Goal: Task Accomplishment & Management: Manage account settings

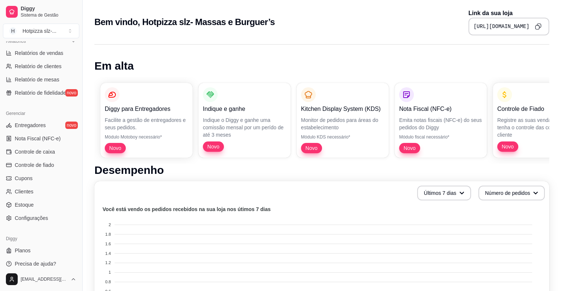
scroll to position [239, 0]
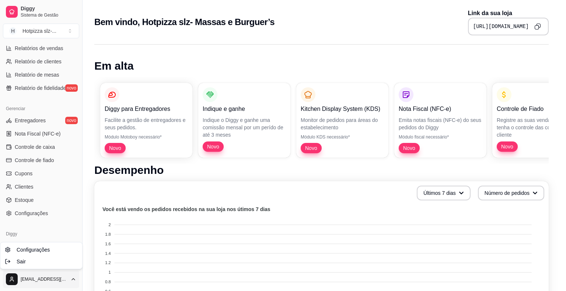
click at [72, 279] on html "Diggy Sistema de Gestão H Hotpizza slz- ... Loja aberta Período gratuito até 05…" at bounding box center [283, 145] width 566 height 291
click at [25, 251] on span "Configurações" at bounding box center [33, 249] width 33 height 7
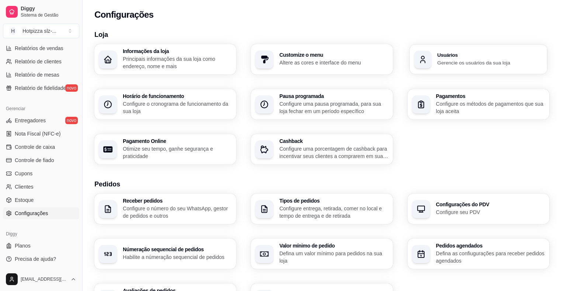
click at [462, 63] on p "Gerencie os usuários da sua loja" at bounding box center [489, 62] width 105 height 7
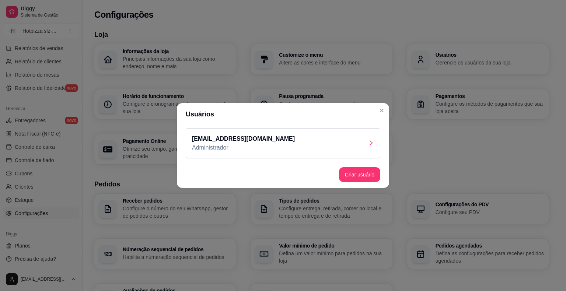
click at [372, 143] on icon "right" at bounding box center [371, 142] width 3 height 5
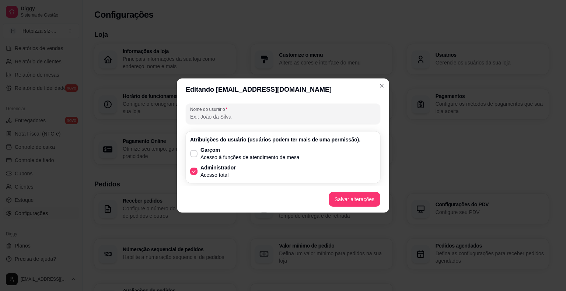
click at [225, 117] on input "Nome do usurário" at bounding box center [283, 116] width 186 height 7
type input "[PERSON_NAME]"
click at [359, 201] on button "Salvar alterações" at bounding box center [355, 199] width 50 height 14
click at [344, 204] on button "Salvar alterações" at bounding box center [355, 199] width 50 height 14
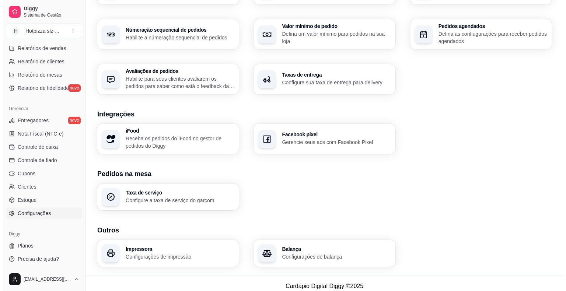
scroll to position [225, 0]
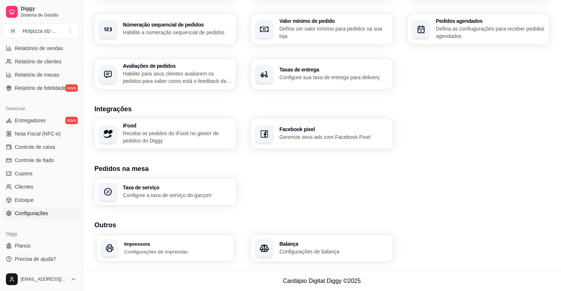
click at [160, 251] on p "Configurações de impressão" at bounding box center [176, 251] width 105 height 7
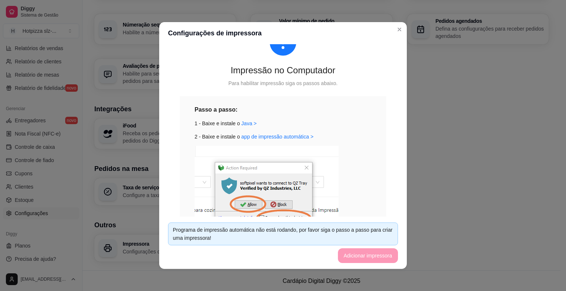
scroll to position [36, 0]
click at [243, 123] on link "Java >" at bounding box center [248, 123] width 15 height 6
click at [269, 139] on link "app de impressão automática >" at bounding box center [277, 136] width 72 height 6
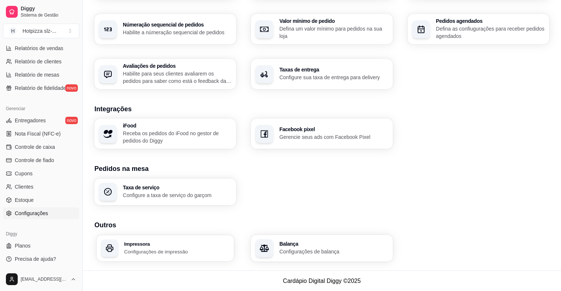
click at [145, 248] on p "Configurações de impressão" at bounding box center [176, 251] width 105 height 7
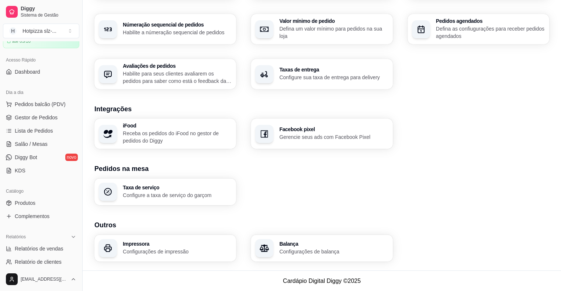
scroll to position [0, 0]
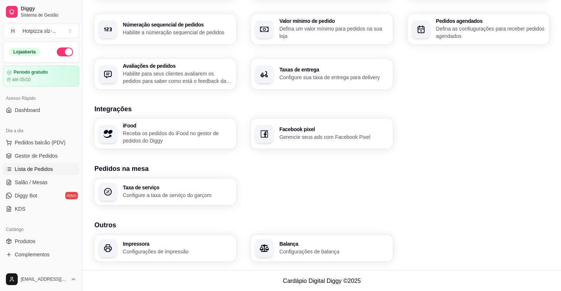
click at [24, 168] on span "Lista de Pedidos" at bounding box center [34, 169] width 38 height 7
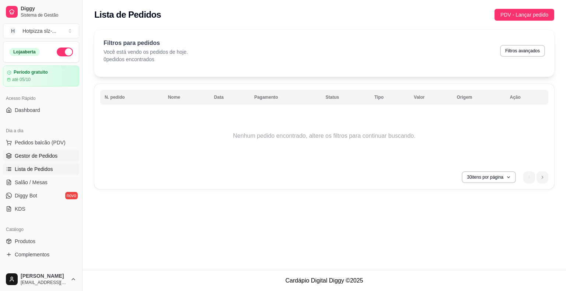
click at [32, 156] on span "Gestor de Pedidos" at bounding box center [36, 155] width 43 height 7
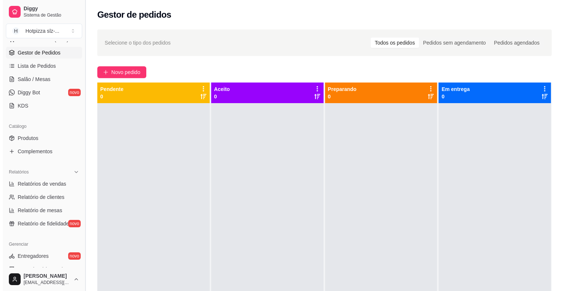
scroll to position [106, 0]
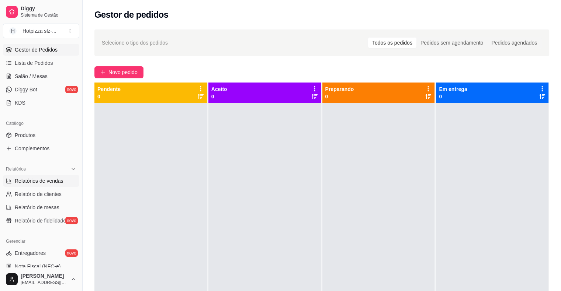
click at [35, 184] on span "Relatórios de vendas" at bounding box center [39, 180] width 49 height 7
select select "ALL"
select select "0"
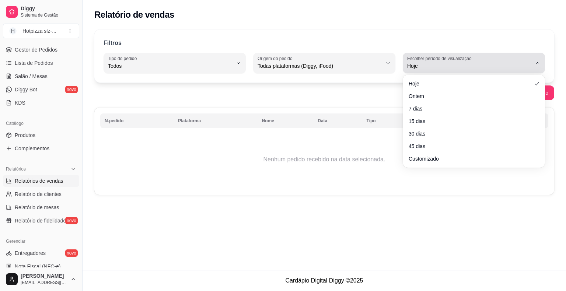
click at [534, 63] on button "Escolher período de visualização Hoje" at bounding box center [474, 63] width 142 height 21
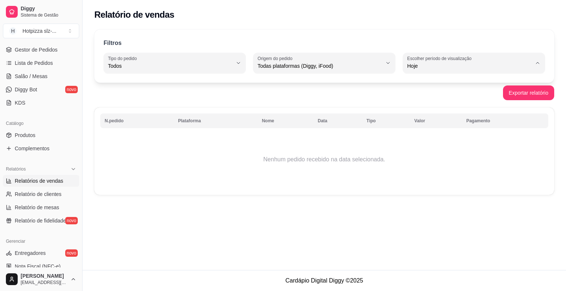
click at [420, 98] on span "Ontem" at bounding box center [470, 95] width 118 height 7
type input "1"
select select "1"
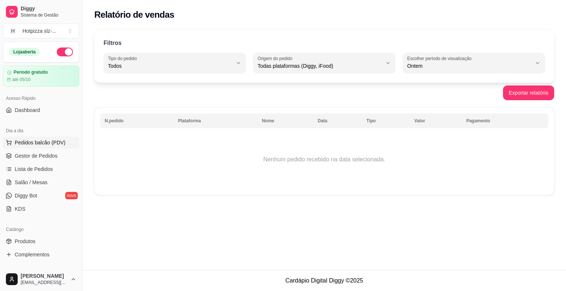
click at [32, 142] on span "Pedidos balcão (PDV)" at bounding box center [40, 142] width 51 height 7
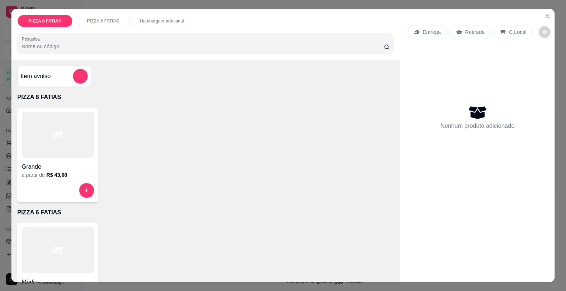
click at [64, 163] on h4 "Grande" at bounding box center [58, 167] width 72 height 9
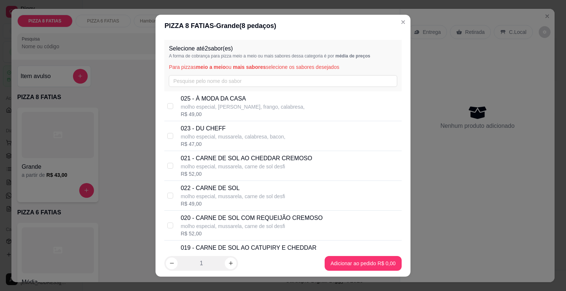
click at [219, 104] on p "molho especial, [PERSON_NAME], frango, calabresa," at bounding box center [243, 106] width 124 height 7
checkbox input "true"
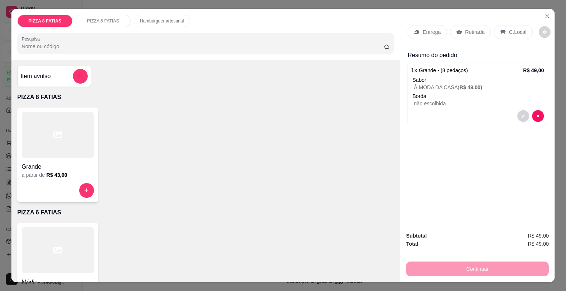
click at [469, 31] on p "Retirada" at bounding box center [475, 31] width 20 height 7
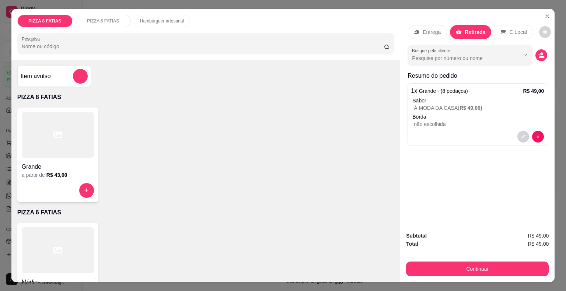
click at [510, 31] on p "C.Local" at bounding box center [518, 31] width 17 height 7
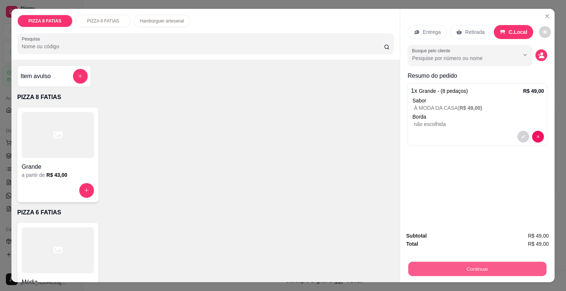
click at [480, 268] on button "Continuar" at bounding box center [477, 269] width 138 height 14
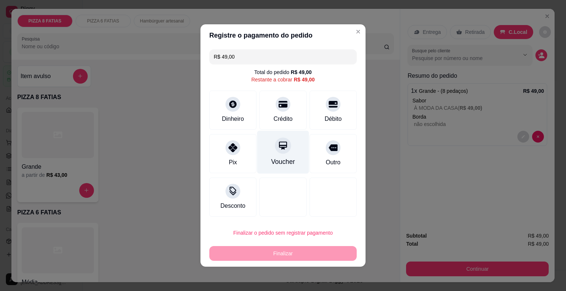
click at [281, 162] on div "Voucher" at bounding box center [283, 162] width 24 height 10
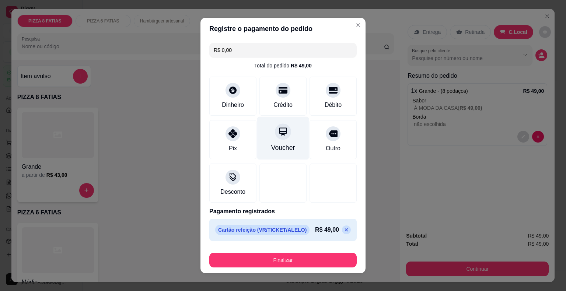
click at [277, 144] on div "Voucher" at bounding box center [283, 148] width 24 height 10
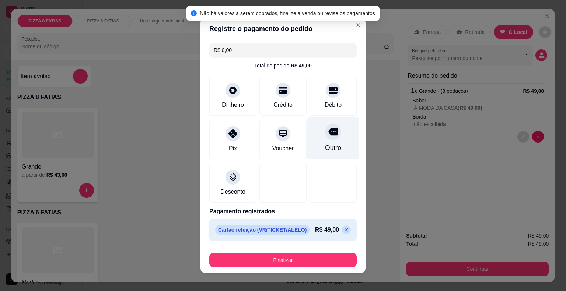
click at [327, 140] on div "Outro" at bounding box center [333, 138] width 52 height 43
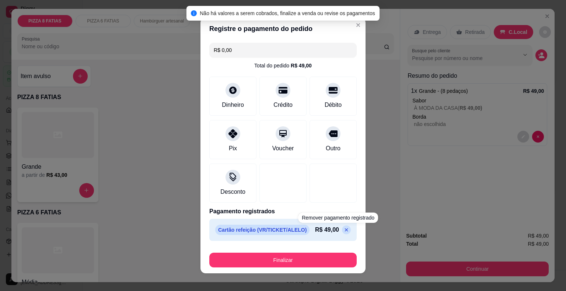
click at [344, 228] on icon at bounding box center [347, 230] width 6 height 6
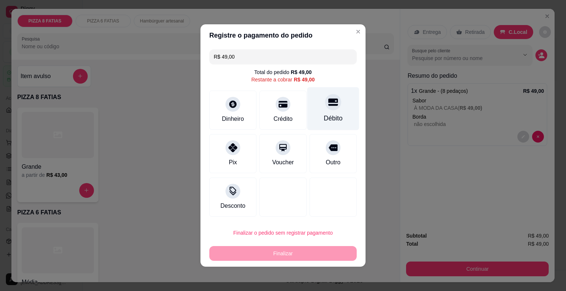
click at [329, 115] on div "Débito" at bounding box center [333, 119] width 19 height 10
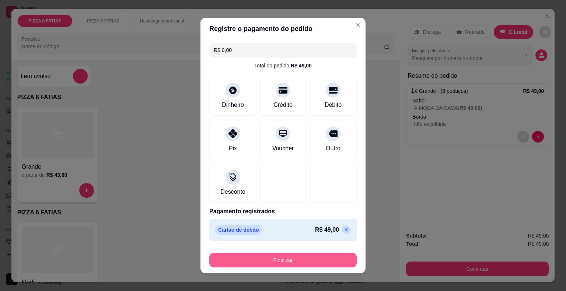
click at [289, 255] on button "Finalizar" at bounding box center [282, 260] width 147 height 15
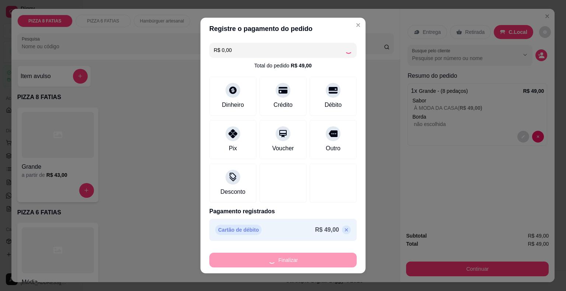
type input "-R$ 49,00"
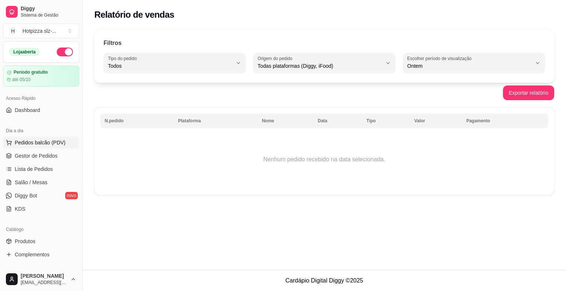
click at [35, 141] on span "Pedidos balcão (PDV)" at bounding box center [40, 142] width 51 height 7
click at [37, 173] on link "Lista de Pedidos" at bounding box center [41, 169] width 76 height 12
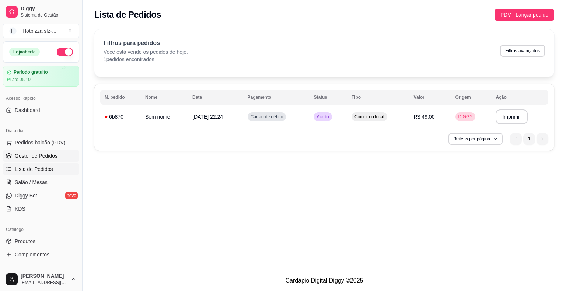
click at [42, 156] on span "Gestor de Pedidos" at bounding box center [36, 155] width 43 height 7
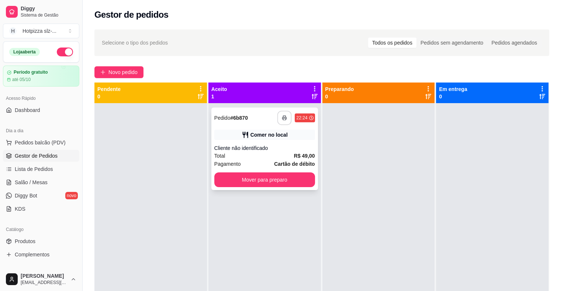
click at [284, 119] on icon "button" at bounding box center [284, 117] width 5 height 5
click at [286, 117] on button "button" at bounding box center [284, 118] width 14 height 14
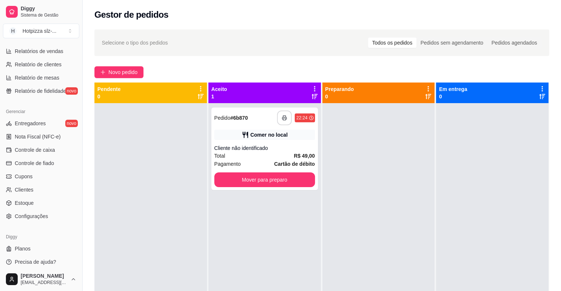
scroll to position [239, 0]
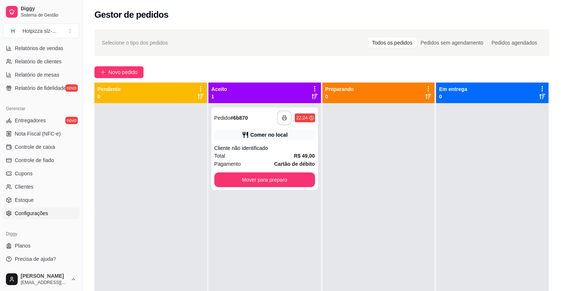
click at [34, 215] on span "Configurações" at bounding box center [31, 213] width 33 height 7
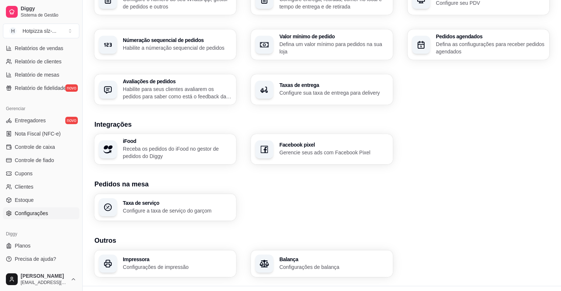
scroll to position [225, 0]
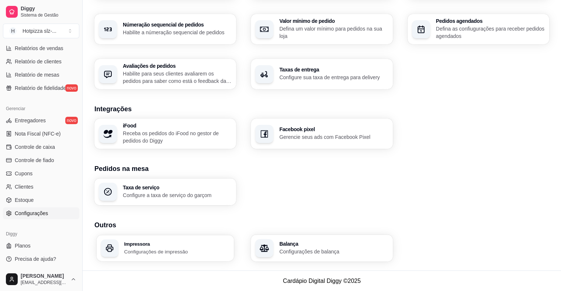
click at [169, 250] on p "Configurações de impressão" at bounding box center [176, 251] width 105 height 7
click at [262, 56] on div "Receber pedidos Configure o número do seu WhatsApp, gestor de pedidos e outros …" at bounding box center [321, 29] width 455 height 120
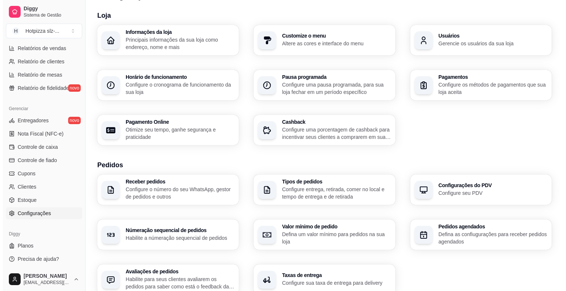
scroll to position [0, 0]
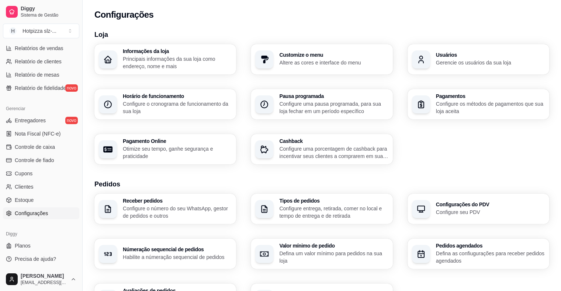
click at [151, 104] on p "Configure o cronograma de funcionamento da sua loja" at bounding box center [177, 107] width 109 height 15
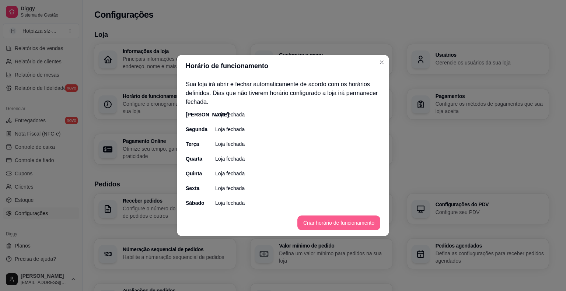
click at [337, 221] on button "Criar horário de funcionamento" at bounding box center [339, 223] width 83 height 15
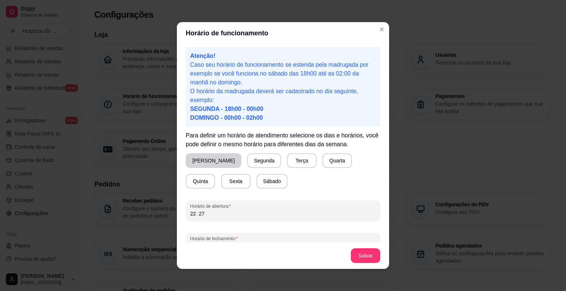
click at [198, 159] on button "[PERSON_NAME]" at bounding box center [214, 160] width 56 height 15
click at [286, 160] on button "Terça" at bounding box center [300, 160] width 29 height 15
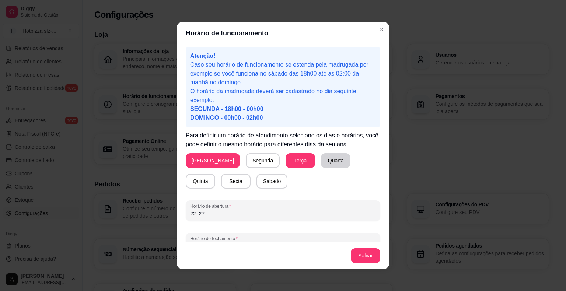
click at [321, 161] on button "Quarta" at bounding box center [335, 160] width 29 height 15
click at [215, 174] on button "Quinta" at bounding box center [200, 181] width 29 height 15
click at [221, 180] on button "Sexta" at bounding box center [235, 181] width 29 height 15
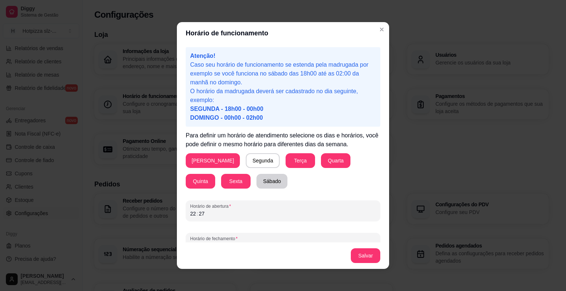
click at [257, 182] on button "Sábado" at bounding box center [272, 181] width 31 height 15
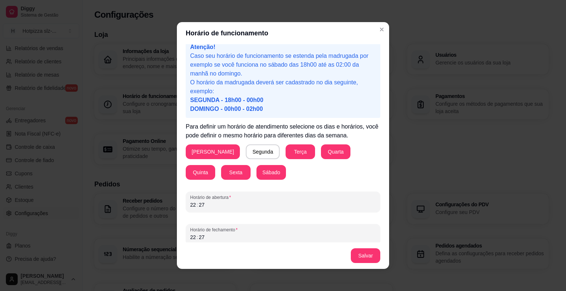
scroll to position [14, 0]
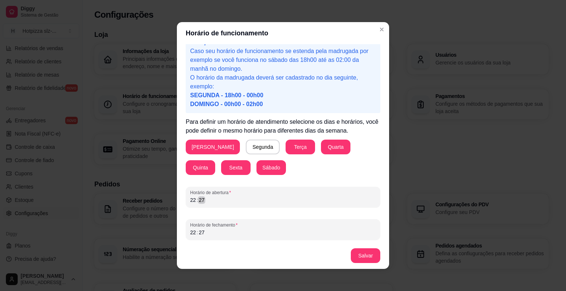
click at [215, 199] on div "22 : 27" at bounding box center [283, 200] width 186 height 9
click at [209, 231] on div "22 : 27" at bounding box center [283, 232] width 186 height 9
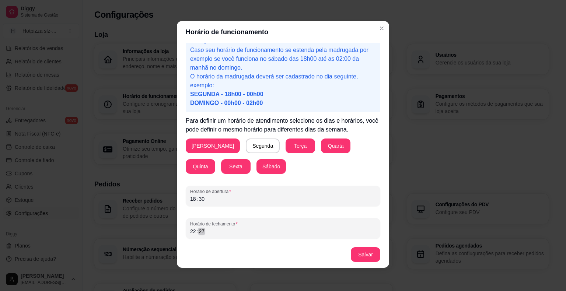
scroll to position [1, 0]
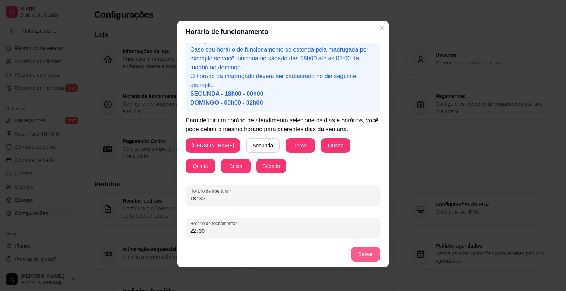
click at [359, 254] on button "Salvar" at bounding box center [365, 254] width 29 height 15
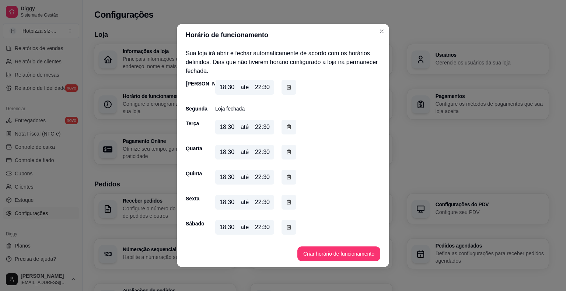
click at [262, 87] on div "22:30" at bounding box center [262, 87] width 15 height 9
click at [261, 89] on div "22:30" at bounding box center [262, 87] width 15 height 9
click at [288, 86] on icon "button" at bounding box center [289, 87] width 6 height 8
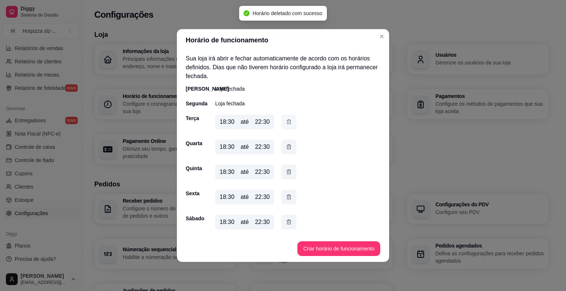
click at [288, 121] on icon "button" at bounding box center [289, 122] width 6 height 8
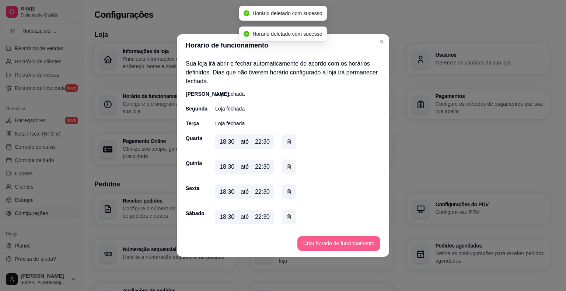
click at [343, 243] on button "Criar horário de funcionamento" at bounding box center [339, 243] width 83 height 15
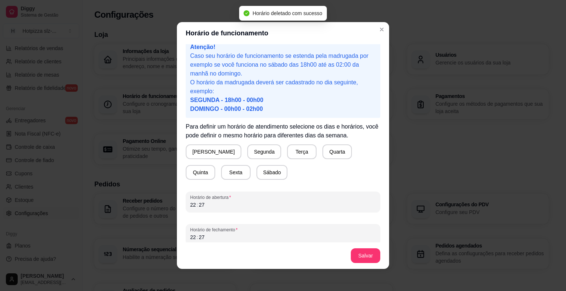
scroll to position [14, 0]
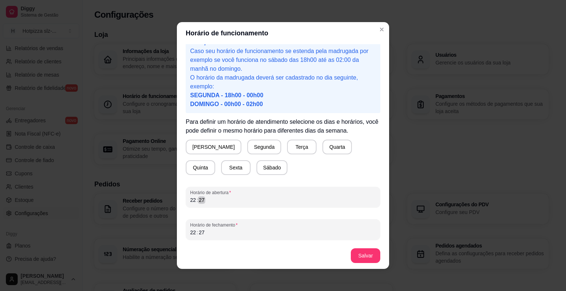
click at [177, 197] on div "Atenção! Caso seu horário de funcionamento se estenda pela madrugada por exempl…" at bounding box center [283, 143] width 212 height 198
click at [202, 147] on button "[PERSON_NAME]" at bounding box center [214, 147] width 56 height 15
click at [286, 146] on button "Terça" at bounding box center [300, 147] width 29 height 15
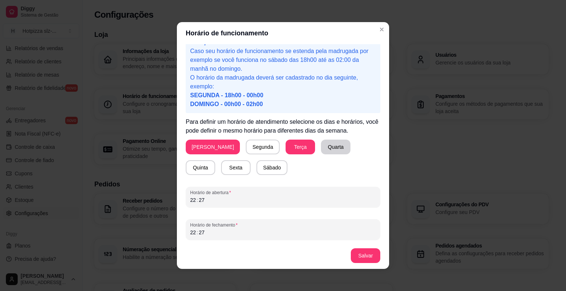
click at [321, 147] on button "Quarta" at bounding box center [335, 147] width 29 height 15
click at [215, 160] on button "Quinta" at bounding box center [200, 167] width 29 height 15
click at [221, 166] on button "Sexta" at bounding box center [235, 167] width 29 height 15
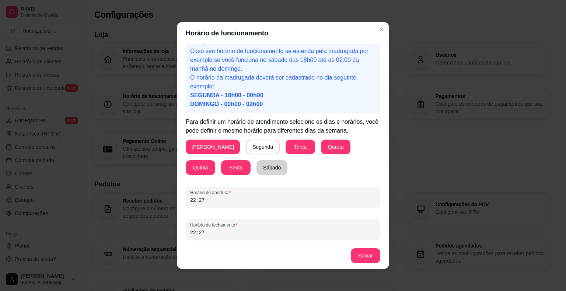
click at [257, 167] on button "Sábado" at bounding box center [272, 167] width 31 height 15
click at [182, 200] on div "Atenção! Caso seu horário de funcionamento se estenda pela madrugada por exempl…" at bounding box center [283, 143] width 212 height 198
click at [286, 147] on button "Terça" at bounding box center [300, 147] width 29 height 14
click at [321, 147] on button "Quarta" at bounding box center [335, 147] width 29 height 15
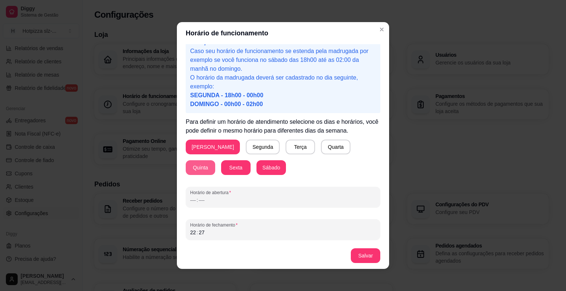
click at [215, 160] on button "Quinta" at bounding box center [200, 167] width 29 height 15
click at [209, 199] on div "–– : ––" at bounding box center [283, 200] width 186 height 9
click at [193, 234] on div "22 : 27" at bounding box center [283, 232] width 186 height 9
click at [361, 256] on button "Salvar" at bounding box center [365, 256] width 29 height 14
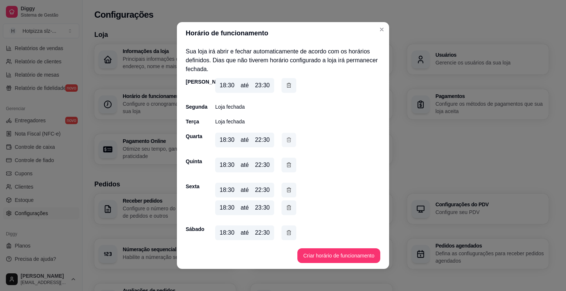
click at [288, 140] on icon "button" at bounding box center [289, 140] width 6 height 8
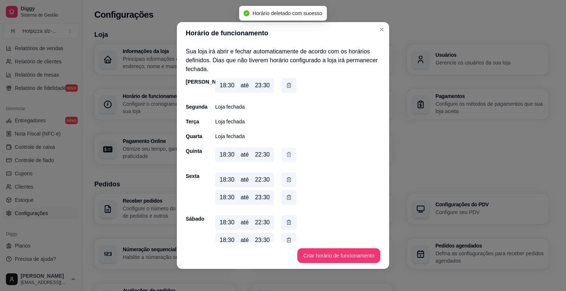
click at [288, 157] on icon "button" at bounding box center [289, 154] width 4 height 4
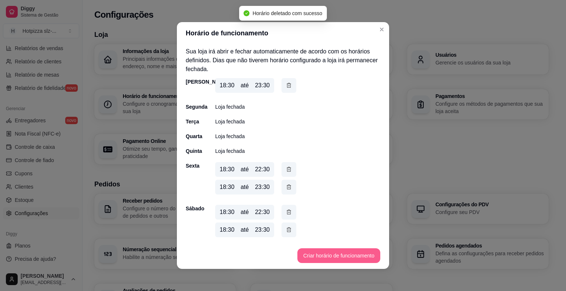
click at [326, 255] on button "Criar horário de funcionamento" at bounding box center [339, 255] width 83 height 15
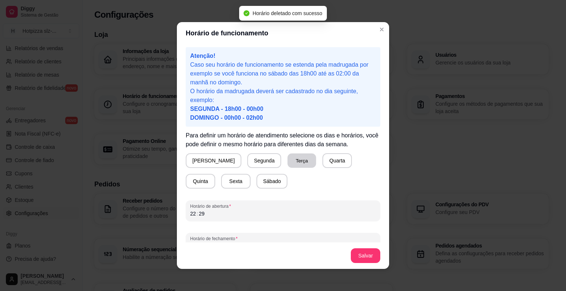
click at [288, 160] on button "Terça" at bounding box center [302, 161] width 29 height 14
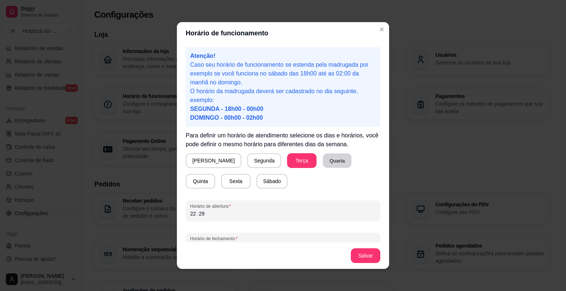
click at [323, 160] on button "Quarta" at bounding box center [337, 161] width 29 height 14
click at [215, 174] on button "Quinta" at bounding box center [200, 181] width 29 height 15
click at [214, 216] on div "22 : 29" at bounding box center [283, 213] width 186 height 9
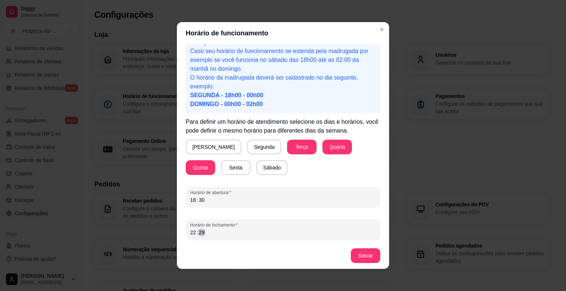
click at [223, 234] on div "22 : 29" at bounding box center [283, 232] width 186 height 9
click at [362, 254] on button "Salvar" at bounding box center [365, 256] width 29 height 14
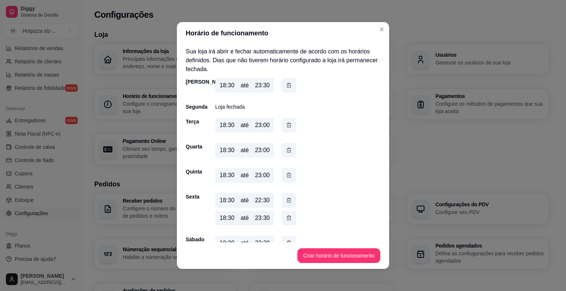
scroll to position [31, 0]
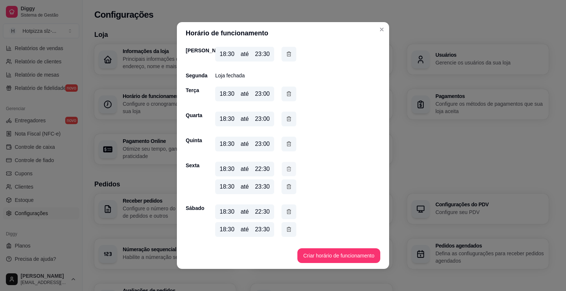
click at [288, 169] on icon "button" at bounding box center [289, 169] width 6 height 8
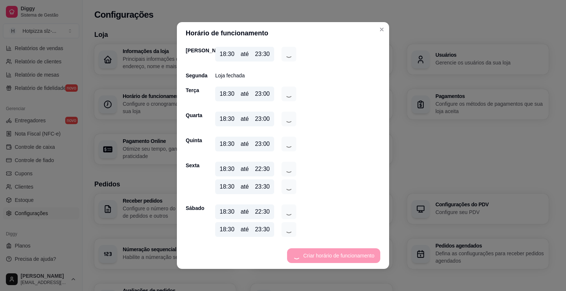
scroll to position [14, 0]
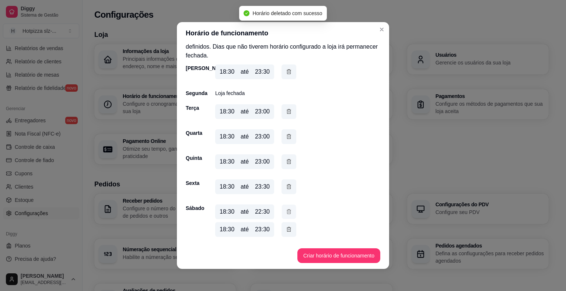
click at [289, 211] on button "button" at bounding box center [289, 212] width 14 height 14
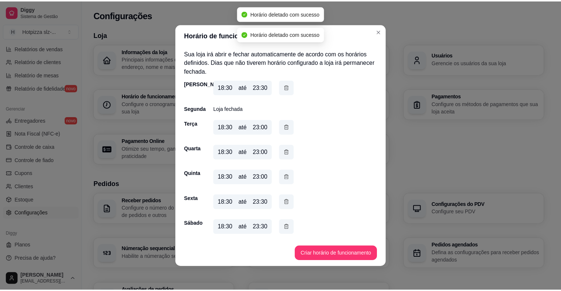
scroll to position [0, 0]
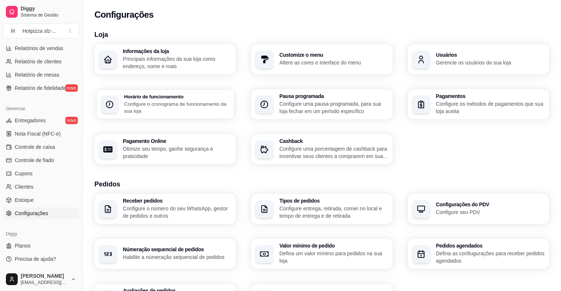
click at [168, 104] on p "Configure o cronograma de funcionamento da sua loja" at bounding box center [176, 107] width 105 height 14
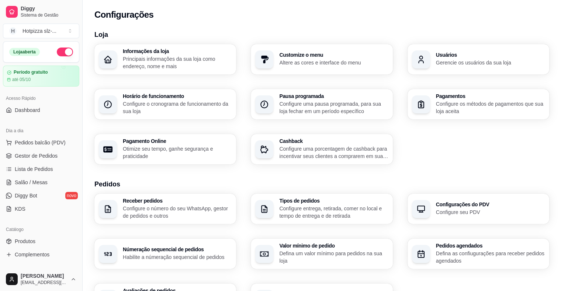
click at [466, 107] on p "Configure os métodos de pagamentos que sua loja aceita" at bounding box center [490, 107] width 109 height 15
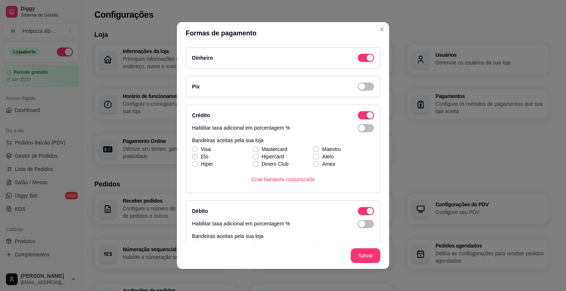
click at [192, 150] on div "Visa Mastercard Maestro [PERSON_NAME] Alelo Hiper Diners Club Amex" at bounding box center [283, 157] width 182 height 22
click at [193, 148] on icon at bounding box center [195, 149] width 4 height 3
click at [193, 151] on input "Visa" at bounding box center [194, 153] width 5 height 5
checkbox input "true"
click at [193, 155] on icon at bounding box center [195, 156] width 4 height 3
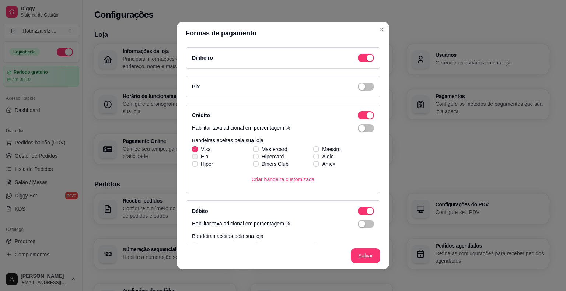
click at [192, 158] on input "Elo" at bounding box center [194, 160] width 5 height 5
checkbox input "true"
click at [193, 164] on icon at bounding box center [195, 164] width 4 height 3
click at [193, 166] on input "Hiper" at bounding box center [194, 168] width 5 height 5
checkbox input "true"
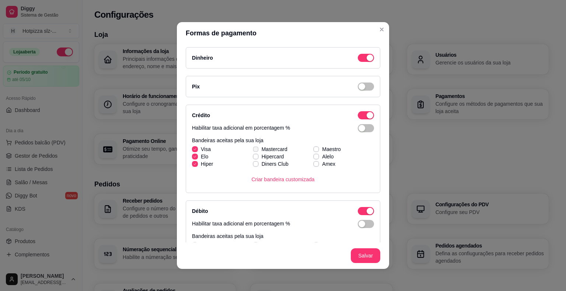
click at [253, 147] on span at bounding box center [256, 149] width 6 height 6
click at [253, 151] on input "Mastercard" at bounding box center [255, 153] width 5 height 5
checkbox input "true"
click at [254, 156] on icon at bounding box center [256, 156] width 4 height 3
click at [253, 158] on input "Hipercard" at bounding box center [255, 160] width 5 height 5
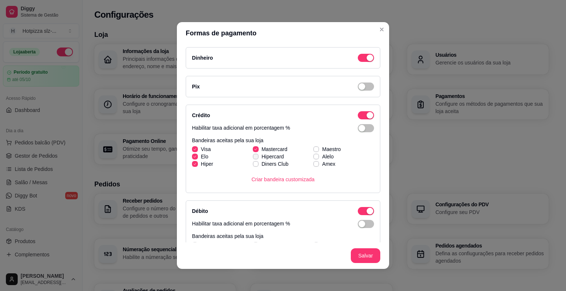
checkbox input "true"
click at [314, 149] on icon at bounding box center [316, 149] width 4 height 3
click at [313, 151] on input "Maestro" at bounding box center [315, 153] width 5 height 5
checkbox input "true"
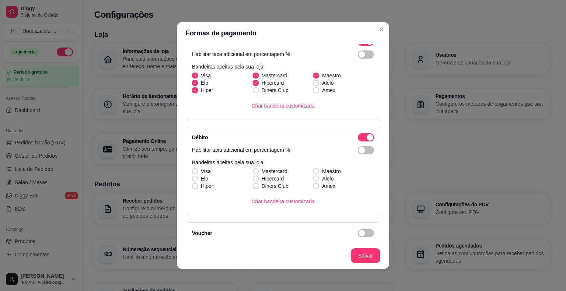
scroll to position [106, 0]
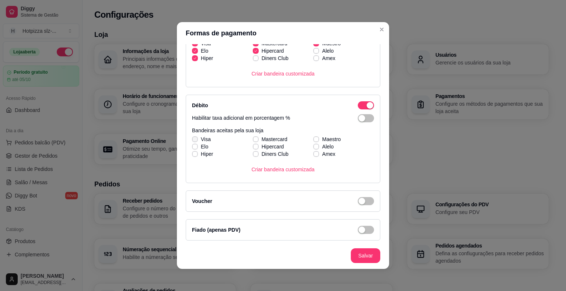
click at [193, 139] on icon at bounding box center [195, 139] width 4 height 3
click at [192, 141] on input "Visa" at bounding box center [194, 143] width 5 height 5
checkbox input "true"
click at [192, 147] on div "Visa Mastercard Maestro [PERSON_NAME] Alelo Hiper Diners Club Amex" at bounding box center [283, 147] width 182 height 22
click at [192, 155] on span at bounding box center [195, 154] width 6 height 6
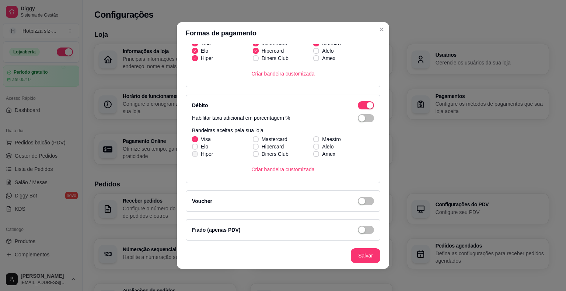
click at [192, 156] on input "Hiper" at bounding box center [194, 158] width 5 height 5
checkbox input "true"
click at [251, 140] on div "Visa Mastercard Maestro [PERSON_NAME] Alelo Hiper Diners Club Amex" at bounding box center [283, 147] width 182 height 22
click at [251, 147] on div "Visa Mastercard Maestro [PERSON_NAME] Alelo Hiper Diners Club Amex" at bounding box center [283, 147] width 182 height 22
click at [254, 138] on icon at bounding box center [256, 139] width 4 height 3
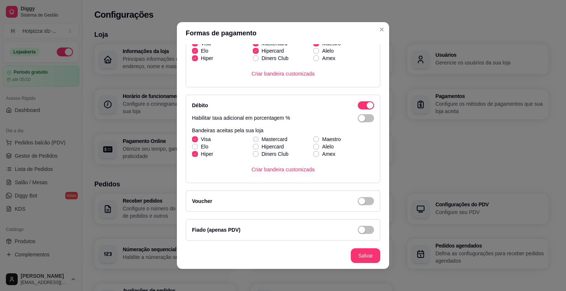
click at [253, 141] on input "Mastercard" at bounding box center [255, 143] width 5 height 5
checkbox input "true"
click at [254, 145] on icon at bounding box center [256, 146] width 4 height 3
click at [253, 148] on input "Hipercard" at bounding box center [255, 150] width 5 height 5
checkbox input "true"
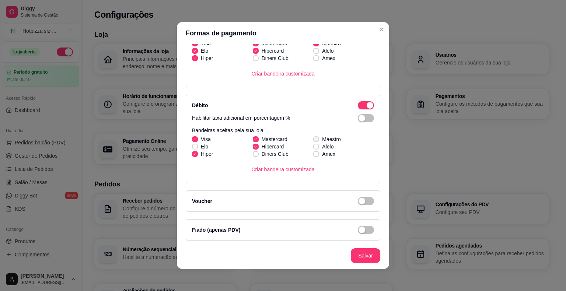
click at [314, 138] on icon at bounding box center [316, 139] width 4 height 3
click at [313, 141] on input "Maestro" at bounding box center [315, 143] width 5 height 5
checkbox input "true"
click at [193, 146] on icon at bounding box center [195, 146] width 4 height 3
click at [192, 148] on input "Elo" at bounding box center [194, 150] width 5 height 5
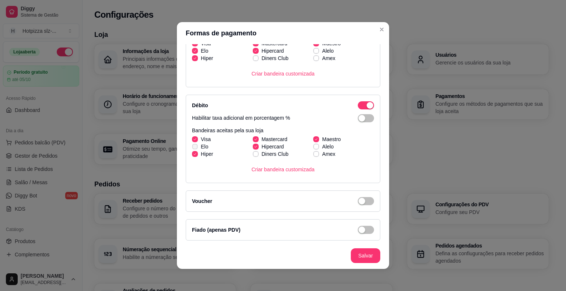
checkbox input "true"
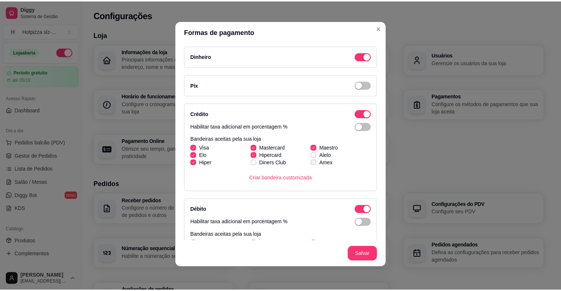
scroll to position [0, 0]
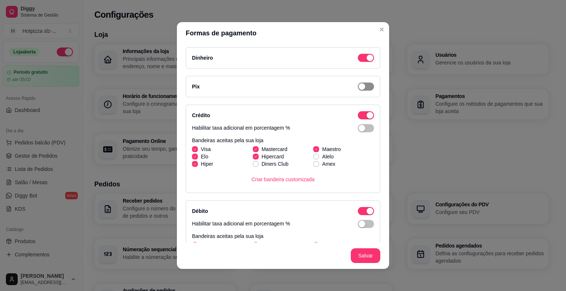
click at [359, 86] on span "button" at bounding box center [366, 87] width 16 height 8
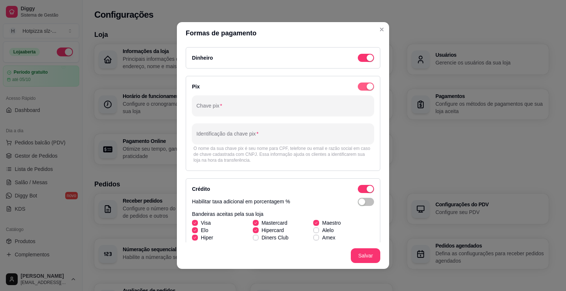
click at [367, 86] on div "button" at bounding box center [370, 86] width 7 height 7
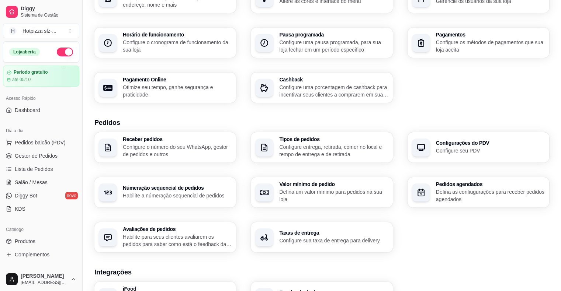
scroll to position [74, 0]
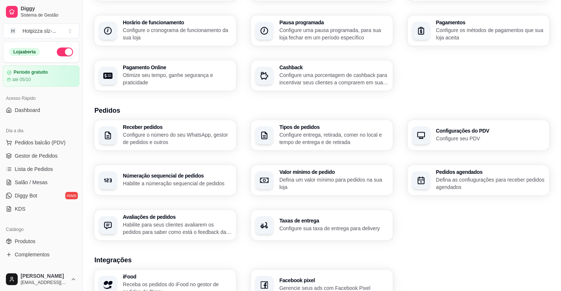
click at [472, 132] on h3 "Configurações do PDV" at bounding box center [490, 130] width 109 height 5
click at [310, 79] on p "Configure uma porcentagem de cashback para incentivar seus clientes a comprarem…" at bounding box center [333, 79] width 109 height 15
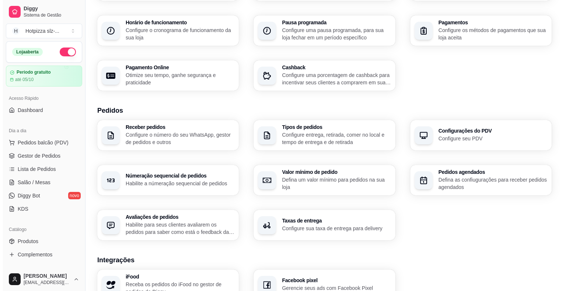
scroll to position [111, 0]
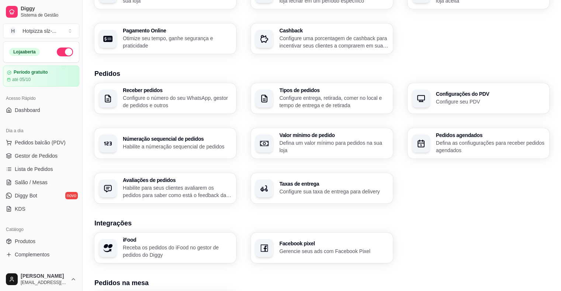
click at [335, 97] on p "Configure entrega, retirada, comer no local e tempo de entrega e de retirada" at bounding box center [333, 101] width 109 height 15
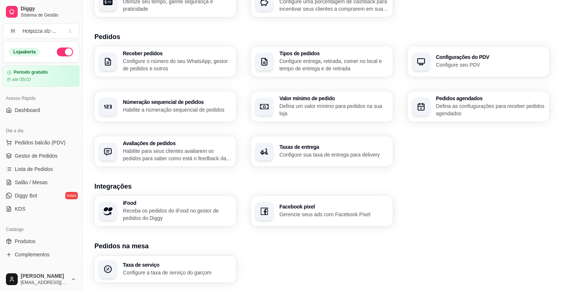
click at [313, 107] on p "Defina um valor mínimo para pedidos na sua loja" at bounding box center [333, 109] width 109 height 15
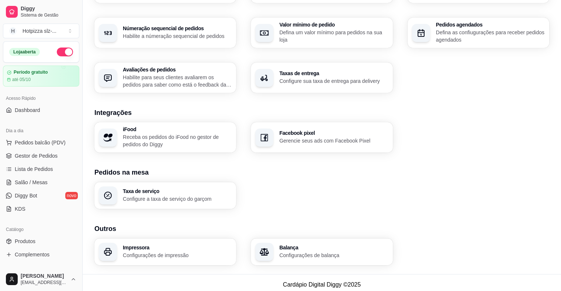
scroll to position [225, 0]
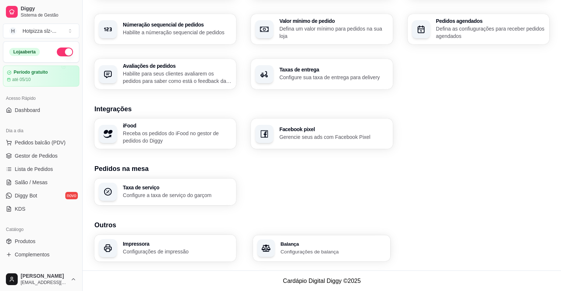
click at [321, 248] on p "Configurações de balança" at bounding box center [333, 251] width 105 height 7
click at [157, 192] on p "Configure a taxa de serviço do garçom" at bounding box center [176, 195] width 105 height 7
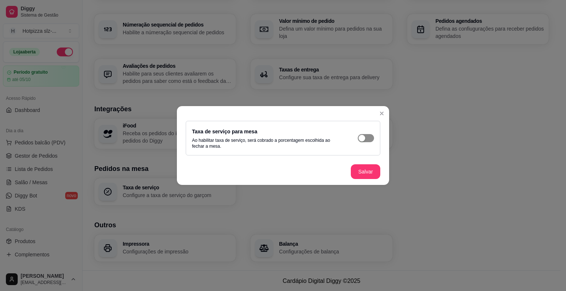
click at [361, 135] on div "button" at bounding box center [362, 138] width 7 height 7
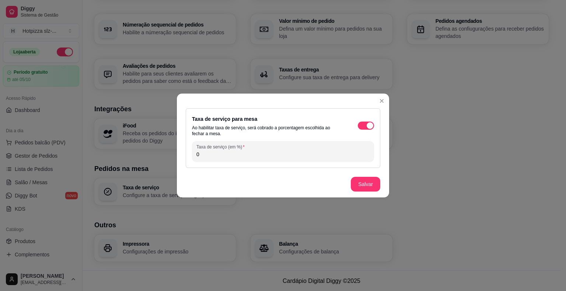
click at [208, 156] on input "0" at bounding box center [283, 154] width 173 height 7
type input "0"
type input "5"
click at [371, 125] on div "button" at bounding box center [370, 125] width 7 height 7
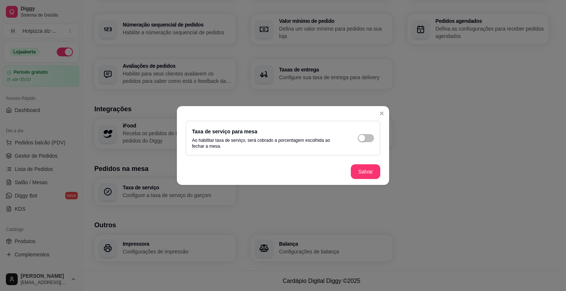
click at [367, 133] on div "Taxa de serviço para mesa Ao habilitar taxa de serviço, será cobrado a porcenta…" at bounding box center [283, 138] width 182 height 22
click at [367, 138] on span "button" at bounding box center [366, 138] width 16 height 8
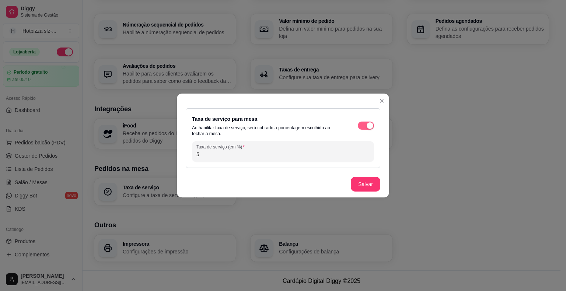
click at [368, 126] on div "button" at bounding box center [370, 125] width 7 height 7
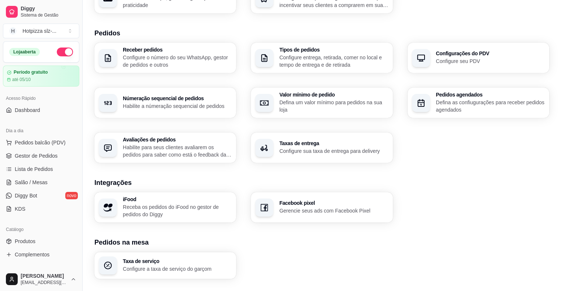
scroll to position [114, 0]
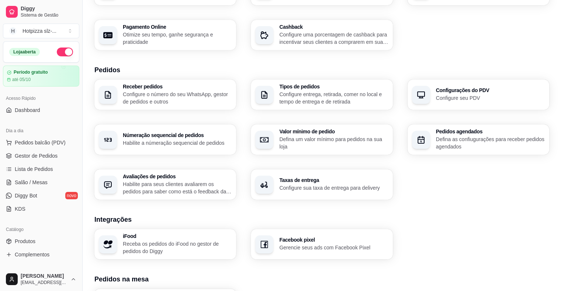
click at [167, 188] on p "Habilite para seus clientes avaliarem os pedidos para saber como está o feedbac…" at bounding box center [177, 188] width 109 height 15
click at [175, 141] on p "Habilite a númeração sequencial de pedidos" at bounding box center [177, 142] width 109 height 7
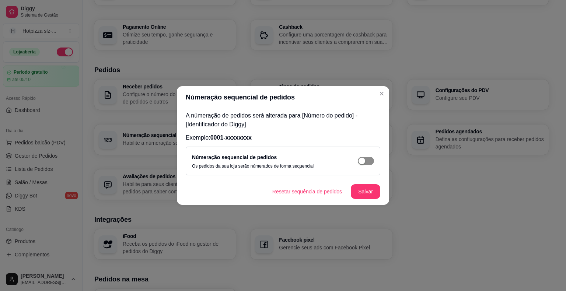
click at [363, 159] on div "button" at bounding box center [362, 161] width 7 height 7
click at [334, 193] on button "Resetar sequência de pedidos" at bounding box center [307, 191] width 81 height 15
click at [370, 192] on button "Salvar" at bounding box center [365, 191] width 29 height 15
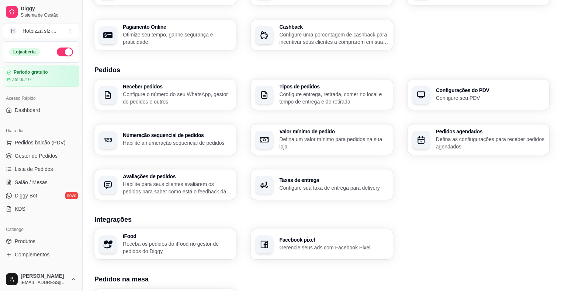
scroll to position [77, 0]
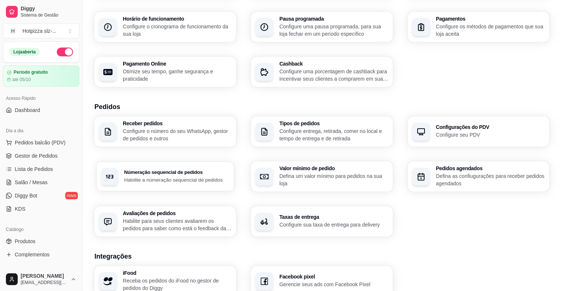
click at [177, 178] on p "Habilite a númeração sequencial de pedidos" at bounding box center [176, 179] width 105 height 7
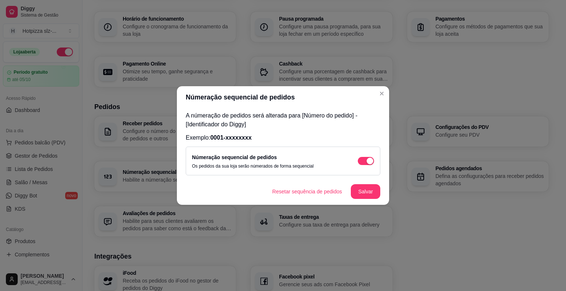
click at [239, 138] on span "0001-xxxxxxxx" at bounding box center [231, 138] width 41 height 6
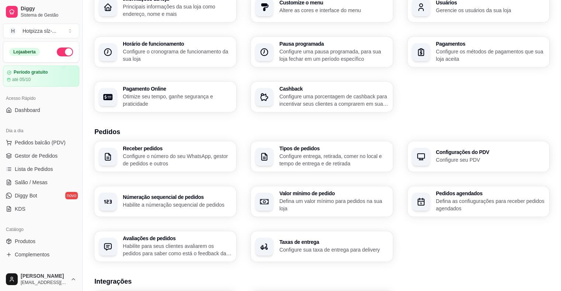
scroll to position [41, 0]
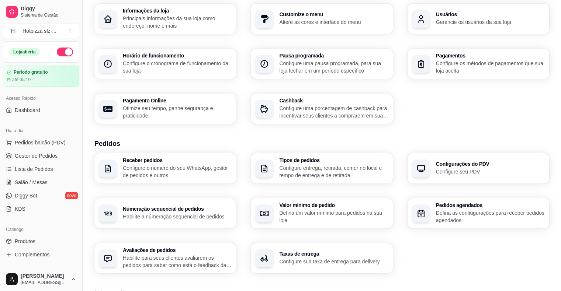
click at [185, 167] on p "Configure o número do seu WhatsApp, gestor de pedidos e outros" at bounding box center [177, 171] width 109 height 15
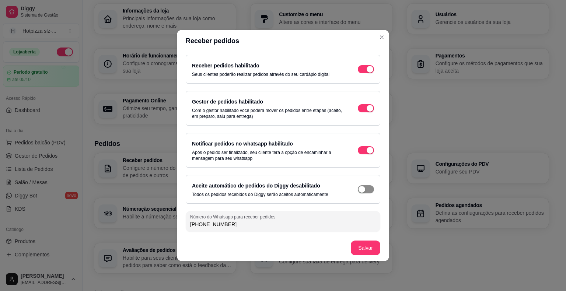
click at [368, 189] on span "button" at bounding box center [366, 189] width 16 height 8
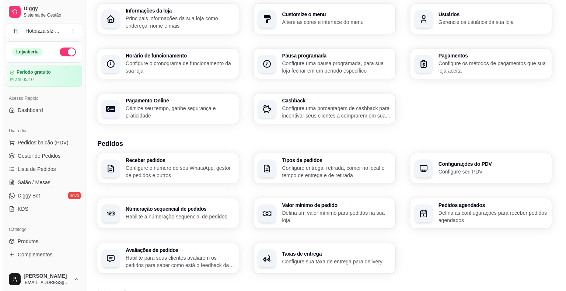
scroll to position [4, 0]
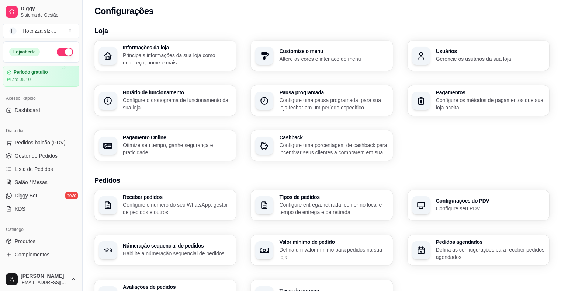
click at [164, 149] on p "Otimize seu tempo, ganhe segurança e praticidade" at bounding box center [177, 149] width 109 height 15
select select "4.98"
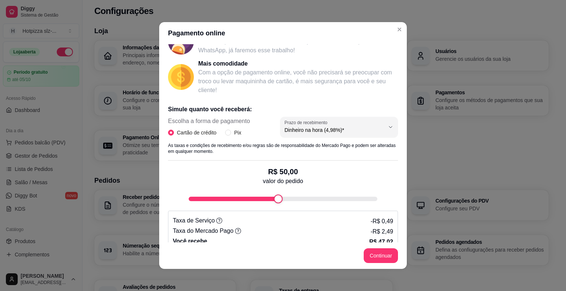
scroll to position [98, 0]
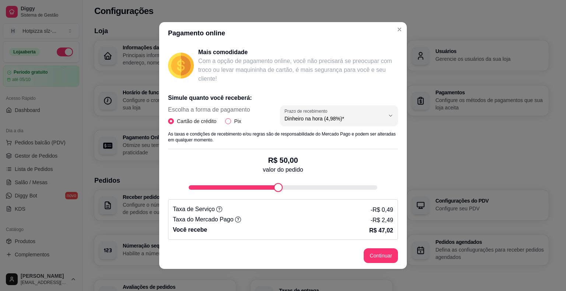
click at [227, 121] on input "Pix" at bounding box center [228, 121] width 6 height 6
radio input "true"
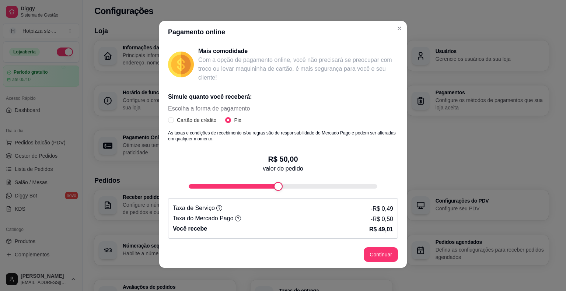
scroll to position [1, 0]
click at [168, 119] on input "Cartão de crédito" at bounding box center [171, 120] width 6 height 6
radio input "true"
radio input "false"
select select "4.98"
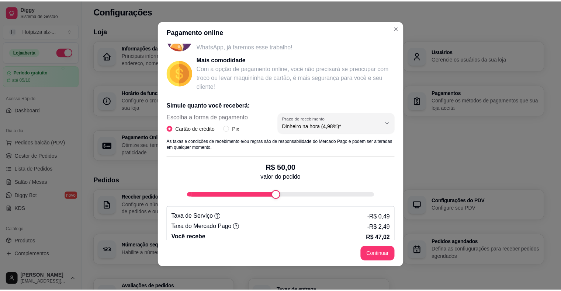
scroll to position [98, 0]
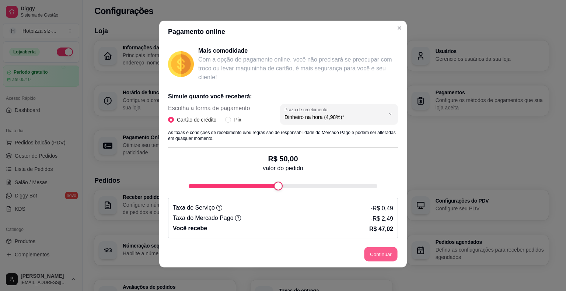
click at [374, 254] on button "Continuar" at bounding box center [381, 254] width 33 height 14
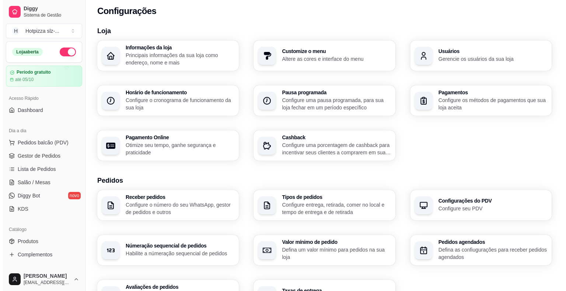
scroll to position [0, 0]
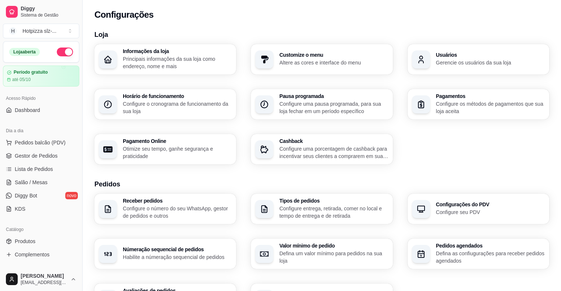
click at [168, 105] on p "Configure o cronograma de funcionamento da sua loja" at bounding box center [177, 107] width 109 height 15
click at [145, 62] on p "Principais informações da sua loja como endereço, nome e mais" at bounding box center [176, 62] width 105 height 14
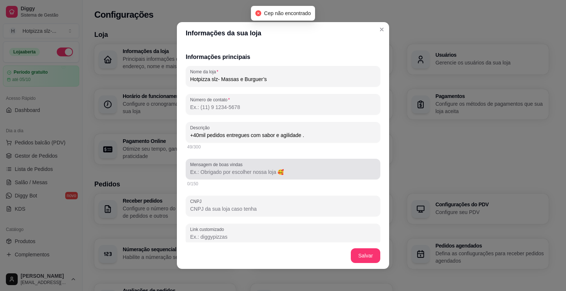
scroll to position [111, 0]
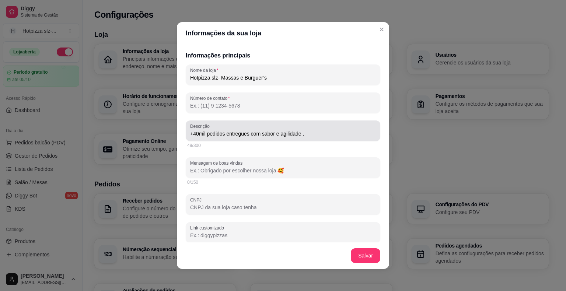
click at [195, 131] on input "+40mil pedidos entregues com sabor e agilidade ." at bounding box center [283, 133] width 186 height 7
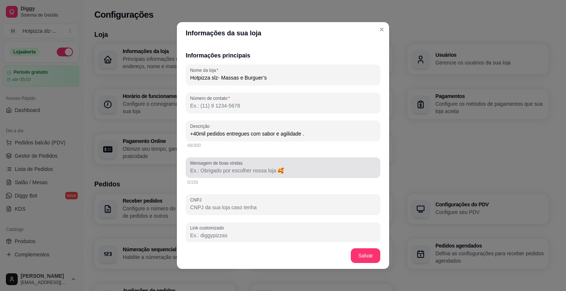
click at [220, 172] on input "Mensagem de boas vindas" at bounding box center [283, 170] width 186 height 7
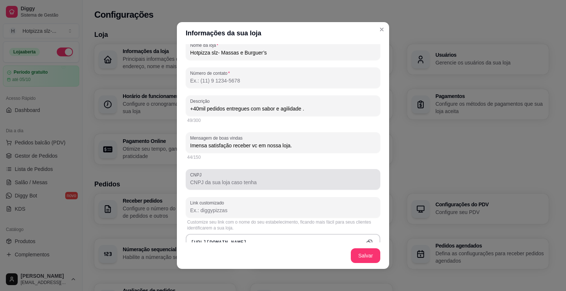
scroll to position [147, 0]
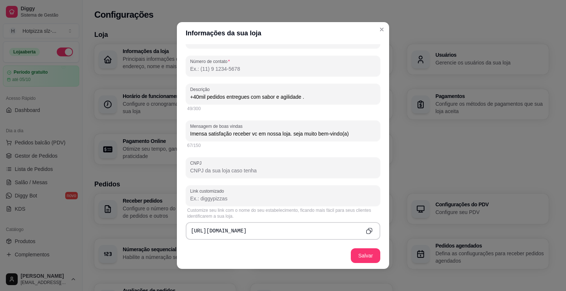
click at [289, 135] on input "Imensa satisfação receber vc em nossa loja. seja muito bem-vindo(a)" at bounding box center [283, 133] width 186 height 7
type input "Imensa satisfação receber vc em nossa loja. Seja muito bem-vindo(a)"
click at [243, 172] on input "CNPJ" at bounding box center [283, 170] width 186 height 7
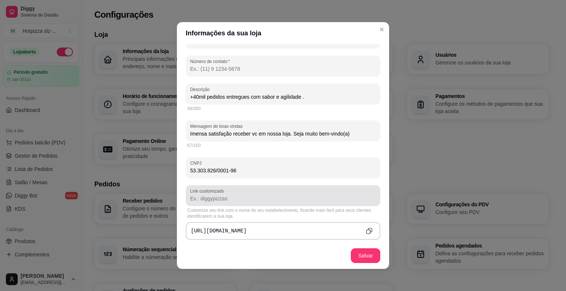
scroll to position [184, 0]
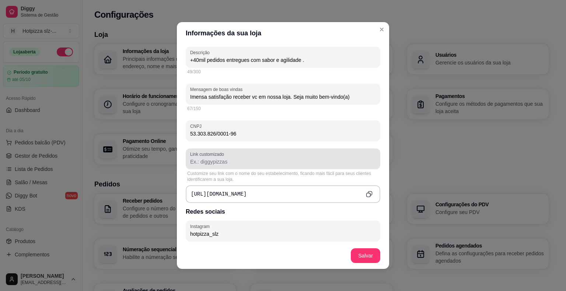
type input "53.303.826/0001-96"
click at [226, 164] on input "Link customizado" at bounding box center [283, 161] width 186 height 7
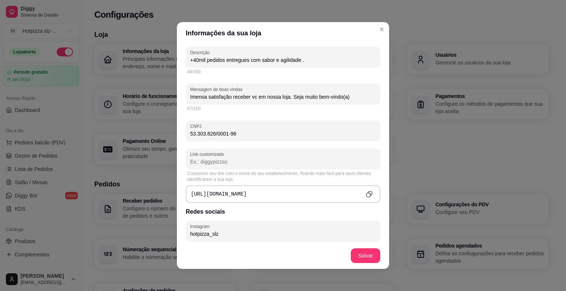
click at [205, 194] on pre "[URL][DOMAIN_NAME]" at bounding box center [219, 194] width 56 height 7
click at [248, 192] on div "[URL][DOMAIN_NAME]" at bounding box center [283, 194] width 195 height 18
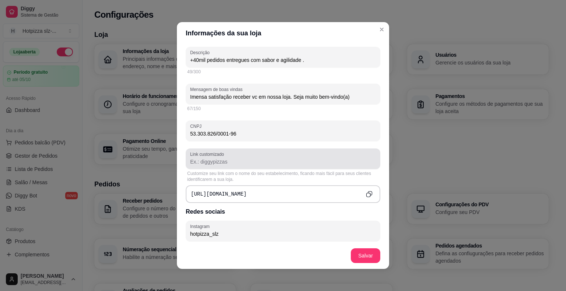
click at [230, 159] on input "Link customizado" at bounding box center [283, 161] width 186 height 7
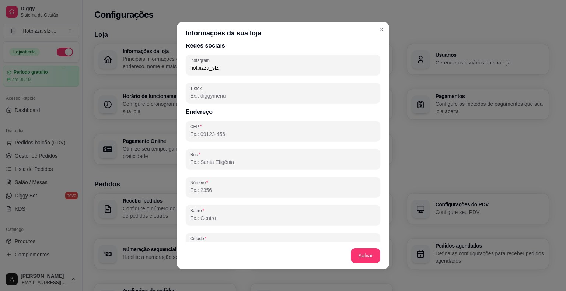
scroll to position [346, 0]
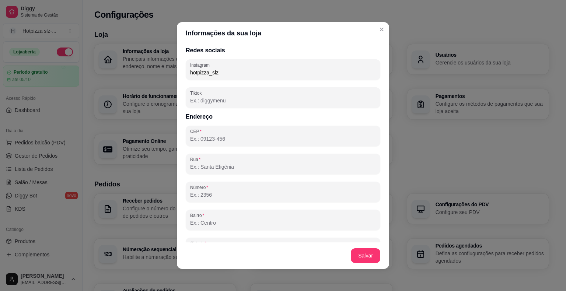
type input "hotpizza-slz"
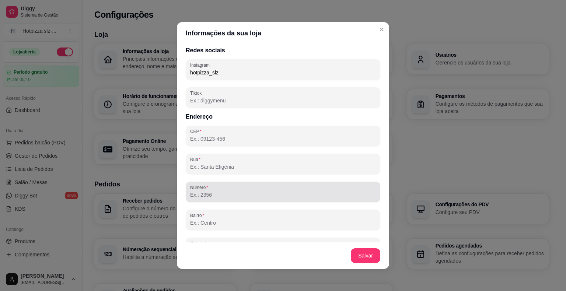
click at [229, 189] on div at bounding box center [283, 192] width 186 height 15
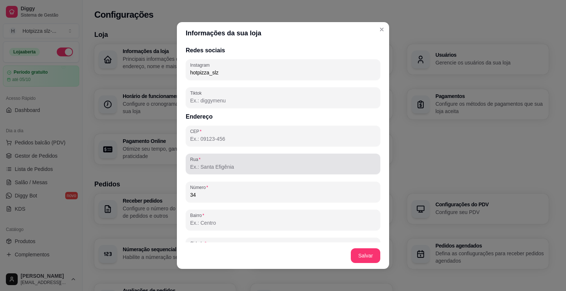
type input "34"
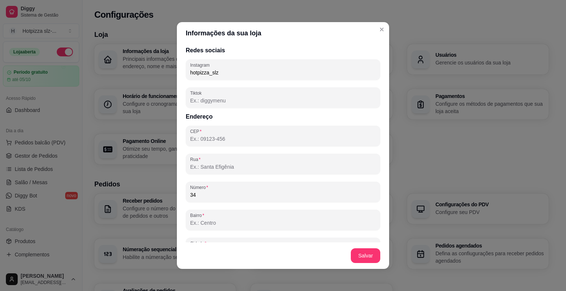
click at [226, 166] on input "Rua" at bounding box center [283, 166] width 186 height 7
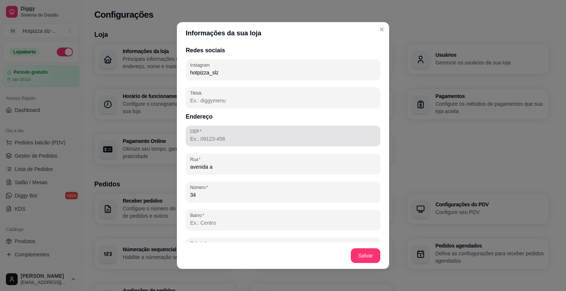
type input "avenida a"
click at [248, 143] on div "CEP" at bounding box center [283, 136] width 195 height 21
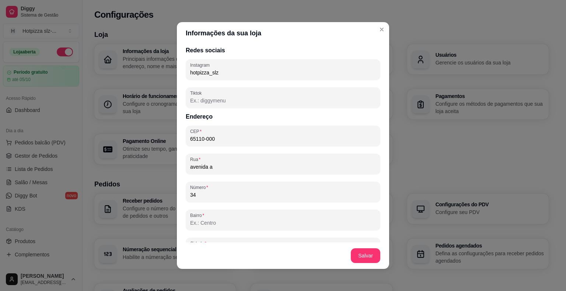
type input "65110-000"
type input "São José de Ribamar"
type input "MA"
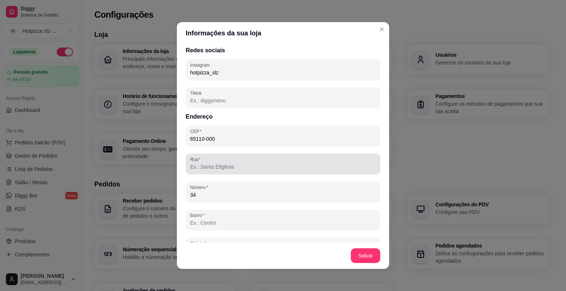
click at [236, 170] on div at bounding box center [283, 164] width 186 height 15
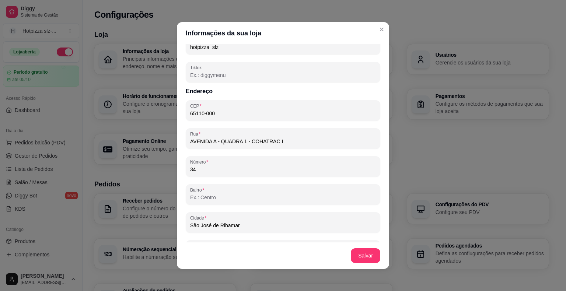
scroll to position [383, 0]
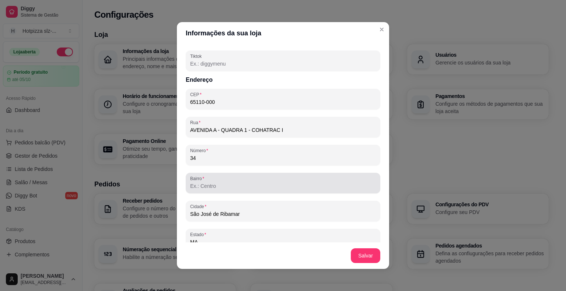
type input "AVENIDA A - QUADRA 1 - COHATRAC I"
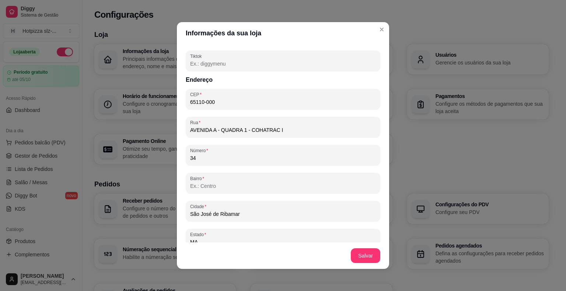
click at [224, 184] on input "Bairro" at bounding box center [283, 185] width 186 height 7
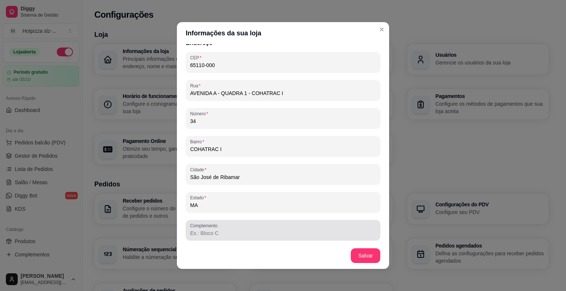
type input "COHATRAC I"
click at [233, 236] on div at bounding box center [283, 230] width 186 height 15
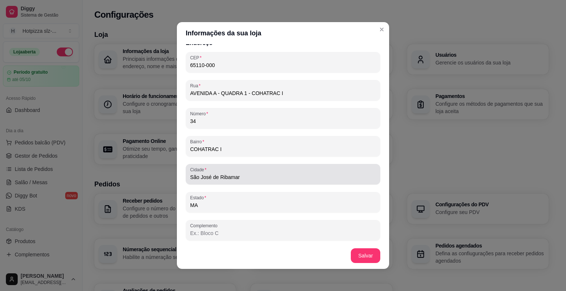
scroll to position [1, 0]
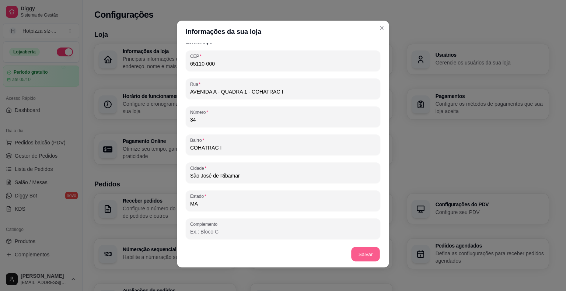
click at [354, 252] on button "Salvar" at bounding box center [365, 254] width 29 height 14
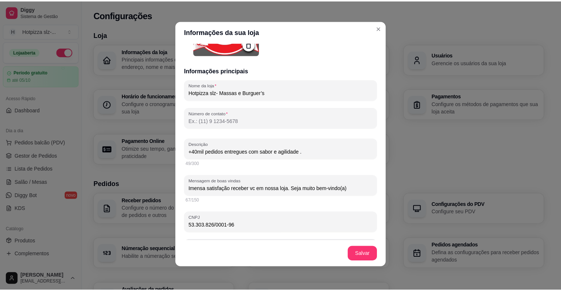
scroll to position [91, 0]
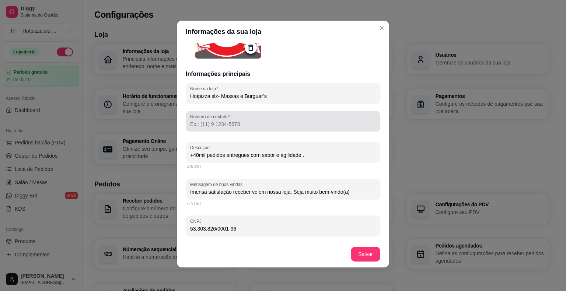
click at [263, 123] on input "Número de contato" at bounding box center [283, 124] width 186 height 7
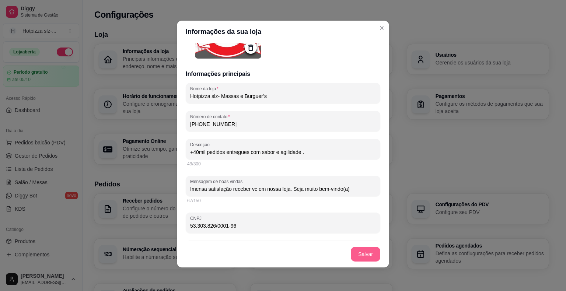
type input "[PHONE_NUMBER]"
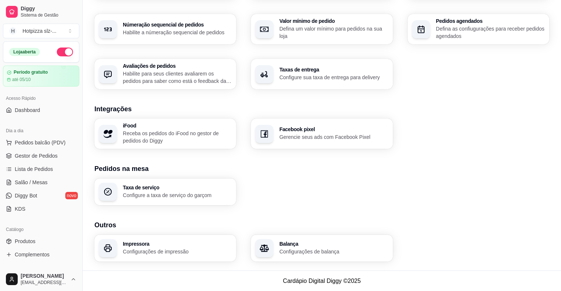
scroll to position [188, 0]
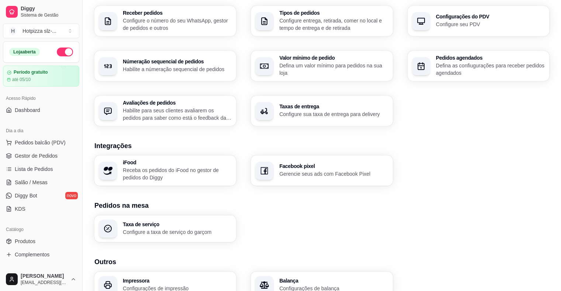
click at [316, 110] on div "Taxas de entrega Configure sua taxa de entrega para delivery" at bounding box center [333, 111] width 109 height 14
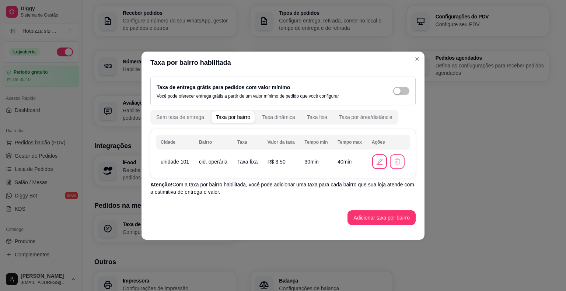
click at [394, 161] on icon "button" at bounding box center [397, 161] width 7 height 7
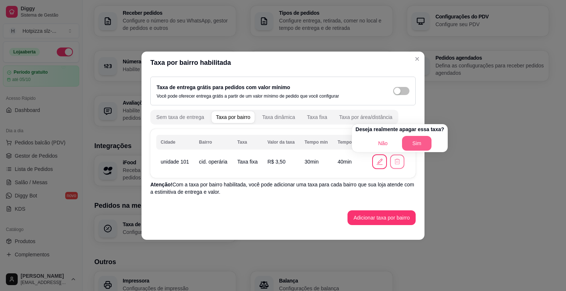
click at [414, 145] on button "Sim" at bounding box center [416, 143] width 29 height 15
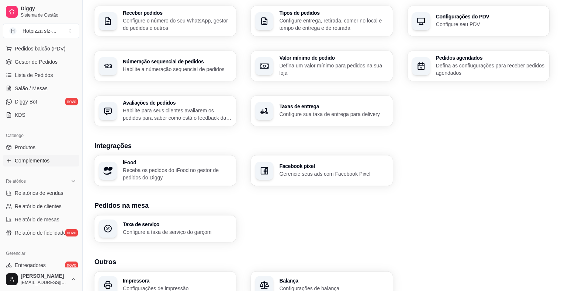
scroll to position [111, 0]
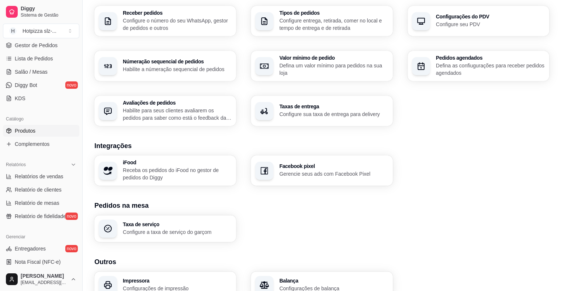
click at [31, 132] on span "Produtos" at bounding box center [25, 130] width 21 height 7
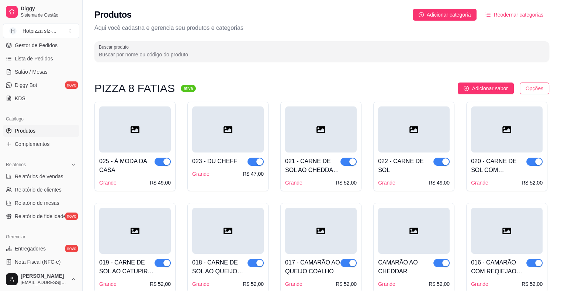
click at [531, 86] on html "Diggy Sistema de Gestão H Hotpizza slz- ... Loja aberta Período gratuito até 05…" at bounding box center [280, 145] width 561 height 291
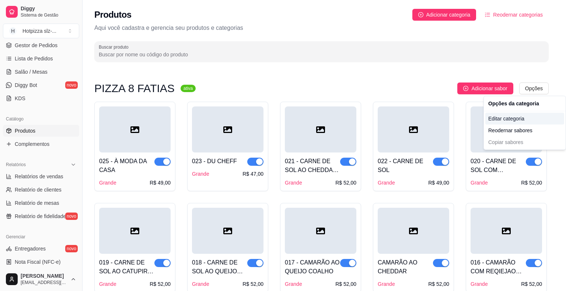
click at [505, 119] on div "Editar categoria" at bounding box center [525, 119] width 79 height 12
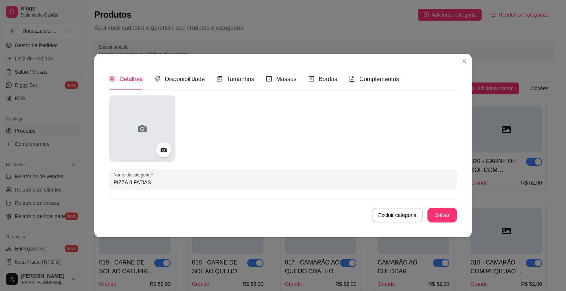
click at [140, 129] on icon at bounding box center [142, 128] width 9 height 7
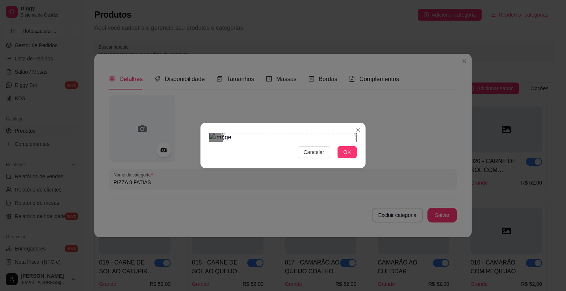
click at [292, 133] on div "Use the arrow keys to move the crop selection area" at bounding box center [289, 199] width 133 height 133
click at [220, 141] on img at bounding box center [282, 137] width 147 height 9
click at [281, 133] on img at bounding box center [282, 137] width 147 height 9
click at [327, 142] on img at bounding box center [282, 137] width 147 height 9
click at [288, 177] on div "Use the arrow keys to move the crop selection area" at bounding box center [273, 234] width 114 height 114
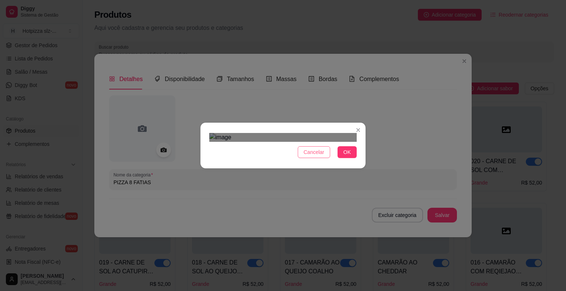
click at [318, 156] on span "Cancelar" at bounding box center [314, 152] width 21 height 8
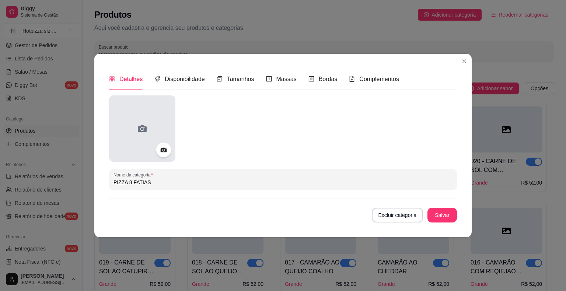
click at [133, 125] on div at bounding box center [142, 128] width 66 height 66
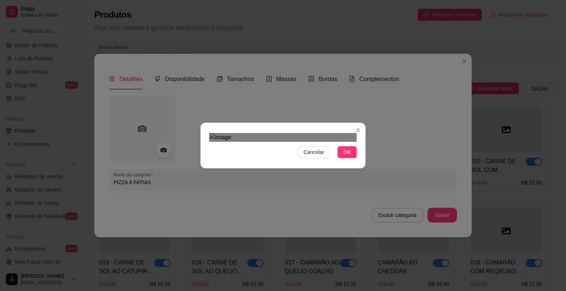
click at [300, 200] on div "Use the arrow keys to move the crop selection area" at bounding box center [279, 266] width 133 height 133
click at [303, 198] on div "Use the arrow keys to move the crop selection area" at bounding box center [279, 264] width 133 height 133
click at [298, 133] on div "Use the arrow keys to move the crop selection area" at bounding box center [275, 199] width 133 height 133
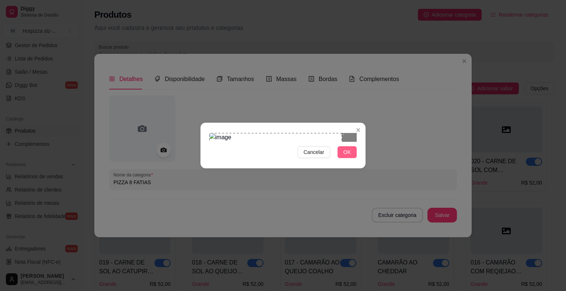
click at [345, 156] on span "OK" at bounding box center [347, 152] width 7 height 8
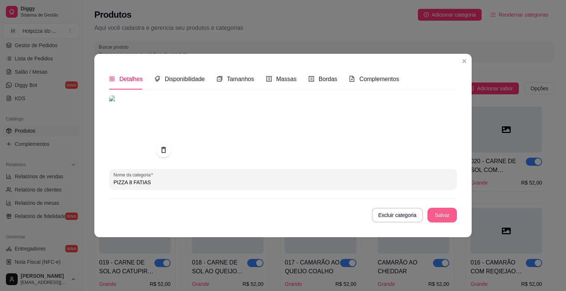
click at [448, 219] on button "Salvar" at bounding box center [442, 215] width 29 height 15
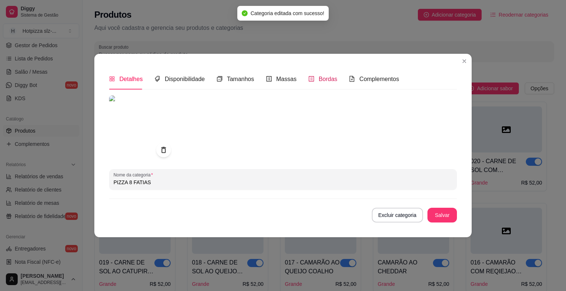
click at [319, 79] on span "Bordas" at bounding box center [328, 79] width 19 height 6
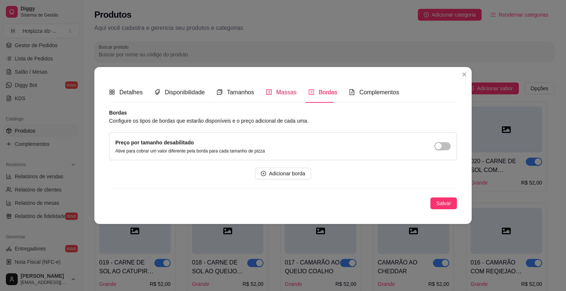
click at [274, 95] on div "Massas" at bounding box center [281, 92] width 31 height 9
click at [354, 93] on div "Complementos" at bounding box center [374, 92] width 50 height 9
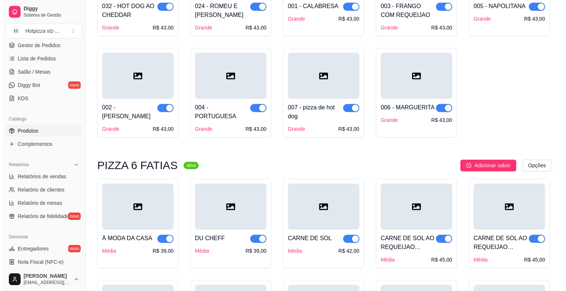
scroll to position [700, 0]
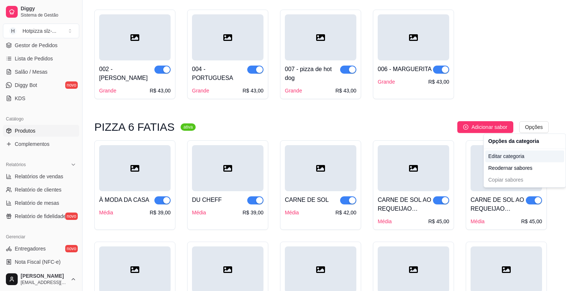
click at [516, 158] on div "Editar categoria" at bounding box center [525, 156] width 79 height 12
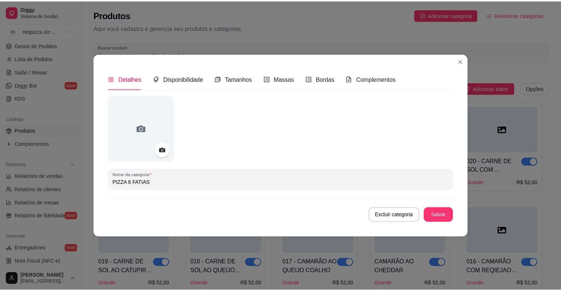
scroll to position [681, 0]
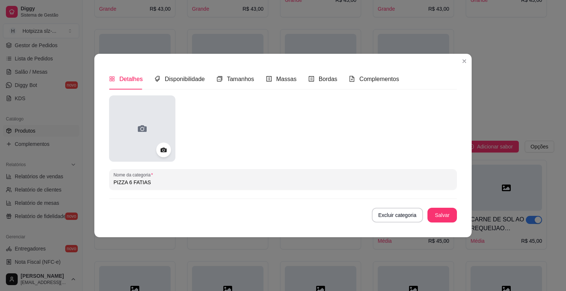
click at [154, 119] on div at bounding box center [142, 128] width 66 height 66
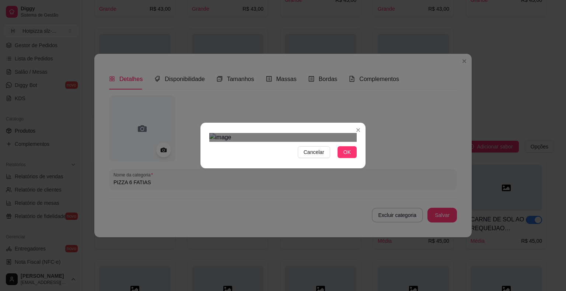
click at [241, 142] on div at bounding box center [282, 137] width 147 height 9
click at [293, 221] on div "Use the arrow keys to move the crop selection area" at bounding box center [297, 273] width 105 height 105
click at [345, 156] on span "OK" at bounding box center [347, 152] width 7 height 8
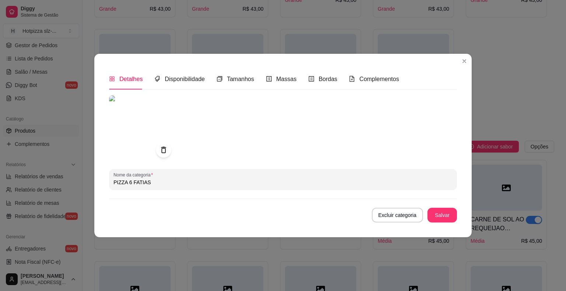
click at [164, 148] on icon at bounding box center [163, 150] width 5 height 6
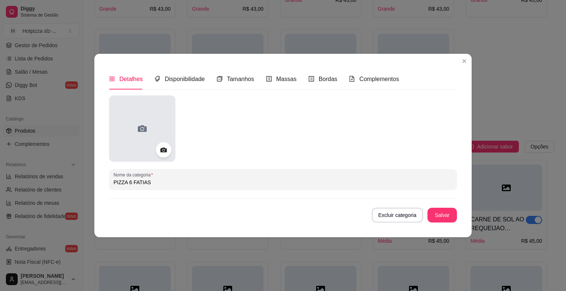
click at [145, 132] on icon at bounding box center [142, 128] width 9 height 7
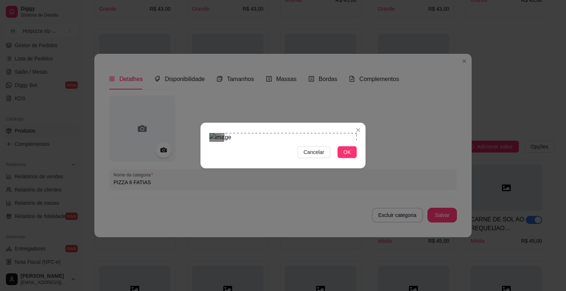
click at [314, 133] on div "Use the arrow keys to move the crop selection area" at bounding box center [290, 199] width 133 height 133
click at [344, 156] on span "OK" at bounding box center [347, 152] width 7 height 8
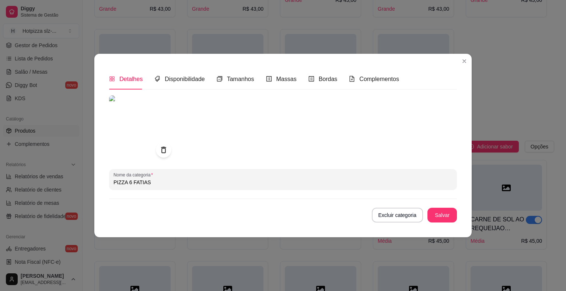
click at [139, 123] on img at bounding box center [142, 128] width 66 height 66
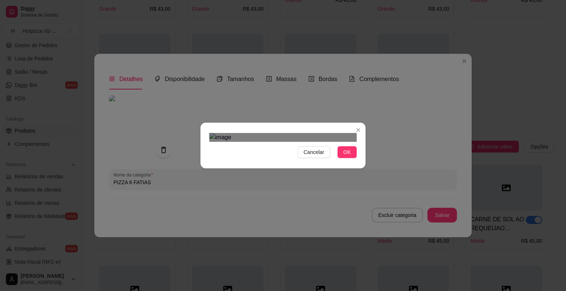
click at [345, 156] on span "OK" at bounding box center [347, 152] width 7 height 8
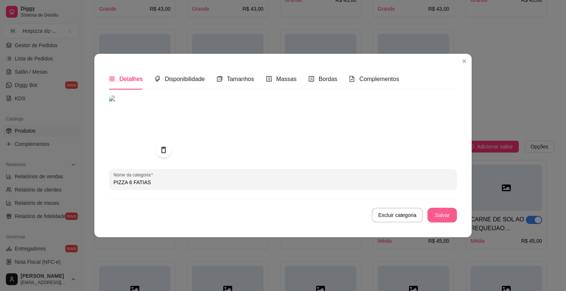
click at [437, 216] on button "Salvar" at bounding box center [442, 215] width 29 height 15
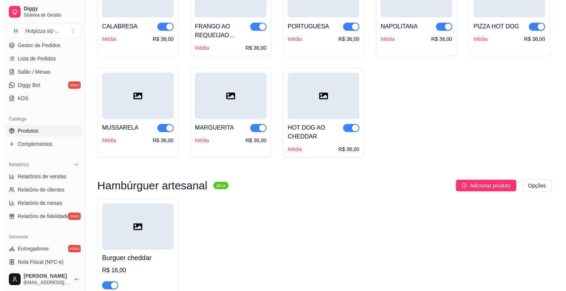
scroll to position [1418, 0]
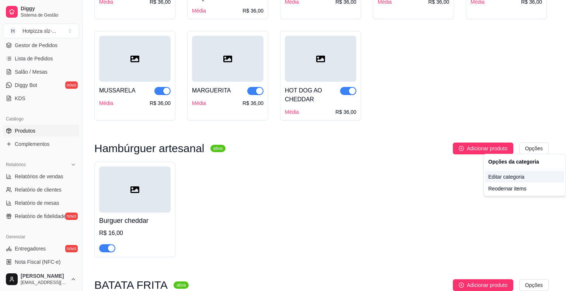
click at [501, 178] on div "Editar categoria" at bounding box center [525, 177] width 79 height 12
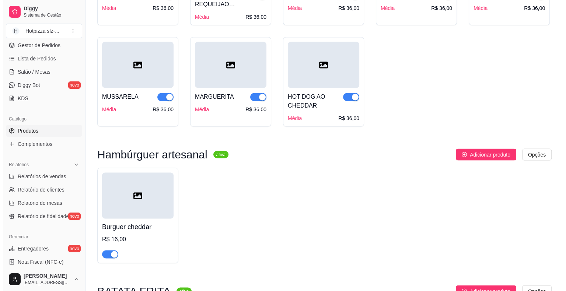
scroll to position [1401, 0]
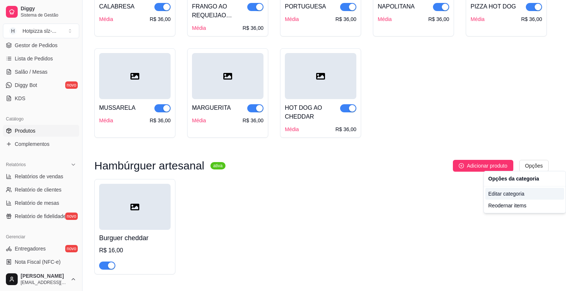
click at [502, 195] on div "Editar categoria" at bounding box center [525, 194] width 79 height 12
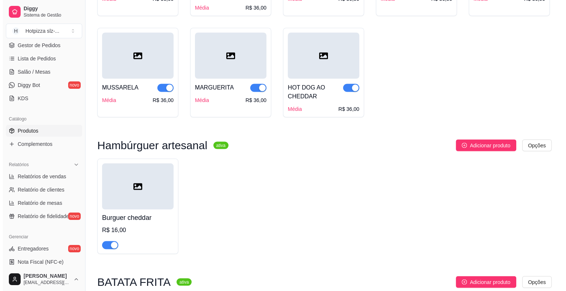
scroll to position [1456, 0]
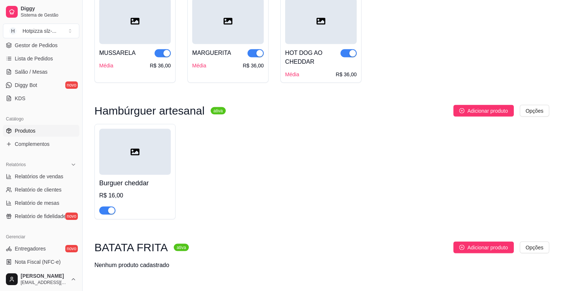
click at [132, 207] on div at bounding box center [135, 207] width 72 height 15
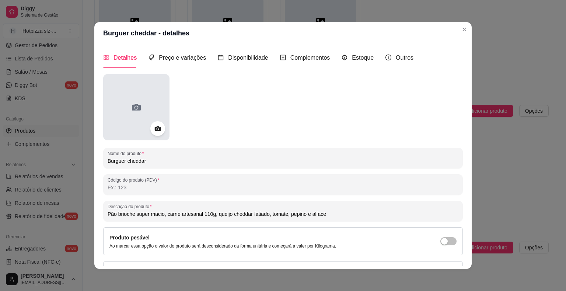
click at [138, 108] on icon at bounding box center [136, 107] width 9 height 7
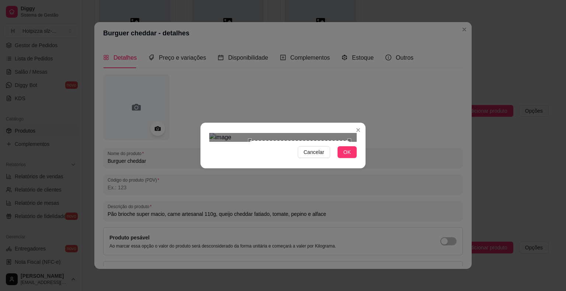
click at [271, 142] on div at bounding box center [282, 137] width 147 height 9
click at [303, 184] on div "Use the arrow keys to move the crop selection area" at bounding box center [308, 223] width 79 height 79
click at [286, 142] on div at bounding box center [282, 137] width 147 height 9
click at [301, 197] on div "Use the arrow keys to move the crop selection area" at bounding box center [312, 228] width 63 height 63
click at [342, 158] on button "OK" at bounding box center [347, 152] width 19 height 12
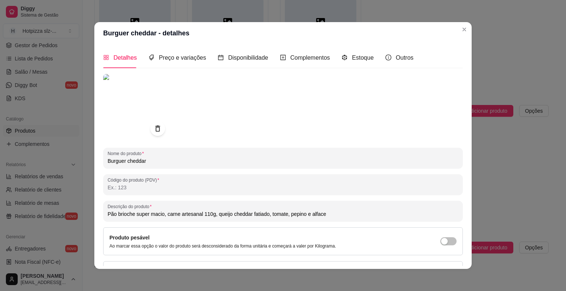
click at [130, 106] on img at bounding box center [136, 107] width 66 height 66
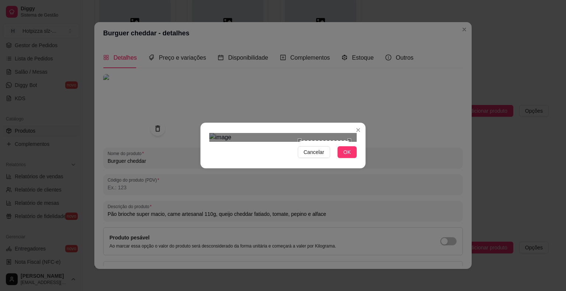
click at [300, 133] on div at bounding box center [282, 137] width 147 height 9
click at [314, 204] on div "Use the arrow keys to move the crop selection area" at bounding box center [309, 228] width 49 height 49
click at [340, 198] on div "Use the arrow keys to move the north east drag handle to change the crop select…" at bounding box center [340, 198] width 0 height 0
click at [310, 203] on div "Use the arrow keys to move the crop selection area" at bounding box center [311, 229] width 53 height 53
click at [282, 142] on div at bounding box center [282, 137] width 147 height 9
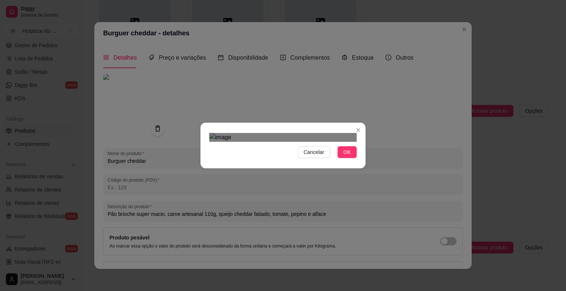
click at [315, 204] on div "Use the arrow keys to move the crop selection area" at bounding box center [312, 231] width 55 height 55
click at [285, 133] on div at bounding box center [282, 137] width 147 height 9
click at [280, 262] on div "Use the arrow keys to move the south west drag handle to change the crop select…" at bounding box center [280, 262] width 0 height 0
click at [304, 202] on div "Use the arrow keys to move the crop selection area" at bounding box center [310, 231] width 58 height 58
click at [348, 156] on span "OK" at bounding box center [347, 152] width 7 height 8
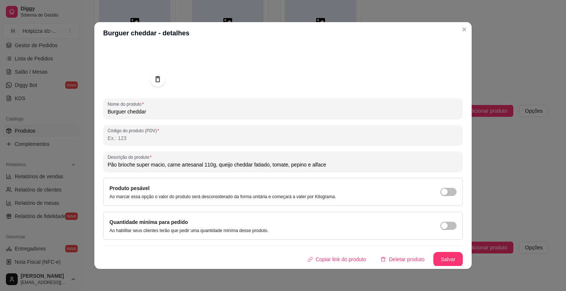
scroll to position [1, 0]
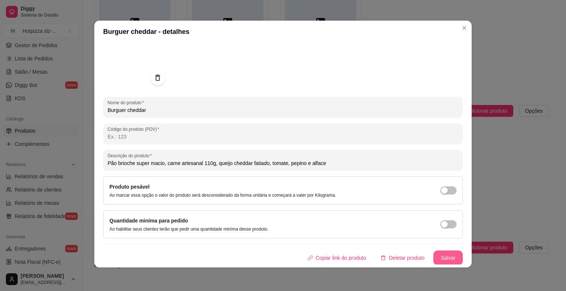
click at [441, 262] on button "Salvar" at bounding box center [448, 258] width 29 height 15
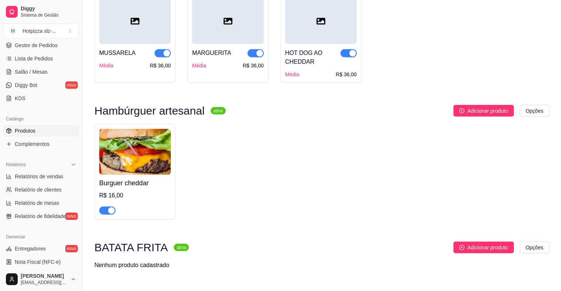
click at [146, 173] on img at bounding box center [135, 152] width 72 height 46
click at [495, 109] on span "Adicionar produto" at bounding box center [487, 111] width 41 height 8
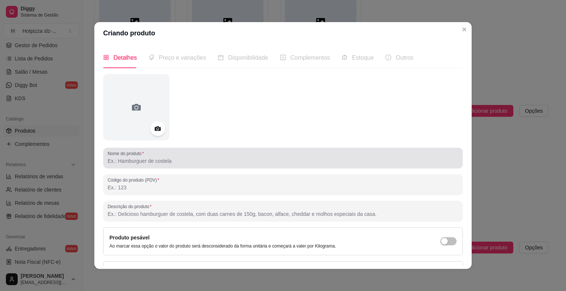
click at [133, 160] on input "Nome do produto" at bounding box center [283, 160] width 351 height 7
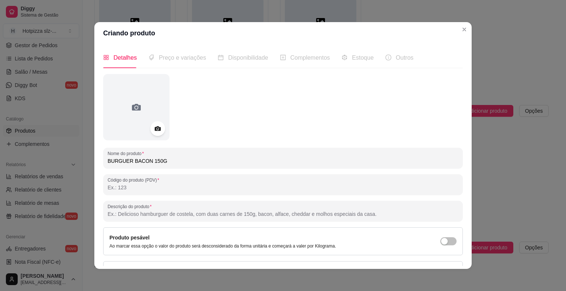
click at [146, 159] on input "BURGUER BACON 150G" at bounding box center [283, 160] width 351 height 7
type input "BURGUER CHEDDAR 150G"
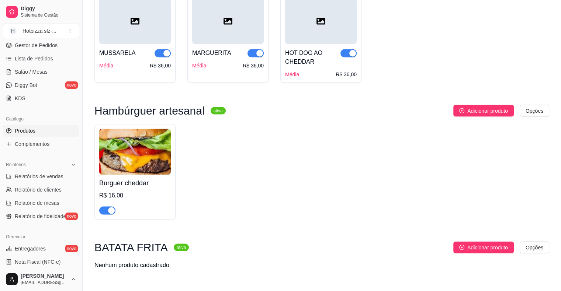
click at [162, 159] on img at bounding box center [135, 152] width 72 height 46
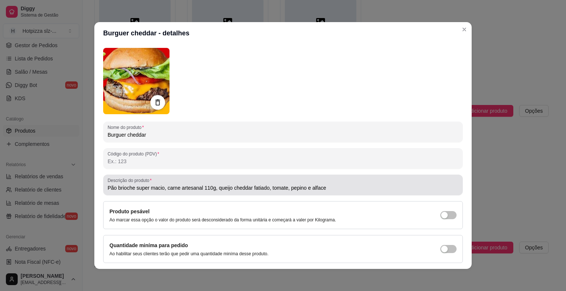
scroll to position [49, 0]
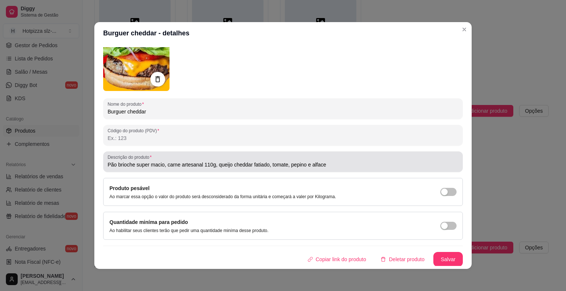
drag, startPoint x: 105, startPoint y: 164, endPoint x: 230, endPoint y: 166, distance: 125.4
click at [230, 166] on div "Descrição do produto Pão brioche super macio, carne artesanal 110g, queijo ched…" at bounding box center [283, 162] width 360 height 21
drag, startPoint x: 104, startPoint y: 165, endPoint x: 183, endPoint y: 165, distance: 78.9
click at [183, 165] on div "Descrição do produto Pão brioche super macio, carne artesanal 110g, queijo ched…" at bounding box center [283, 162] width 360 height 21
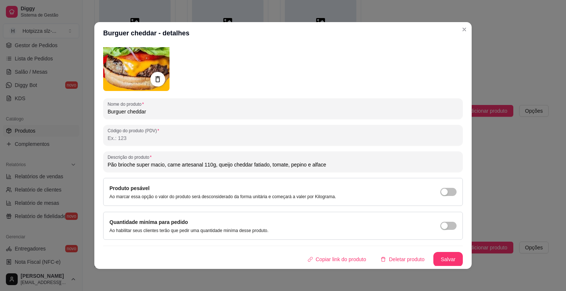
drag, startPoint x: 324, startPoint y: 166, endPoint x: 100, endPoint y: 166, distance: 224.2
click at [103, 166] on div "Descrição do produto Pão brioche super macio, carne artesanal 110g, queijo ched…" at bounding box center [283, 162] width 360 height 21
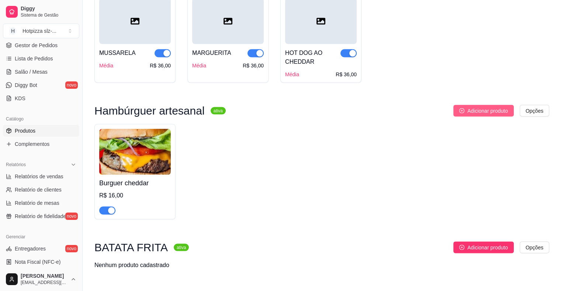
click at [476, 109] on span "Adicionar produto" at bounding box center [487, 111] width 41 height 8
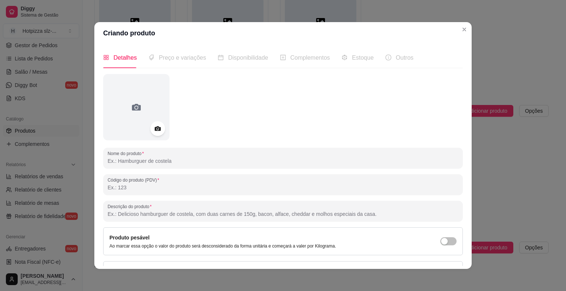
click at [128, 213] on input "Descrição do produto" at bounding box center [283, 214] width 351 height 7
paste input "Pão brioche super macio, carne artesanal 110g, queijo cheddar fatiado, tomate, …"
click at [208, 213] on input "Pão brioche super macio, carne artesanal 110g, queijo cheddar fatiado, tomate, …" at bounding box center [283, 214] width 351 height 7
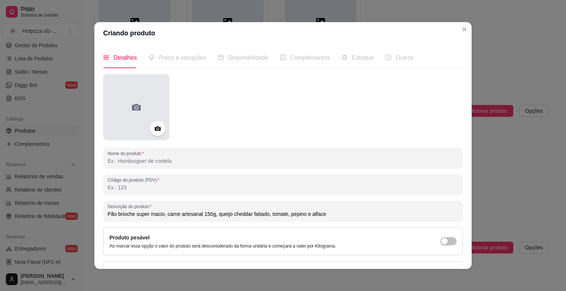
type input "Pão brioche super macio, carne artesanal 150g, queijo cheddar fatiado, tomate, …"
click at [136, 108] on icon at bounding box center [136, 107] width 9 height 7
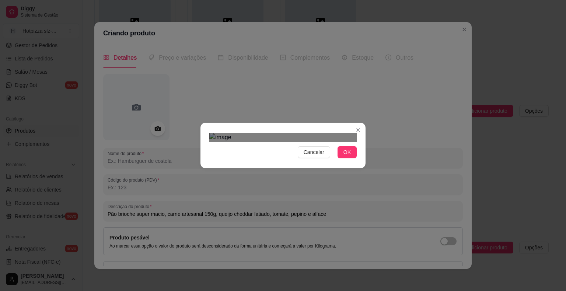
click at [319, 133] on div at bounding box center [282, 137] width 147 height 9
click at [342, 142] on img at bounding box center [282, 137] width 147 height 9
click at [281, 142] on div at bounding box center [282, 137] width 147 height 9
click at [315, 202] on div "Use the arrow keys to move the crop selection area" at bounding box center [311, 232] width 61 height 61
click at [344, 156] on span "OK" at bounding box center [347, 152] width 7 height 8
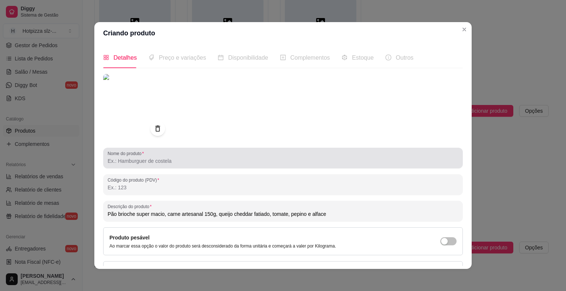
click at [122, 160] on input "Nome do produto" at bounding box center [283, 160] width 351 height 7
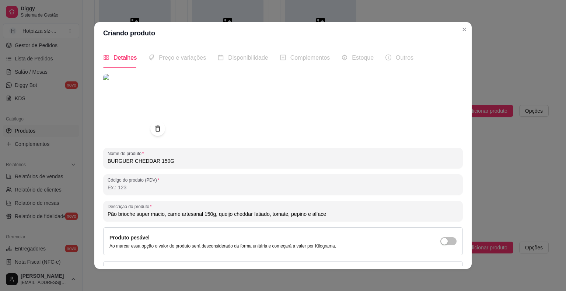
click at [153, 159] on input "BURGUER CHEDDAR 150G" at bounding box center [283, 160] width 351 height 7
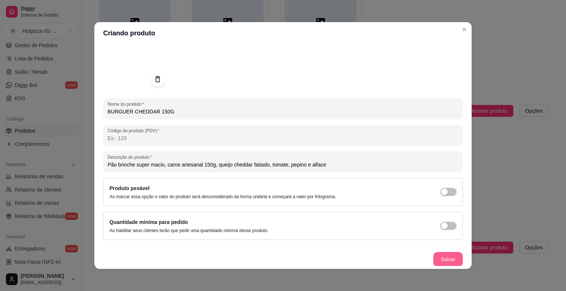
type input "BURGUER CHEDDAR 150G"
click at [439, 260] on button "Salvar" at bounding box center [448, 259] width 29 height 15
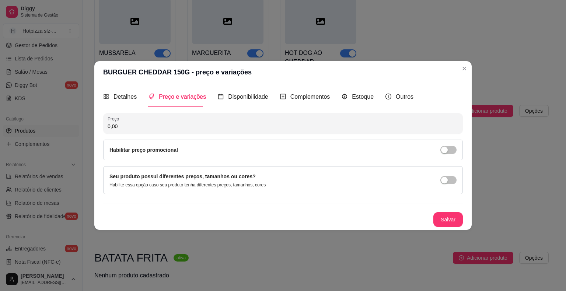
scroll to position [0, 0]
click at [140, 128] on input "0,00" at bounding box center [283, 126] width 351 height 7
type input "20,00"
click at [449, 150] on button "button" at bounding box center [449, 150] width 16 height 8
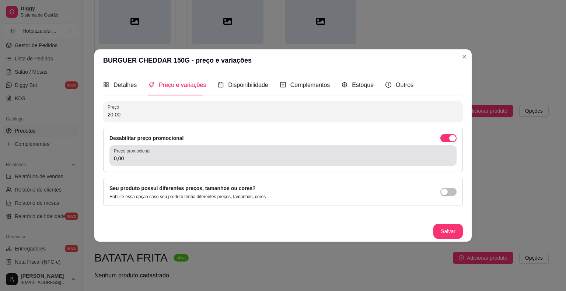
click at [234, 163] on div "0,00" at bounding box center [283, 155] width 338 height 15
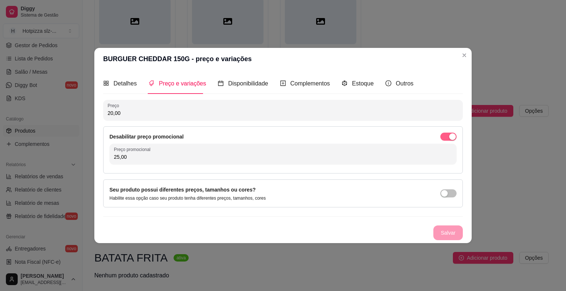
type input "25,00"
click at [447, 135] on span "button" at bounding box center [449, 137] width 16 height 8
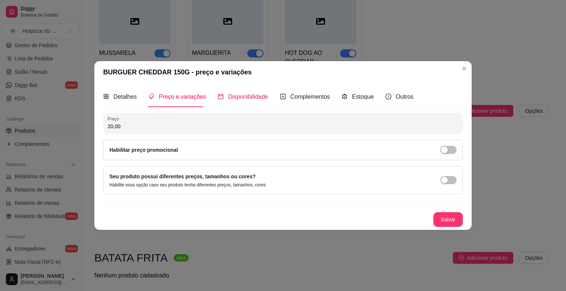
click at [244, 98] on span "Disponibilidade" at bounding box center [248, 97] width 40 height 6
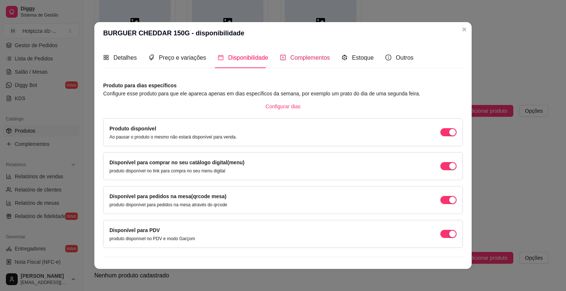
click at [308, 58] on span "Complementos" at bounding box center [311, 58] width 40 height 6
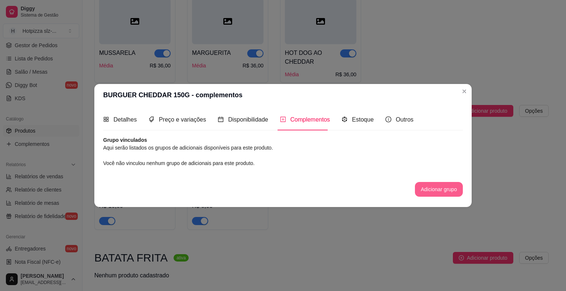
click at [437, 187] on button "Adicionar grupo" at bounding box center [439, 189] width 48 height 15
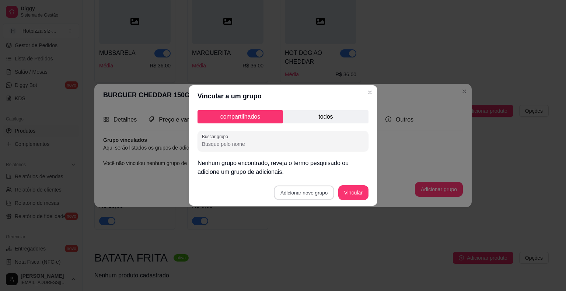
click at [312, 192] on button "Adicionar novo grupo" at bounding box center [304, 193] width 60 height 14
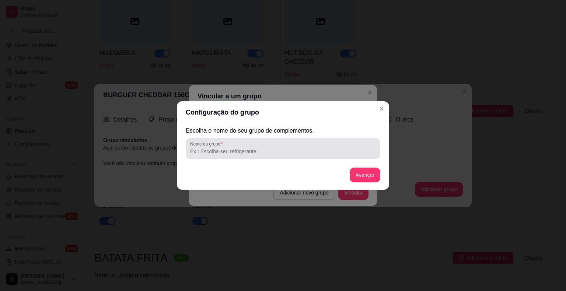
click at [217, 152] on input "Nome do grupo" at bounding box center [283, 151] width 186 height 7
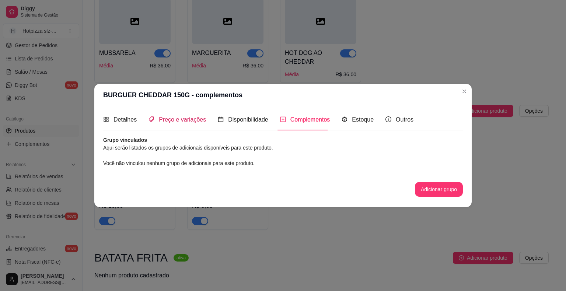
click at [180, 123] on span "Preço e variações" at bounding box center [182, 119] width 47 height 6
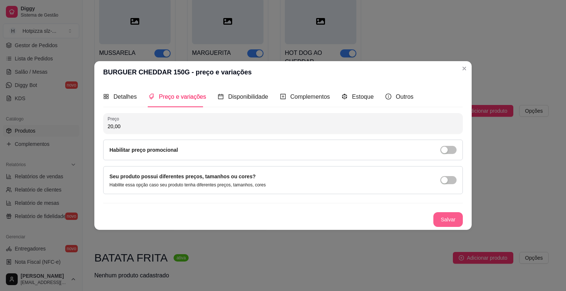
click at [446, 220] on button "Salvar" at bounding box center [448, 219] width 29 height 15
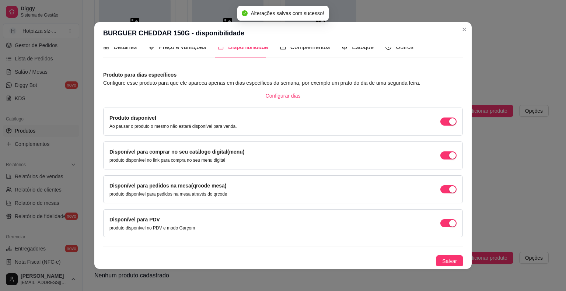
scroll to position [1, 0]
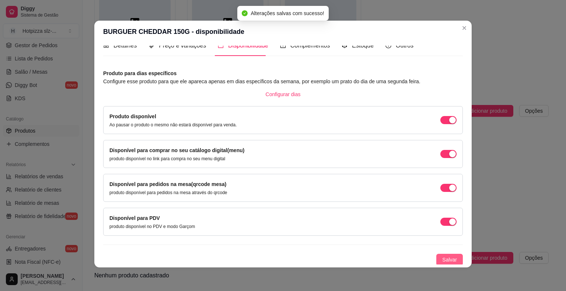
click at [442, 260] on span "Salvar" at bounding box center [449, 260] width 15 height 8
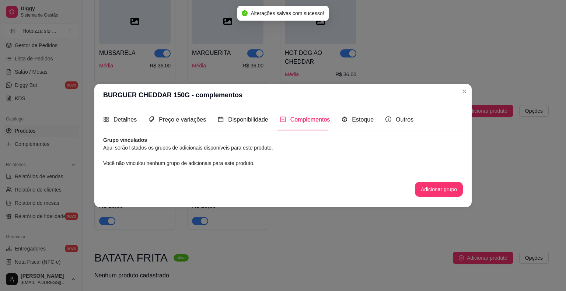
scroll to position [0, 0]
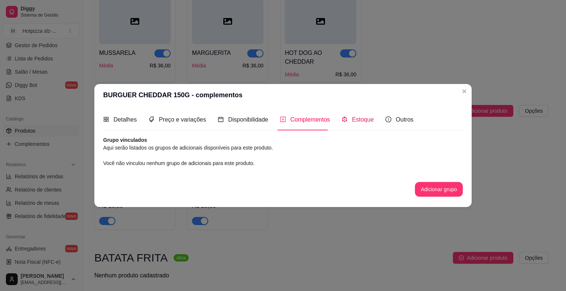
click at [359, 119] on span "Estoque" at bounding box center [363, 119] width 22 height 6
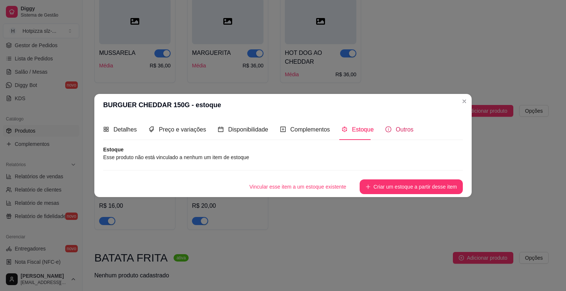
click at [396, 129] on span "Outros" at bounding box center [405, 129] width 18 height 6
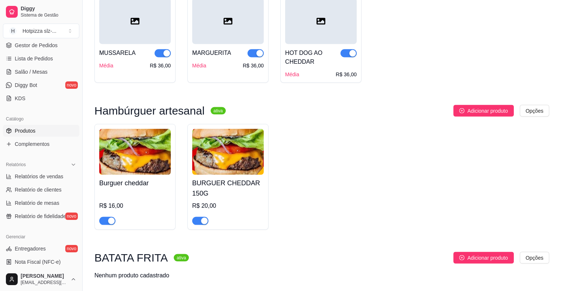
click at [158, 202] on div "R$ 16,00" at bounding box center [135, 206] width 72 height 9
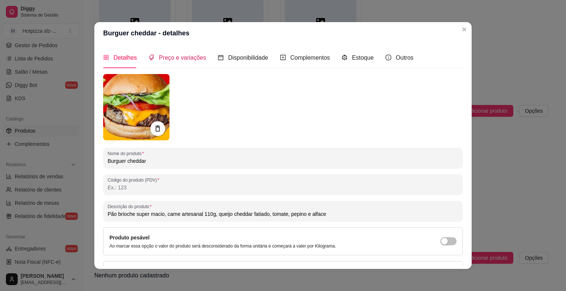
click at [179, 60] on span "Preço e variações" at bounding box center [182, 58] width 47 height 6
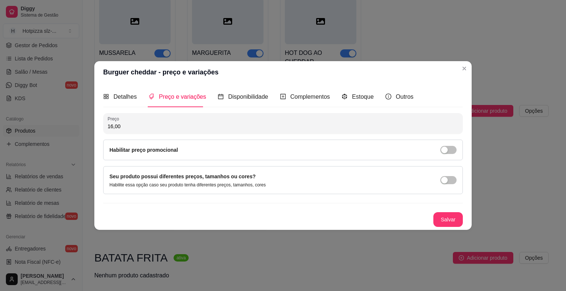
drag, startPoint x: 127, startPoint y: 123, endPoint x: 88, endPoint y: 126, distance: 38.4
click at [87, 129] on div "Burguer cheddar - preço e variações Detalhes Preço e variações Disponibilidade …" at bounding box center [283, 145] width 566 height 291
type input "18,00"
click at [439, 219] on button "Salvar" at bounding box center [448, 219] width 29 height 15
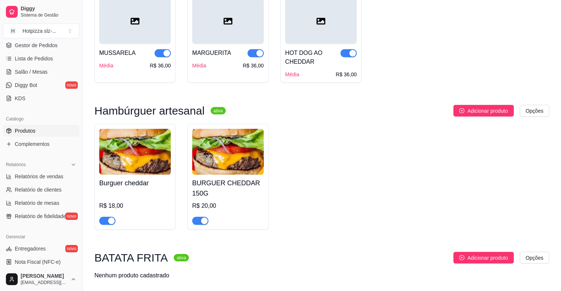
click at [529, 132] on div "Burguer cheddar R$ 18,00 BURGUER CHEDDAR 150G R$ 20,00" at bounding box center [321, 177] width 455 height 106
click at [465, 110] on button "Adicionar produto" at bounding box center [483, 111] width 60 height 12
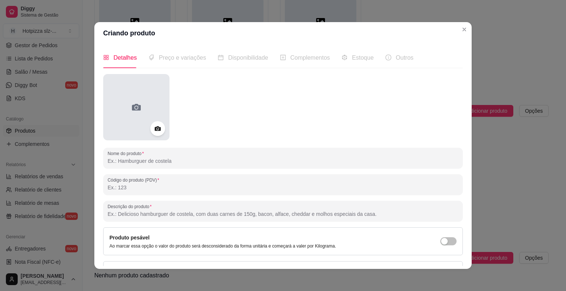
click at [132, 107] on icon at bounding box center [136, 107] width 9 height 7
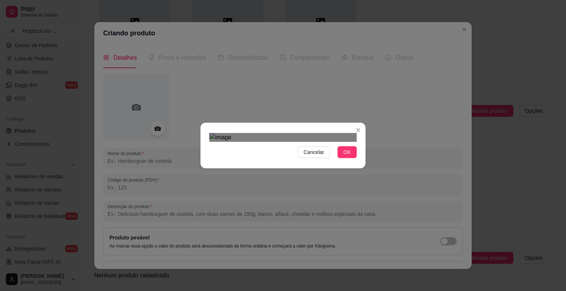
click at [267, 223] on div "Use the arrow keys to move the crop selection area" at bounding box center [242, 248] width 51 height 51
click at [286, 216] on div "Use the arrow keys to move the crop selection area" at bounding box center [284, 241] width 51 height 51
click at [253, 272] on div "Use the arrow keys to move the south west drag handle to change the crop select…" at bounding box center [253, 272] width 0 height 0
click at [285, 217] on div "Use the arrow keys to move the crop selection area" at bounding box center [286, 244] width 55 height 55
click at [304, 215] on div "Use the arrow keys to move the crop selection area" at bounding box center [284, 242] width 55 height 55
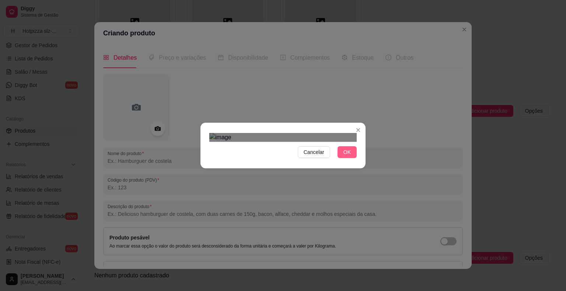
click at [345, 156] on span "OK" at bounding box center [347, 152] width 7 height 8
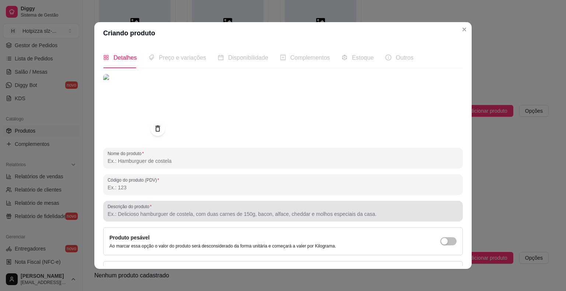
click at [131, 215] on input "Descrição do produto" at bounding box center [283, 214] width 351 height 7
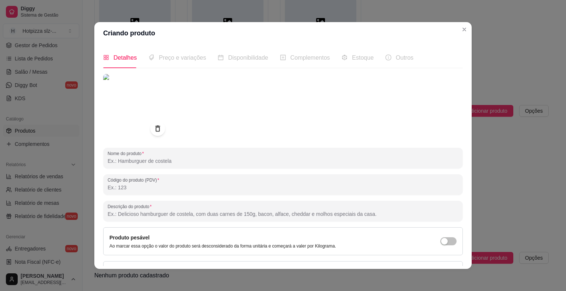
paste input "Pão brioche super macio, carne artesanal 110g, queijo cheddar fatiado, tomate, …"
click at [246, 215] on input "Pão brioche super macio, carne artesanal 110g, queijo cheddar fatiado, tomate, …" at bounding box center [283, 214] width 351 height 7
click at [227, 213] on input "Pão brioche super macio, carne artesanal 110g, queijo cheddar fatiado, tomate, …" at bounding box center [283, 214] width 351 height 7
click at [305, 216] on input "Pão brioche super macio, carne artesanal 110g, queijo mussarela, creme cheddar …" at bounding box center [283, 214] width 351 height 7
click at [268, 212] on input "Pão brioche super macio, carne artesanal 110g, queijo mussarela, creme cheddar …" at bounding box center [283, 214] width 351 height 7
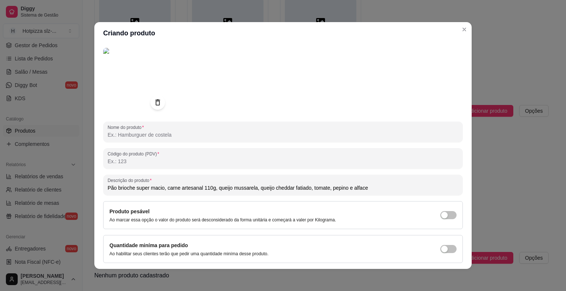
scroll to position [49, 0]
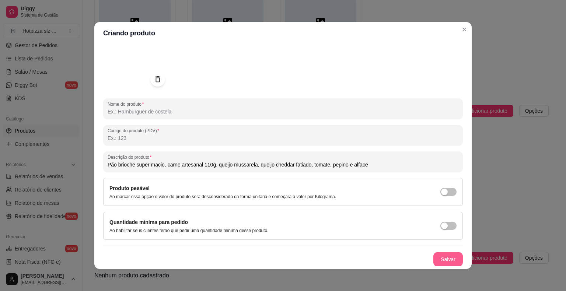
type input "Pão brioche super macio, carne artesanal 110g, queijo mussarela, queijo cheddar…"
click at [440, 257] on button "Salvar" at bounding box center [448, 259] width 29 height 15
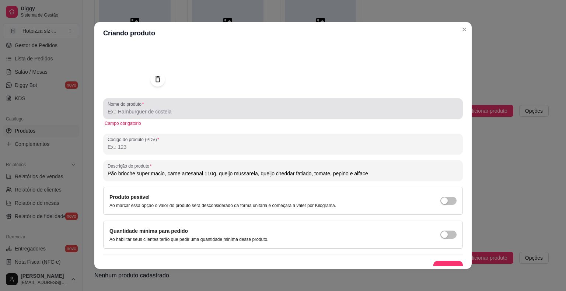
click at [143, 112] on input "Nome do produto" at bounding box center [283, 111] width 351 height 7
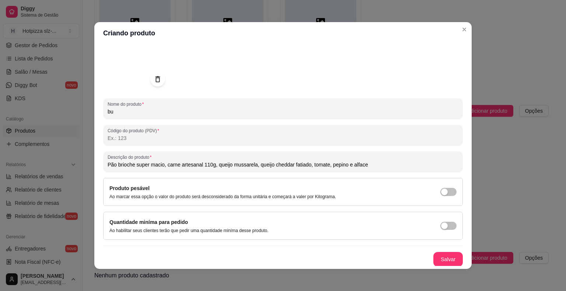
type input "b"
click at [438, 255] on button "Salvar" at bounding box center [448, 260] width 29 height 14
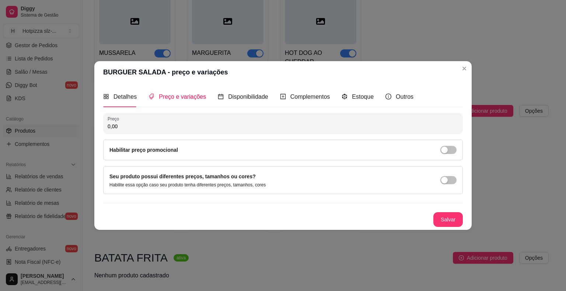
scroll to position [0, 0]
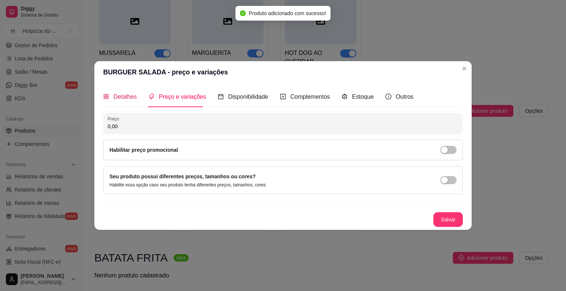
click at [122, 97] on span "Detalhes" at bounding box center [125, 97] width 23 height 6
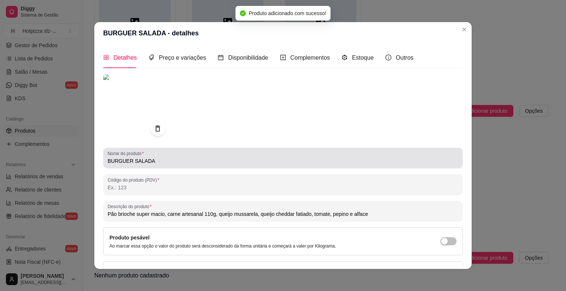
click at [159, 160] on input "BURGUER SALADA" at bounding box center [283, 160] width 351 height 7
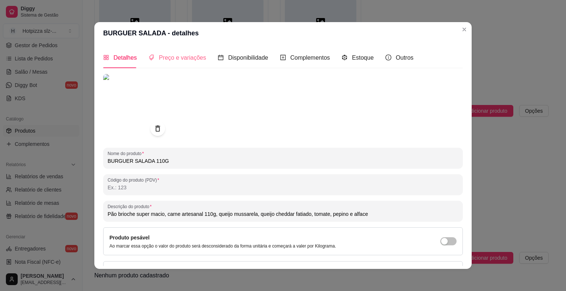
type input "BURGUER SALADA 110G"
click at [181, 60] on span "Preço e variações" at bounding box center [182, 58] width 47 height 6
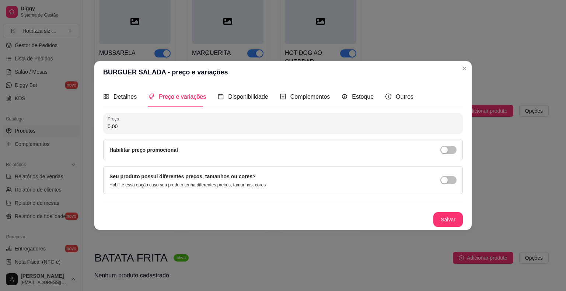
click at [145, 127] on input "0,00" at bounding box center [283, 126] width 351 height 7
type input "18,00"
click at [450, 221] on button "Salvar" at bounding box center [448, 220] width 29 height 14
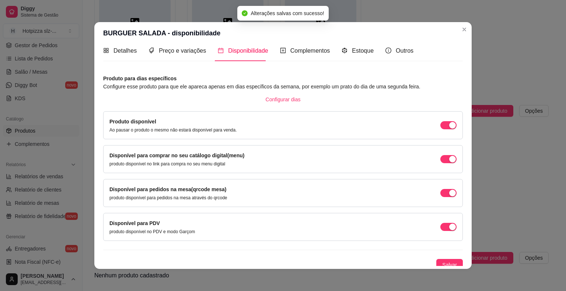
scroll to position [11, 0]
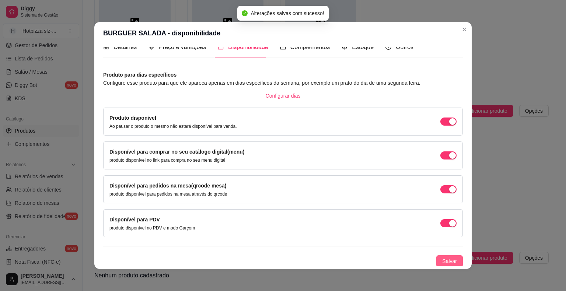
click at [442, 261] on span "Salvar" at bounding box center [449, 261] width 15 height 8
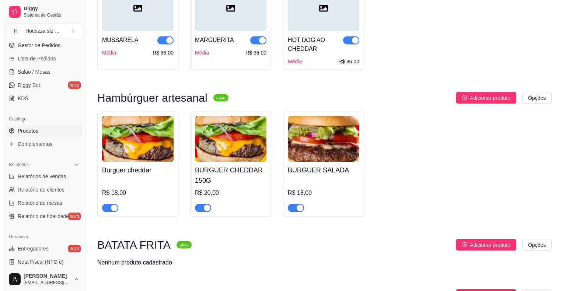
scroll to position [1456, 0]
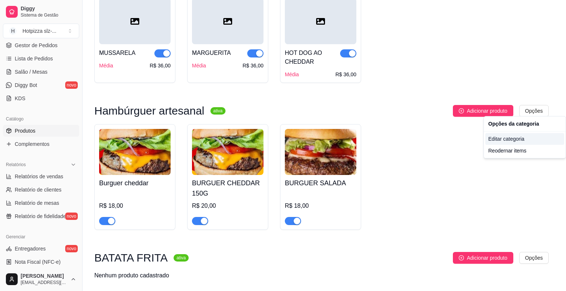
click at [511, 141] on div "Editar categoria" at bounding box center [525, 139] width 79 height 12
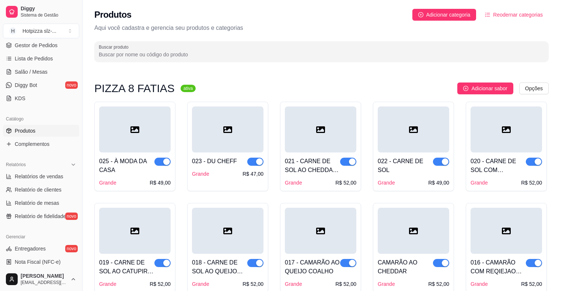
scroll to position [1419, 0]
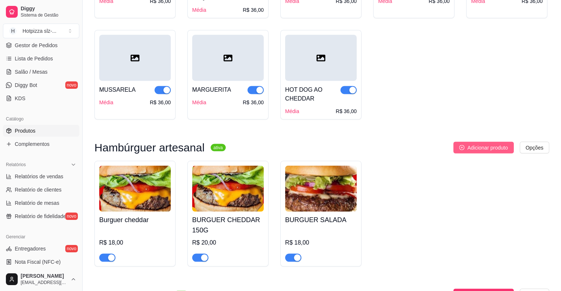
click at [495, 145] on span "Adicionar produto" at bounding box center [487, 148] width 41 height 8
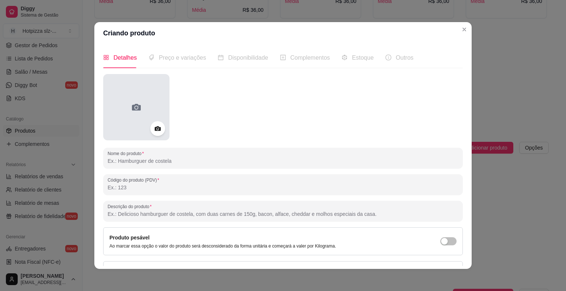
click at [139, 111] on icon at bounding box center [137, 107] width 12 height 12
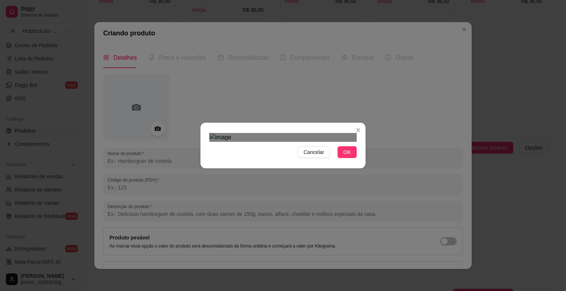
click at [271, 219] on div "Use the arrow keys to move the crop selection area" at bounding box center [244, 246] width 54 height 54
click at [295, 213] on div "Use the arrow keys to move the crop selection area" at bounding box center [284, 240] width 54 height 54
click at [342, 158] on button "OK" at bounding box center [347, 152] width 19 height 12
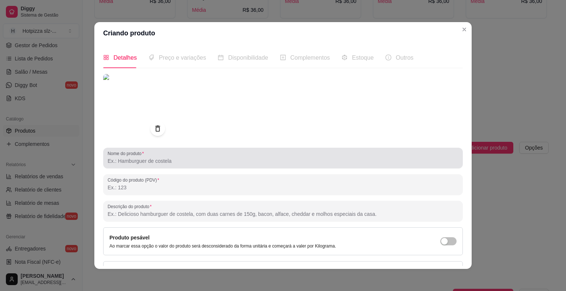
click at [135, 164] on input "Nome do produto" at bounding box center [283, 160] width 351 height 7
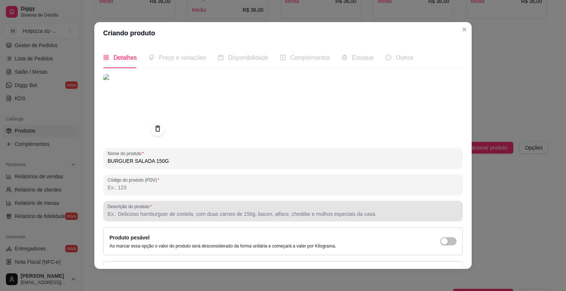
type input "BURGUER SALADA 150G"
click at [164, 216] on input "Descrição do produto" at bounding box center [283, 214] width 351 height 7
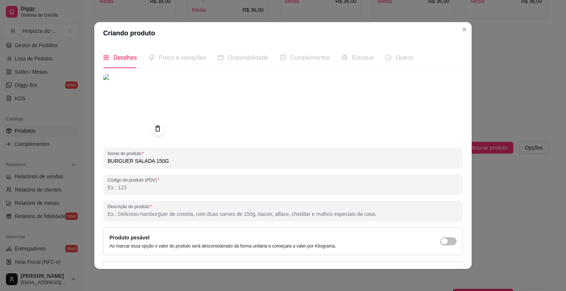
paste input "Pão brioche super macio, carne artesanal 110g, queijo cheddar fatiado, tomate, …"
click at [227, 215] on input "Pão brioche super macio, carne artesanal 110g, queijo cheddar fatiado, tomate, …" at bounding box center [283, 214] width 351 height 7
click at [206, 216] on input "Pão brioche super macio, carne artesanal 110g, queijo mussarela, quejo cheddar …" at bounding box center [283, 214] width 351 height 7
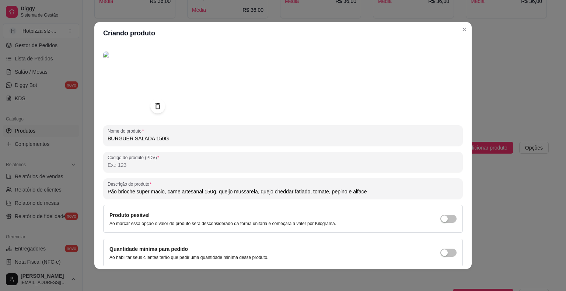
scroll to position [49, 0]
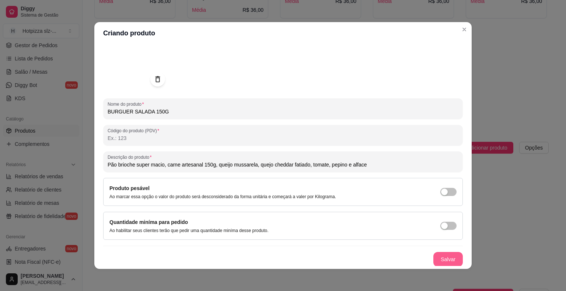
type input "Pão brioche super macio, carne artesanal 150g, queijo mussarela, quejo cheddar …"
click at [438, 260] on button "Salvar" at bounding box center [448, 259] width 29 height 15
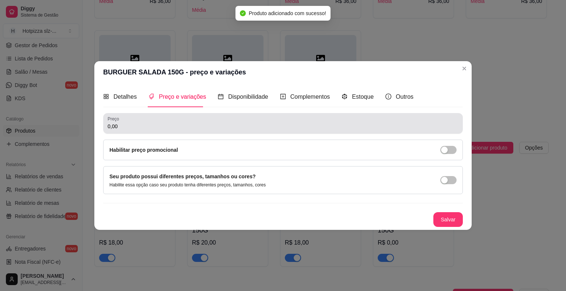
scroll to position [0, 0]
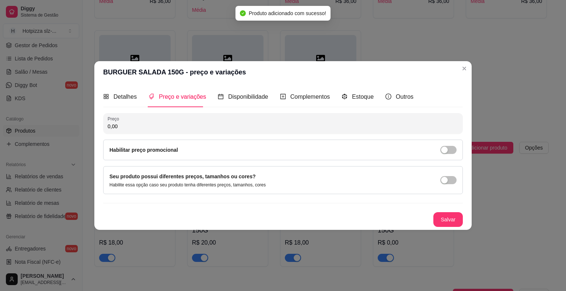
click at [142, 125] on input "0,00" at bounding box center [283, 126] width 351 height 7
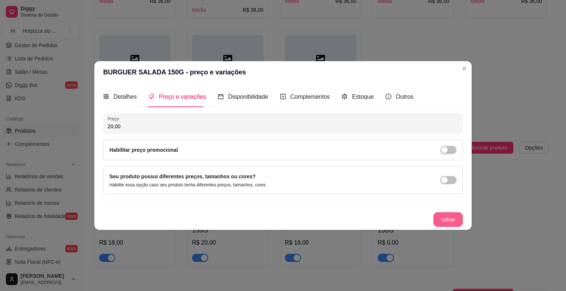
type input "20,00"
click at [456, 224] on button "Salvar" at bounding box center [448, 219] width 29 height 15
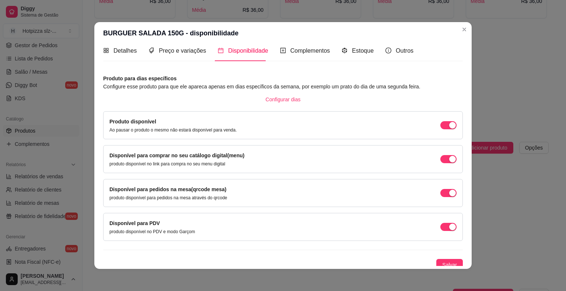
scroll to position [11, 0]
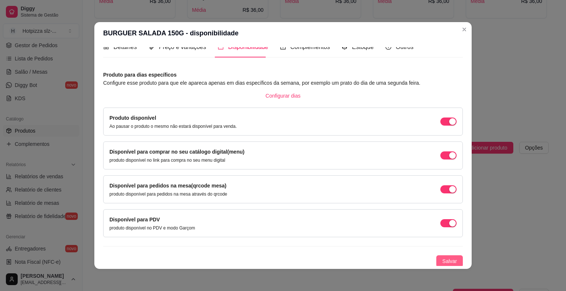
click at [442, 262] on span "Salvar" at bounding box center [449, 261] width 15 height 8
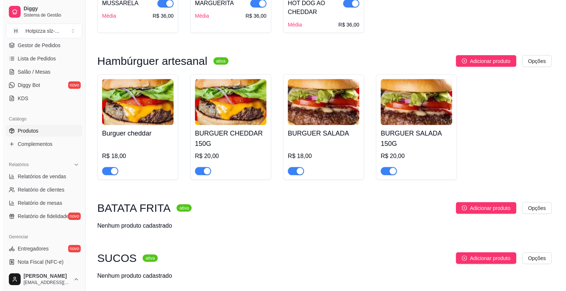
scroll to position [1493, 0]
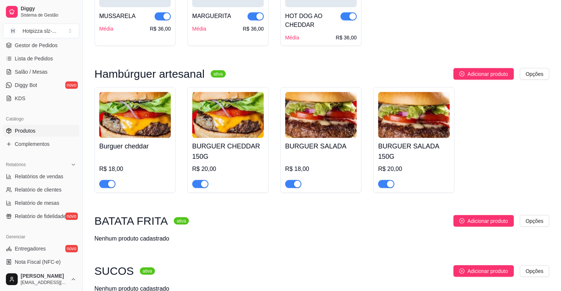
click at [140, 156] on div "R$ 18,00" at bounding box center [135, 171] width 72 height 34
click at [149, 155] on div "R$ 18,00" at bounding box center [135, 171] width 72 height 34
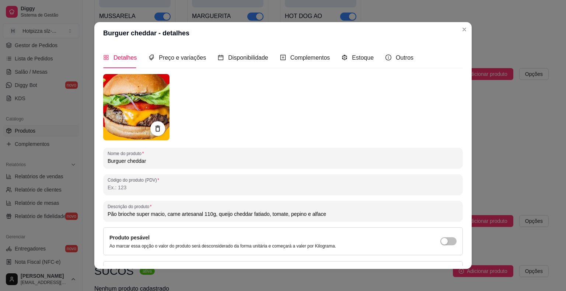
drag, startPoint x: 151, startPoint y: 159, endPoint x: 82, endPoint y: 161, distance: 69.0
click at [83, 162] on div "Burguer cheddar - detalhes Detalhes Preço e variações Disponibilidade Complemen…" at bounding box center [283, 145] width 566 height 291
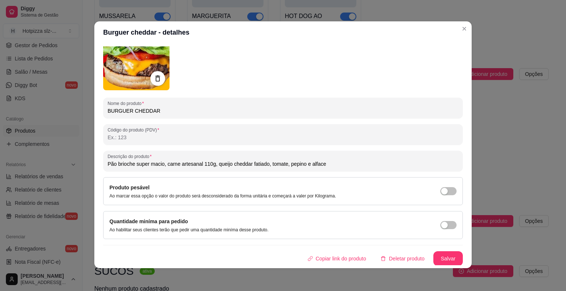
scroll to position [1, 0]
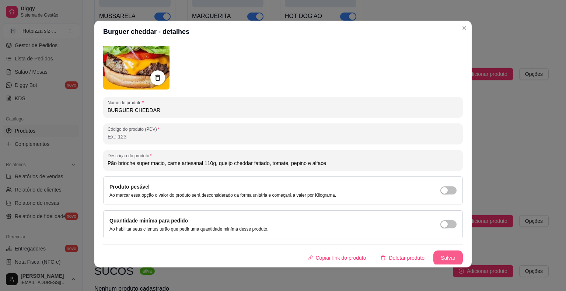
type input "BURGUER CHEDDAR"
click at [434, 254] on button "Salvar" at bounding box center [448, 258] width 29 height 15
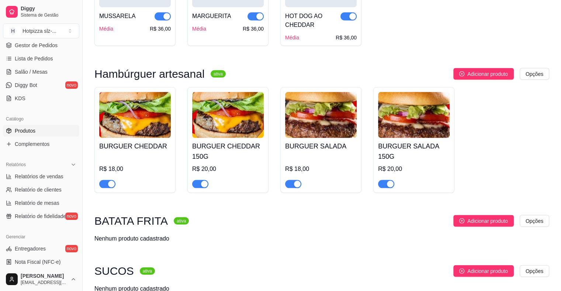
click at [154, 159] on div "R$ 18,00" at bounding box center [135, 171] width 72 height 34
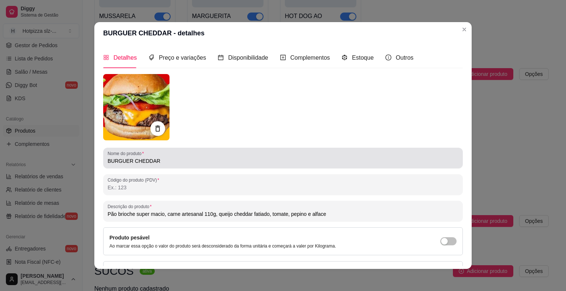
click at [161, 162] on input "BURGUER CHEDDAR" at bounding box center [283, 160] width 351 height 7
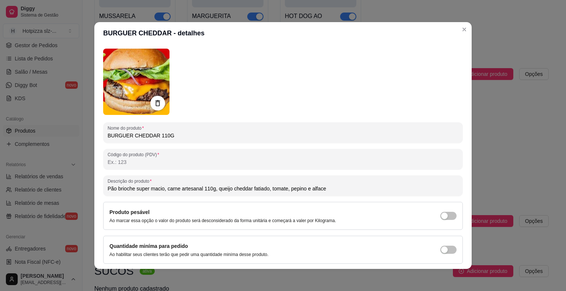
scroll to position [49, 0]
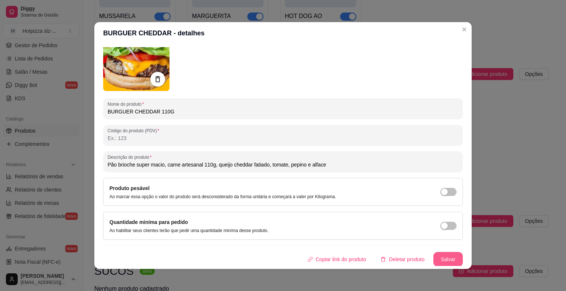
type input "BURGUER CHEDDAR 110G"
click at [444, 258] on button "Salvar" at bounding box center [448, 260] width 29 height 14
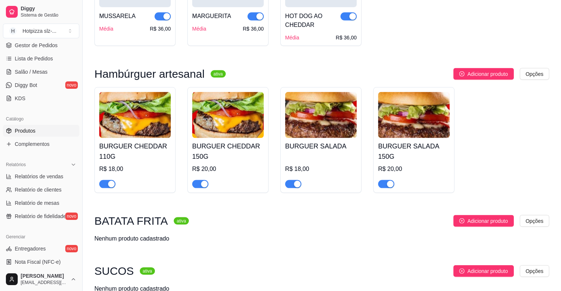
click at [313, 156] on div "R$ 18,00" at bounding box center [321, 171] width 72 height 34
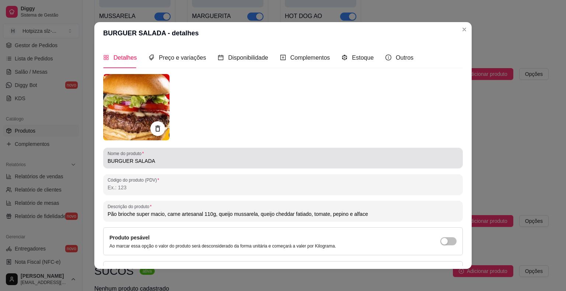
click at [156, 162] on input "BURGUER SALADA" at bounding box center [283, 160] width 351 height 7
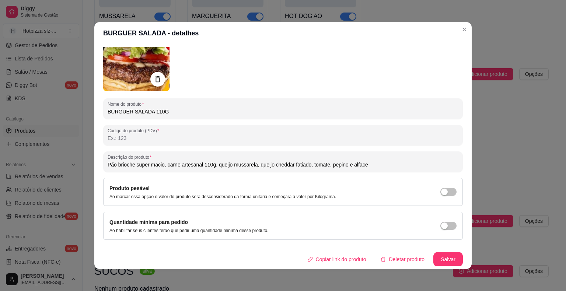
scroll to position [1, 0]
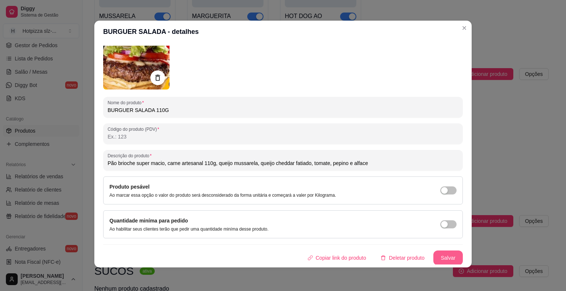
type input "BURGUER SALADA 110G"
click at [439, 256] on button "Salvar" at bounding box center [448, 258] width 29 height 15
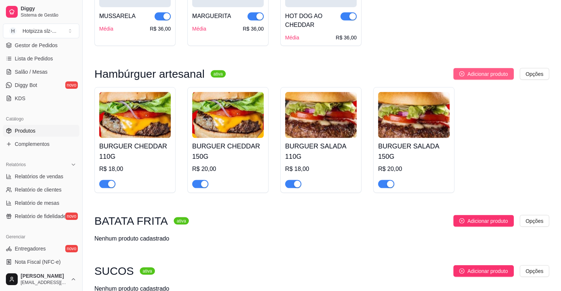
click at [484, 70] on span "Adicionar produto" at bounding box center [487, 74] width 41 height 8
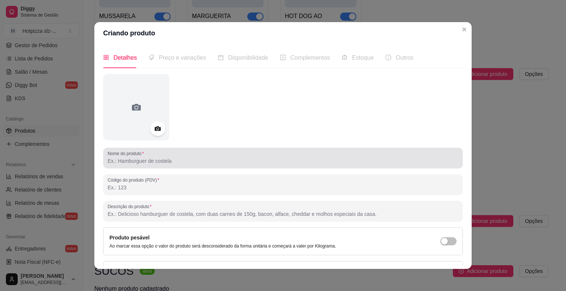
click at [131, 164] on input "Nome do produto" at bounding box center [283, 160] width 351 height 7
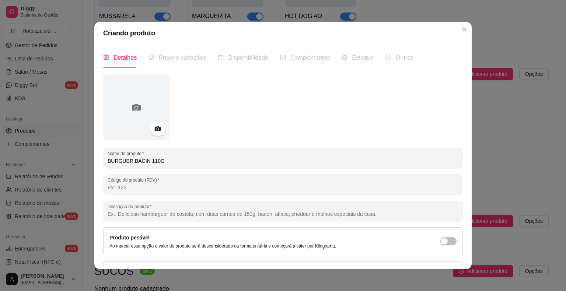
click at [139, 162] on input "BURGUER BACIN 110G" at bounding box center [283, 160] width 351 height 7
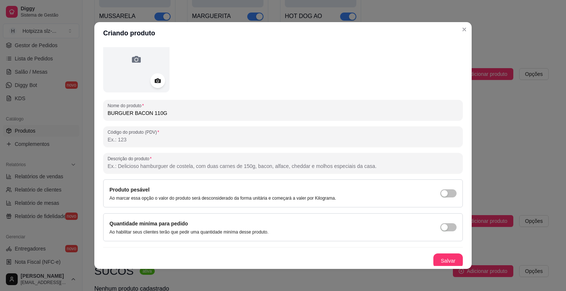
scroll to position [49, 0]
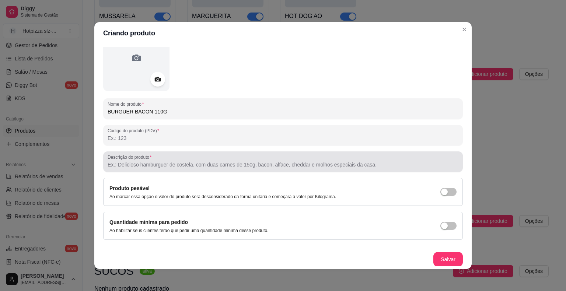
type input "BURGUER BACON 110G"
click at [151, 166] on input "Descrição do produto" at bounding box center [283, 164] width 351 height 7
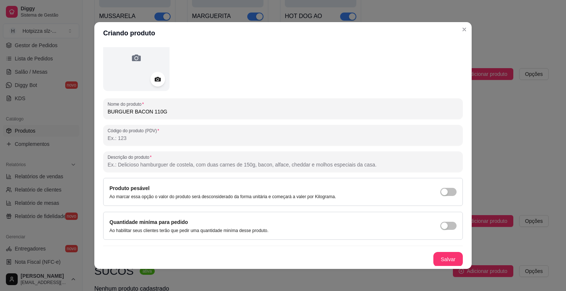
paste input "Pão brioche super macio, carne artesanal 110g, queijo cheddar fatiado, tomate, …"
drag, startPoint x: 264, startPoint y: 164, endPoint x: 229, endPoint y: 166, distance: 35.4
click at [229, 166] on input "Pão brioche super macio, carne artesanal 110g, queijo cheddar fatiado, tomate, …" at bounding box center [283, 164] width 351 height 7
click at [253, 164] on input "Pão brioche super macio, carne artesanal 110g, queijo mussarela, tomate, pepino…" at bounding box center [283, 164] width 351 height 7
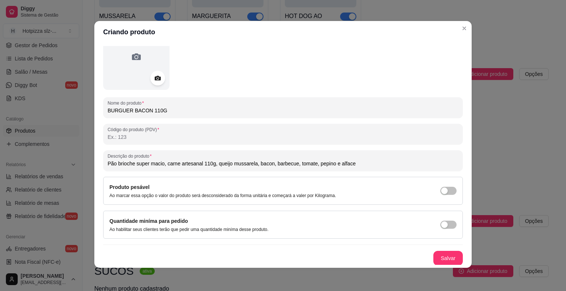
scroll to position [1, 0]
drag, startPoint x: 349, startPoint y: 166, endPoint x: 103, endPoint y: 157, distance: 246.0
click at [103, 157] on div "Descrição do produto Pão brioche super macio, carne artesanal 110g, queijo muss…" at bounding box center [283, 160] width 360 height 21
type input "Pão brioche super macio, carne artesanal 110g, queijo mussarela, bacon, barbecu…"
click at [438, 257] on button "Salvar" at bounding box center [448, 258] width 29 height 15
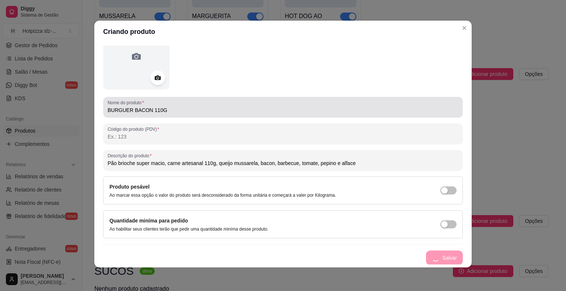
scroll to position [0, 0]
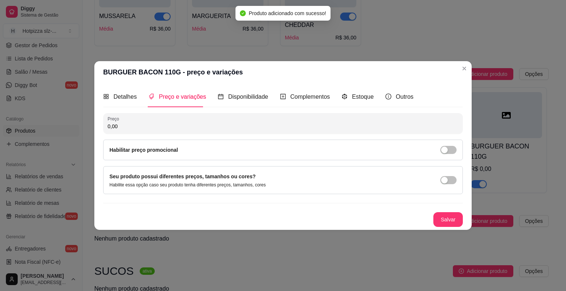
click at [136, 123] on input "0,00" at bounding box center [283, 126] width 351 height 7
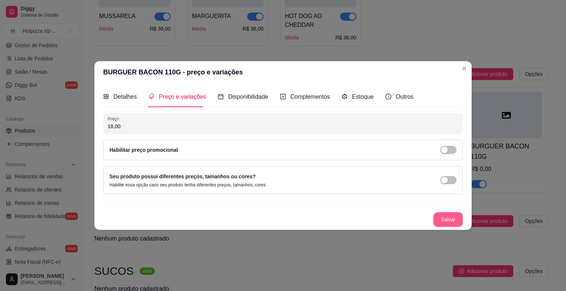
type input "18,00"
click at [453, 220] on button "Salvar" at bounding box center [448, 219] width 29 height 15
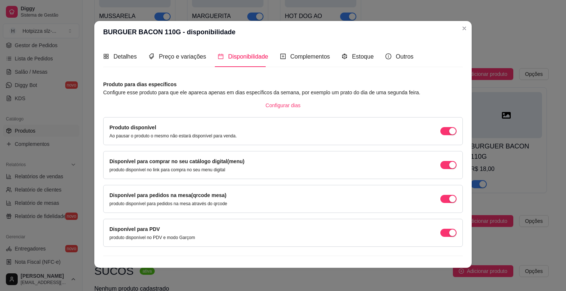
scroll to position [1, 0]
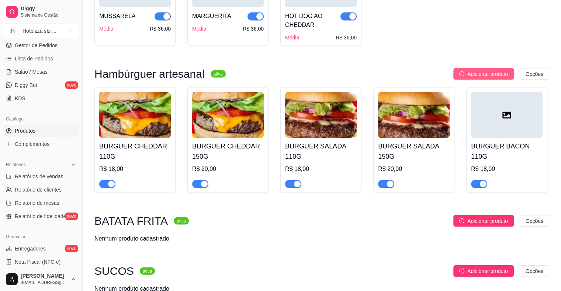
click at [482, 71] on span "Adicionar produto" at bounding box center [487, 74] width 41 height 8
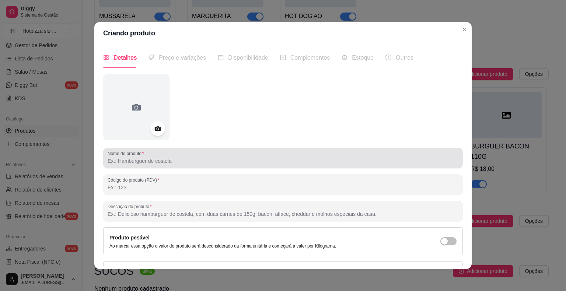
click at [124, 162] on input "Nome do produto" at bounding box center [283, 160] width 351 height 7
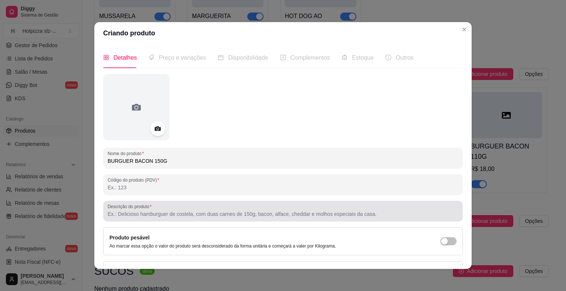
type input "BURGUER BACON 150G"
click at [162, 216] on input "Descrição do produto" at bounding box center [283, 214] width 351 height 7
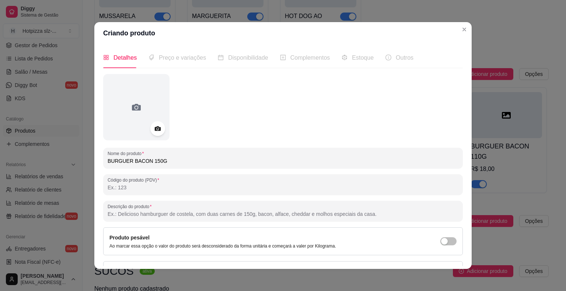
paste input "Pão brioche super macio, carne artesanal 110g, queijo mussarela, bacon, barbecu…"
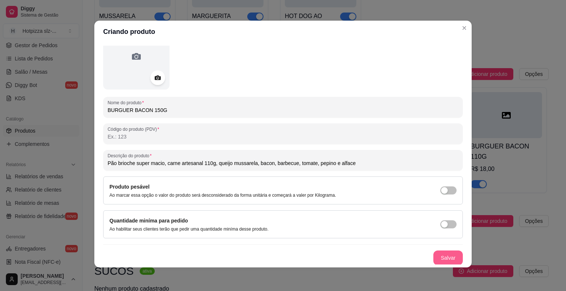
type input "Pão brioche super macio, carne artesanal 110g, queijo mussarela, bacon, barbecu…"
click at [444, 257] on button "Salvar" at bounding box center [448, 258] width 29 height 15
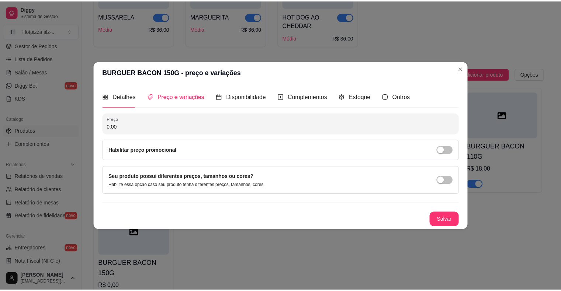
scroll to position [0, 0]
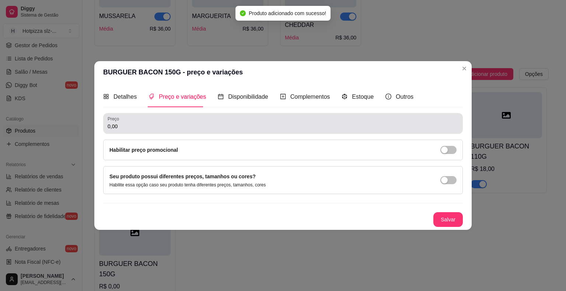
click at [135, 123] on input "0,00" at bounding box center [283, 126] width 351 height 7
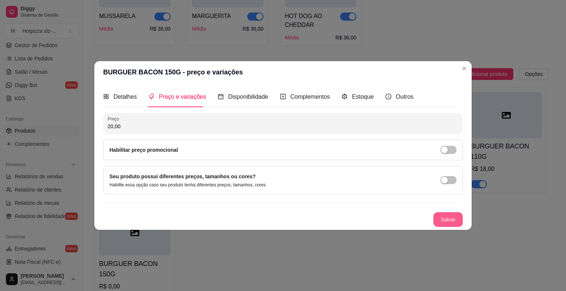
type input "20,00"
click at [452, 223] on button "Salvar" at bounding box center [448, 219] width 29 height 15
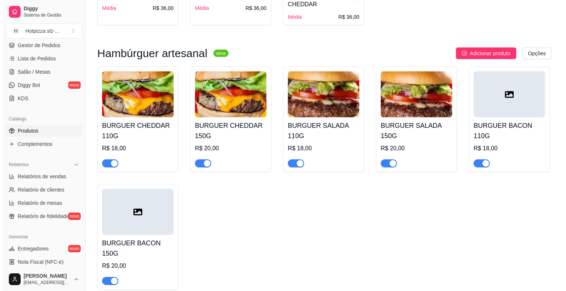
scroll to position [1493, 0]
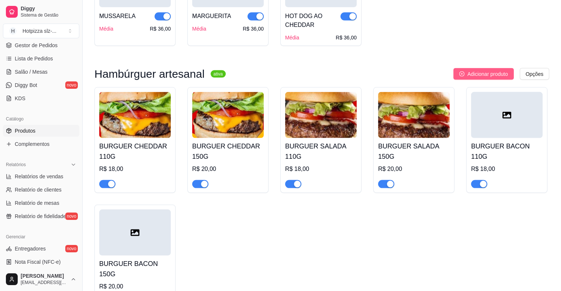
click at [497, 74] on span "Adicionar produto" at bounding box center [487, 74] width 41 height 8
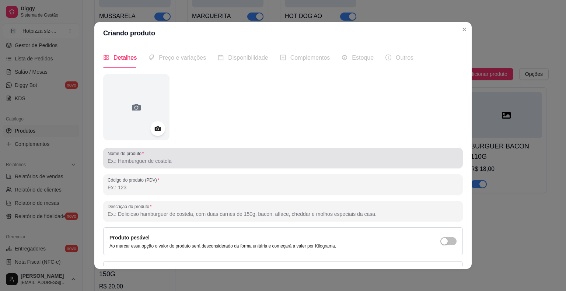
click at [160, 161] on input "Nome do produto" at bounding box center [283, 160] width 351 height 7
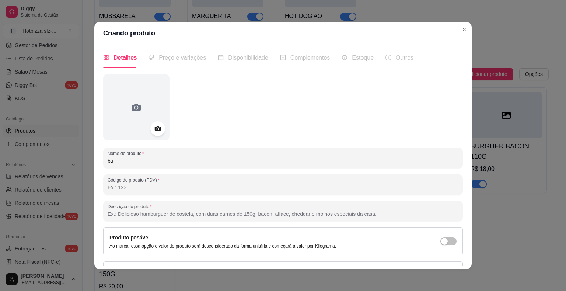
type input "b"
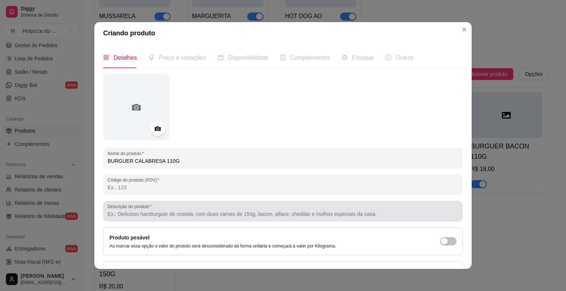
type input "BURGUER CALABRESA 110G"
click at [135, 213] on input "Descrição do produto" at bounding box center [283, 214] width 351 height 7
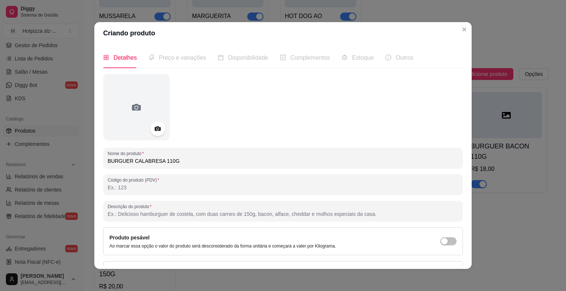
paste input "Pão brioche super macio, carne artesanal 110g, queijo mussarela, bacon, barbecu…"
click at [292, 215] on input "Pão brioche super macio, carne artesanal 110g, queijo mussarela, bacon, barbecu…" at bounding box center [283, 214] width 351 height 7
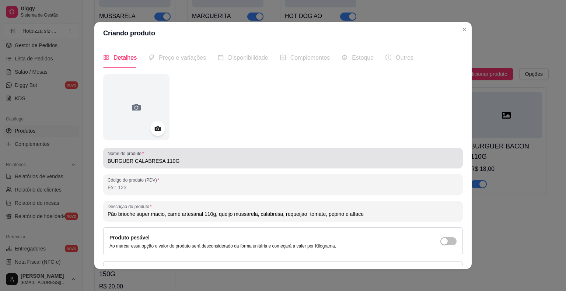
type input "Pão brioche super macio, carne artesanal 110g, queijo mussarela, calabresa, req…"
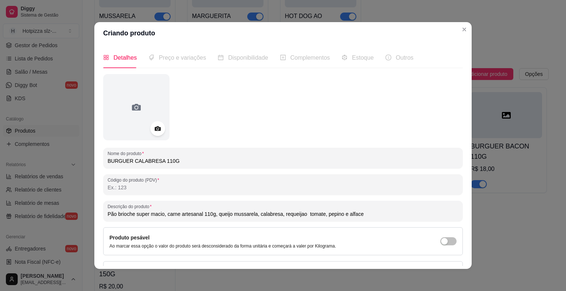
click at [127, 160] on input "BURGUER CALABRESA 110G" at bounding box center [283, 160] width 351 height 7
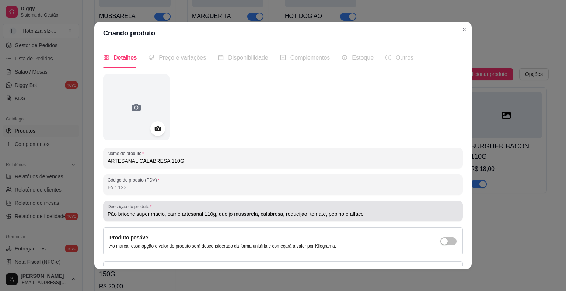
type input "ARTESANAL CALABRESA 110G"
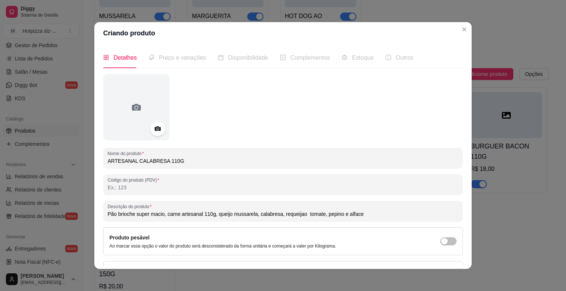
click at [301, 214] on input "Pão brioche super macio, carne artesanal 110g, queijo mussarela, calabresa, req…" at bounding box center [283, 214] width 351 height 7
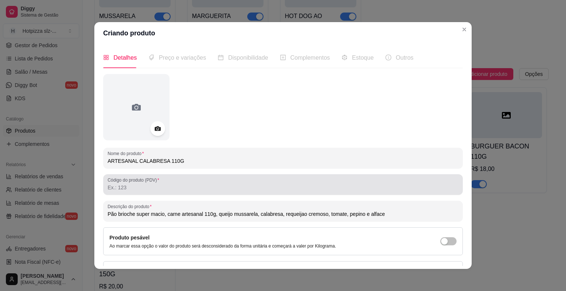
scroll to position [49, 0]
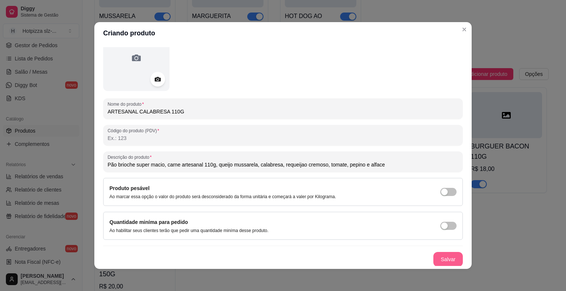
type input "Pão brioche super macio, carne artesanal 110g, queijo mussarela, calabresa, req…"
click at [435, 259] on button "Salvar" at bounding box center [448, 259] width 29 height 15
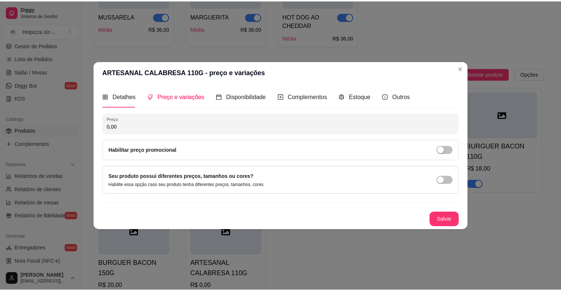
scroll to position [0, 0]
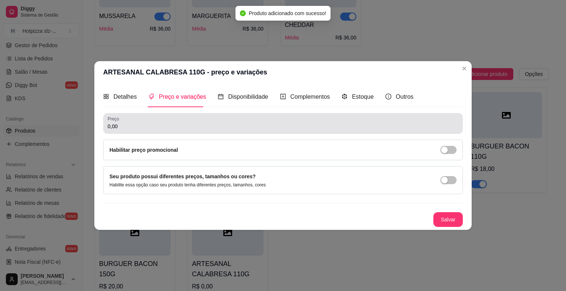
click at [128, 126] on input "0,00" at bounding box center [283, 126] width 351 height 7
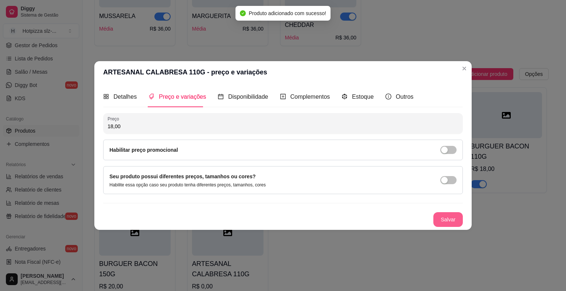
type input "18,00"
click at [453, 218] on button "Salvar" at bounding box center [448, 220] width 29 height 14
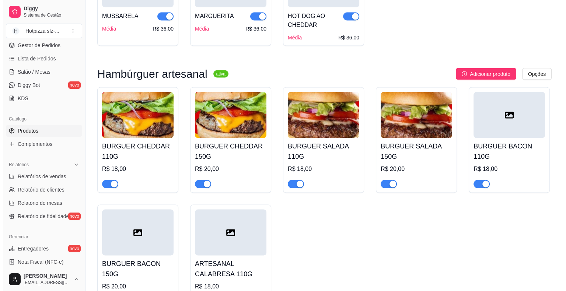
scroll to position [1603, 0]
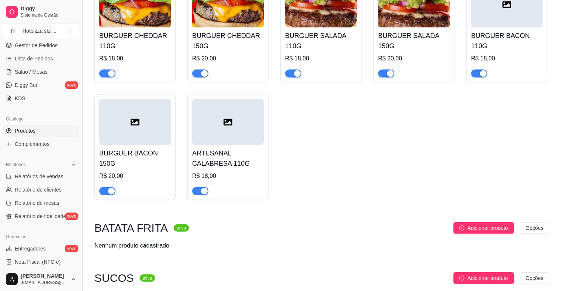
click at [162, 176] on div "R$ 20,00" at bounding box center [135, 176] width 72 height 9
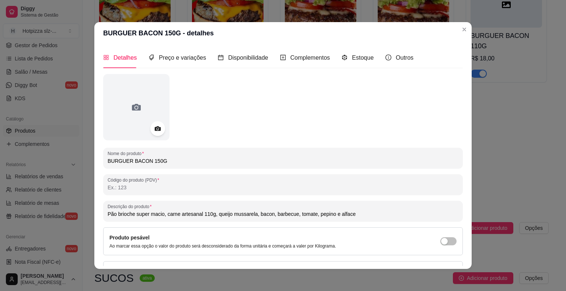
click at [206, 216] on input "Pão brioche super macio, carne artesanal 110g, queijo mussarela, bacon, barbecu…" at bounding box center [283, 214] width 351 height 7
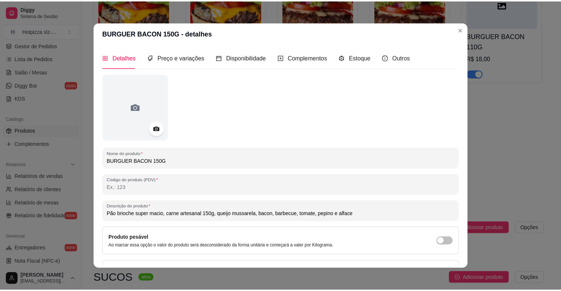
scroll to position [49, 0]
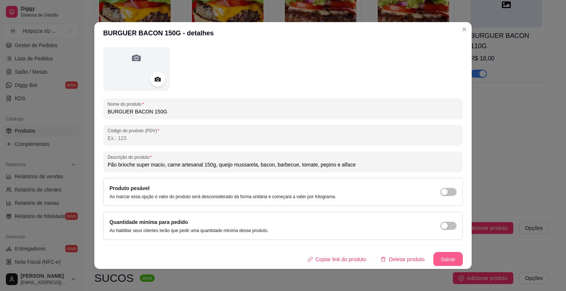
type input "Pão brioche super macio, carne artesanal 150g, queijo mussarela, bacon, barbecu…"
click at [437, 258] on button "Salvar" at bounding box center [448, 259] width 29 height 15
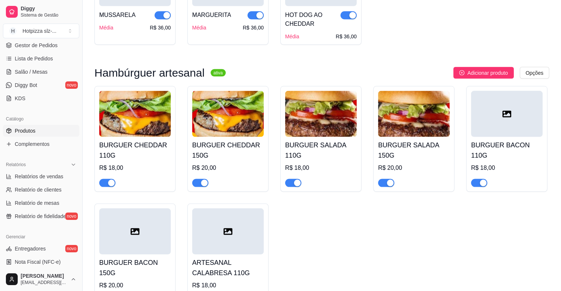
scroll to position [1493, 0]
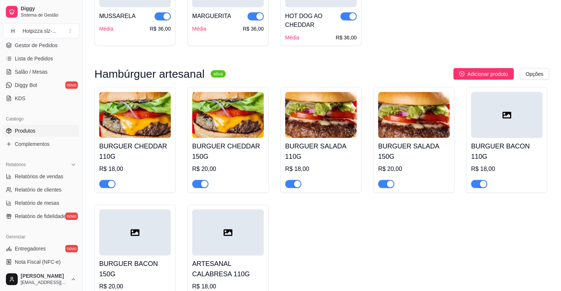
click at [494, 122] on div at bounding box center [507, 115] width 72 height 46
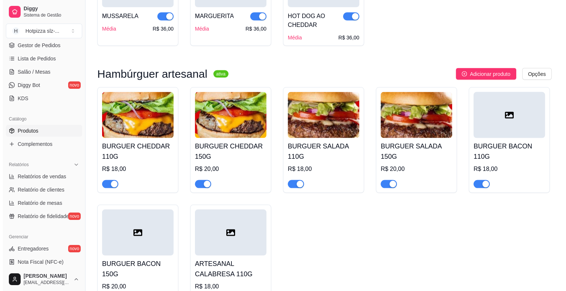
scroll to position [1566, 0]
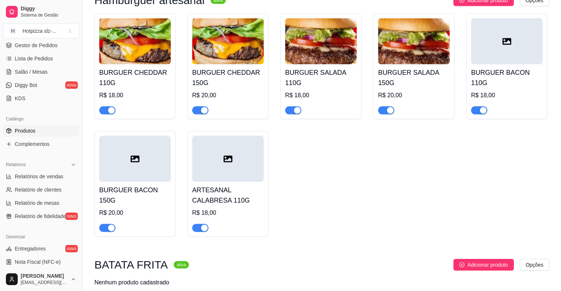
click at [130, 196] on div "BURGUER BACON 150G R$ 20,00" at bounding box center [135, 207] width 72 height 50
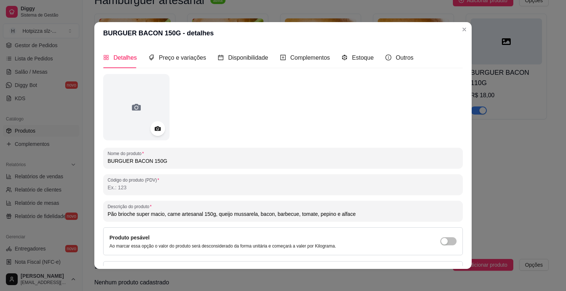
drag, startPoint x: 127, startPoint y: 160, endPoint x: 97, endPoint y: 159, distance: 30.3
click at [97, 159] on div "Detalhes Preço e variações Disponibilidade Complementos Estoque Outros Nome do …" at bounding box center [283, 156] width 378 height 225
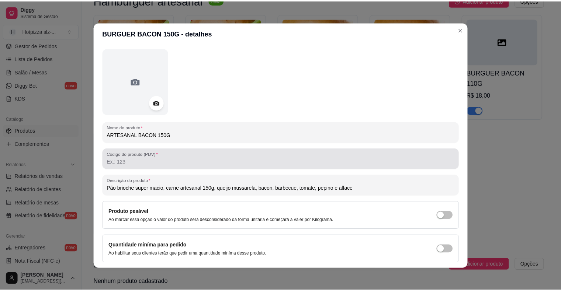
scroll to position [49, 0]
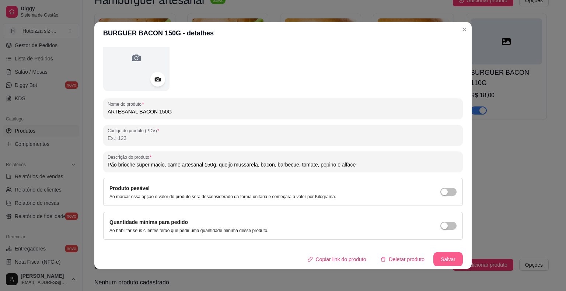
type input "ARTESANAL BACON 150G"
click at [451, 262] on button "Salvar" at bounding box center [448, 259] width 29 height 15
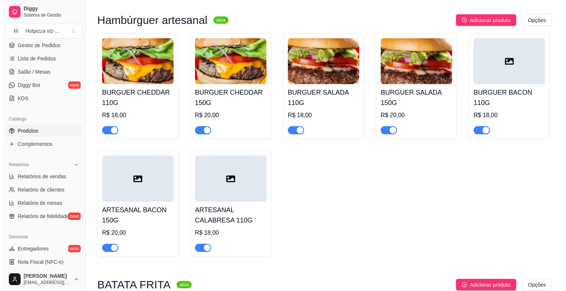
scroll to position [1530, 0]
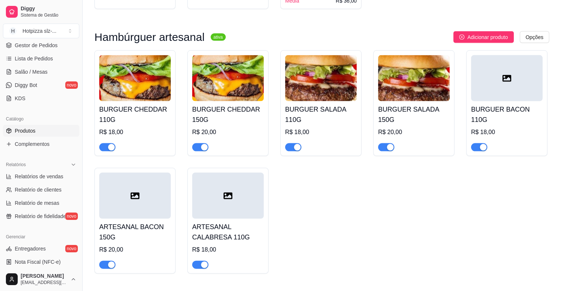
click at [491, 128] on div "R$ 18,00" at bounding box center [507, 140] width 72 height 24
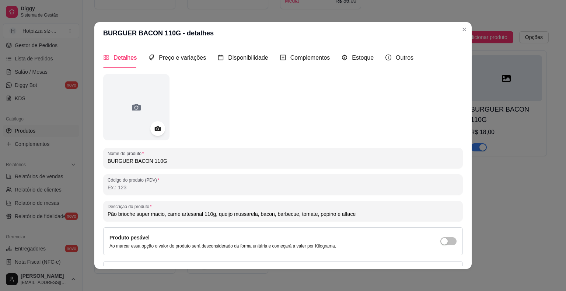
drag, startPoint x: 127, startPoint y: 159, endPoint x: 95, endPoint y: 160, distance: 31.8
click at [95, 160] on div "Detalhes Preço e variações Disponibilidade Complementos Estoque Outros Nome do …" at bounding box center [283, 156] width 378 height 225
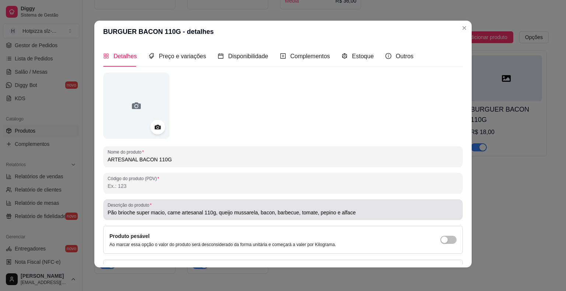
scroll to position [49, 0]
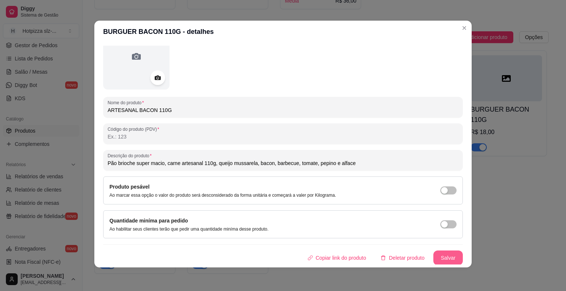
type input "ARTESANAL BACON 110G"
click at [434, 258] on button "Salvar" at bounding box center [448, 258] width 29 height 15
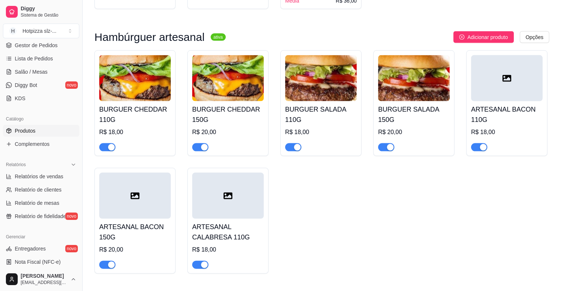
click at [501, 119] on h4 "ARTESANAL BACON 110G" at bounding box center [507, 114] width 72 height 21
click at [415, 123] on div "BURGUER SALADA 150G R$ 20,00" at bounding box center [414, 126] width 72 height 50
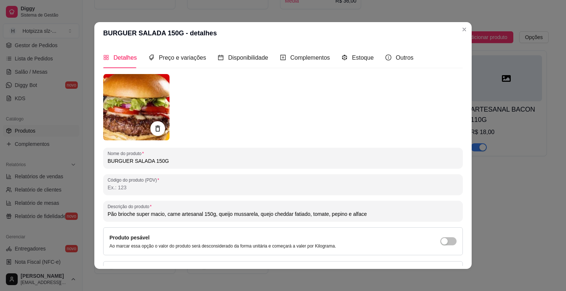
drag, startPoint x: 127, startPoint y: 162, endPoint x: 91, endPoint y: 163, distance: 35.8
click at [94, 163] on div "Detalhes Preço e variações Disponibilidade Complementos Estoque Outros Nome do …" at bounding box center [283, 156] width 378 height 225
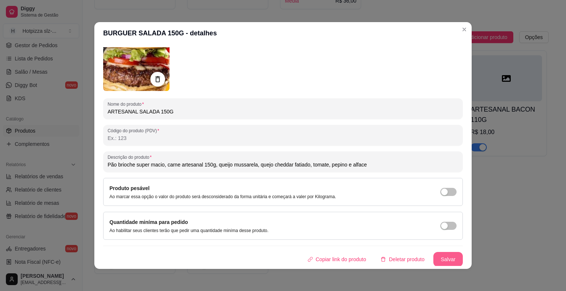
type input "ARTESANAL SALADA 150G"
click at [434, 259] on button "Salvar" at bounding box center [448, 259] width 29 height 15
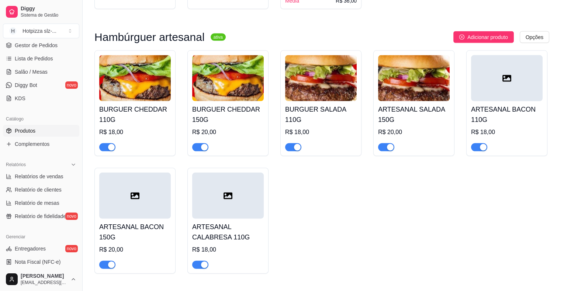
click at [339, 124] on div "BURGUER SALADA 110G R$ 18,00" at bounding box center [321, 126] width 72 height 50
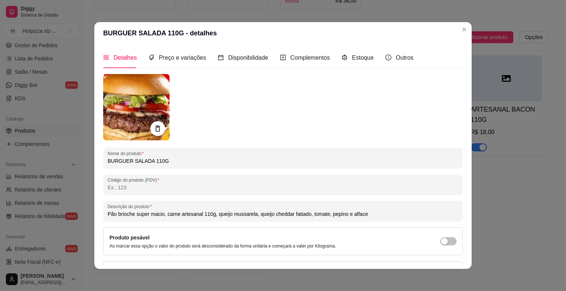
drag, startPoint x: 127, startPoint y: 160, endPoint x: 94, endPoint y: 161, distance: 33.2
click at [94, 161] on div "Detalhes Preço e variações Disponibilidade Complementos Estoque Outros Nome do …" at bounding box center [283, 156] width 378 height 225
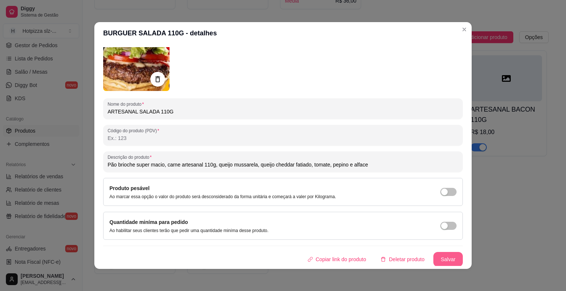
type input "ARTESANAL SALADA 110G"
click at [434, 257] on button "Salvar" at bounding box center [448, 259] width 29 height 15
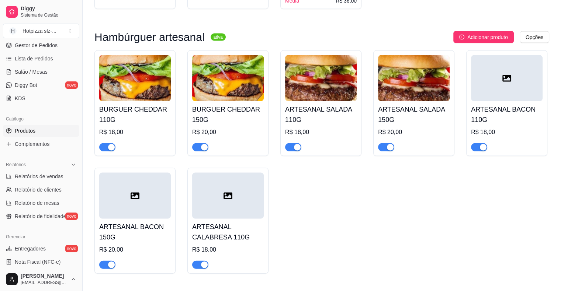
click at [246, 128] on div "R$ 20,00" at bounding box center [228, 132] width 72 height 9
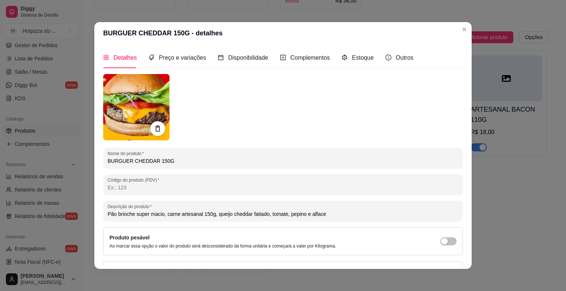
drag, startPoint x: 126, startPoint y: 161, endPoint x: 100, endPoint y: 160, distance: 25.8
click at [103, 160] on div "Nome do produto BURGUER CHEDDAR 150G" at bounding box center [283, 158] width 360 height 21
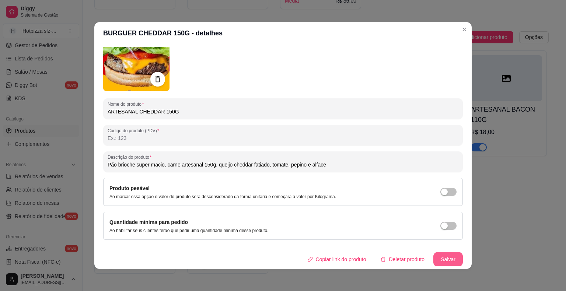
type input "ARTESANAL CHEDDAR 150G"
click at [434, 258] on button "Salvar" at bounding box center [448, 259] width 29 height 15
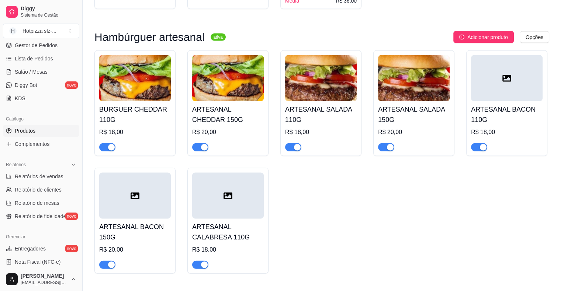
click at [145, 129] on div "R$ 18,00" at bounding box center [135, 132] width 72 height 9
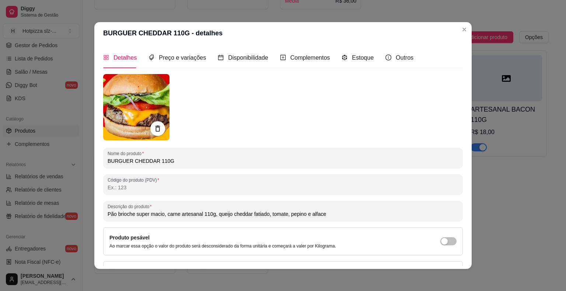
click at [128, 162] on input "BURGUER CHEDDAR 110G" at bounding box center [283, 160] width 351 height 7
drag, startPoint x: 126, startPoint y: 159, endPoint x: 96, endPoint y: 161, distance: 30.7
click at [96, 161] on div "Detalhes Preço e variações Disponibilidade Complementos Estoque Outros Nome do …" at bounding box center [283, 156] width 378 height 225
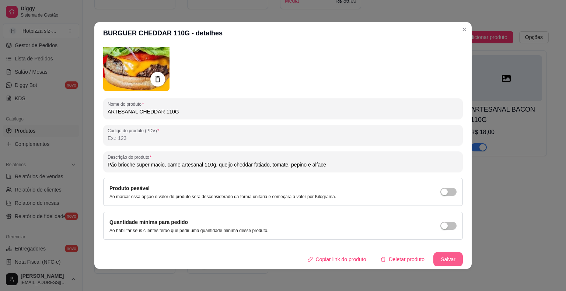
type input "ARTESANAL CHEDDAR 110G"
click at [434, 258] on button "Salvar" at bounding box center [448, 259] width 29 height 15
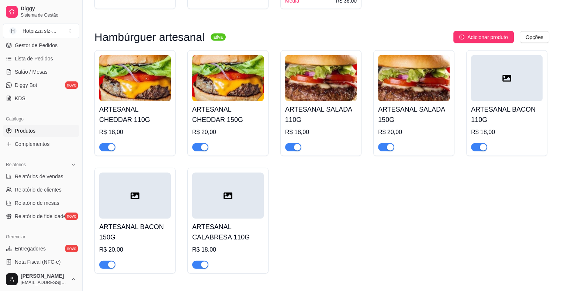
click at [127, 130] on div "R$ 18,00" at bounding box center [135, 132] width 72 height 9
click at [220, 128] on div "R$ 20,00" at bounding box center [228, 132] width 72 height 9
click at [338, 120] on h4 "ARTESANAL SALADA 110G" at bounding box center [321, 114] width 72 height 21
click at [395, 119] on h4 "ARTESANAL SALADA 150G" at bounding box center [414, 114] width 72 height 21
click at [510, 134] on div "R$ 18,00" at bounding box center [507, 132] width 72 height 9
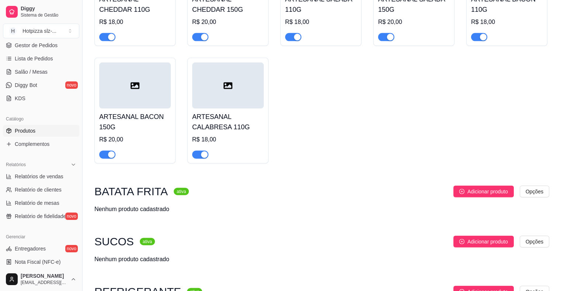
scroll to position [1640, 0]
click at [138, 139] on div "R$ 20,00" at bounding box center [135, 139] width 72 height 9
click at [229, 144] on div at bounding box center [228, 151] width 72 height 15
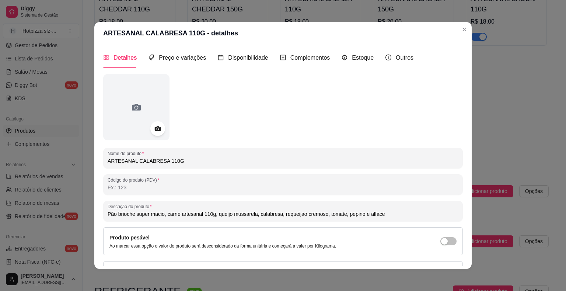
drag, startPoint x: 105, startPoint y: 214, endPoint x: 380, endPoint y: 217, distance: 275.0
click at [380, 217] on input "Pão brioche super macio, carne artesanal 110g, queijo mussarela, calabresa, req…" at bounding box center [283, 214] width 351 height 7
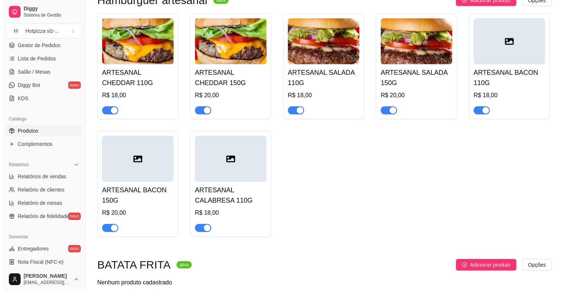
scroll to position [1530, 0]
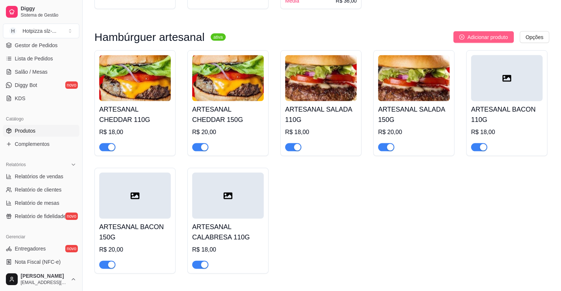
click at [494, 38] on span "Adicionar produto" at bounding box center [487, 37] width 41 height 8
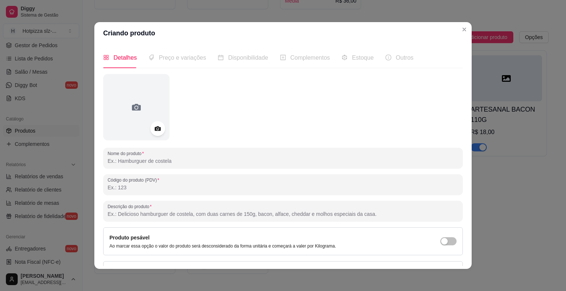
click at [165, 163] on input "Nome do produto" at bounding box center [283, 160] width 351 height 7
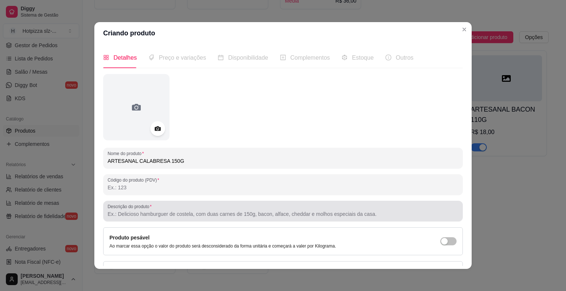
type input "ARTESANAL CALABRESA 150G"
click at [170, 212] on input "Descrição do produto" at bounding box center [283, 214] width 351 height 7
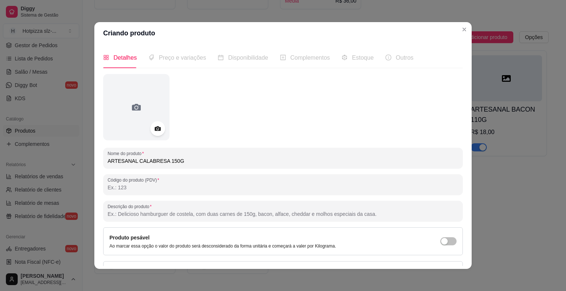
paste input "Pão brioche super macio, carne artesanal 110g, queijo mussarela, calabresa, req…"
click at [207, 214] on input "Pão brioche super macio, carne artesanal 110g, queijo mussarela, calabresa, req…" at bounding box center [283, 214] width 351 height 7
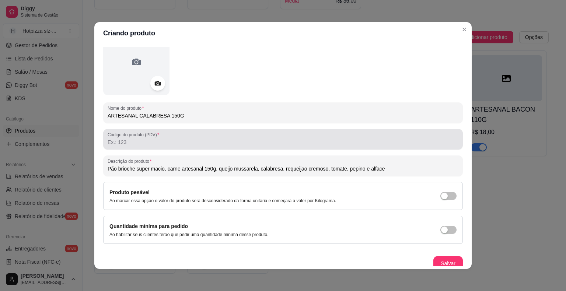
scroll to position [49, 0]
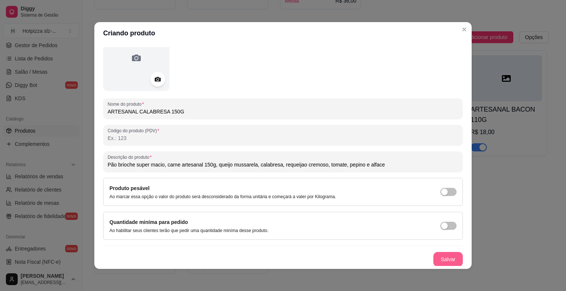
type input "Pão brioche super macio, carne artesanal 150g, queijo mussarela, calabresa, req…"
click at [435, 253] on button "Salvar" at bounding box center [448, 259] width 29 height 15
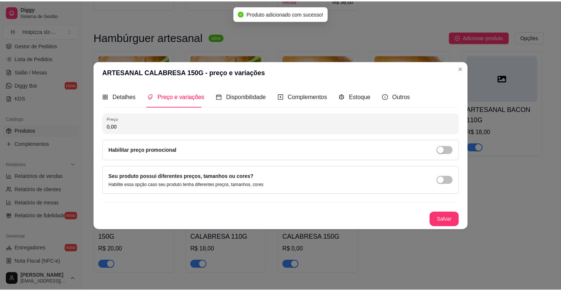
scroll to position [0, 0]
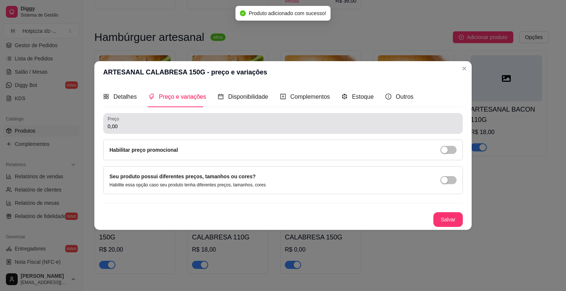
click at [124, 128] on input "0,00" at bounding box center [283, 126] width 351 height 7
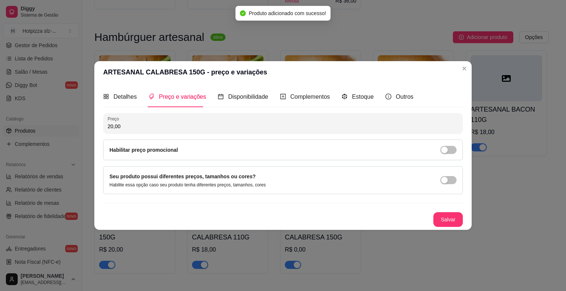
type input "20,00"
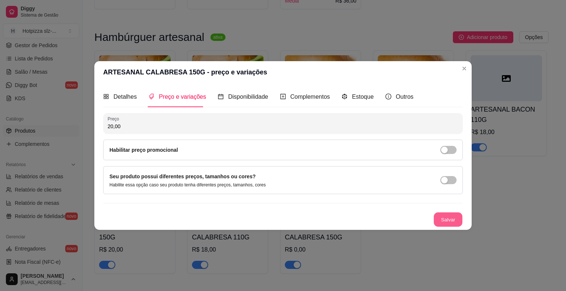
click at [448, 218] on button "Salvar" at bounding box center [448, 220] width 29 height 14
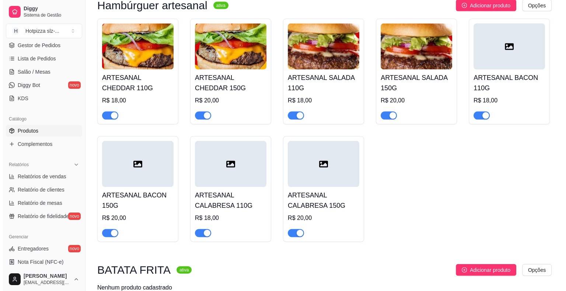
scroll to position [1530, 0]
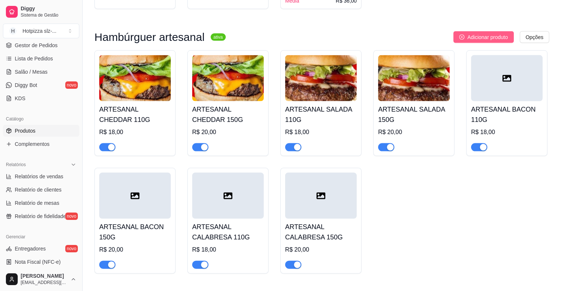
click at [471, 39] on button "Adicionar produto" at bounding box center [483, 37] width 60 height 12
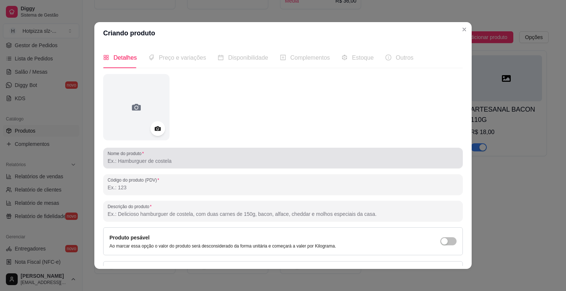
click at [146, 161] on input "Nome do produto" at bounding box center [283, 160] width 351 height 7
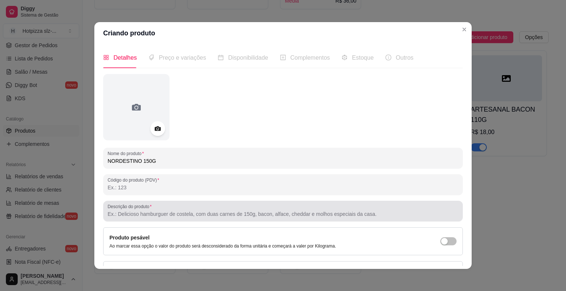
type input "NORDESTINO 150G"
click at [133, 218] on div at bounding box center [283, 211] width 351 height 15
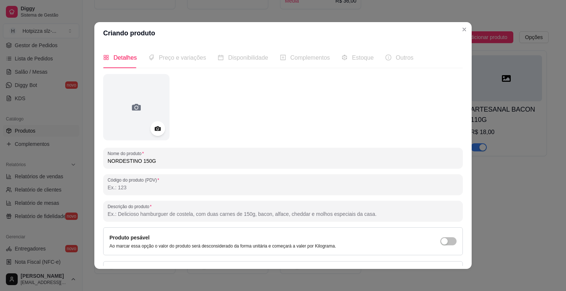
paste input "Pão brioche super macio, carne artesanal 110g, queijo mussarela, calabresa, req…"
click at [208, 215] on input "Pão brioche super macio, carne artesanal 110g, queijo mussarela, calabresa, req…" at bounding box center [283, 214] width 351 height 7
click at [255, 215] on input "Pão brioche super macio, carne artesanal 150g, queijo mussarela, calabresa, req…" at bounding box center [283, 214] width 351 height 7
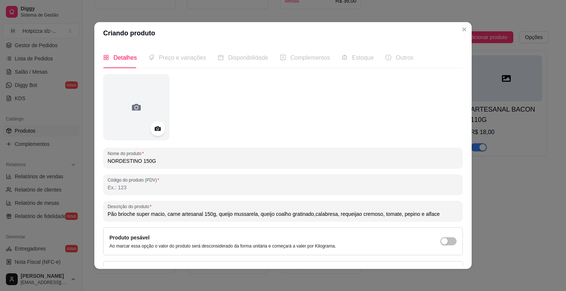
drag, startPoint x: 376, startPoint y: 215, endPoint x: 310, endPoint y: 219, distance: 65.8
click at [310, 219] on div "Descrição do produto Pão brioche super macio, carne artesanal 150g, queijo muss…" at bounding box center [283, 211] width 360 height 21
click at [309, 216] on input "Pão brioche super macio, carne artesanal 150g, queijo mussarela, queijo coalho …" at bounding box center [283, 214] width 351 height 7
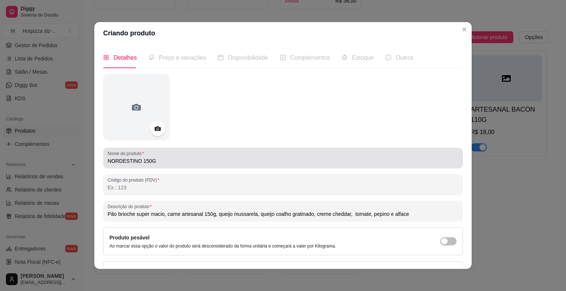
type input "Pão brioche super macio, carne artesanal 150g, queijo mussarela, queijo coalho …"
click at [151, 161] on input "NORDESTINO 150G" at bounding box center [283, 160] width 351 height 7
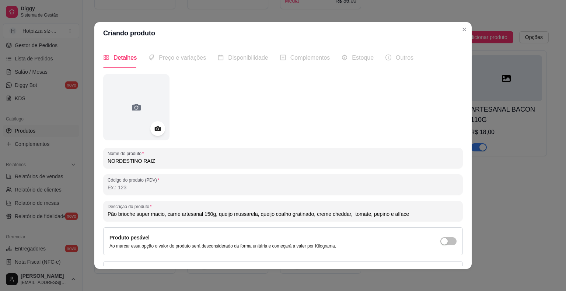
scroll to position [37, 0]
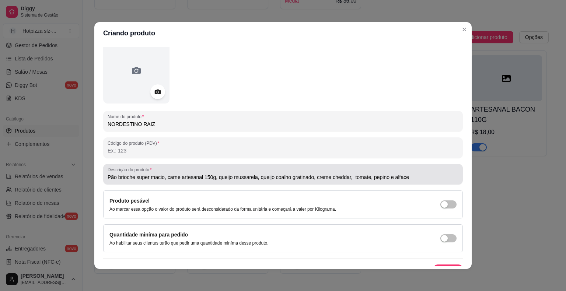
type input "NORDESTINO RAIZ"
click at [310, 177] on input "Pão brioche super macio, carne artesanal 150g, queijo mussarela, queijo coalho …" at bounding box center [283, 177] width 351 height 7
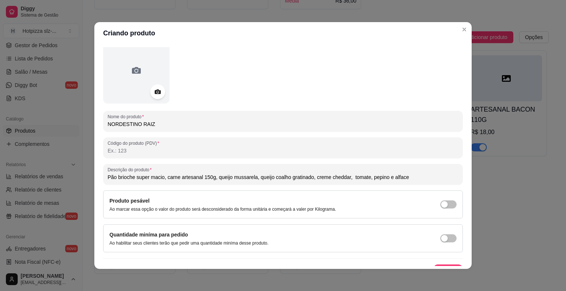
click at [348, 180] on input "Pão brioche super macio, carne artesanal 150g, queijo mussarela, queijo coalho …" at bounding box center [283, 177] width 351 height 7
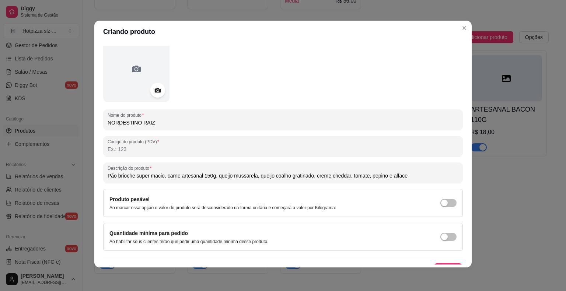
scroll to position [49, 0]
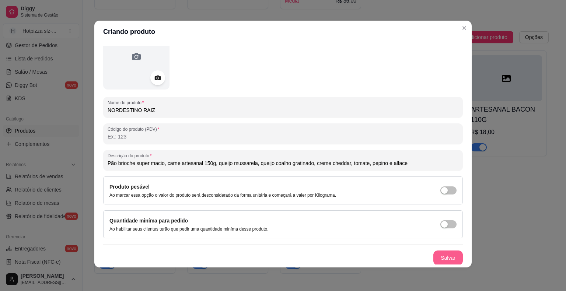
type input "Pão brioche super macio, carne artesanal 150g, queijo mussarela, queijo coalho …"
click at [437, 253] on button "Salvar" at bounding box center [448, 258] width 29 height 15
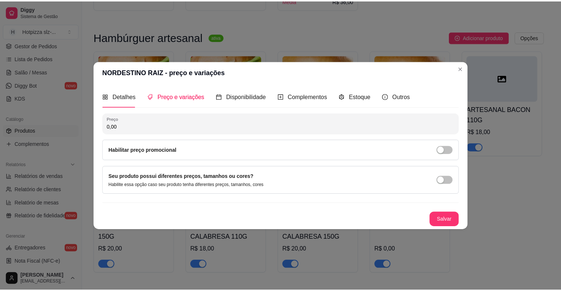
scroll to position [0, 0]
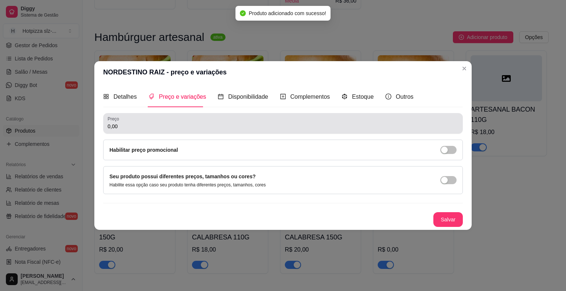
click at [135, 129] on input "0,00" at bounding box center [283, 126] width 351 height 7
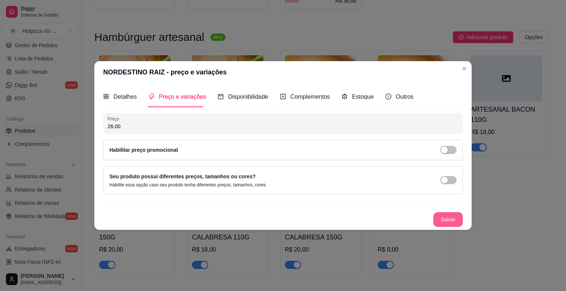
type input "26,00"
click at [445, 222] on button "Salvar" at bounding box center [448, 219] width 29 height 15
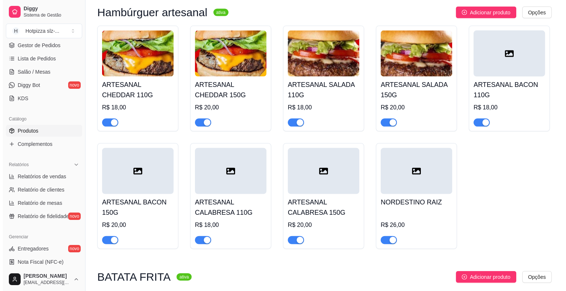
scroll to position [1566, 0]
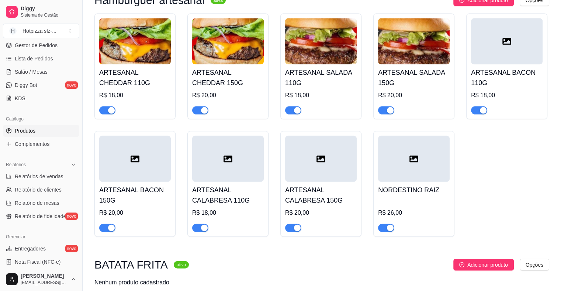
click at [437, 203] on div "R$ 26,00" at bounding box center [414, 215] width 72 height 34
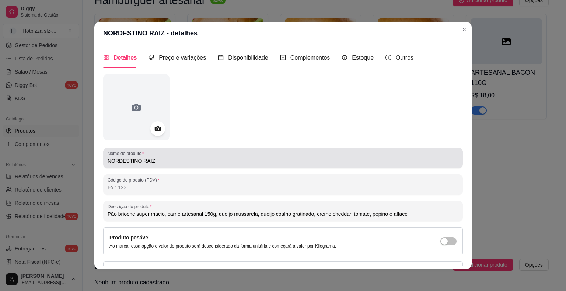
click at [166, 161] on input "NORDESTINO RAIZ" at bounding box center [283, 160] width 351 height 7
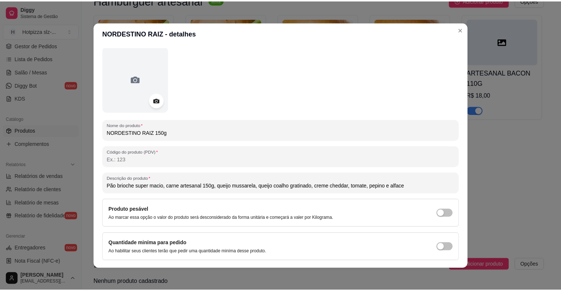
scroll to position [49, 0]
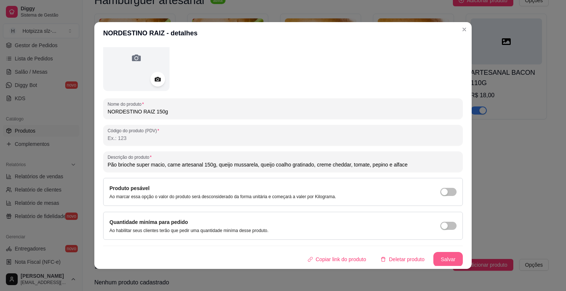
type input "NORDESTINO RAIZ 150g"
click at [438, 256] on button "Salvar" at bounding box center [448, 259] width 29 height 15
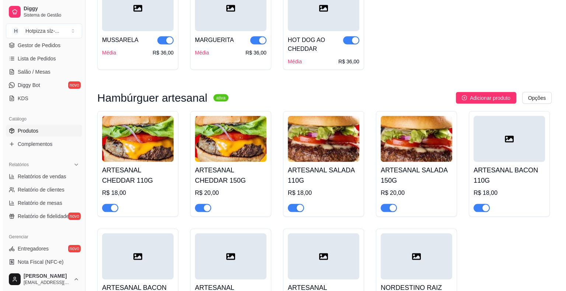
scroll to position [1456, 0]
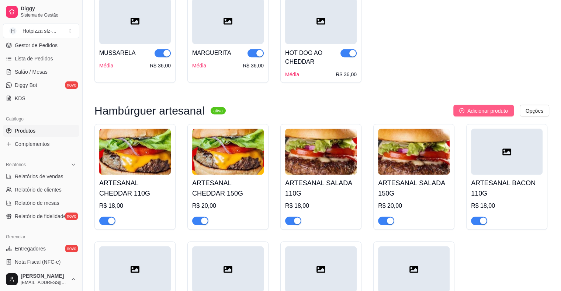
click at [471, 111] on span "Adicionar produto" at bounding box center [487, 111] width 41 height 8
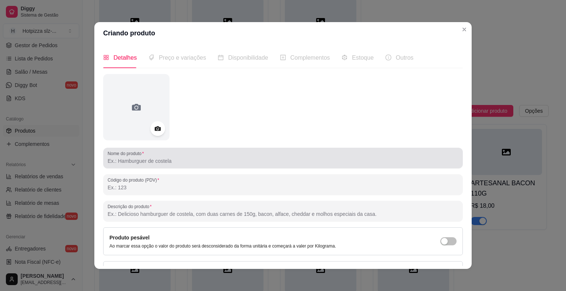
click at [144, 162] on input "Nome do produto" at bounding box center [283, 160] width 351 height 7
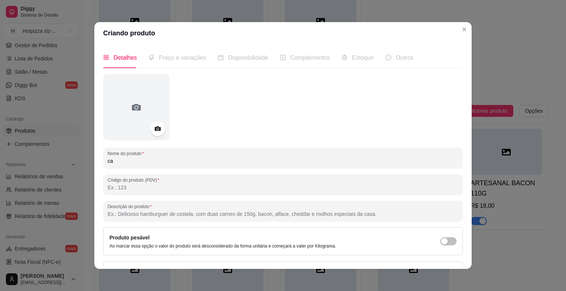
type input "c"
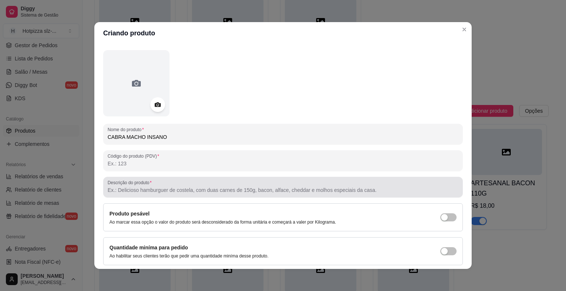
scroll to position [49, 0]
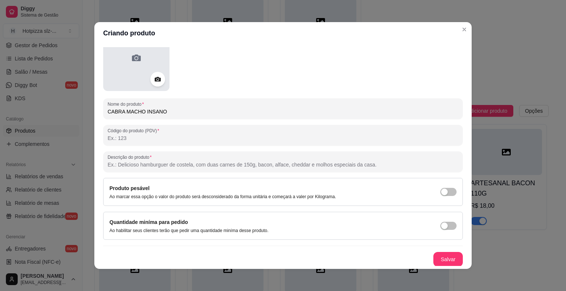
type input "CABRA MACHO INSANO"
click at [135, 78] on div at bounding box center [136, 58] width 66 height 66
click at [146, 75] on div at bounding box center [136, 58] width 66 height 66
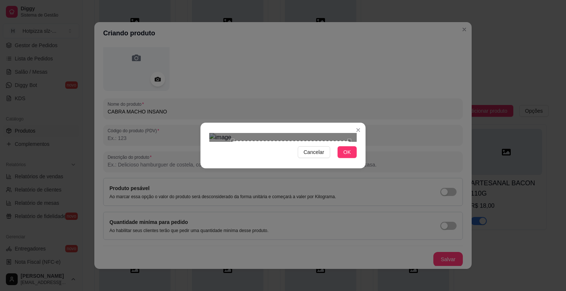
click at [233, 142] on div at bounding box center [282, 137] width 147 height 9
click at [351, 139] on div "Use the arrow keys to move the north east drag handle to change the crop select…" at bounding box center [351, 139] width 0 height 0
click at [321, 145] on div "Use the arrow keys to move the crop selection area" at bounding box center [285, 203] width 116 height 116
click at [346, 158] on button "OK" at bounding box center [347, 152] width 19 height 12
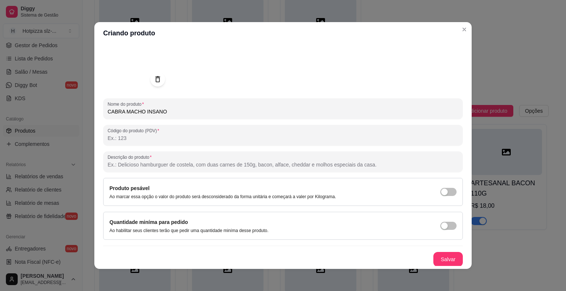
scroll to position [50, 0]
click at [128, 70] on img at bounding box center [136, 57] width 66 height 66
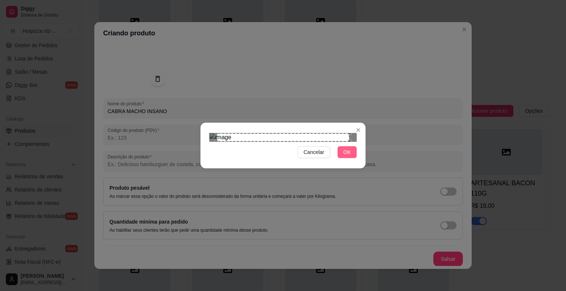
click at [346, 158] on button "OK" at bounding box center [347, 152] width 19 height 12
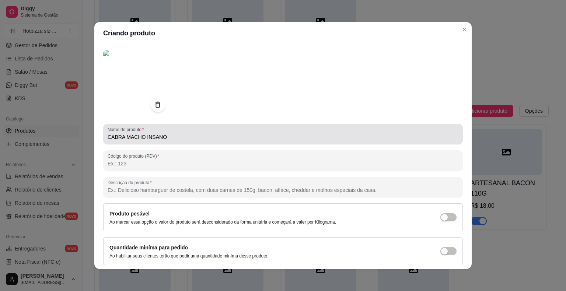
scroll to position [37, 0]
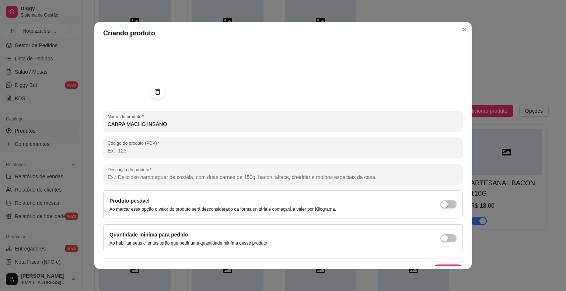
click at [140, 175] on input "Descrição do produto" at bounding box center [283, 177] width 351 height 7
paste input "Pão brioche super macio, carne artesanal 110g, queijo mussarela, calabresa, req…"
click at [164, 176] on input "Pão brioche super macio, carne artesanal 110g, queijo mussarela, calabresa, req…" at bounding box center [283, 177] width 351 height 7
click at [180, 178] on input "Pão brioche super macio, 2 carne artesanal 110g, queijo mussarela, calabresa, r…" at bounding box center [283, 177] width 351 height 7
click at [205, 175] on input "Pão brioche super macio, 2 carnes artesanal 110g, queijo mussarela, calabresa, …" at bounding box center [283, 177] width 351 height 7
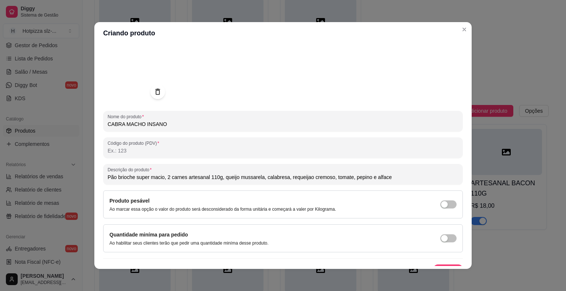
click at [204, 176] on input "Pão brioche super macio, 2 carnes artesanal 110g, queijo mussarela, calabresa, …" at bounding box center [283, 177] width 351 height 7
click at [220, 177] on input "Pão brioche super macio, 2 carnes artesanais 110g, queijo mussarela, calabresa,…" at bounding box center [283, 177] width 351 height 7
click at [219, 180] on input "Pão brioche super macio, 2 carnes artesanais 110g, queijo mussarela, calabresa,…" at bounding box center [283, 177] width 351 height 7
click at [275, 178] on input "Pão brioche super macio, 2 carnes artesanais 110g (cada), queijo mussarela, cal…" at bounding box center [283, 177] width 351 height 7
click at [325, 179] on input "Pão brioche super macio, 2 carnes artesanais 110g (cada), queijo mussarela em d…" at bounding box center [283, 177] width 351 height 7
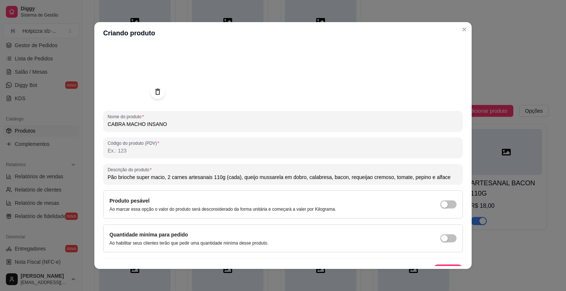
drag, startPoint x: 384, startPoint y: 178, endPoint x: 342, endPoint y: 181, distance: 41.8
click at [342, 181] on input "Pão brioche super macio, 2 carnes artesanais 110g (cada), queijo mussarela em d…" at bounding box center [283, 177] width 351 height 7
drag, startPoint x: 407, startPoint y: 178, endPoint x: 431, endPoint y: 177, distance: 23.6
click at [431, 177] on input "Pão brioche super macio, 2 carnes artesanais 110g (cada), queijo mussarela em d…" at bounding box center [283, 177] width 351 height 7
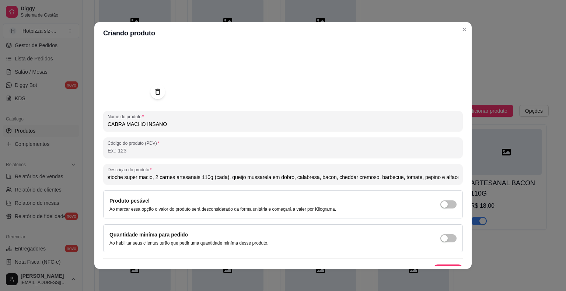
type input "Pão brioche super macio, 2 carnes artesanais 110g (cada), queijo mussarela em d…"
click at [425, 163] on div "Nome do produto CABRA MACHO INSANO Código do produto (PDV) Descrição do produto…" at bounding box center [283, 158] width 360 height 242
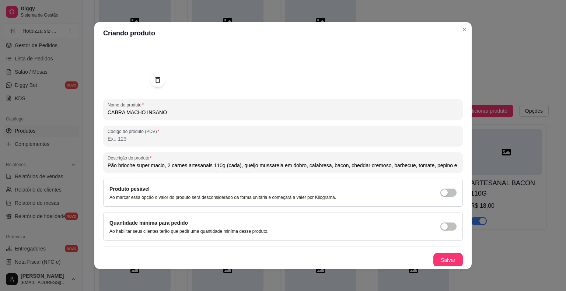
scroll to position [50, 0]
click at [442, 262] on button "Salvar" at bounding box center [448, 259] width 29 height 14
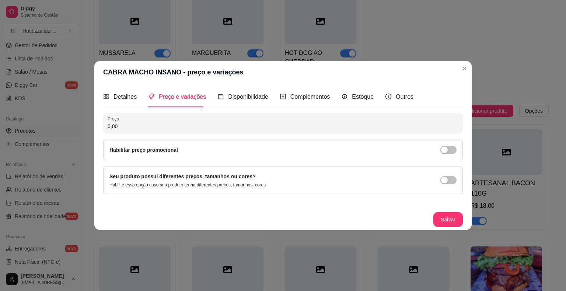
scroll to position [0, 0]
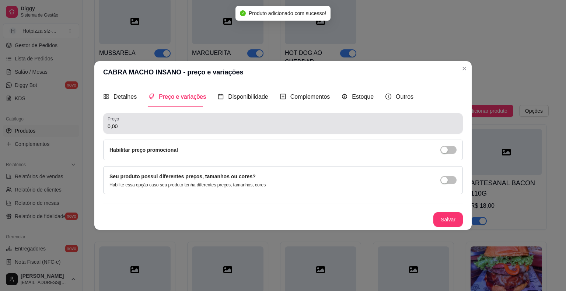
click at [140, 126] on input "0,00" at bounding box center [283, 126] width 351 height 7
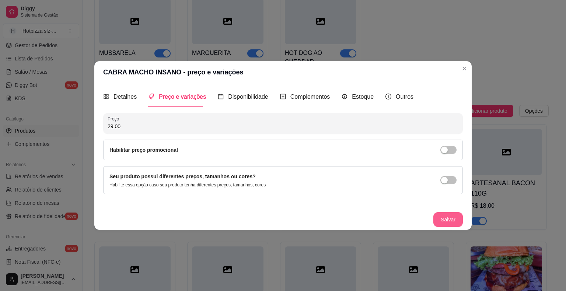
type input "29,00"
click at [445, 220] on button "Salvar" at bounding box center [448, 219] width 29 height 15
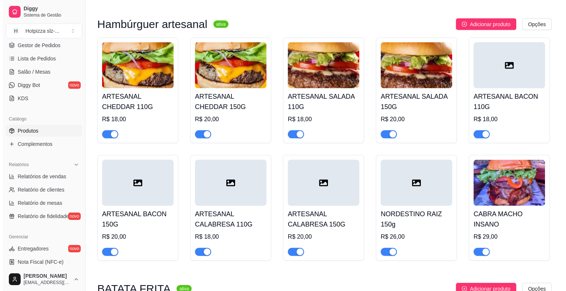
scroll to position [1530, 0]
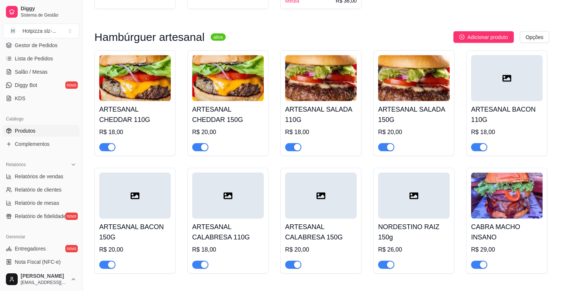
click at [495, 128] on div "R$ 18,00" at bounding box center [507, 132] width 72 height 9
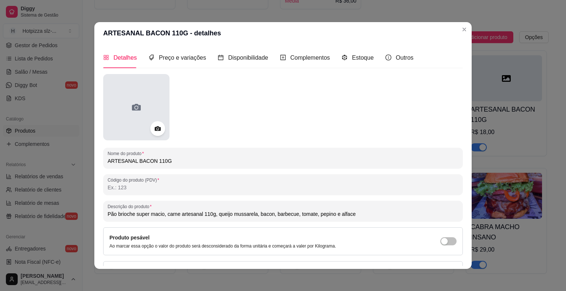
click at [160, 106] on div at bounding box center [136, 107] width 66 height 66
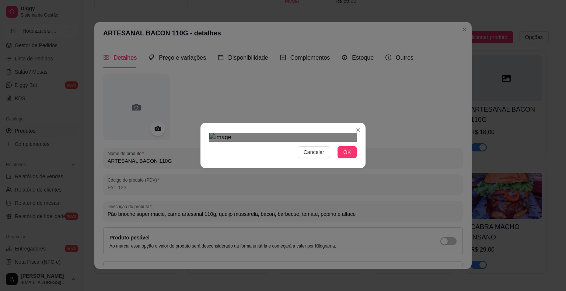
click at [288, 142] on div at bounding box center [282, 137] width 147 height 9
click at [229, 142] on div at bounding box center [282, 137] width 147 height 9
click at [255, 221] on div "Use the arrow keys to move the crop selection area" at bounding box center [253, 250] width 58 height 58
click at [342, 158] on button "OK" at bounding box center [347, 152] width 19 height 12
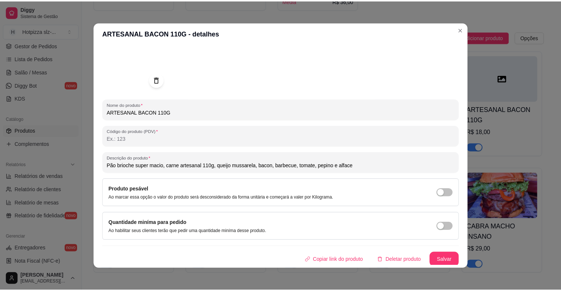
scroll to position [49, 0]
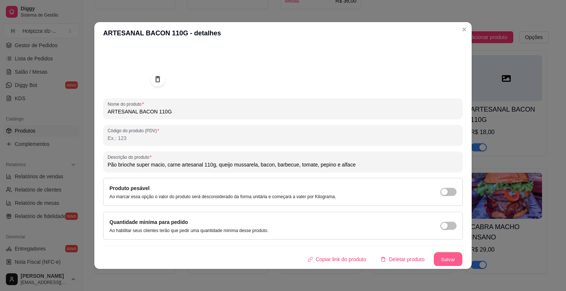
click at [438, 256] on button "Salvar" at bounding box center [448, 260] width 29 height 14
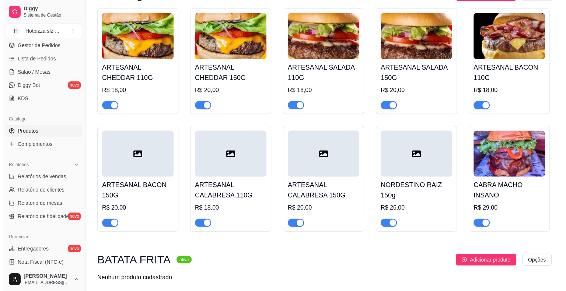
scroll to position [1603, 0]
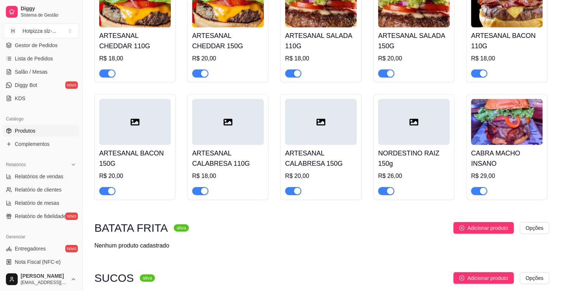
click at [149, 183] on div at bounding box center [135, 188] width 72 height 15
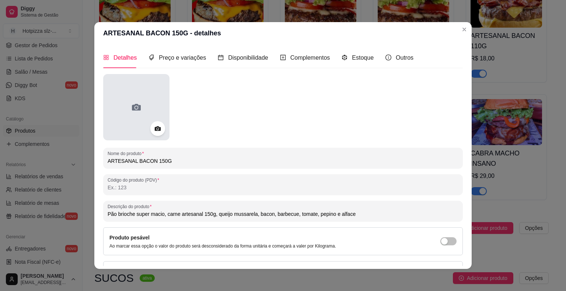
click at [137, 102] on icon at bounding box center [137, 107] width 12 height 12
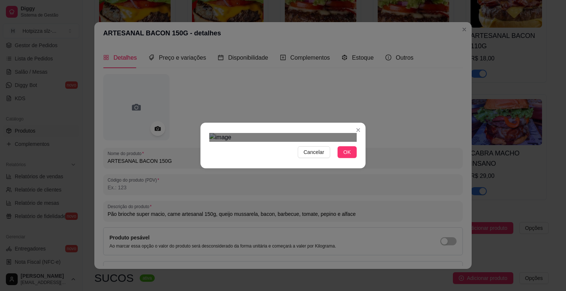
click at [281, 216] on div "Use the arrow keys to move the crop selection area" at bounding box center [249, 248] width 65 height 65
click at [227, 142] on div at bounding box center [282, 137] width 147 height 9
click at [257, 222] on div "Use the arrow keys to move the crop selection area" at bounding box center [256, 249] width 54 height 54
drag, startPoint x: 349, startPoint y: 229, endPoint x: 345, endPoint y: 226, distance: 5.3
click at [349, 156] on span "OK" at bounding box center [347, 152] width 7 height 8
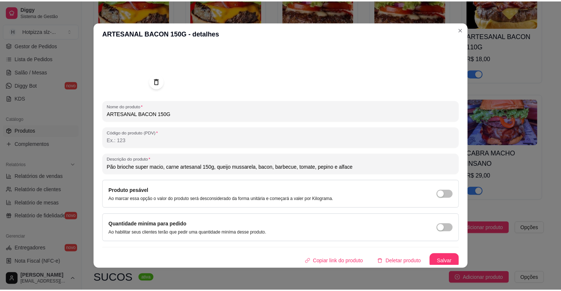
scroll to position [50, 0]
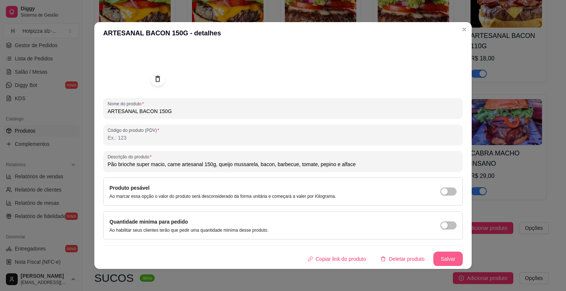
click at [434, 256] on button "Salvar" at bounding box center [448, 259] width 29 height 15
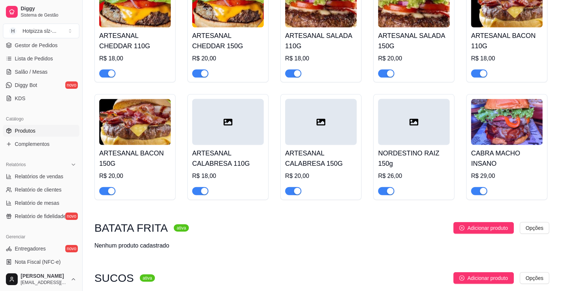
click at [241, 145] on div "ARTESANAL CALABRESA 110G R$ 18,00" at bounding box center [228, 170] width 72 height 50
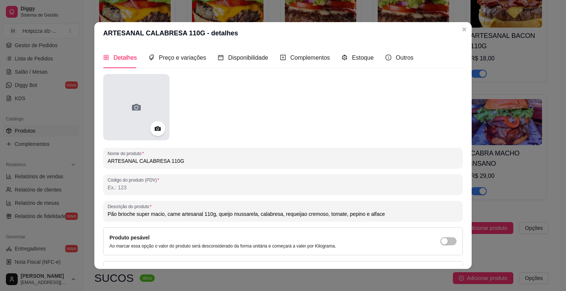
click at [149, 107] on div at bounding box center [136, 107] width 66 height 66
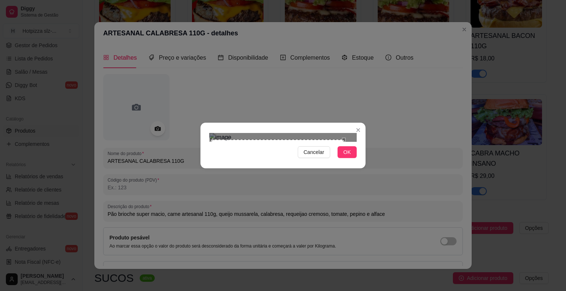
click at [269, 140] on div "Use the arrow keys to move the crop selection area" at bounding box center [277, 206] width 133 height 133
click at [291, 150] on div "Use the arrow keys to move the crop selection area" at bounding box center [278, 216] width 133 height 133
click at [349, 156] on span "OK" at bounding box center [347, 152] width 7 height 8
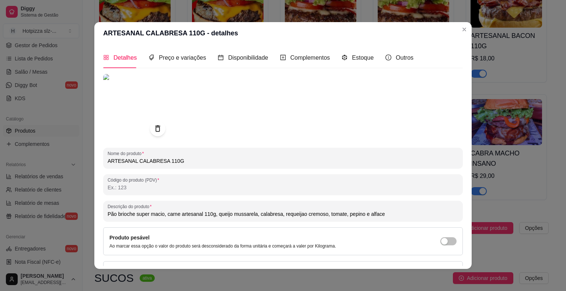
click at [155, 131] on icon at bounding box center [157, 129] width 8 height 8
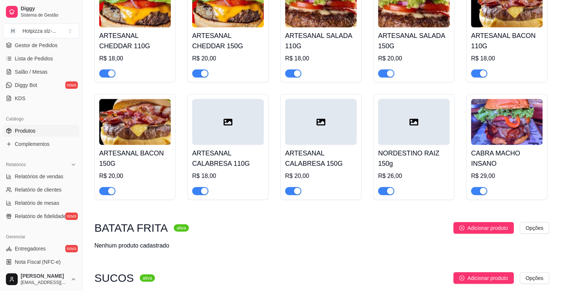
click at [424, 172] on div "R$ 26,00" at bounding box center [414, 176] width 72 height 9
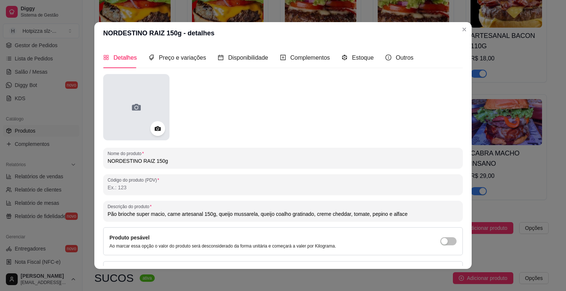
click at [152, 108] on div at bounding box center [136, 107] width 66 height 66
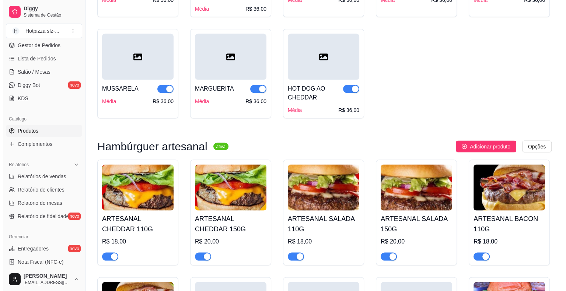
scroll to position [1419, 0]
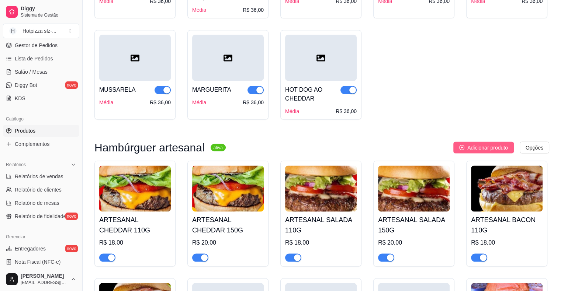
click at [481, 144] on span "Adicionar produto" at bounding box center [487, 148] width 41 height 8
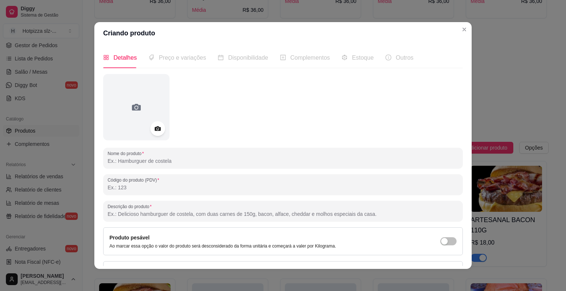
click at [126, 164] on input "Nome do produto" at bounding box center [283, 160] width 351 height 7
type input "a"
type input "ARTESANAL AGRIDOCE"
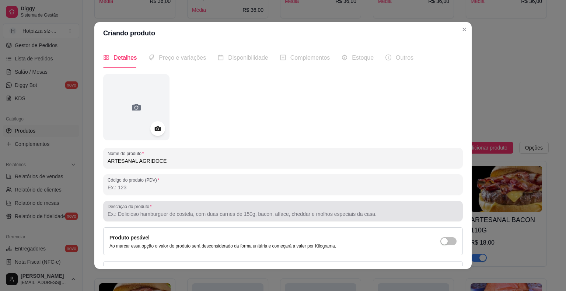
click at [146, 217] on input "Descrição do produto" at bounding box center [283, 214] width 351 height 7
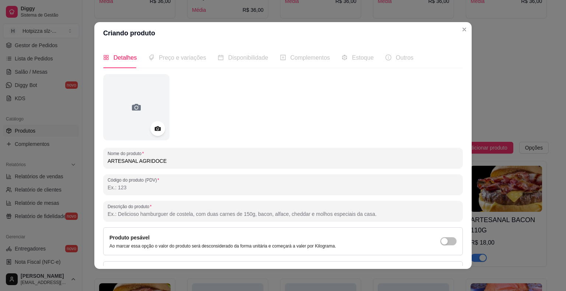
paste input "Pão brioche super macio, carne artesanal 110g, queijo mussarela, calabresa, req…"
drag, startPoint x: 320, startPoint y: 215, endPoint x: 254, endPoint y: 213, distance: 65.6
click at [254, 213] on input "Pão brioche super macio, carne artesanal 110g, queijo mussarela, calabresa, req…" at bounding box center [283, 214] width 351 height 7
click at [270, 216] on input "Pão brioche super macio, carne artesanal 110g, queijo mussarela, bacon, tomate,…" at bounding box center [283, 214] width 351 height 7
click at [269, 216] on input "Pão brioche super macio, carne artesanal 110g, queijo mussarela, bacon, tomate,…" at bounding box center [283, 214] width 351 height 7
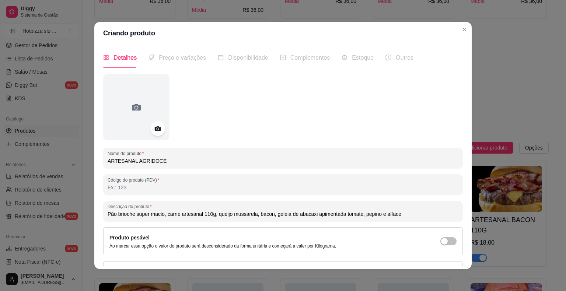
click at [269, 216] on input "Pão brioche super macio, carne artesanal 110g, queijo mussarela, bacon, geleia …" at bounding box center [283, 214] width 351 height 7
click at [338, 213] on input "Pão brioche super macio, carne artesanal 110g, queijo mussarela, bacon, geleia …" at bounding box center [283, 214] width 351 height 7
click at [311, 215] on input "Pão brioche super macio, carne artesanal 110g, queijo mussarela, bacon, geleia …" at bounding box center [283, 214] width 351 height 7
click at [362, 215] on input "Pão brioche super macio, carne artesanal 110g, queijo mussarela, bacon, geleia …" at bounding box center [283, 214] width 351 height 7
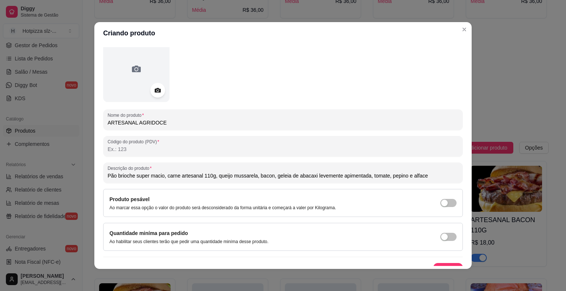
scroll to position [49, 0]
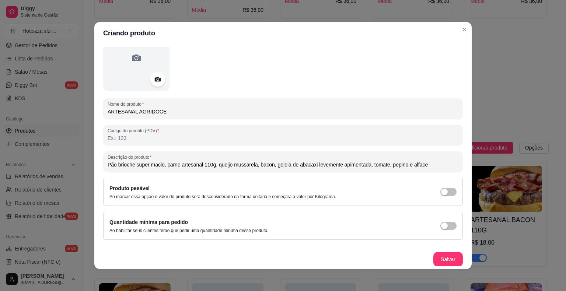
type input "Pão brioche super macio, carne artesanal 110g, queijo mussarela, bacon, geleia …"
click at [434, 254] on button "Salvar" at bounding box center [448, 260] width 29 height 14
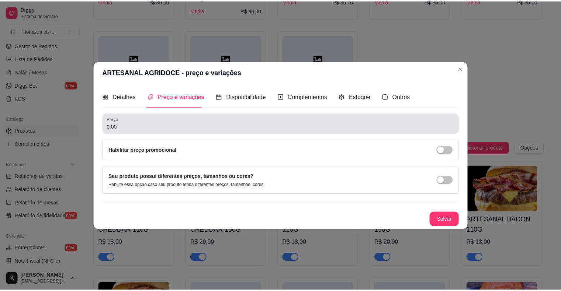
scroll to position [0, 0]
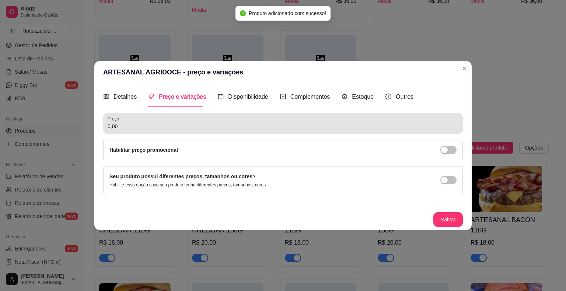
click at [129, 122] on div "0,00" at bounding box center [283, 123] width 351 height 15
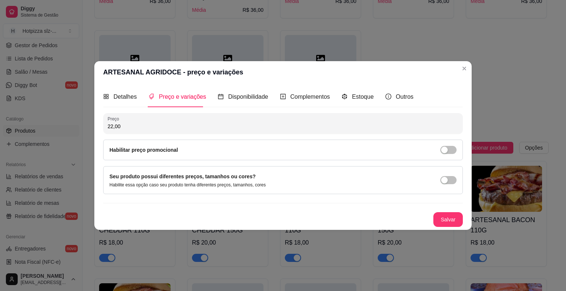
type input "22,00"
click at [448, 218] on button "Salvar" at bounding box center [448, 220] width 29 height 14
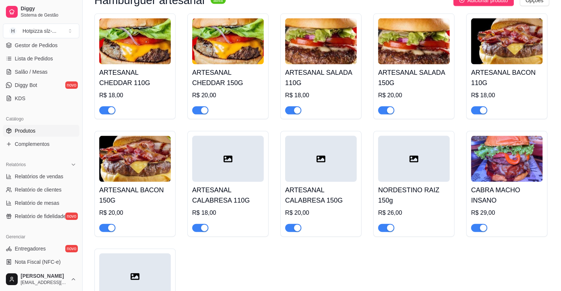
scroll to position [1714, 0]
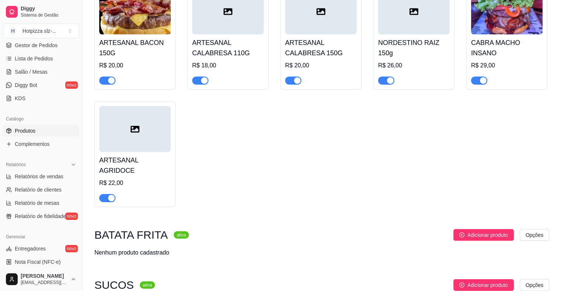
click at [161, 191] on div "ARTESANAL AGRIDOCE R$ 22,00" at bounding box center [134, 154] width 81 height 106
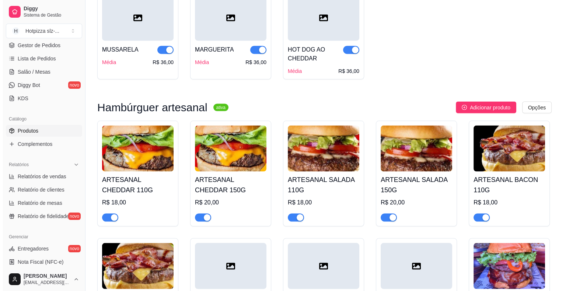
scroll to position [1456, 0]
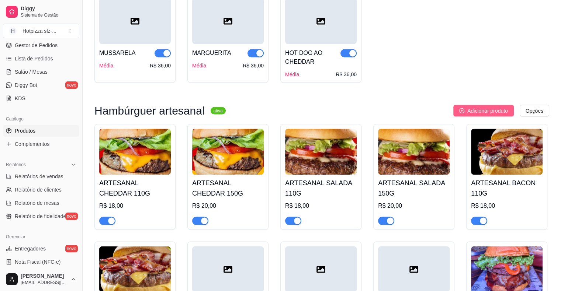
click at [489, 107] on span "Adicionar produto" at bounding box center [487, 111] width 41 height 8
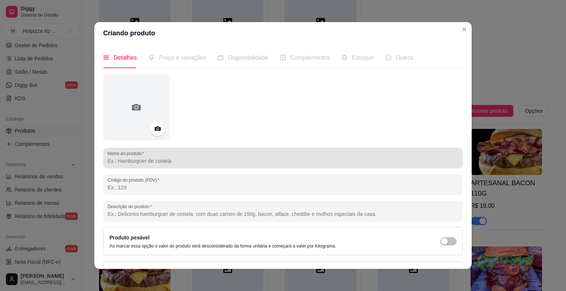
click at [120, 160] on input "Nome do produto" at bounding box center [283, 160] width 351 height 7
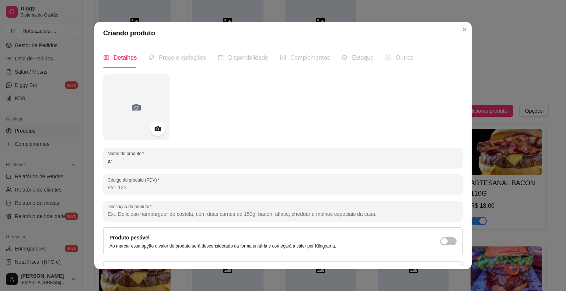
type input "a"
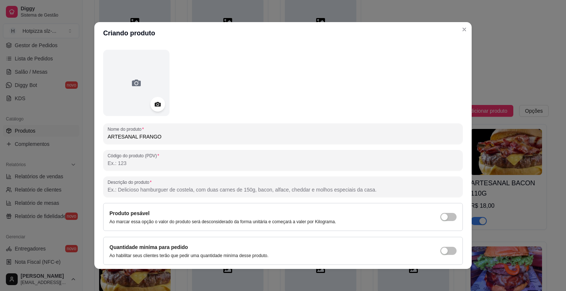
scroll to position [37, 0]
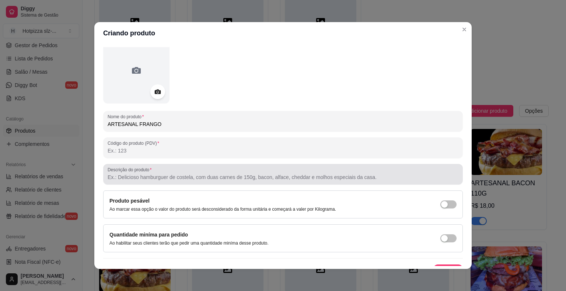
type input "ARTESANAL FRANGO"
click at [170, 179] on input "Descrição do produto" at bounding box center [283, 177] width 351 height 7
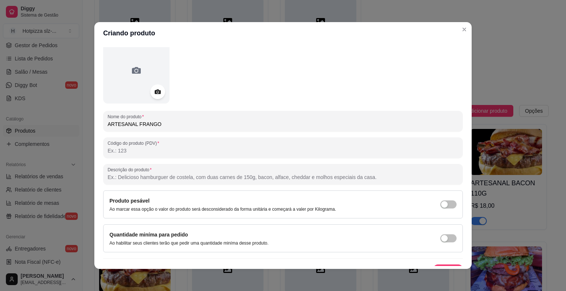
paste input "Pão brioche super macio, carne artesanal 110g, queijo mussarela, calabresa, req…"
drag, startPoint x: 210, startPoint y: 178, endPoint x: 162, endPoint y: 184, distance: 48.2
click at [162, 184] on div "Descrição do produto Pão brioche super macio, carne artesanal 110g, queijo muss…" at bounding box center [283, 174] width 360 height 21
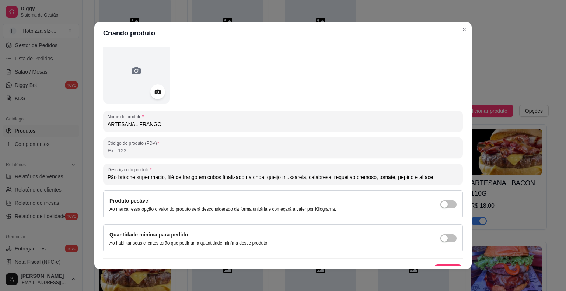
drag, startPoint x: 304, startPoint y: 177, endPoint x: 371, endPoint y: 179, distance: 66.8
click at [371, 179] on input "Pão brioche super macio, filé de frango em cubos finalizado na chpa, queijo mus…" at bounding box center [283, 177] width 351 height 7
click at [254, 177] on input "Pão brioche super macio, filé de frango em cubos finalizado na chpa, [PERSON_NA…" at bounding box center [283, 177] width 351 height 7
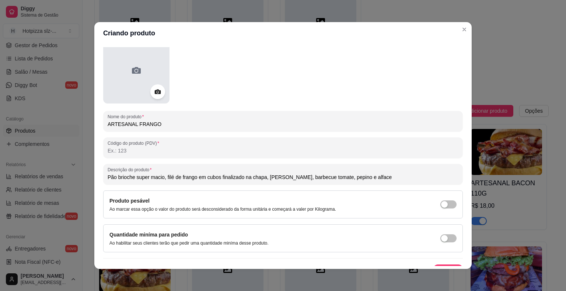
type input "Pão brioche super macio, filé de frango em cubos finalizado na chapa, [PERSON_N…"
click at [136, 73] on icon at bounding box center [136, 70] width 9 height 7
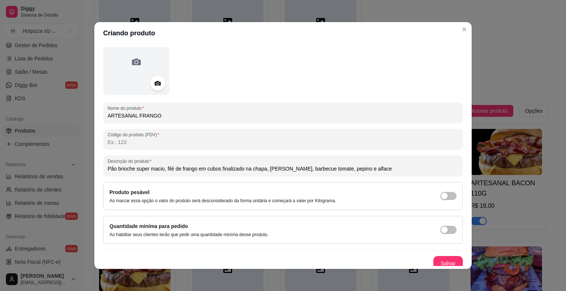
scroll to position [49, 0]
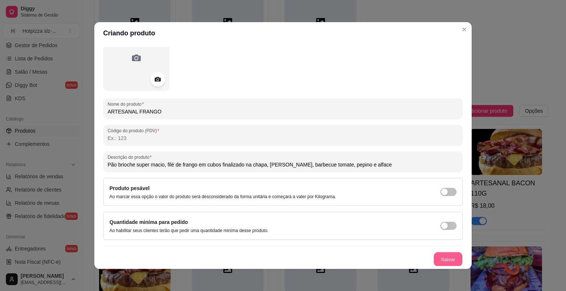
click at [441, 258] on button "Salvar" at bounding box center [448, 260] width 29 height 14
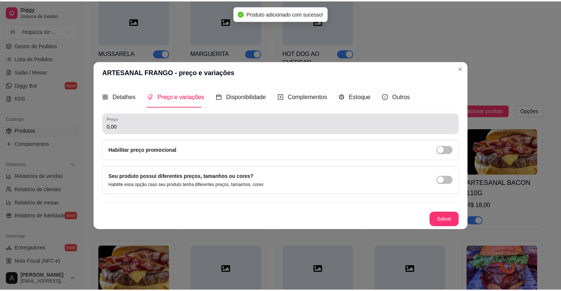
scroll to position [0, 0]
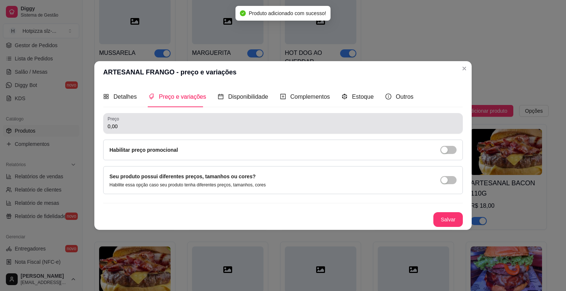
click at [128, 130] on input "0,00" at bounding box center [283, 126] width 351 height 7
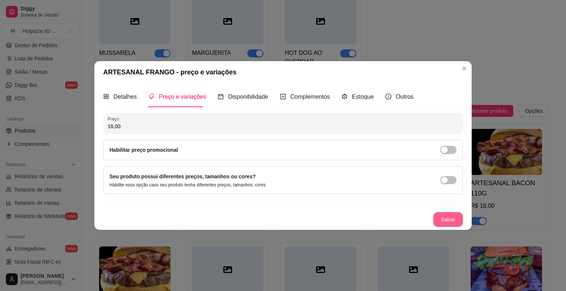
type input "18,00"
click at [444, 222] on button "Salvar" at bounding box center [448, 219] width 29 height 15
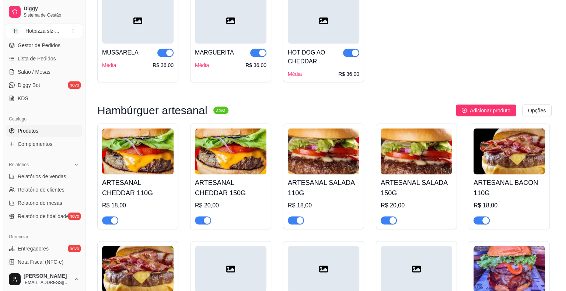
scroll to position [1456, 0]
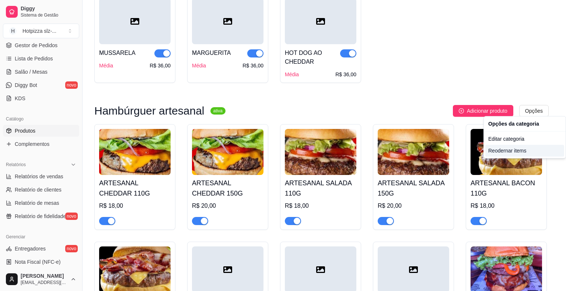
click at [504, 152] on div "Reodernar items" at bounding box center [525, 151] width 79 height 12
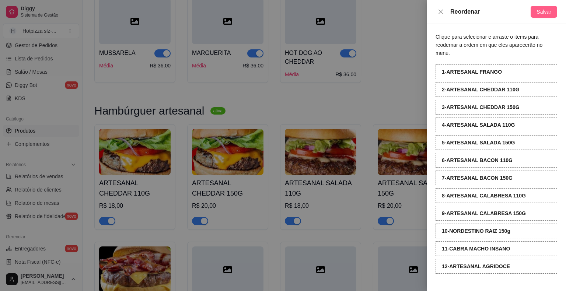
click at [548, 11] on span "Salvar" at bounding box center [544, 12] width 15 height 8
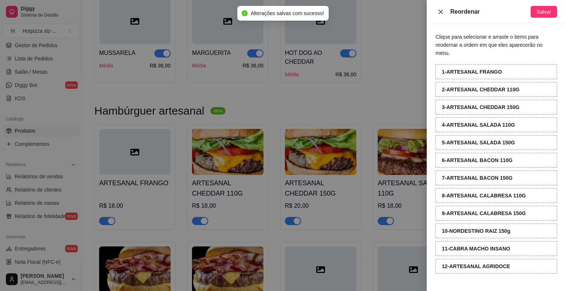
click at [438, 13] on icon "close" at bounding box center [441, 12] width 6 height 6
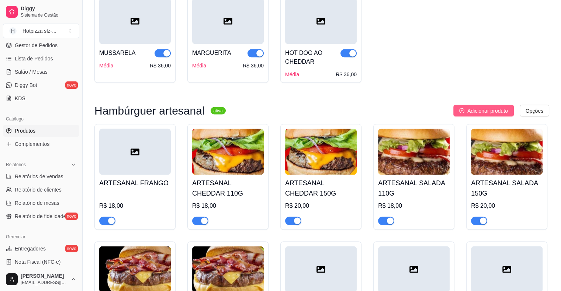
click at [499, 111] on span "Adicionar produto" at bounding box center [487, 111] width 41 height 8
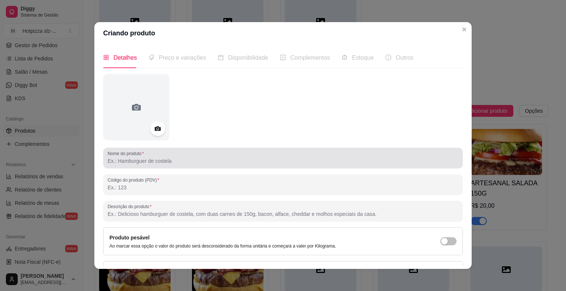
click at [134, 161] on input "Nome do produto" at bounding box center [283, 160] width 351 height 7
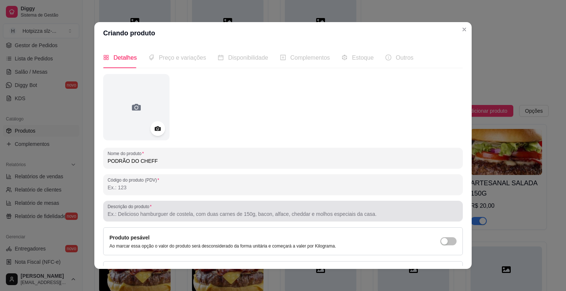
type input "PODRÃO DO CHEFF"
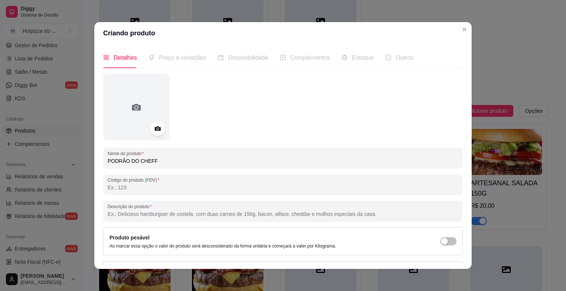
click at [149, 215] on input "Descrição do produto" at bounding box center [283, 214] width 351 height 7
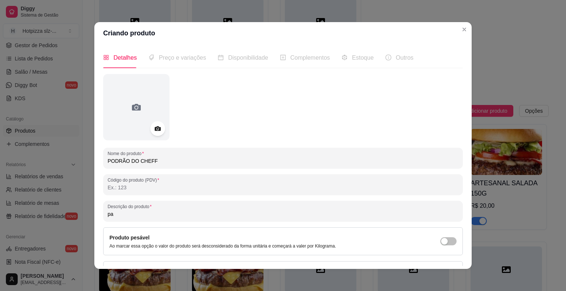
type input "p"
type input "P"
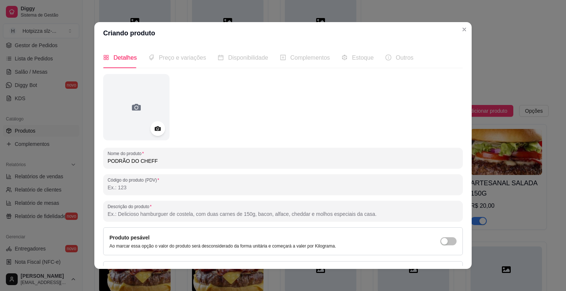
paste input "Pão brioche super macio, carne artesanal 110g, queijo mussarela, calabresa, req…"
click at [208, 213] on input "Pão brioche super macio, carne artesanal 110g, queijo mussarela, calabresa, req…" at bounding box center [283, 214] width 351 height 7
click at [213, 215] on input "Pão brioche super macio, carne artesanal 150g, queijo mussarela, calabresa, req…" at bounding box center [283, 214] width 351 height 7
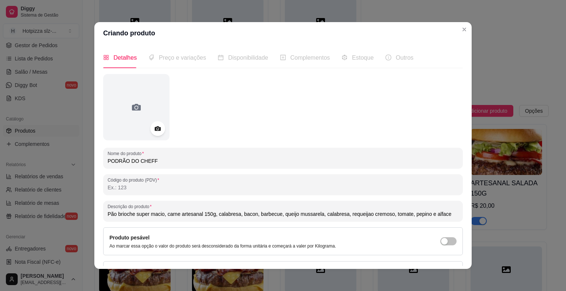
drag, startPoint x: 319, startPoint y: 214, endPoint x: 386, endPoint y: 212, distance: 67.9
click at [386, 212] on input "Pão brioche super macio, carne artesanal 150g, calabresa, bacon, barbecue, quei…" at bounding box center [283, 214] width 351 height 7
drag, startPoint x: 316, startPoint y: 216, endPoint x: 276, endPoint y: 221, distance: 40.9
click at [276, 221] on div "Descrição do produto Pão brioche super macio, carne artesanal 150g, calabresa, …" at bounding box center [283, 211] width 360 height 21
click at [212, 215] on input "Pão brioche super macio, carne artesanal 150g, calabresa, bacon, barbecue, toma…" at bounding box center [283, 214] width 351 height 7
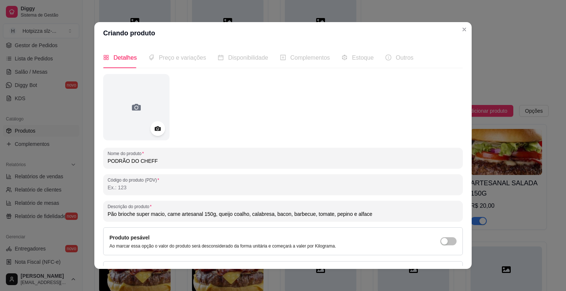
click at [310, 215] on input "Pão brioche super macio, carne artesanal 150g, queijo coalho, calabresa, bacon,…" at bounding box center [283, 214] width 351 height 7
click at [285, 215] on input "Pão brioche super macio, carne artesanal 150g, queijo coalho, calabresa, bacon,…" at bounding box center [283, 214] width 351 height 7
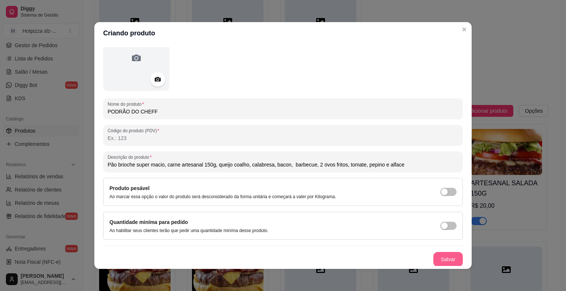
type input "Pão brioche super macio, carne artesanal 150g, queijo coalho, calabresa, bacon,…"
click at [435, 260] on button "Salvar" at bounding box center [448, 260] width 29 height 14
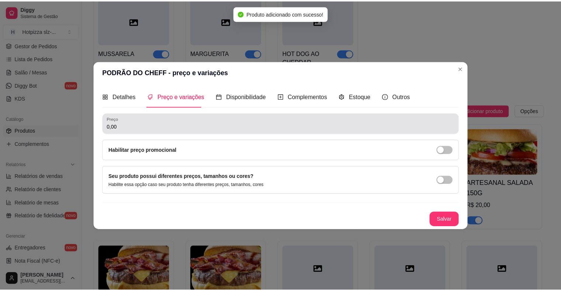
scroll to position [0, 0]
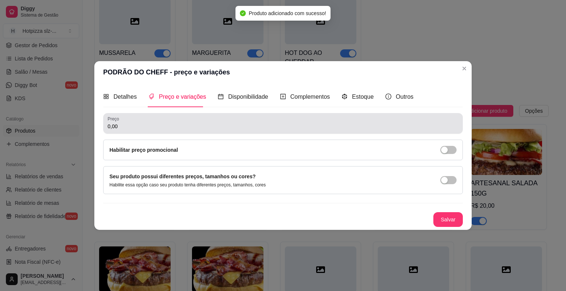
click at [152, 129] on input "0,00" at bounding box center [283, 126] width 351 height 7
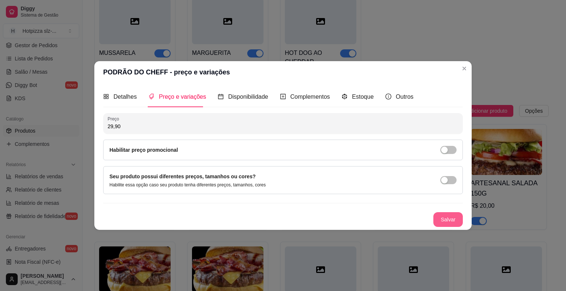
type input "29,90"
click at [443, 220] on button "Salvar" at bounding box center [448, 219] width 29 height 15
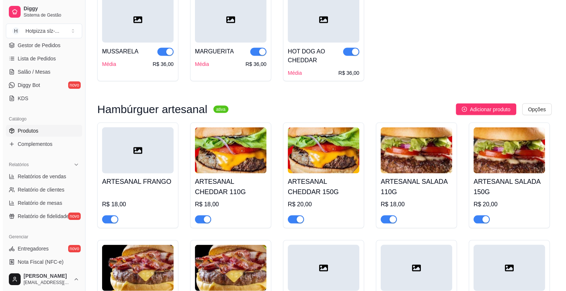
scroll to position [1456, 0]
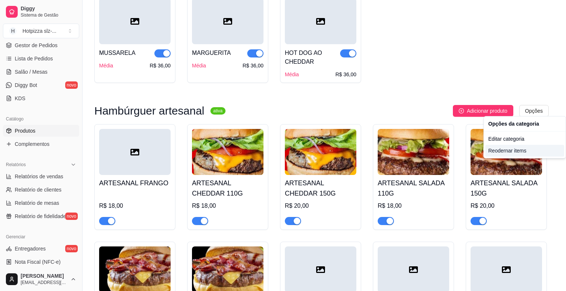
click at [501, 154] on div "Reodernar items" at bounding box center [525, 151] width 79 height 12
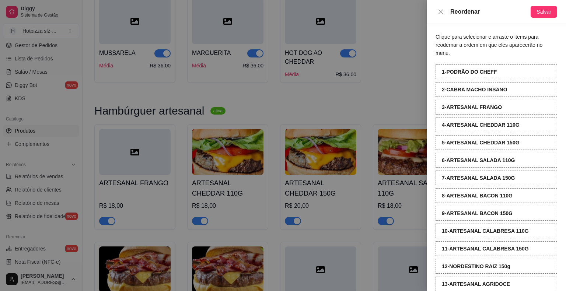
scroll to position [10, 0]
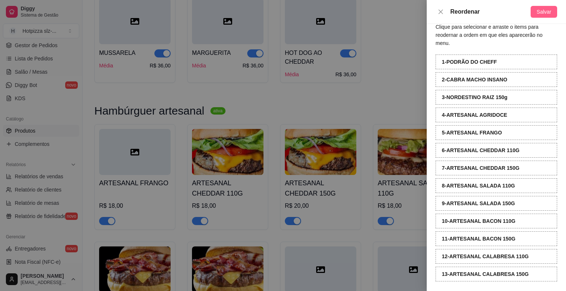
click at [542, 11] on span "Salvar" at bounding box center [544, 12] width 15 height 8
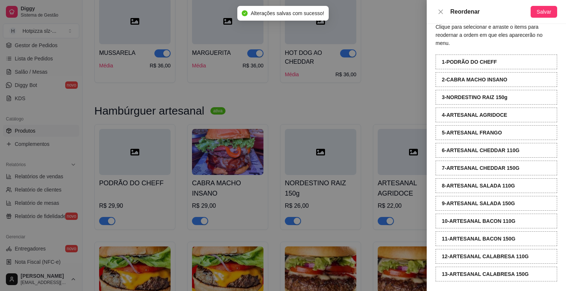
click at [418, 89] on div at bounding box center [283, 145] width 566 height 291
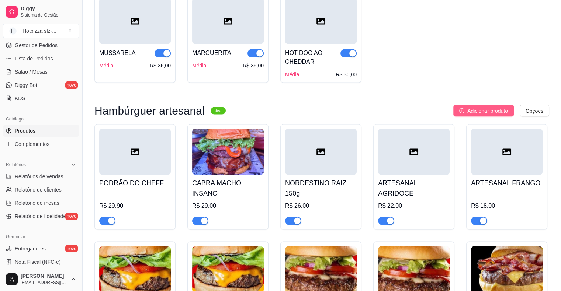
click at [471, 108] on span "Adicionar produto" at bounding box center [487, 111] width 41 height 8
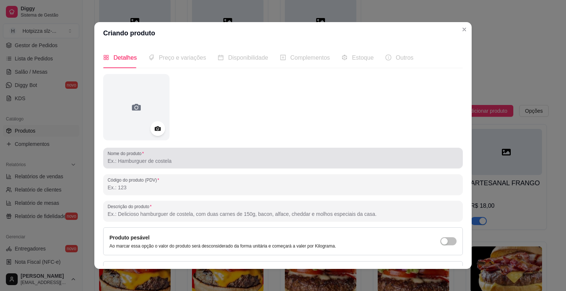
click at [180, 163] on input "Nome do produto" at bounding box center [283, 160] width 351 height 7
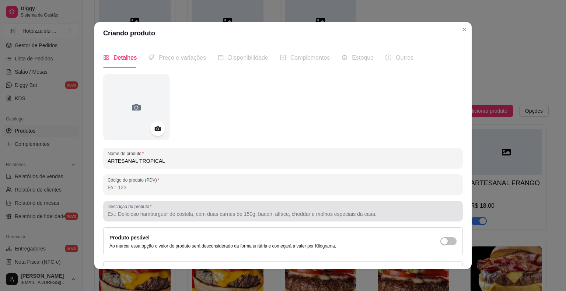
type input "ARTESANAL TROPICAL"
click at [136, 217] on input "Descrição do produto" at bounding box center [283, 214] width 351 height 7
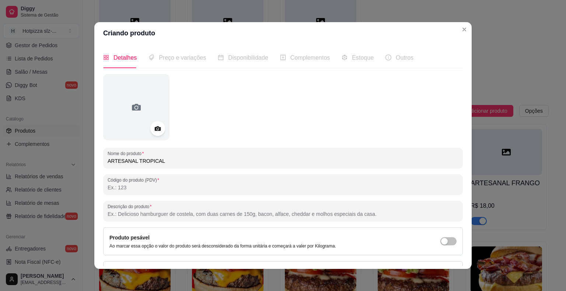
paste input "Pão brioche super macio, carne artesanal 110g, queijo mussarela, calabresa, req…"
click at [255, 215] on input "Pão brioche super macio, carne artesanal 110g, queijo mussarela, calabresa, req…" at bounding box center [283, 214] width 351 height 7
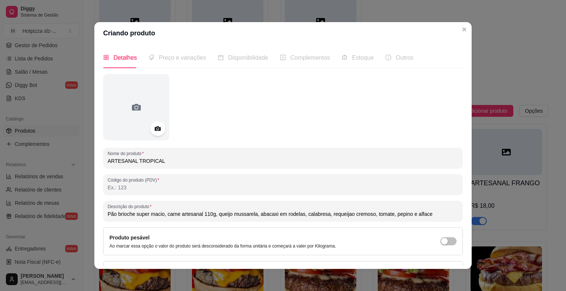
drag, startPoint x: 324, startPoint y: 213, endPoint x: 368, endPoint y: 215, distance: 43.9
click at [368, 215] on input "Pão brioche super macio, carne artesanal 110g, queijo mussarela, abacaxi em rod…" at bounding box center [283, 214] width 351 height 7
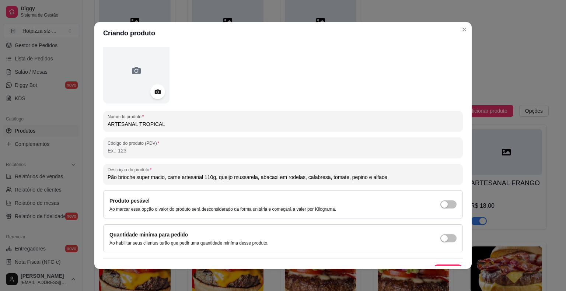
click at [298, 177] on input "Pão brioche super macio, carne artesanal 110g, queijo mussarela, abacaxi em rod…" at bounding box center [283, 177] width 351 height 7
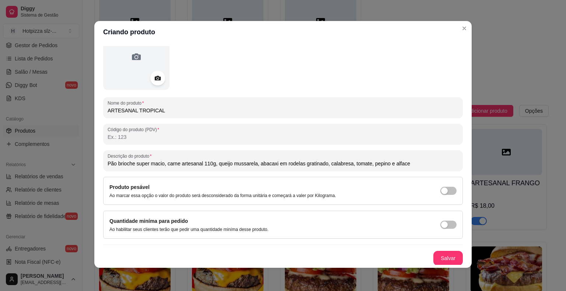
scroll to position [1, 0]
type input "Pão brioche super macio, carne artesanal 110g, queijo mussarela, abacaxi em rod…"
click at [437, 257] on button "Salvar" at bounding box center [448, 258] width 29 height 15
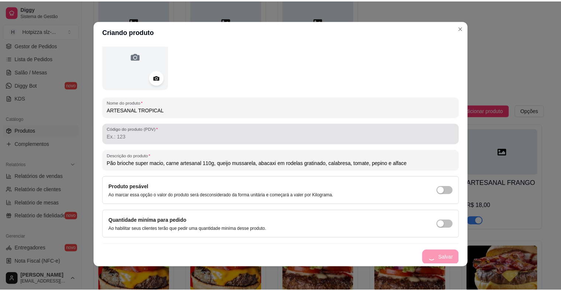
scroll to position [0, 0]
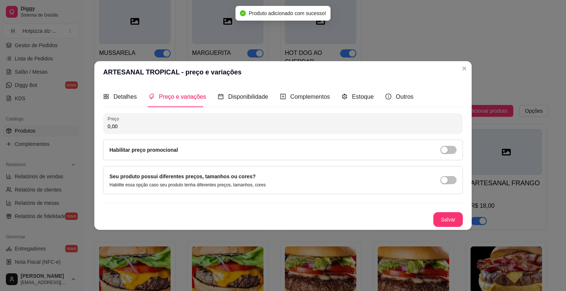
drag, startPoint x: 142, startPoint y: 129, endPoint x: 104, endPoint y: 131, distance: 38.4
click at [104, 131] on div "Preço 0,00" at bounding box center [283, 123] width 360 height 21
type input "20,00"
click at [462, 219] on button "Salvar" at bounding box center [448, 219] width 29 height 15
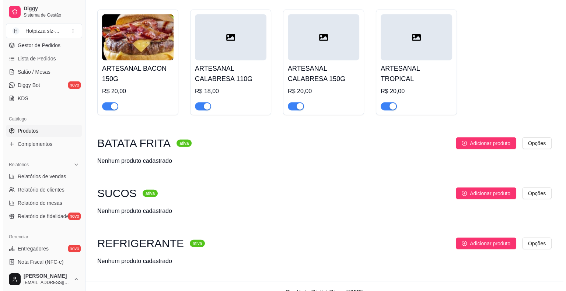
scroll to position [1816, 0]
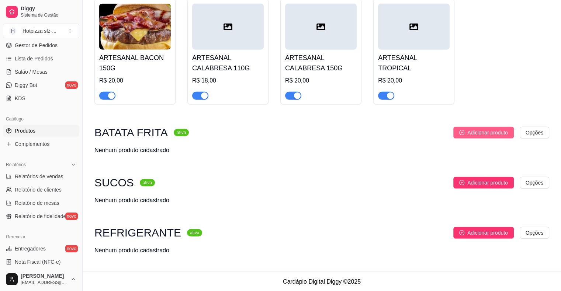
click at [485, 133] on span "Adicionar produto" at bounding box center [487, 133] width 41 height 8
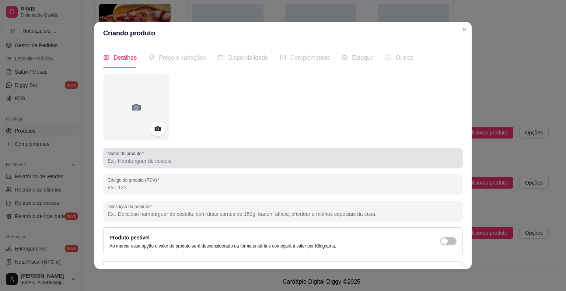
click at [139, 163] on input "Nome do produto" at bounding box center [283, 160] width 351 height 7
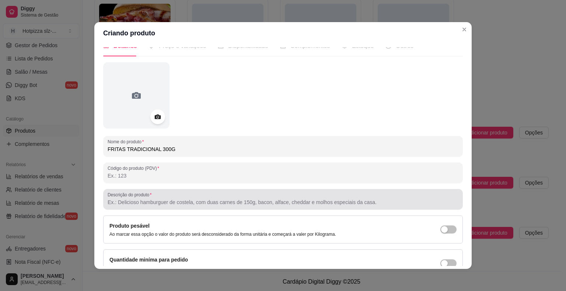
scroll to position [0, 0]
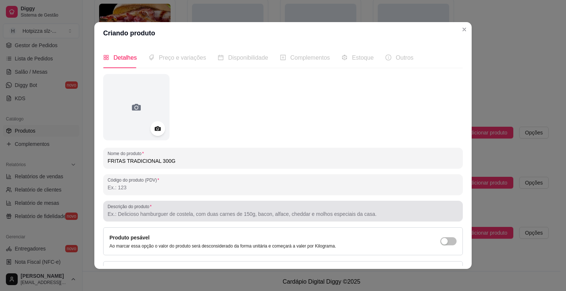
type input "FRITAS TRADICIONAL 300G"
click at [146, 216] on input "Descrição do produto" at bounding box center [283, 214] width 351 height 7
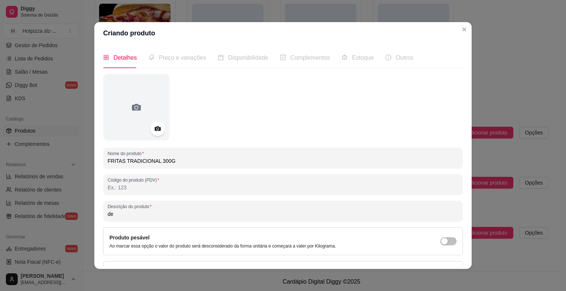
type input "d"
type input "D"
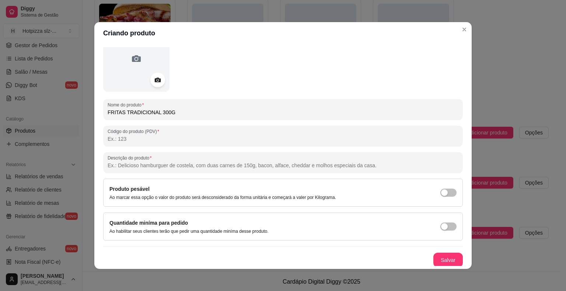
scroll to position [49, 0]
click at [435, 256] on button "Salvar" at bounding box center [448, 259] width 29 height 15
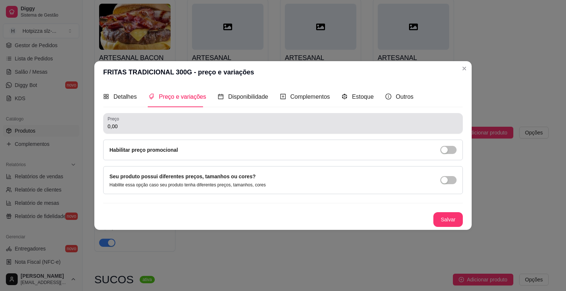
scroll to position [0, 0]
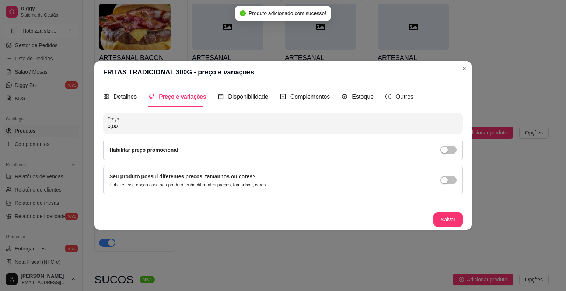
drag, startPoint x: 125, startPoint y: 130, endPoint x: 97, endPoint y: 129, distance: 28.8
click at [97, 129] on div "Detalhes Preço e variações Disponibilidade Complementos Estoque Outros Nome do …" at bounding box center [283, 156] width 378 height 147
type input "13,00"
click at [442, 219] on button "Salvar" at bounding box center [448, 219] width 29 height 15
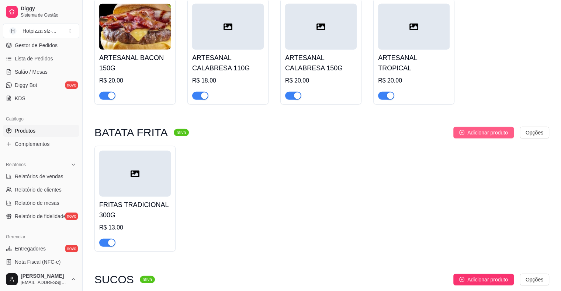
click at [463, 135] on button "Adicionar produto" at bounding box center [483, 133] width 60 height 12
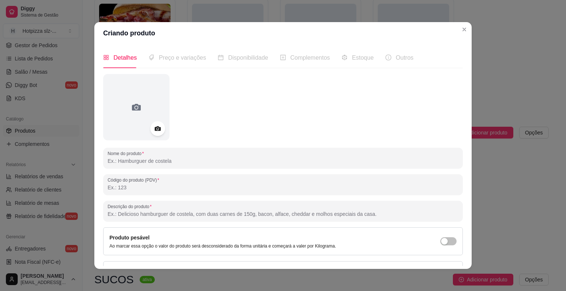
click at [133, 163] on input "Nome do produto" at bounding box center [283, 160] width 351 height 7
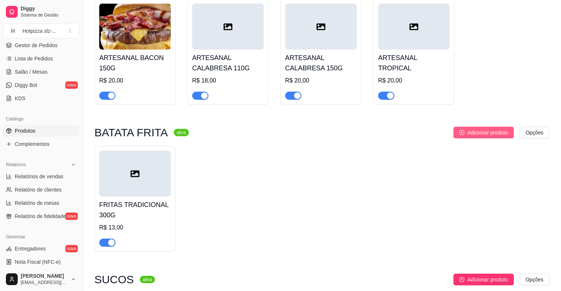
click at [481, 133] on span "Adicionar produto" at bounding box center [487, 133] width 41 height 8
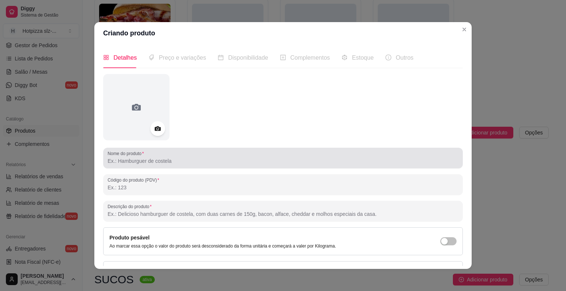
click at [127, 162] on input "Nome do produto" at bounding box center [283, 160] width 351 height 7
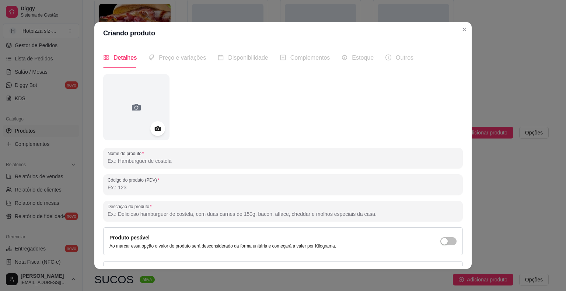
type input "f"
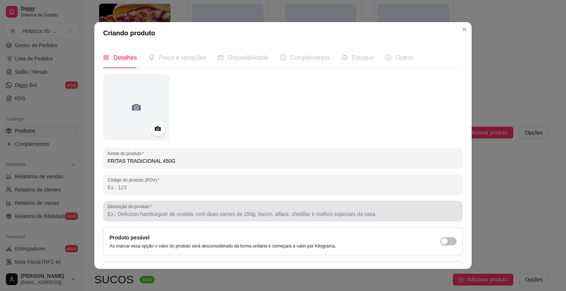
type input "FRITAS TRADICIONAL 450G"
click at [150, 212] on input "Descrição do produto" at bounding box center [283, 214] width 351 height 7
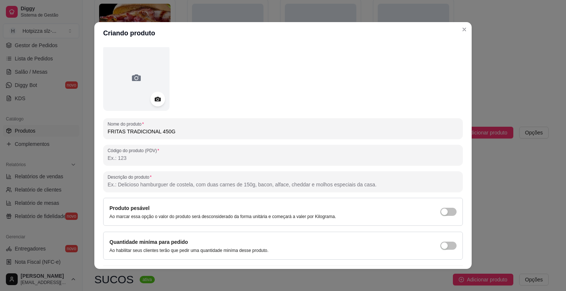
scroll to position [49, 0]
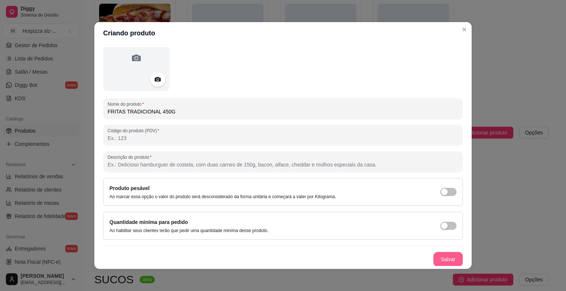
click at [434, 258] on button "Salvar" at bounding box center [448, 259] width 29 height 15
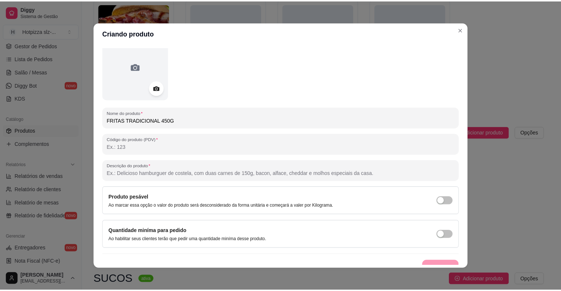
scroll to position [0, 0]
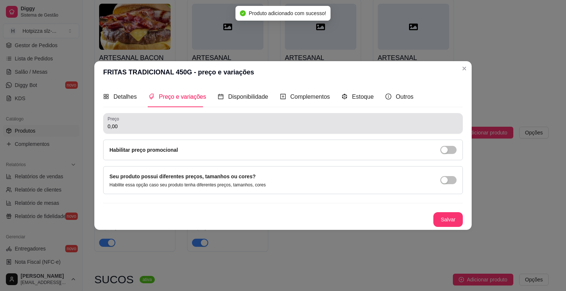
click at [121, 129] on input "0,00" at bounding box center [283, 126] width 351 height 7
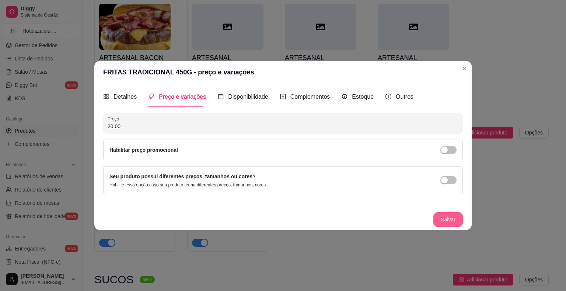
type input "20,00"
click at [435, 215] on button "Salvar" at bounding box center [448, 219] width 29 height 15
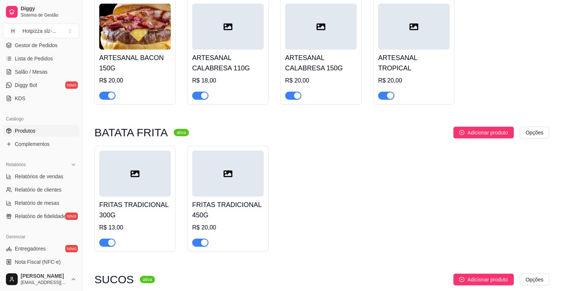
click at [145, 232] on div at bounding box center [135, 239] width 72 height 15
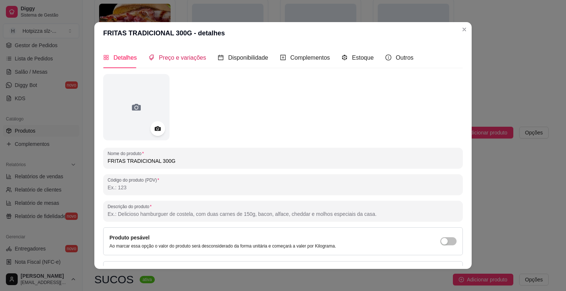
click at [160, 60] on span "Preço e variações" at bounding box center [182, 58] width 47 height 6
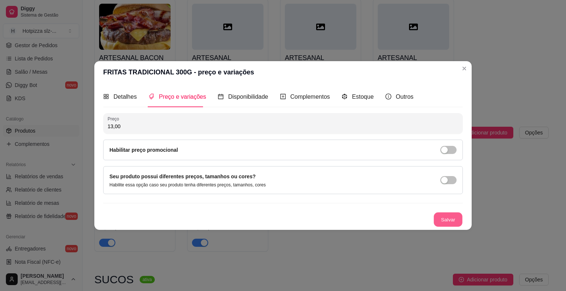
click at [459, 219] on button "Salvar" at bounding box center [448, 220] width 29 height 14
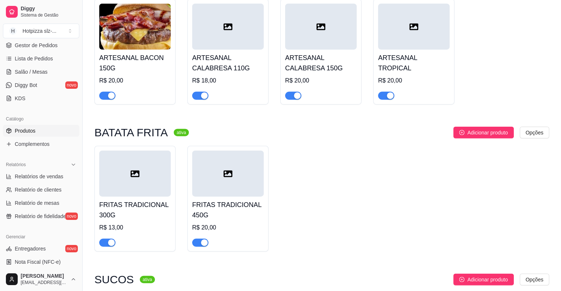
click at [233, 223] on div "R$ 20,00" at bounding box center [228, 227] width 72 height 9
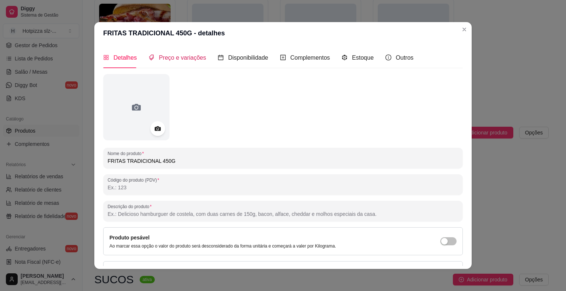
click at [173, 60] on span "Preço e variações" at bounding box center [182, 58] width 47 height 6
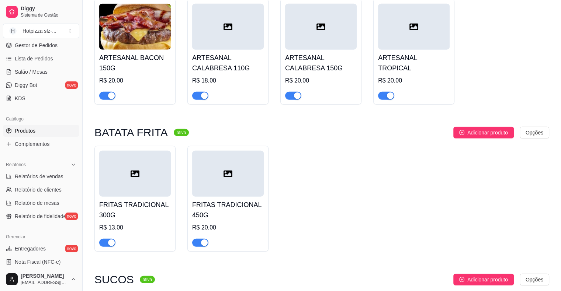
click at [252, 202] on h4 "FRITAS TRADICIONAL 450G" at bounding box center [228, 210] width 72 height 21
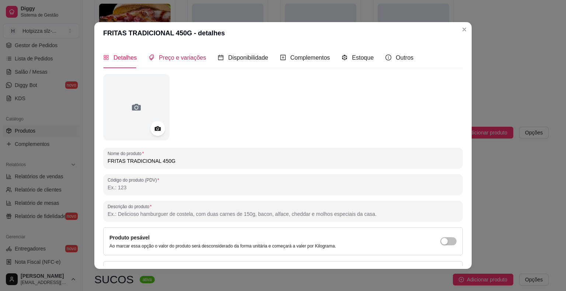
click at [184, 61] on span "Preço e variações" at bounding box center [182, 58] width 47 height 6
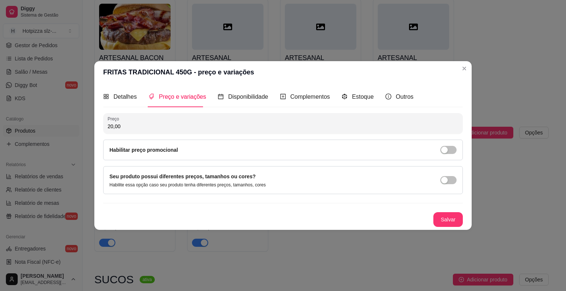
drag, startPoint x: 129, startPoint y: 126, endPoint x: 86, endPoint y: 123, distance: 43.2
click at [86, 123] on div "FRITAS TRADICIONAL 450G - preço e variações Detalhes Preço e variações Disponib…" at bounding box center [283, 145] width 566 height 291
type input "18,00"
click at [460, 223] on button "Salvar" at bounding box center [448, 219] width 29 height 15
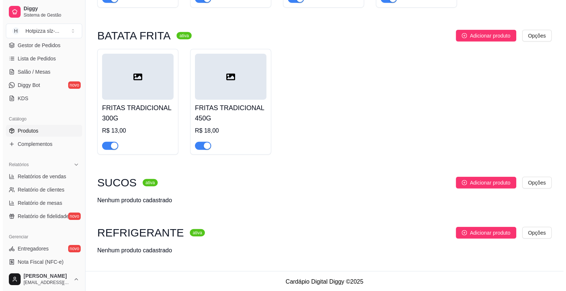
scroll to position [1914, 0]
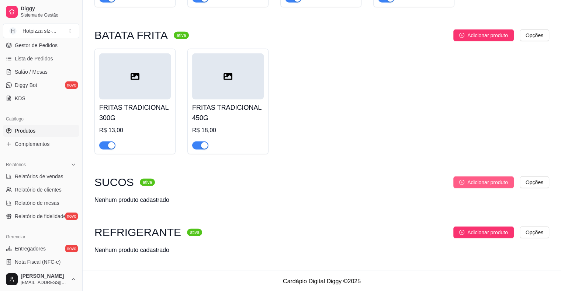
click at [497, 182] on span "Adicionar produto" at bounding box center [487, 182] width 41 height 8
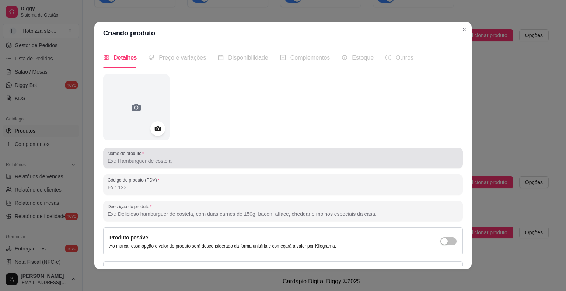
click at [129, 162] on input "Nome do produto" at bounding box center [283, 160] width 351 height 7
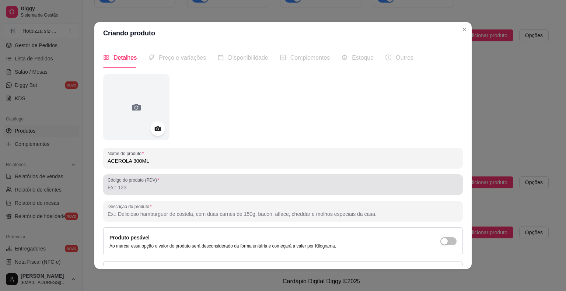
scroll to position [49, 0]
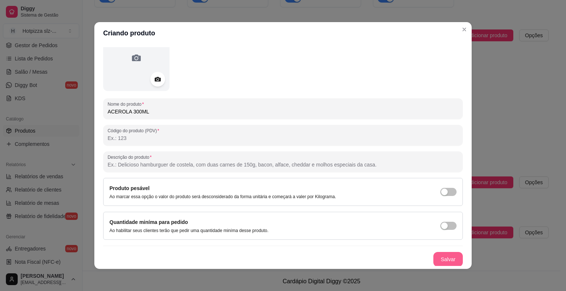
type input "ACEROLA 300ML"
click at [439, 261] on button "Salvar" at bounding box center [448, 259] width 29 height 15
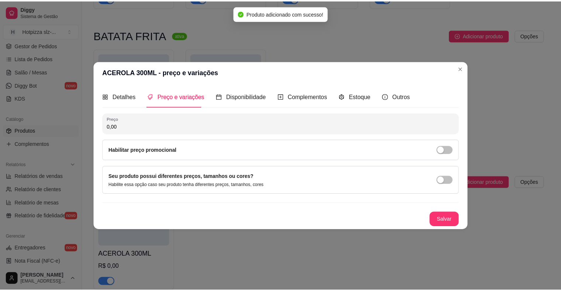
scroll to position [0, 0]
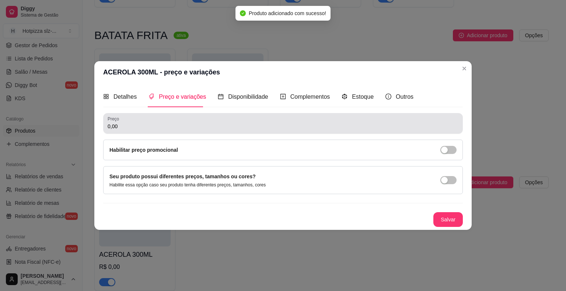
click at [135, 122] on div "0,00" at bounding box center [283, 123] width 351 height 15
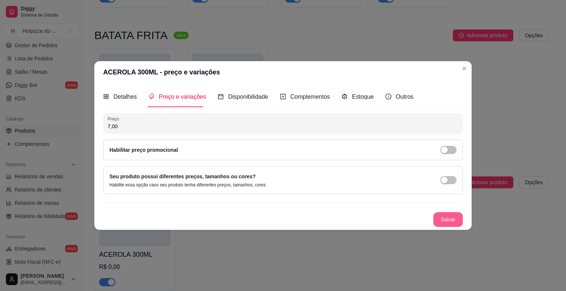
type input "7,00"
click at [447, 224] on button "Salvar" at bounding box center [448, 219] width 29 height 15
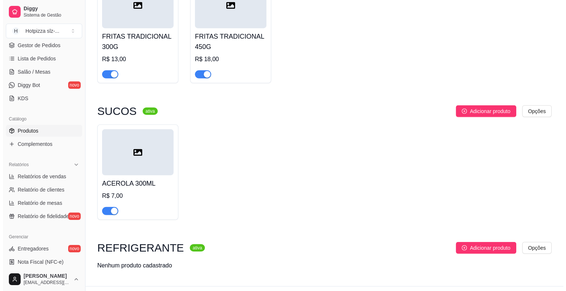
scroll to position [1987, 0]
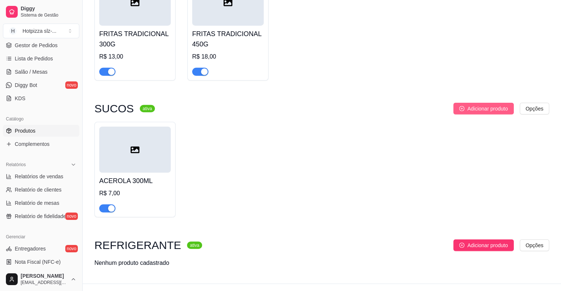
click at [468, 105] on span "Adicionar produto" at bounding box center [487, 109] width 41 height 8
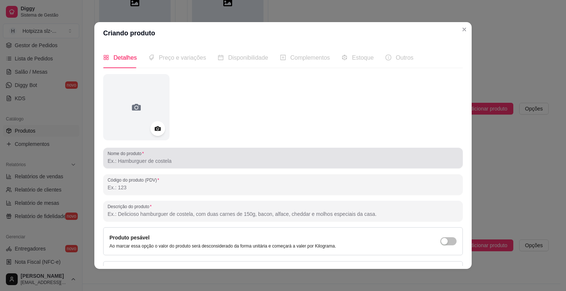
click at [118, 164] on input "Nome do produto" at bounding box center [283, 160] width 351 height 7
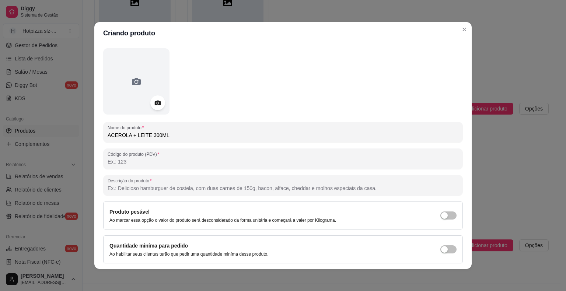
scroll to position [49, 0]
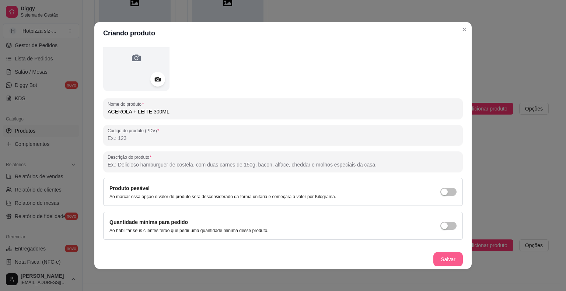
type input "ACEROLA + LEITE 300ML"
click at [434, 257] on button "Salvar" at bounding box center [448, 259] width 29 height 15
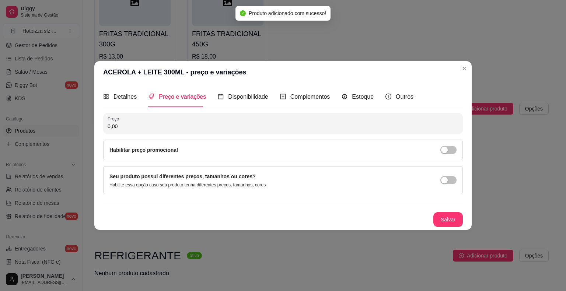
scroll to position [0, 0]
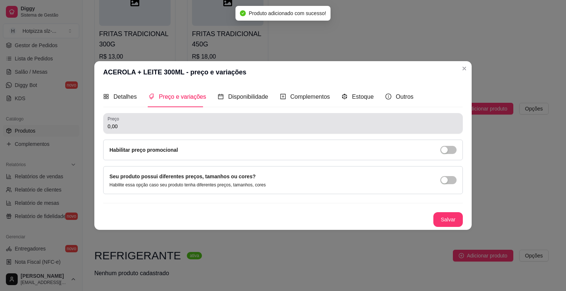
click at [124, 126] on input "0,00" at bounding box center [283, 126] width 351 height 7
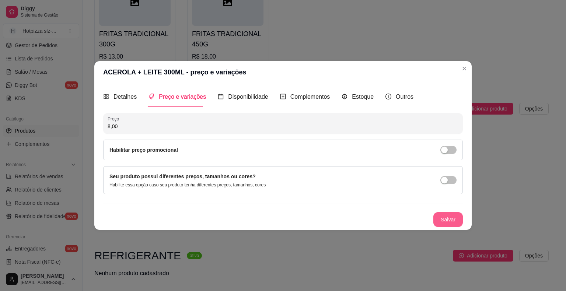
type input "8,00"
click at [447, 221] on button "Salvar" at bounding box center [448, 219] width 29 height 15
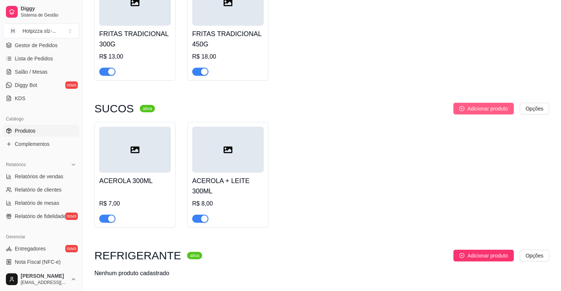
click at [476, 103] on button "Adicionar produto" at bounding box center [483, 109] width 60 height 12
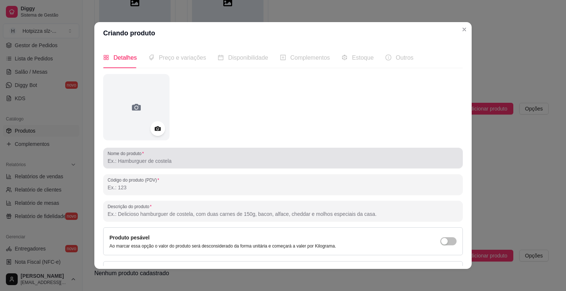
click at [193, 168] on div "Nome do produto Código do produto (PDV) Descrição do produto Produto pesável Ao…" at bounding box center [283, 195] width 360 height 242
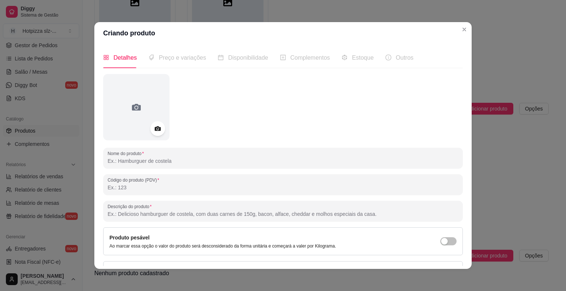
click at [192, 163] on input "Nome do produto" at bounding box center [283, 160] width 351 height 7
type input "GOIABA 300ML"
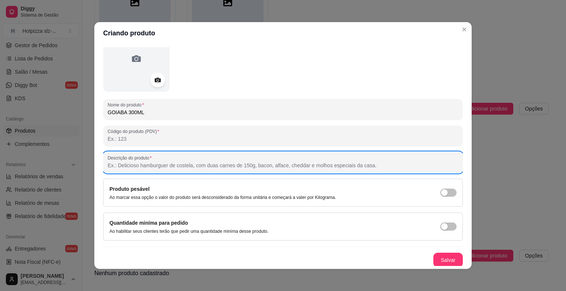
scroll to position [49, 0]
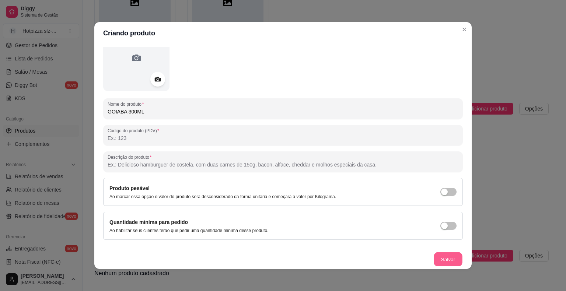
click at [441, 260] on button "Salvar" at bounding box center [448, 260] width 29 height 14
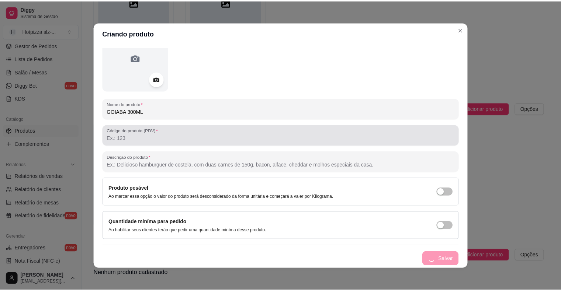
scroll to position [0, 0]
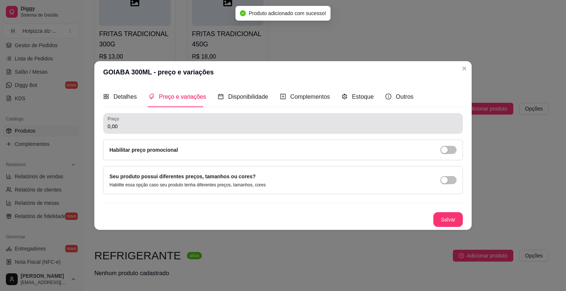
click at [143, 121] on div "0,00" at bounding box center [283, 123] width 351 height 15
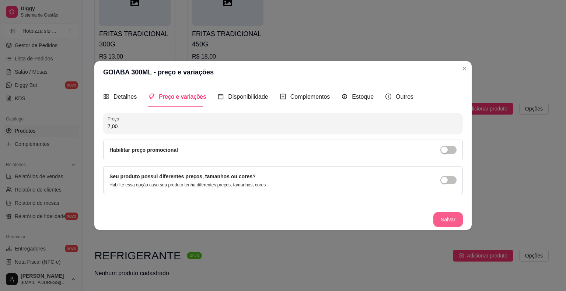
type input "7,00"
click at [457, 216] on button "Salvar" at bounding box center [448, 219] width 29 height 15
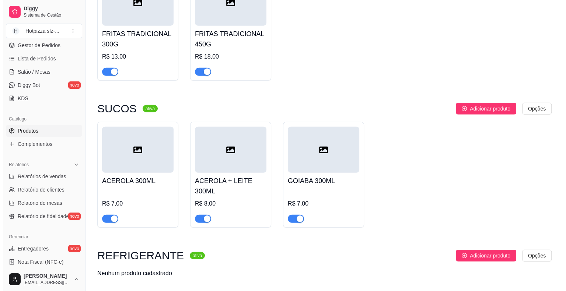
scroll to position [2011, 0]
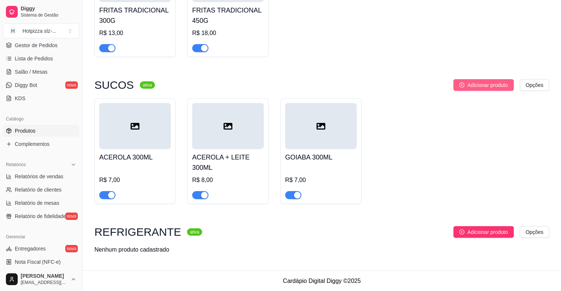
click at [495, 88] on span "Adicionar produto" at bounding box center [487, 85] width 41 height 8
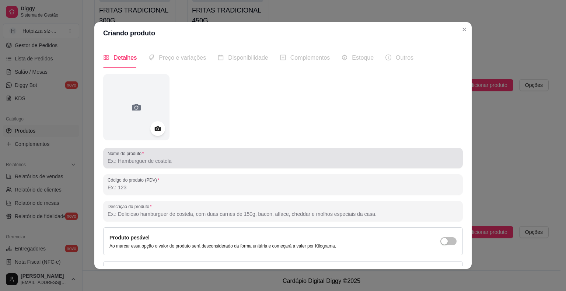
click at [134, 161] on input "Nome do produto" at bounding box center [283, 160] width 351 height 7
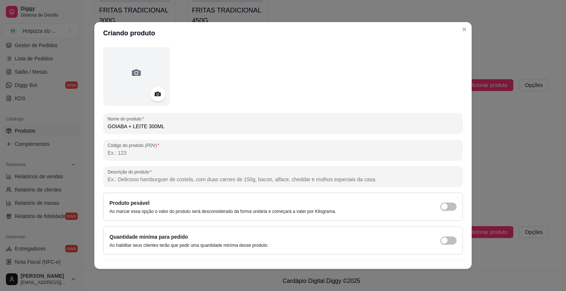
scroll to position [49, 0]
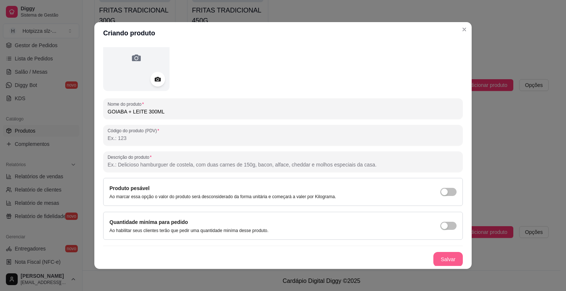
type input "GOIABA + LEITE 300ML"
click at [440, 258] on button "Salvar" at bounding box center [448, 259] width 29 height 15
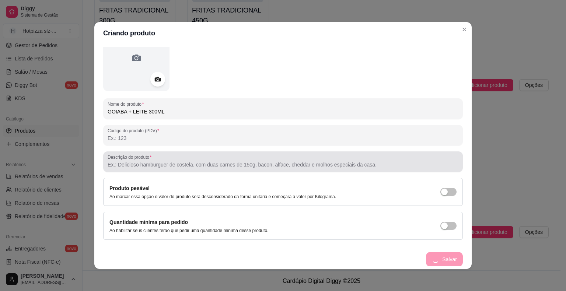
scroll to position [0, 0]
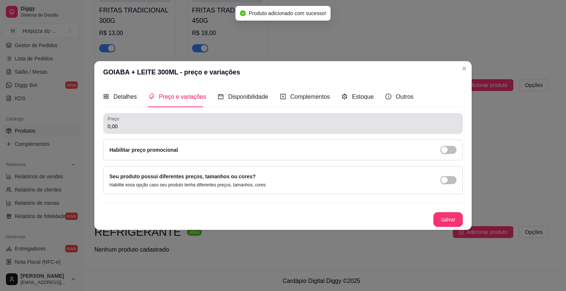
click at [125, 129] on input "0,00" at bounding box center [283, 126] width 351 height 7
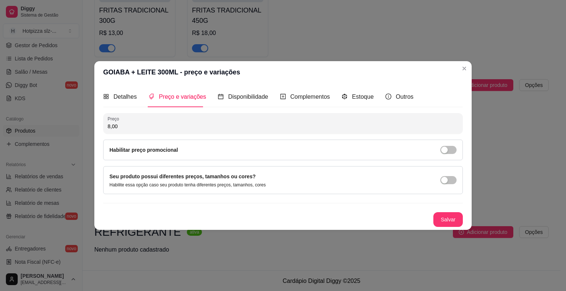
type input "8,00"
click at [439, 220] on button "Salvar" at bounding box center [448, 220] width 29 height 14
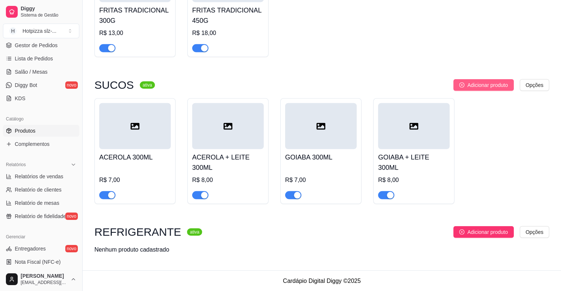
click at [483, 88] on span "Adicionar produto" at bounding box center [487, 85] width 41 height 8
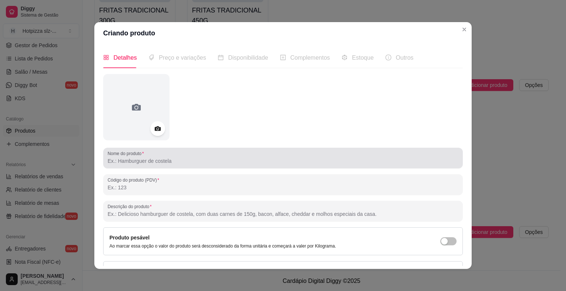
click at [165, 161] on input "Nome do produto" at bounding box center [283, 160] width 351 height 7
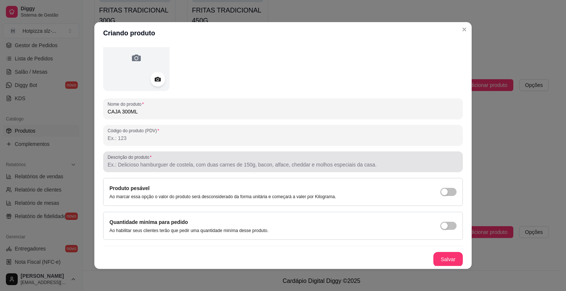
scroll to position [1, 0]
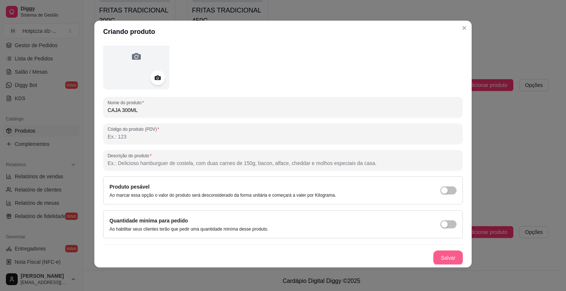
type input "CAJA 300ML"
click at [434, 254] on button "Salvar" at bounding box center [448, 258] width 29 height 15
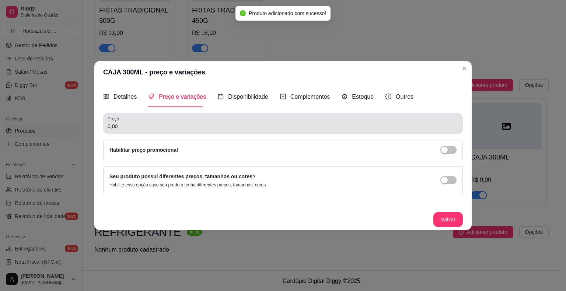
click at [135, 121] on div "0,00" at bounding box center [283, 123] width 351 height 15
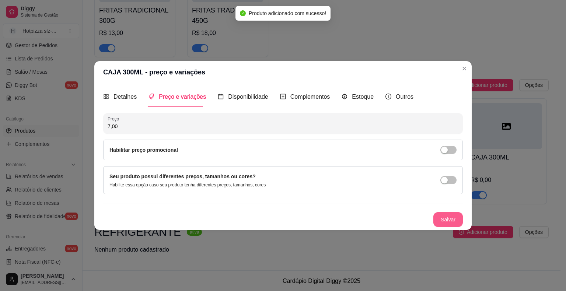
type input "7,00"
click at [455, 220] on button "Salvar" at bounding box center [448, 219] width 29 height 15
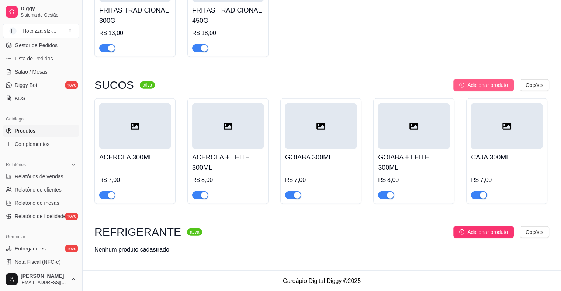
click at [490, 85] on span "Adicionar produto" at bounding box center [487, 85] width 41 height 8
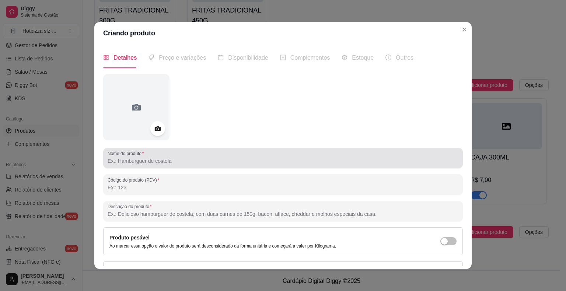
click at [138, 159] on input "Nome do produto" at bounding box center [283, 160] width 351 height 7
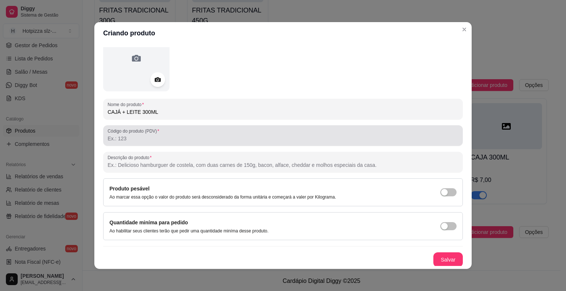
scroll to position [49, 0]
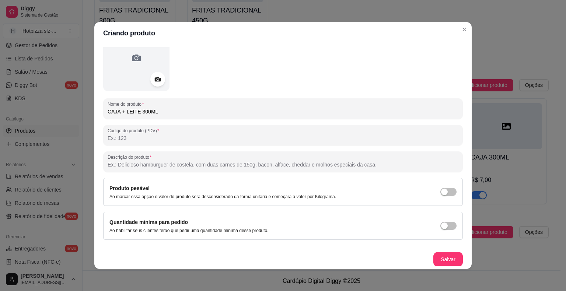
type input "CAJÁ + LEITE 300ML"
click at [434, 253] on button "Salvar" at bounding box center [448, 260] width 29 height 14
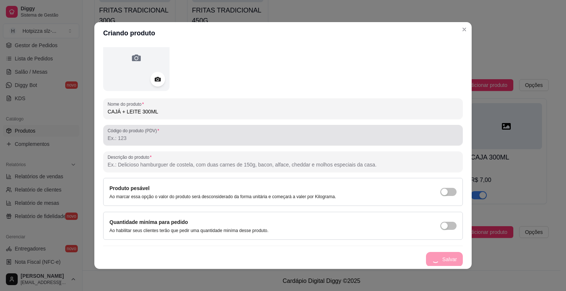
scroll to position [0, 0]
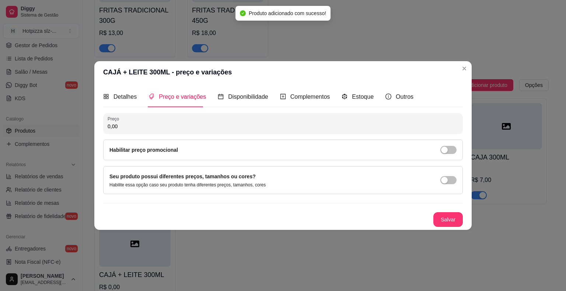
click at [137, 126] on input "0,00" at bounding box center [283, 126] width 351 height 7
type input "8,00"
click at [439, 216] on button "Salvar" at bounding box center [448, 219] width 29 height 15
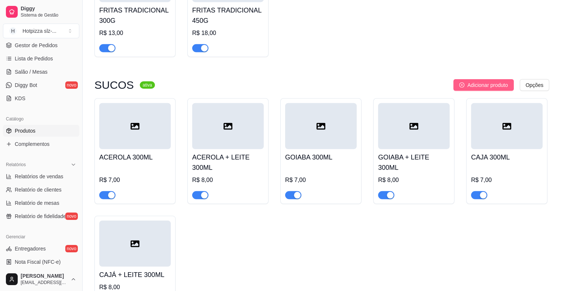
click at [475, 86] on span "Adicionar produto" at bounding box center [487, 85] width 41 height 8
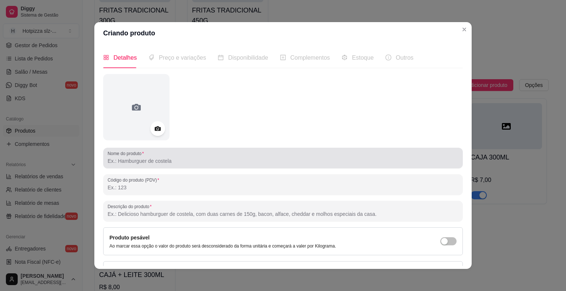
click at [141, 163] on input "Nome do produto" at bounding box center [283, 160] width 351 height 7
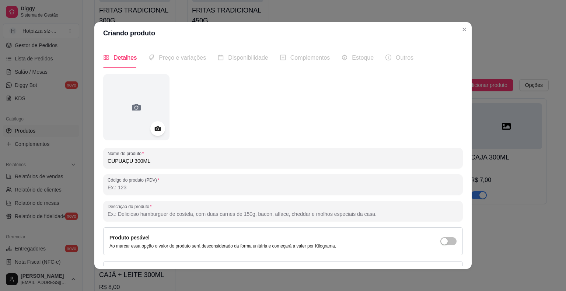
scroll to position [49, 0]
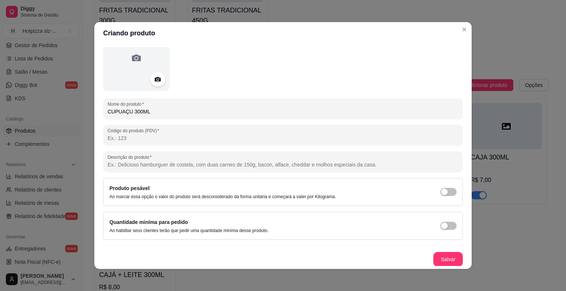
type input "CUPUAÇU 300ML"
click at [441, 256] on button "Salvar" at bounding box center [448, 259] width 29 height 15
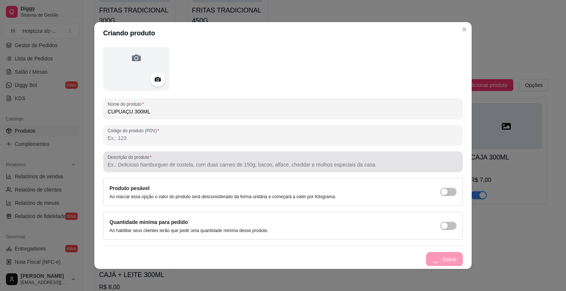
scroll to position [0, 0]
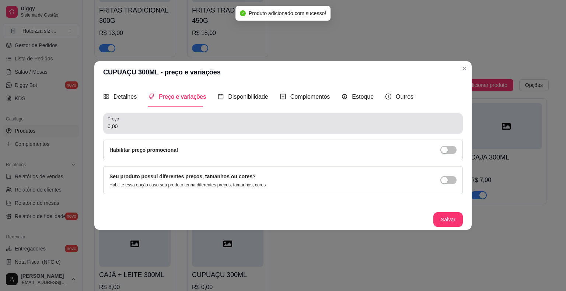
click at [124, 128] on input "0,00" at bounding box center [283, 126] width 351 height 7
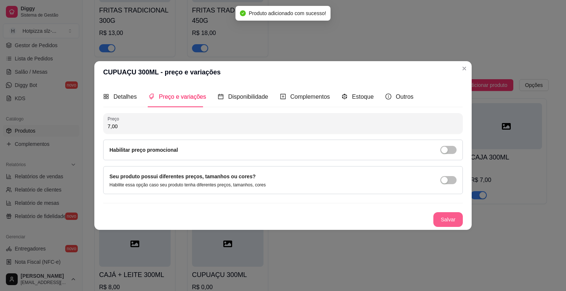
type input "7,00"
click at [449, 222] on button "Salvar" at bounding box center [448, 219] width 29 height 15
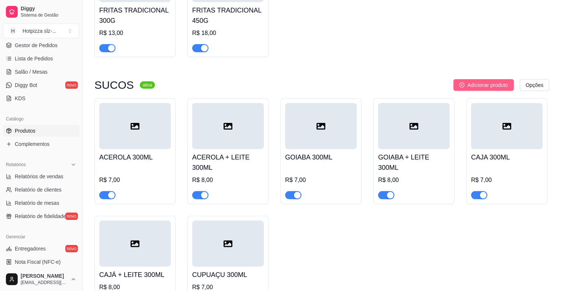
click at [457, 83] on button "Adicionar produto" at bounding box center [483, 85] width 60 height 12
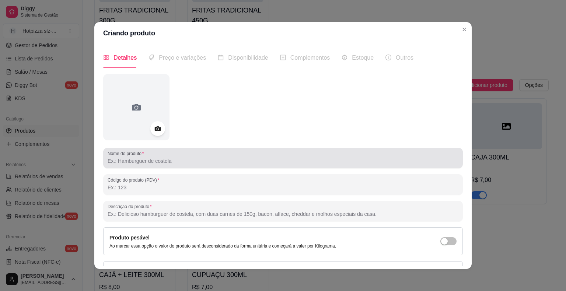
click at [145, 162] on input "Nome do produto" at bounding box center [283, 160] width 351 height 7
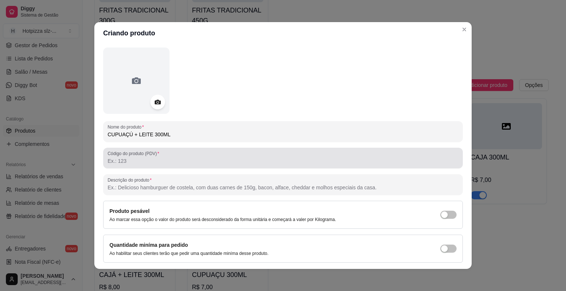
scroll to position [49, 0]
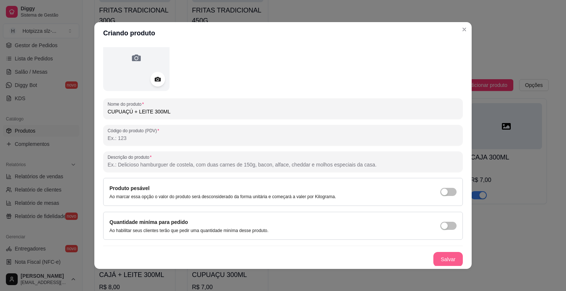
type input "CUPUAÇÚ + LEITE 300ML"
click at [449, 259] on button "Salvar" at bounding box center [448, 259] width 29 height 15
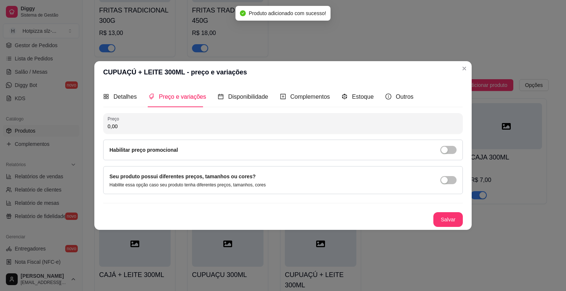
scroll to position [0, 0]
click at [132, 128] on input "0,00" at bounding box center [283, 126] width 351 height 7
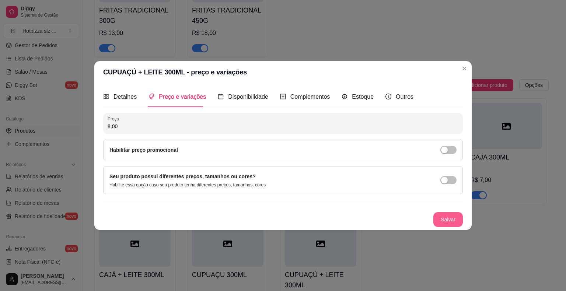
type input "8,00"
click at [450, 220] on button "Salvar" at bounding box center [448, 219] width 29 height 15
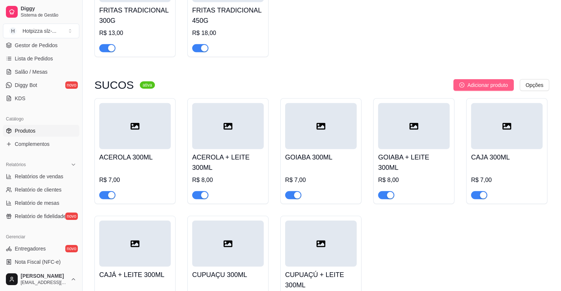
click at [470, 82] on span "Adicionar produto" at bounding box center [487, 85] width 41 height 8
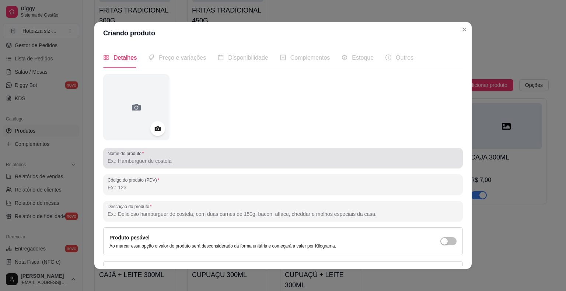
click at [136, 162] on input "Nome do produto" at bounding box center [283, 160] width 351 height 7
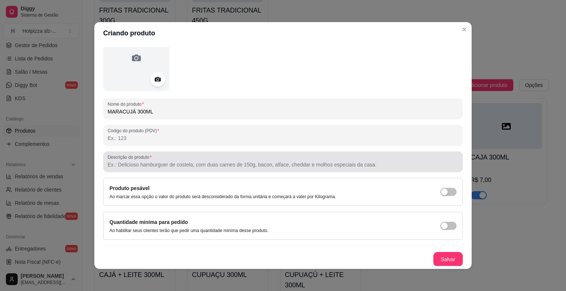
scroll to position [1, 0]
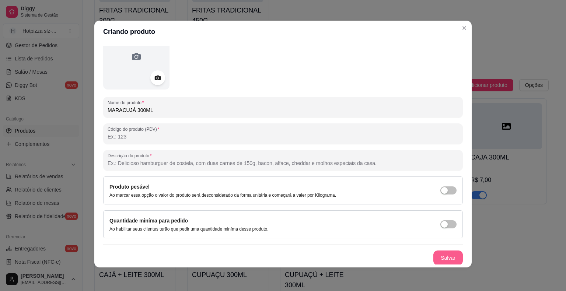
type input "MARACUJÁ 300ML"
click at [438, 258] on button "Salvar" at bounding box center [448, 258] width 29 height 15
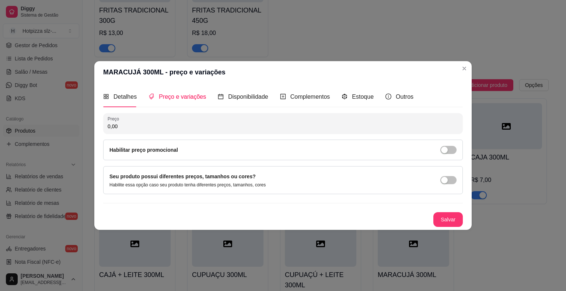
scroll to position [0, 0]
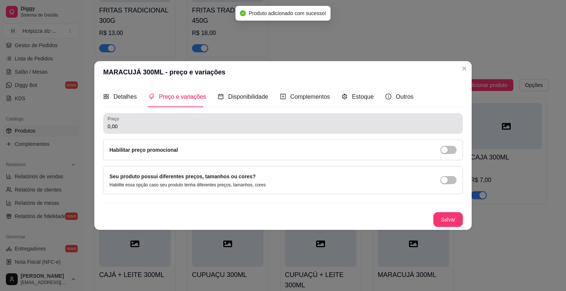
click at [128, 129] on input "0,00" at bounding box center [283, 126] width 351 height 7
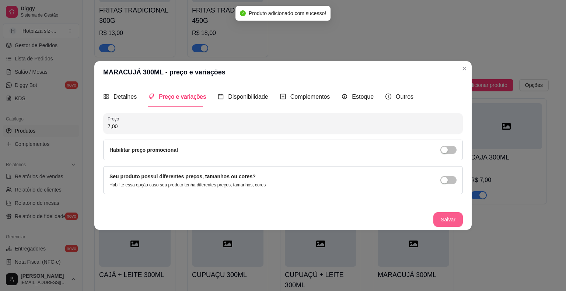
type input "7,00"
click at [451, 218] on button "Salvar" at bounding box center [448, 219] width 29 height 15
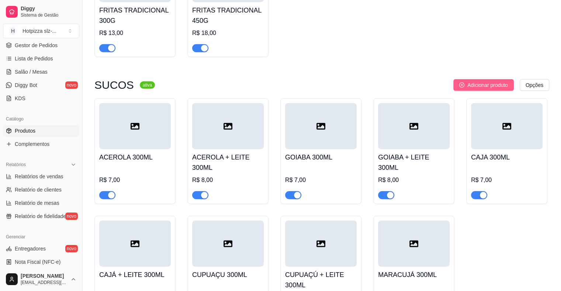
click at [486, 87] on span "Adicionar produto" at bounding box center [487, 85] width 41 height 8
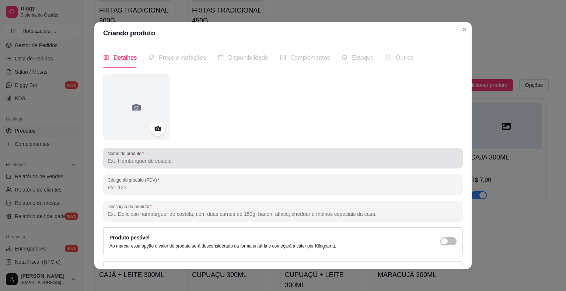
click at [156, 166] on div "Nome do produto" at bounding box center [283, 158] width 360 height 21
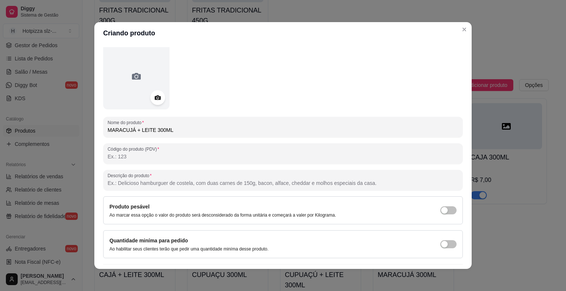
scroll to position [49, 0]
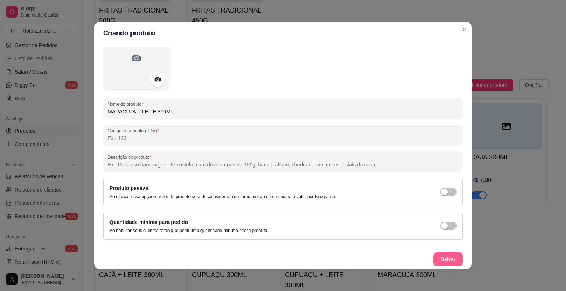
type input "MARACUJÁ + LEITE 300ML"
click at [437, 253] on button "Salvar" at bounding box center [448, 259] width 29 height 15
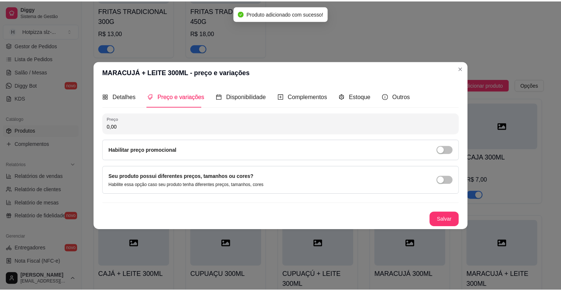
scroll to position [0, 0]
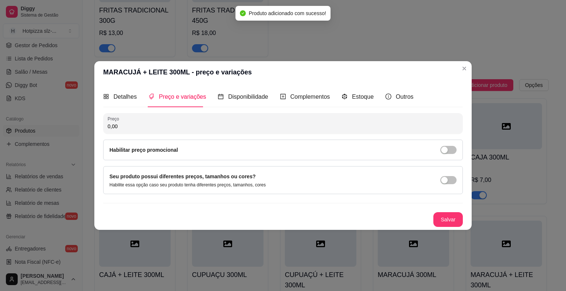
click at [147, 128] on input "0,00" at bounding box center [283, 126] width 351 height 7
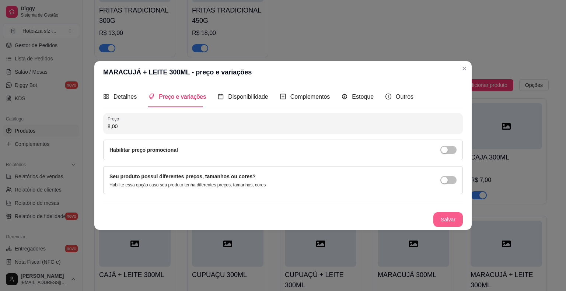
type input "8,00"
click at [439, 218] on button "Salvar" at bounding box center [448, 219] width 29 height 15
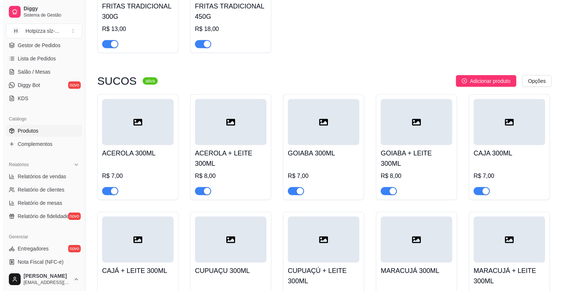
scroll to position [2011, 0]
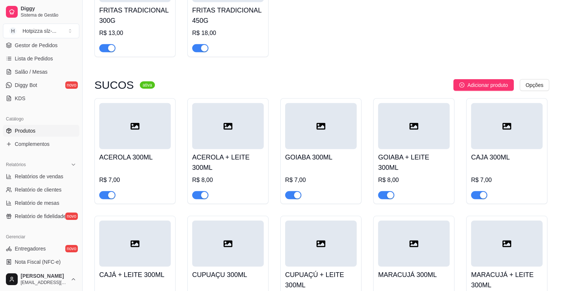
click at [142, 142] on div at bounding box center [135, 126] width 72 height 46
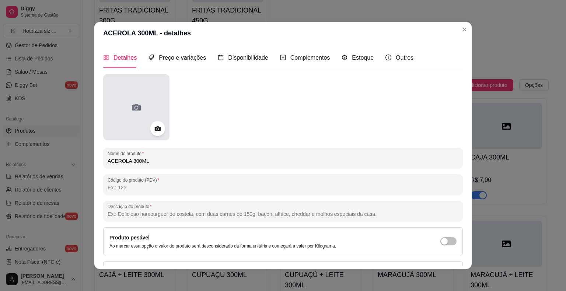
click at [143, 109] on div at bounding box center [136, 107] width 66 height 66
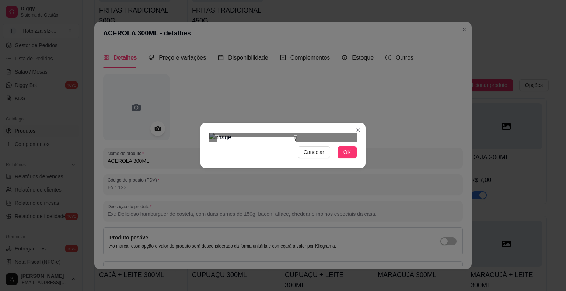
click at [316, 142] on div at bounding box center [282, 137] width 147 height 9
click at [350, 156] on span "OK" at bounding box center [347, 152] width 7 height 8
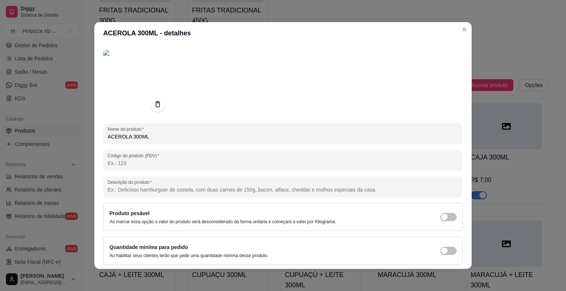
scroll to position [49, 0]
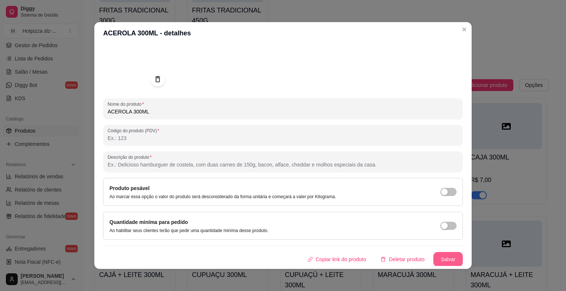
click at [442, 257] on button "Salvar" at bounding box center [448, 259] width 29 height 15
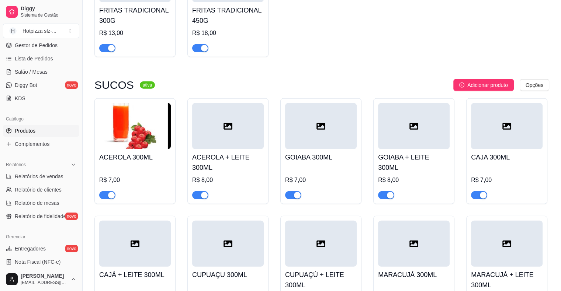
click at [231, 141] on div at bounding box center [228, 126] width 72 height 46
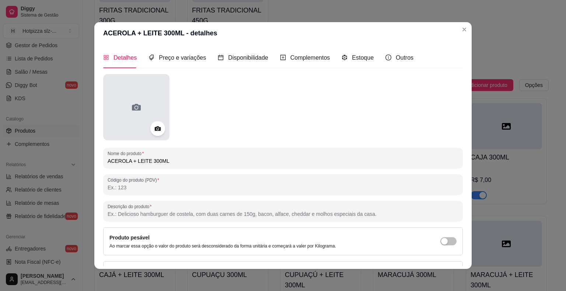
click at [147, 114] on div at bounding box center [136, 107] width 66 height 66
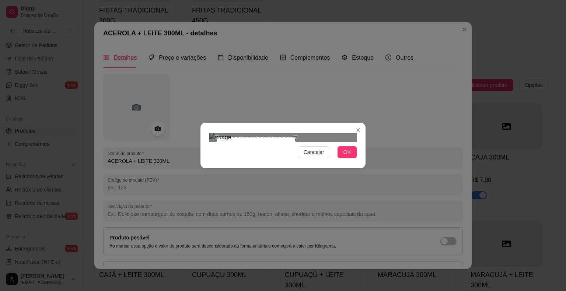
click at [305, 142] on div at bounding box center [282, 137] width 147 height 9
click at [353, 158] on button "OK" at bounding box center [347, 152] width 19 height 12
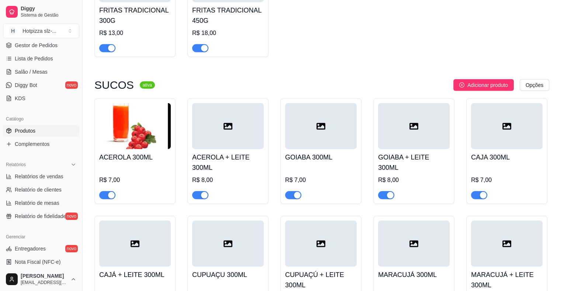
click at [245, 142] on div at bounding box center [228, 126] width 72 height 46
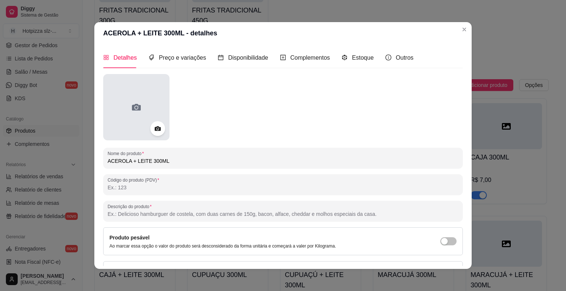
click at [139, 128] on div at bounding box center [136, 107] width 66 height 66
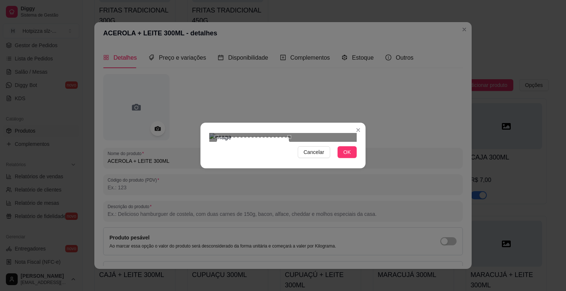
click at [291, 212] on div "Use the arrow keys to move the south east drag handle to change the crop select…" at bounding box center [291, 212] width 0 height 0
click at [348, 156] on span "OK" at bounding box center [347, 152] width 7 height 8
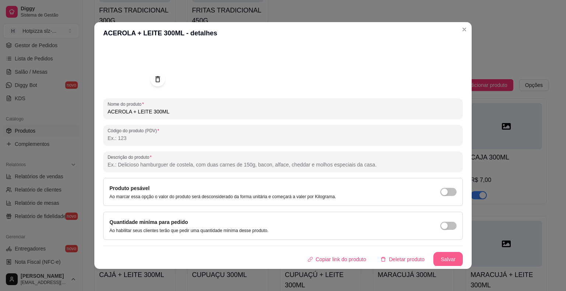
click at [442, 254] on button "Salvar" at bounding box center [448, 259] width 29 height 15
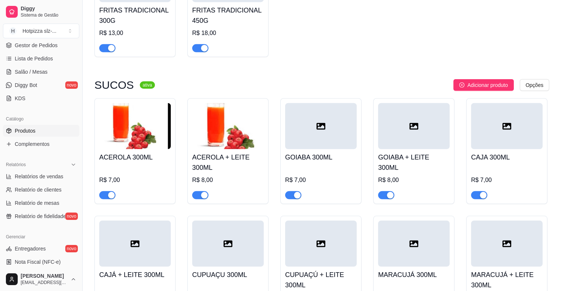
click at [326, 141] on div at bounding box center [321, 126] width 72 height 46
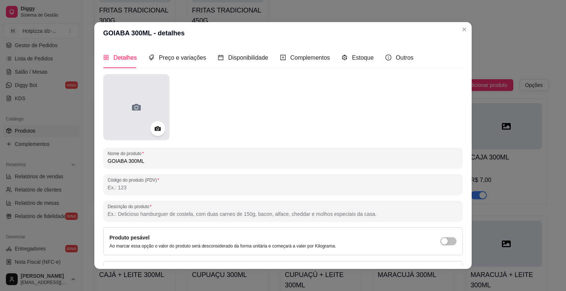
click at [164, 98] on div at bounding box center [136, 107] width 66 height 66
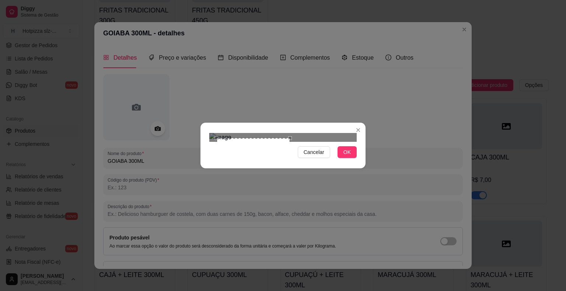
click at [289, 169] on div "Use the arrow keys to move the crop selection area" at bounding box center [253, 174] width 73 height 73
click at [352, 158] on button "OK" at bounding box center [347, 152] width 19 height 12
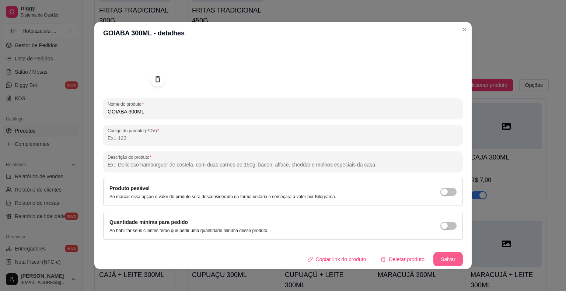
click at [434, 255] on button "Salvar" at bounding box center [448, 259] width 29 height 15
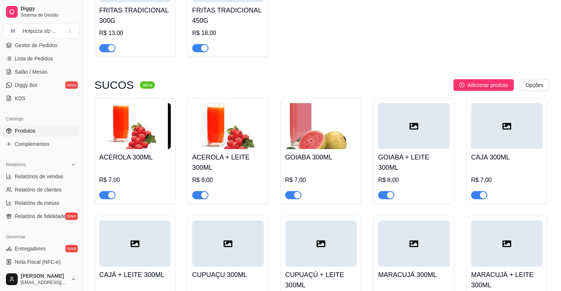
click at [404, 134] on div at bounding box center [414, 126] width 72 height 46
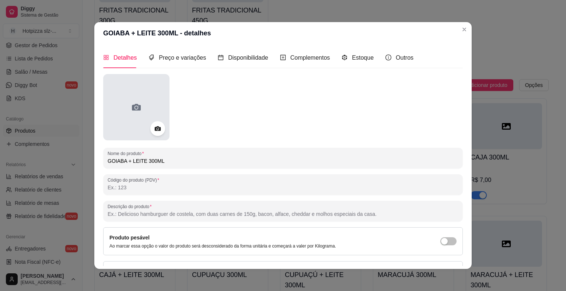
click at [122, 116] on div at bounding box center [136, 107] width 66 height 66
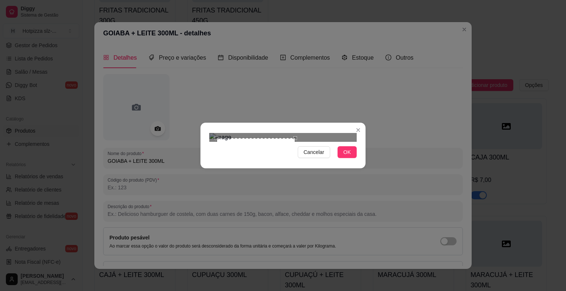
click at [298, 142] on div at bounding box center [282, 137] width 147 height 9
click at [350, 156] on span "OK" at bounding box center [347, 152] width 7 height 8
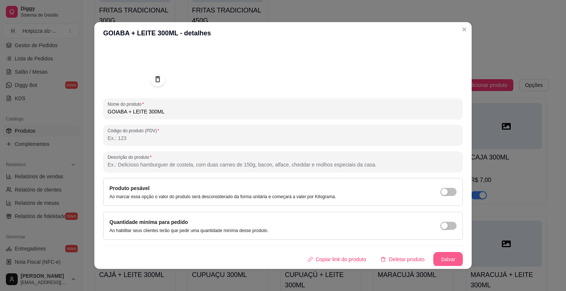
click at [434, 263] on button "Salvar" at bounding box center [448, 259] width 29 height 15
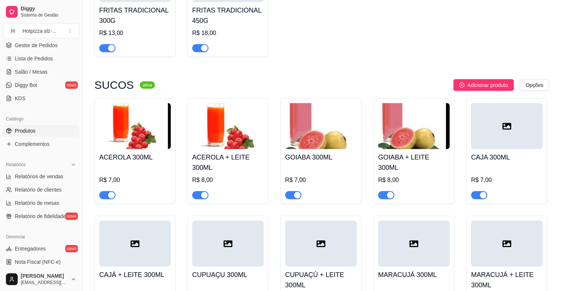
click at [510, 137] on div at bounding box center [507, 126] width 72 height 46
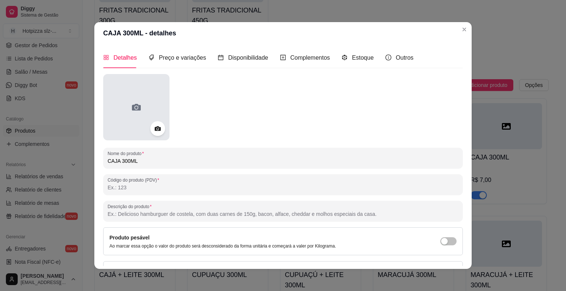
click at [151, 111] on div at bounding box center [136, 107] width 66 height 66
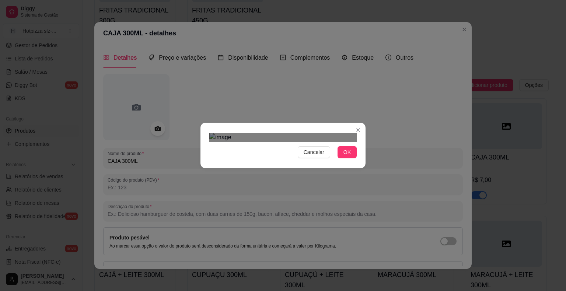
click at [309, 142] on div at bounding box center [282, 137] width 147 height 9
click at [288, 218] on div "Cancelar OK" at bounding box center [283, 145] width 566 height 291
click at [351, 156] on span "OK" at bounding box center [347, 152] width 7 height 8
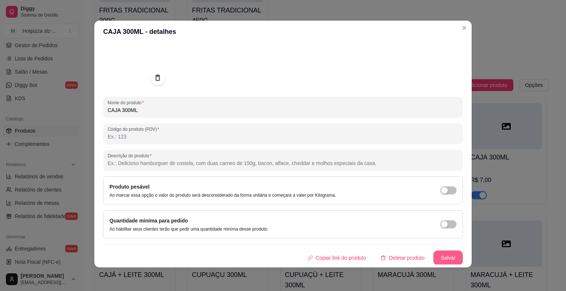
click at [435, 261] on button "Salvar" at bounding box center [448, 258] width 29 height 15
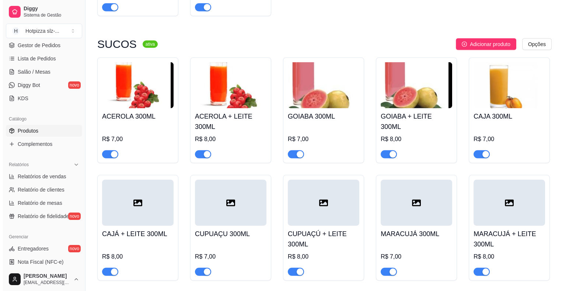
scroll to position [2122, 0]
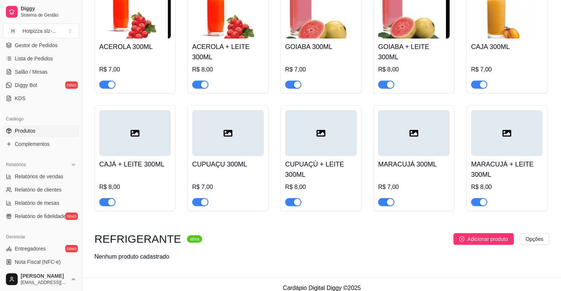
click at [126, 158] on div "CAJÁ + LEITE 300ML R$ 8,00" at bounding box center [135, 181] width 72 height 50
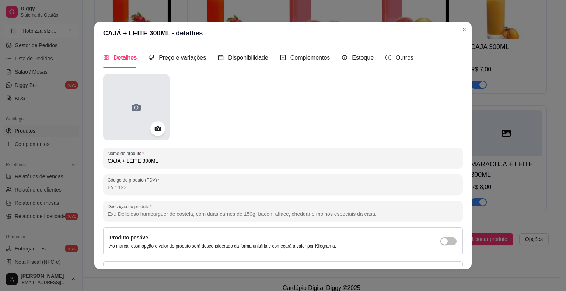
click at [149, 105] on div at bounding box center [136, 107] width 66 height 66
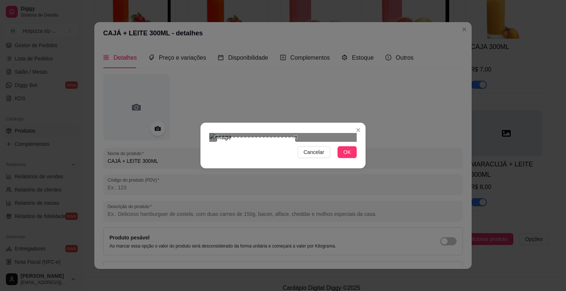
click at [310, 142] on div at bounding box center [282, 137] width 147 height 9
click at [349, 156] on span "OK" at bounding box center [347, 152] width 7 height 8
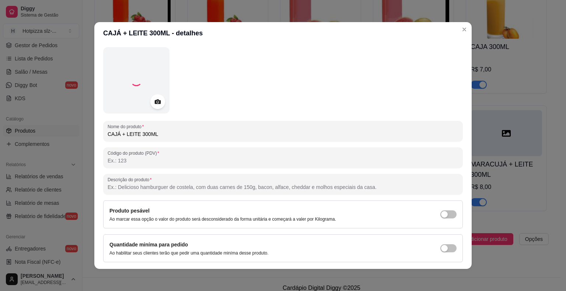
scroll to position [49, 0]
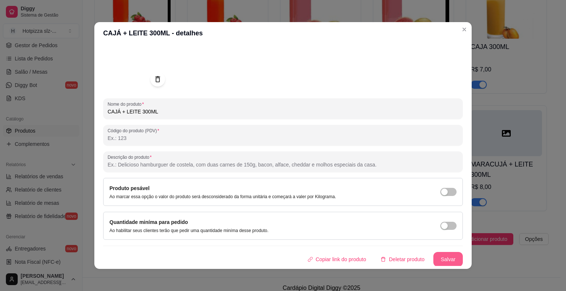
click at [438, 260] on button "Salvar" at bounding box center [448, 259] width 29 height 15
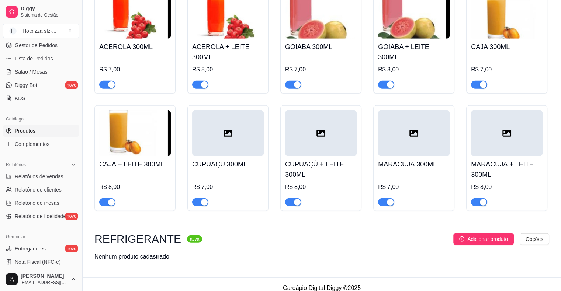
click at [245, 160] on h4 "CUPUAÇU 300ML" at bounding box center [228, 164] width 72 height 10
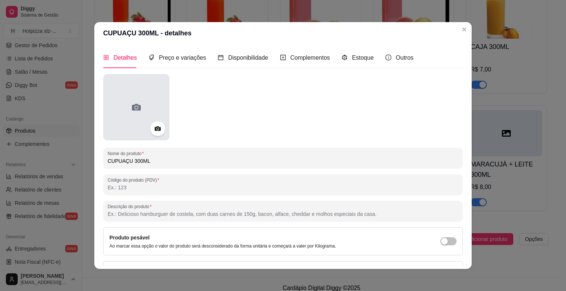
click at [135, 108] on circle at bounding box center [136, 108] width 3 height 3
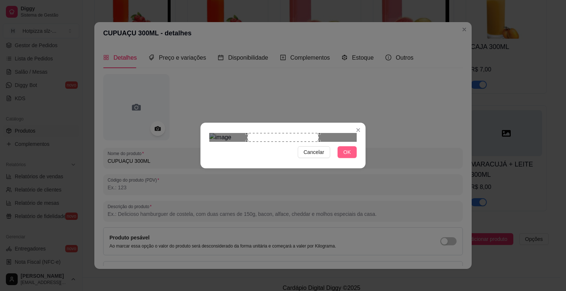
click at [343, 158] on button "OK" at bounding box center [347, 152] width 19 height 12
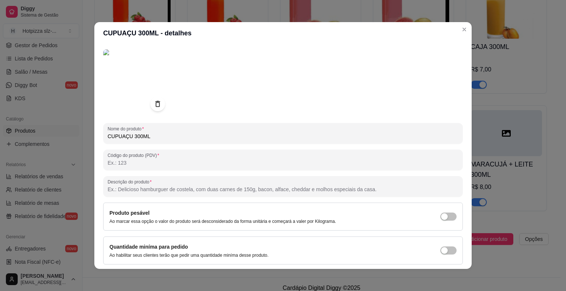
scroll to position [37, 0]
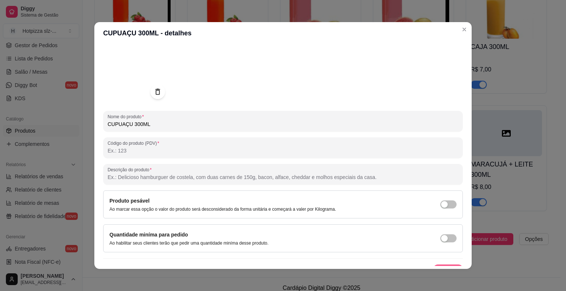
click at [436, 265] on button "Salvar" at bounding box center [448, 272] width 29 height 15
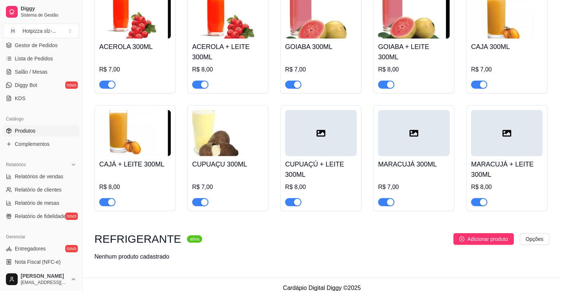
click at [342, 170] on h4 "CUPUAÇÚ + LEITE 300ML" at bounding box center [321, 169] width 72 height 21
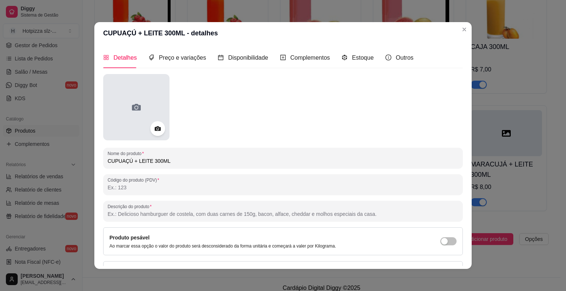
click at [110, 110] on div at bounding box center [136, 107] width 66 height 66
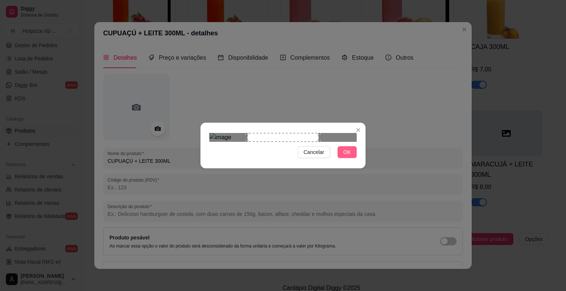
click at [351, 156] on span "OK" at bounding box center [347, 152] width 7 height 8
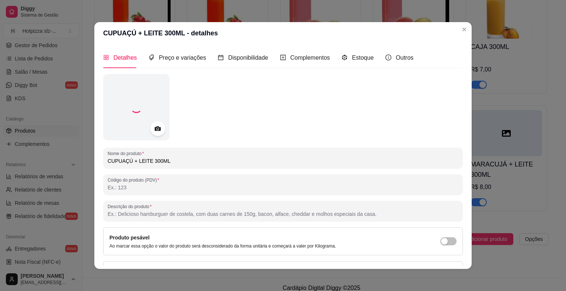
click at [348, 181] on div at bounding box center [283, 184] width 351 height 15
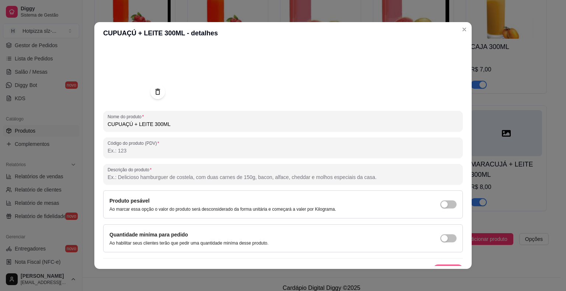
click at [437, 265] on button "Salvar" at bounding box center [448, 272] width 29 height 15
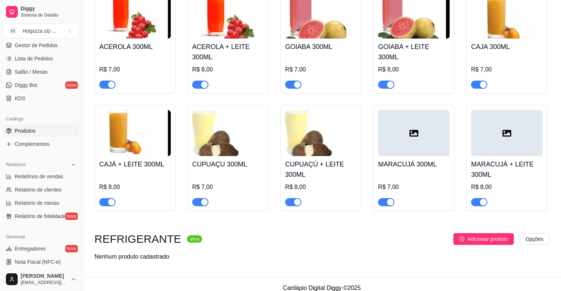
click at [421, 162] on h4 "MARACUJÁ 300ML" at bounding box center [414, 164] width 72 height 10
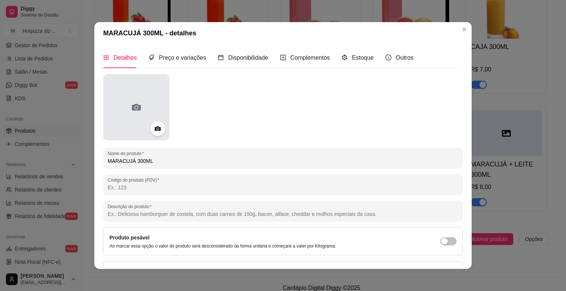
click at [146, 102] on div at bounding box center [136, 107] width 66 height 66
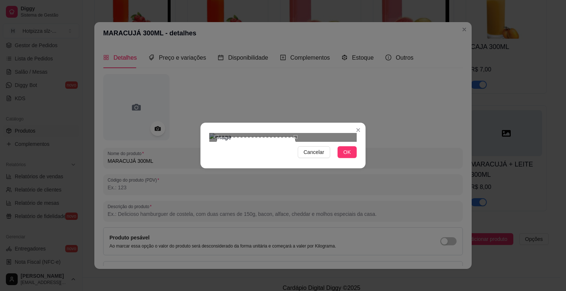
click at [310, 142] on div at bounding box center [282, 137] width 147 height 9
click at [352, 158] on button "OK" at bounding box center [347, 152] width 19 height 12
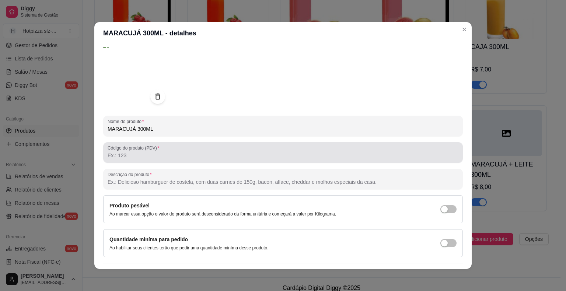
scroll to position [49, 0]
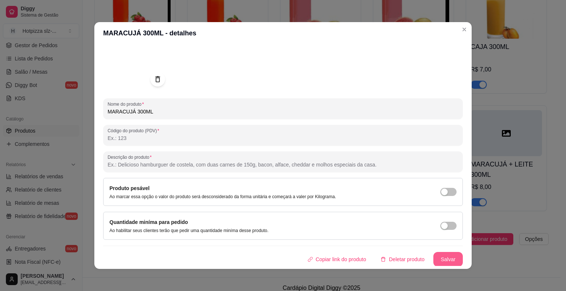
click at [439, 259] on button "Salvar" at bounding box center [448, 259] width 29 height 15
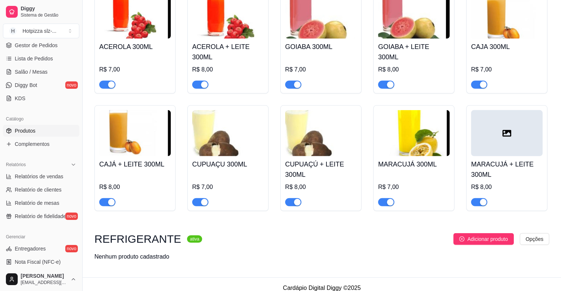
click at [516, 149] on div at bounding box center [507, 133] width 72 height 46
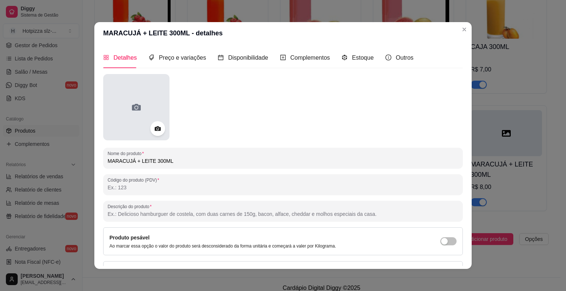
click at [162, 100] on div at bounding box center [136, 107] width 66 height 66
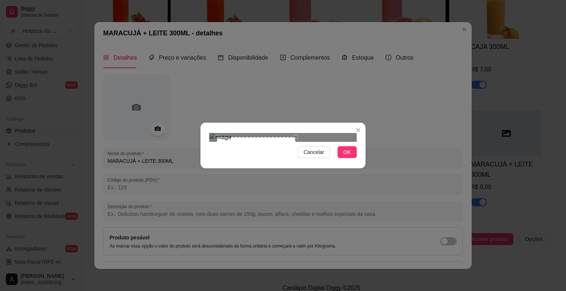
click at [318, 142] on div at bounding box center [282, 137] width 147 height 9
click at [349, 156] on span "OK" at bounding box center [347, 152] width 7 height 8
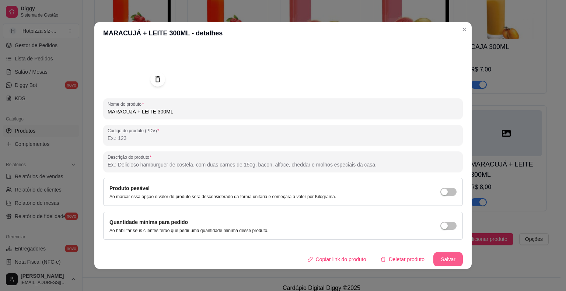
click at [435, 257] on button "Salvar" at bounding box center [448, 259] width 29 height 15
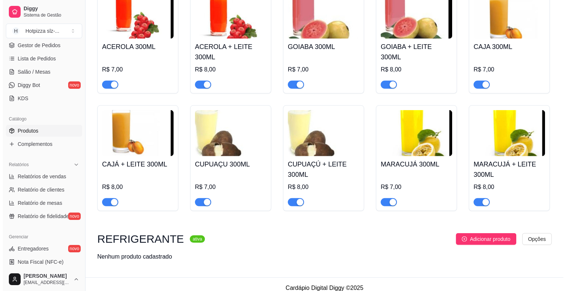
scroll to position [2129, 0]
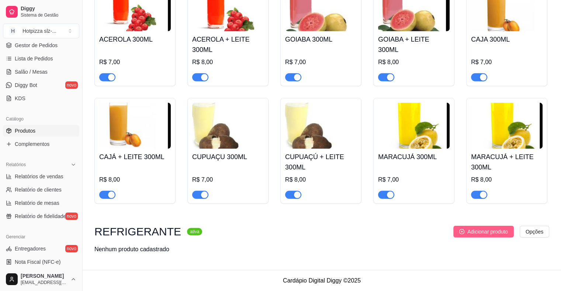
click at [470, 232] on span "Adicionar produto" at bounding box center [487, 232] width 41 height 8
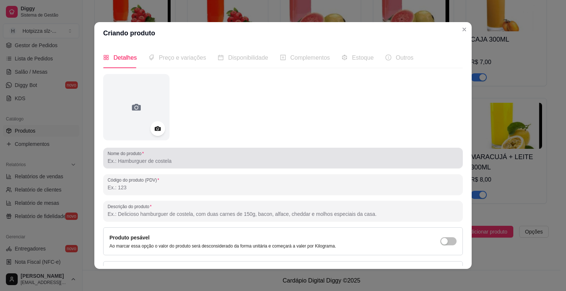
click at [150, 163] on input "Nome do produto" at bounding box center [283, 160] width 351 height 7
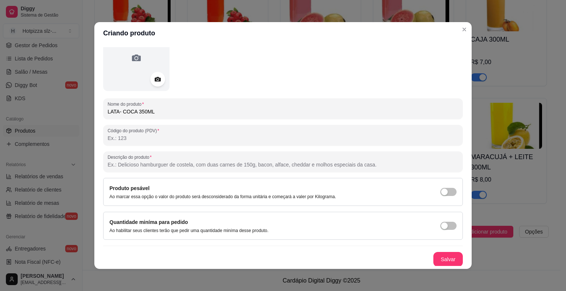
scroll to position [1, 0]
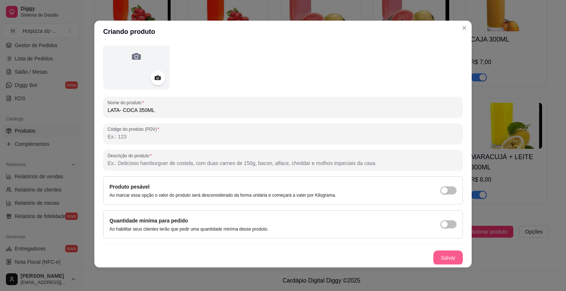
type input "LATA- COCA 350ML"
click at [435, 257] on button "Salvar" at bounding box center [448, 258] width 29 height 15
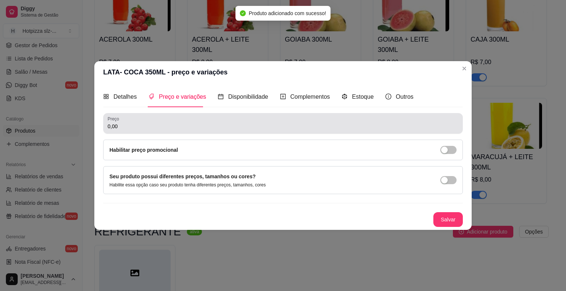
scroll to position [0, 0]
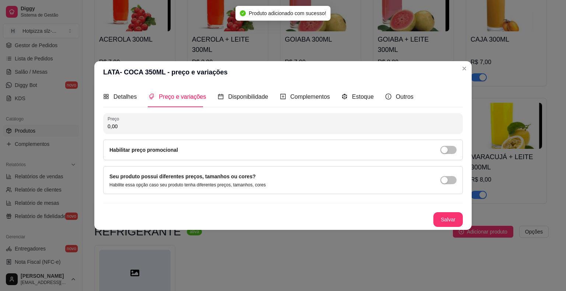
click at [127, 128] on input "0,00" at bounding box center [283, 126] width 351 height 7
type input "6,00"
click at [448, 220] on button "Salvar" at bounding box center [448, 220] width 29 height 14
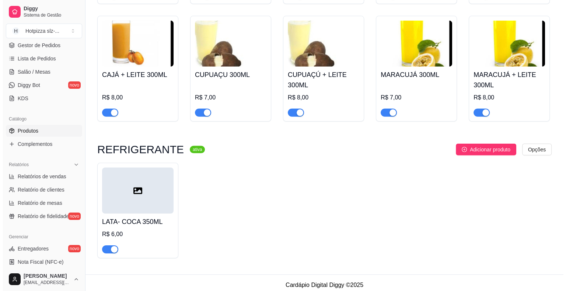
scroll to position [2216, 0]
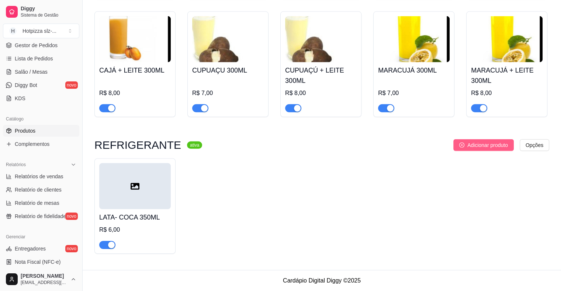
click at [499, 144] on span "Adicionar produto" at bounding box center [487, 145] width 41 height 8
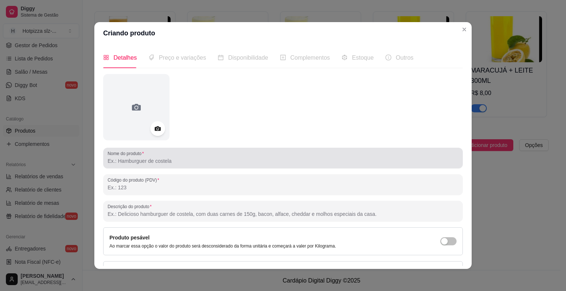
click at [159, 160] on input "Nome do produto" at bounding box center [283, 160] width 351 height 7
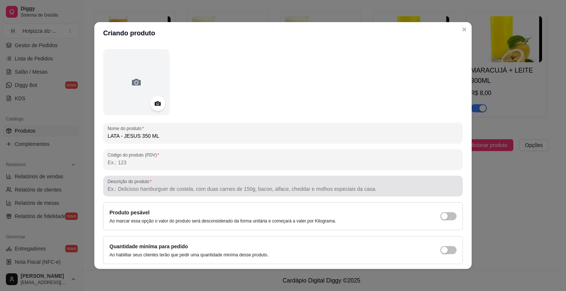
scroll to position [49, 0]
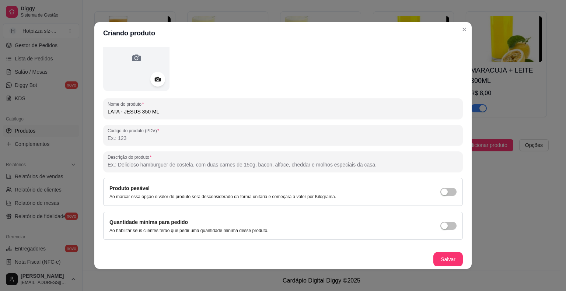
type input "LATA - JESUS 350 ML"
click at [437, 259] on button "Salvar" at bounding box center [448, 259] width 29 height 15
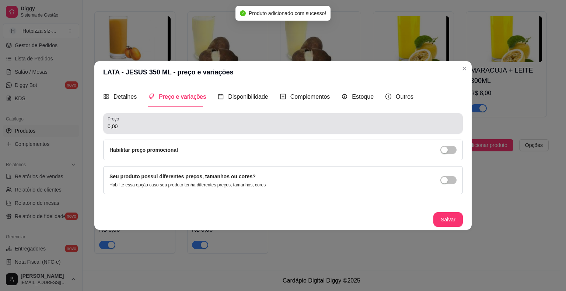
scroll to position [0, 0]
click at [125, 121] on div "0,00" at bounding box center [283, 123] width 351 height 15
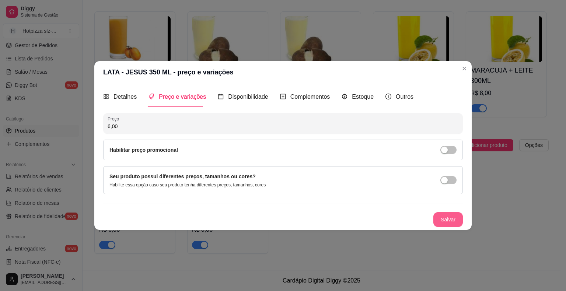
type input "6,00"
click at [442, 225] on button "Salvar" at bounding box center [448, 219] width 29 height 15
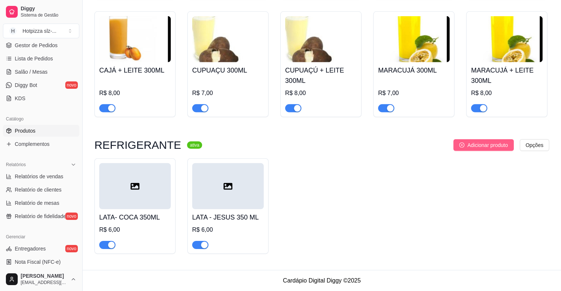
click at [492, 147] on span "Adicionar produto" at bounding box center [487, 145] width 41 height 8
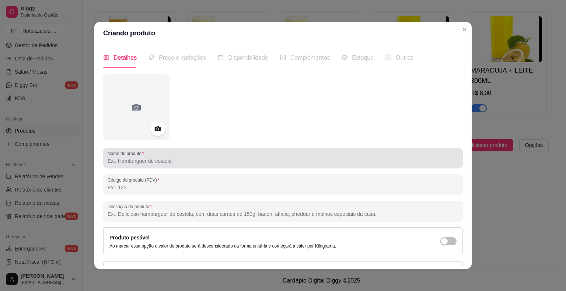
click at [150, 159] on input "Nome do produto" at bounding box center [283, 160] width 351 height 7
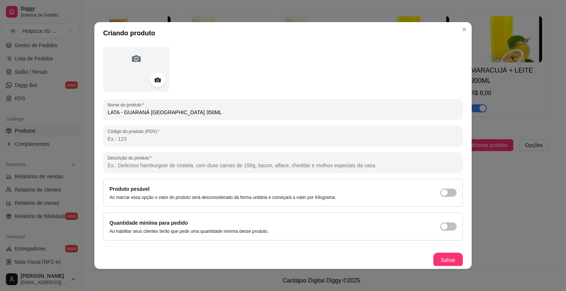
scroll to position [49, 0]
type input "LATA - GUARANÁ [GEOGRAPHIC_DATA] 350ML"
click at [438, 258] on button "Salvar" at bounding box center [448, 259] width 29 height 15
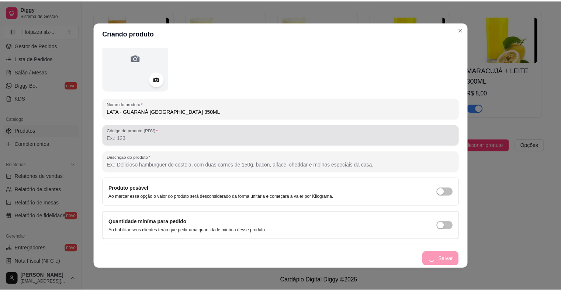
scroll to position [0, 0]
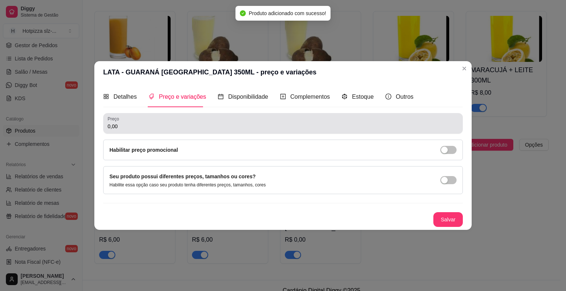
click at [122, 129] on input "0,00" at bounding box center [283, 126] width 351 height 7
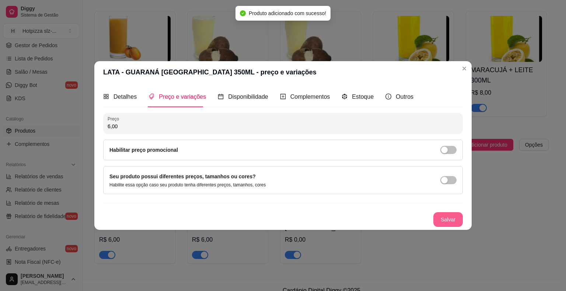
type input "6,00"
click at [434, 219] on button "Salvar" at bounding box center [448, 219] width 29 height 15
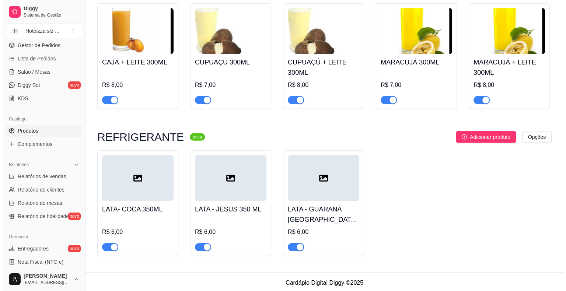
scroll to position [2226, 0]
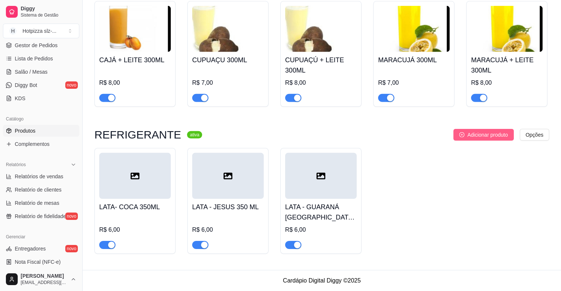
click at [493, 140] on button "Adicionar produto" at bounding box center [483, 135] width 60 height 12
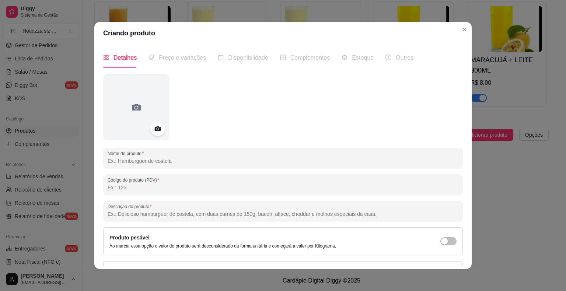
click at [156, 161] on input "Nome do produto" at bounding box center [283, 160] width 351 height 7
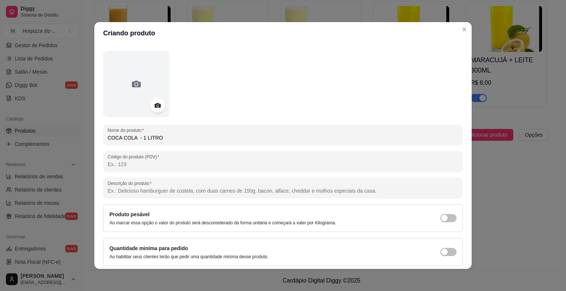
scroll to position [49, 0]
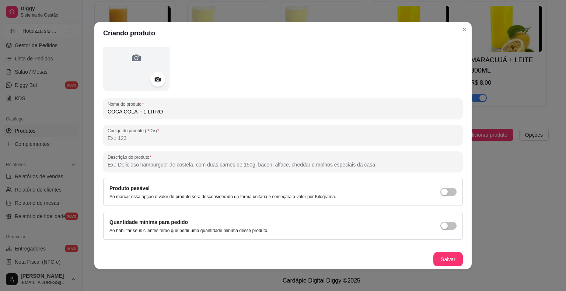
type input "COCA COLA - 1 LITRO"
click at [450, 259] on button "Salvar" at bounding box center [448, 260] width 29 height 14
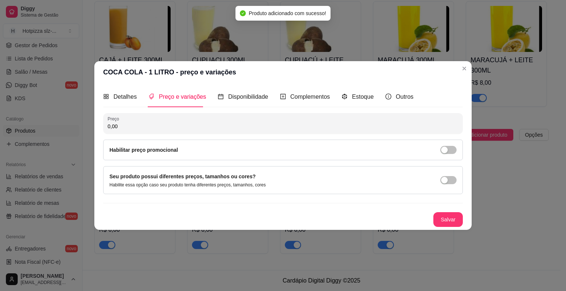
scroll to position [0, 0]
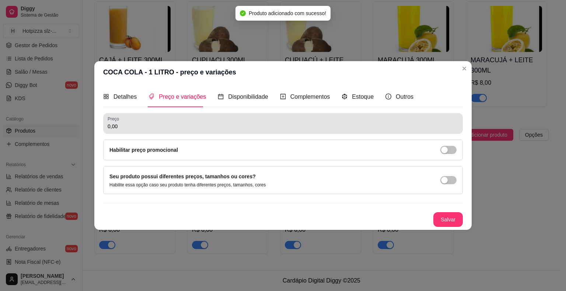
click at [124, 128] on input "0,00" at bounding box center [283, 126] width 351 height 7
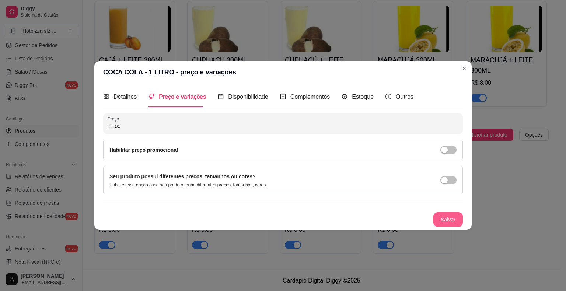
type input "11,00"
click at [456, 222] on button "Salvar" at bounding box center [448, 219] width 29 height 15
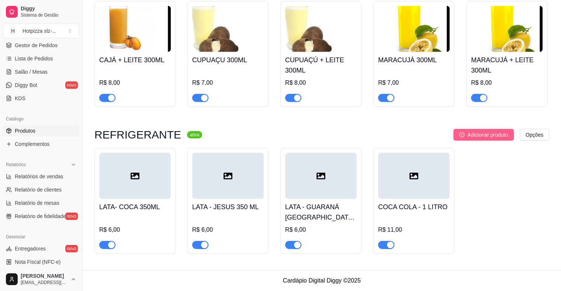
click at [471, 138] on span "Adicionar produto" at bounding box center [487, 135] width 41 height 8
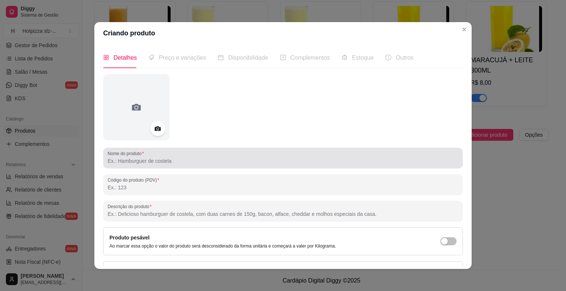
click at [132, 161] on input "Nome do produto" at bounding box center [283, 160] width 351 height 7
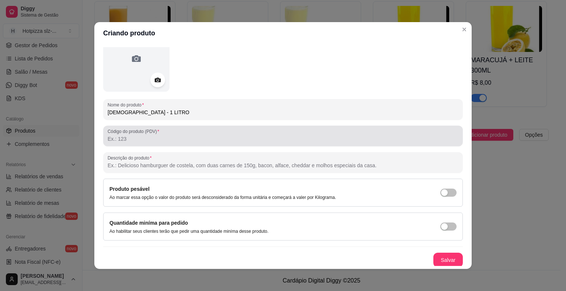
scroll to position [49, 0]
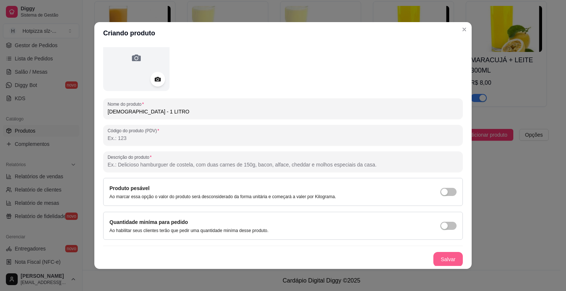
type input "[DEMOGRAPHIC_DATA] - 1 LITRO"
click at [438, 260] on button "Salvar" at bounding box center [448, 259] width 29 height 15
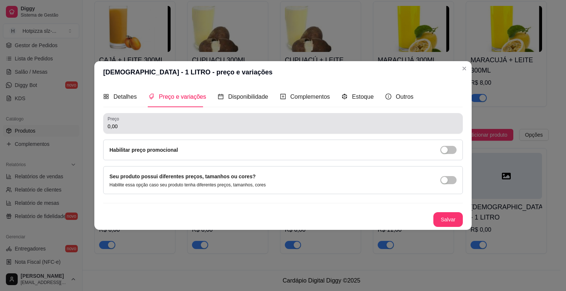
scroll to position [0, 0]
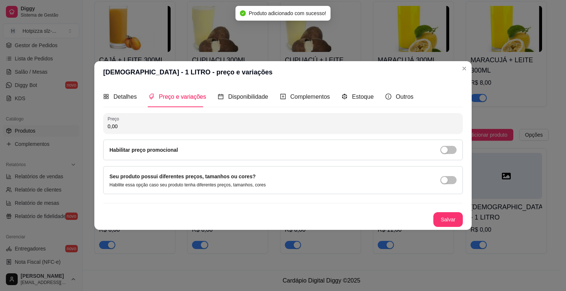
click at [124, 126] on input "0,00" at bounding box center [283, 126] width 351 height 7
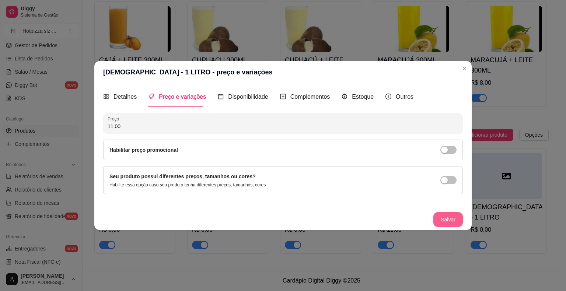
type input "11,00"
click at [458, 223] on button "Salvar" at bounding box center [448, 219] width 29 height 15
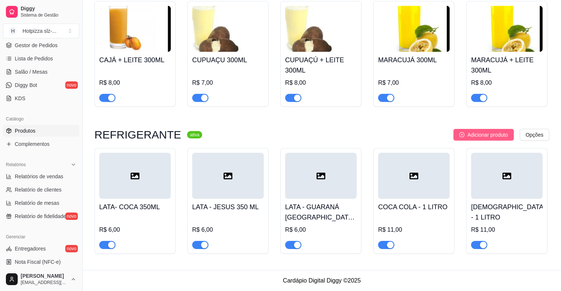
click at [481, 133] on span "Adicionar produto" at bounding box center [487, 135] width 41 height 8
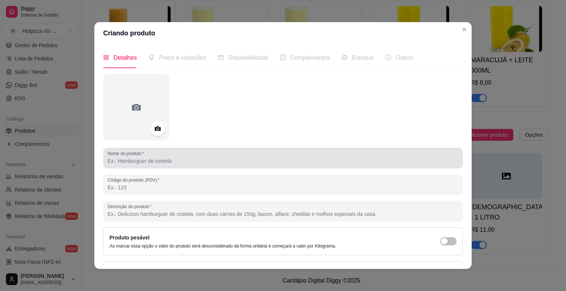
click at [136, 161] on input "Nome do produto" at bounding box center [283, 160] width 351 height 7
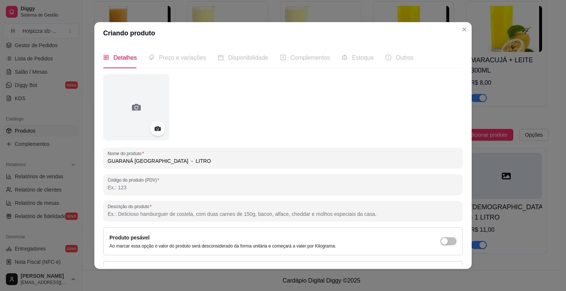
click at [168, 161] on input "GUARANÁ [GEOGRAPHIC_DATA] - LITRO" at bounding box center [283, 160] width 351 height 7
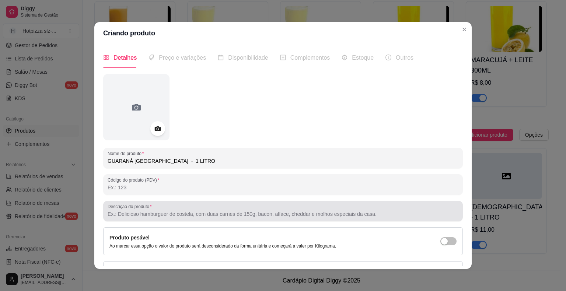
scroll to position [49, 0]
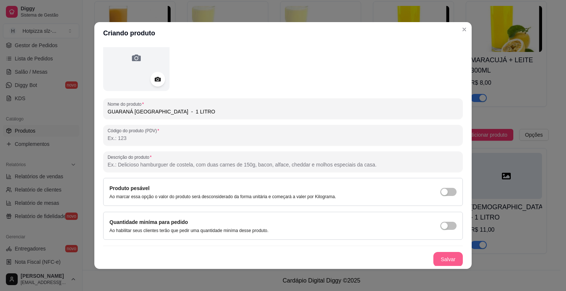
type input "GUARANÁ [GEOGRAPHIC_DATA] - 1 LITRO"
click at [434, 254] on button "Salvar" at bounding box center [448, 259] width 29 height 15
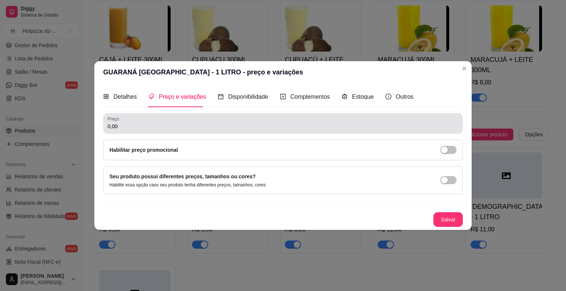
scroll to position [0, 0]
click at [123, 129] on input "0,00" at bounding box center [283, 126] width 351 height 7
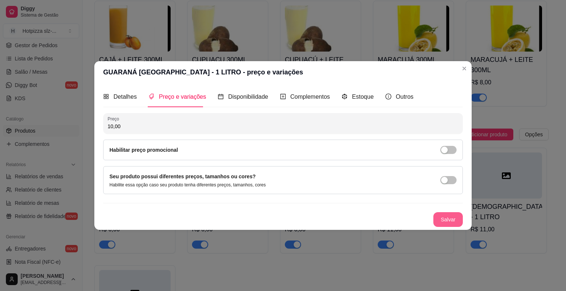
type input "10,00"
click at [442, 219] on button "Salvar" at bounding box center [448, 220] width 29 height 14
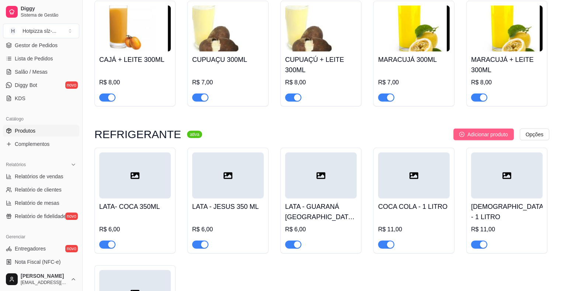
click at [481, 136] on span "Adicionar produto" at bounding box center [487, 135] width 41 height 8
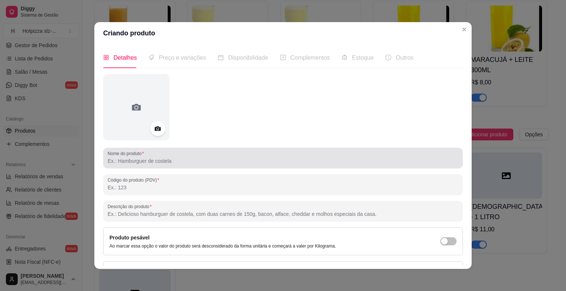
click at [177, 161] on input "Nome do produto" at bounding box center [283, 160] width 351 height 7
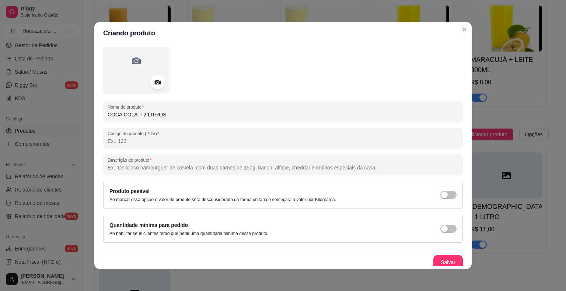
scroll to position [49, 0]
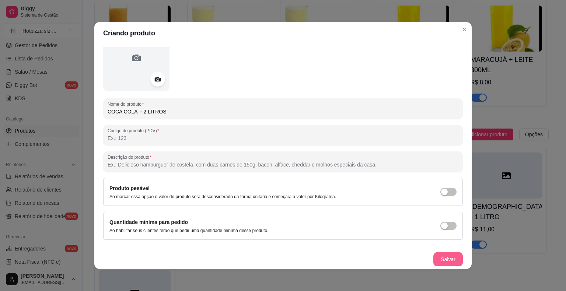
type input "COCA COLA - 2 LITROS"
click at [438, 257] on button "Salvar" at bounding box center [448, 259] width 29 height 15
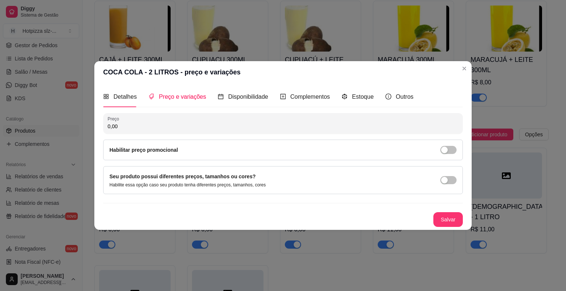
scroll to position [0, 0]
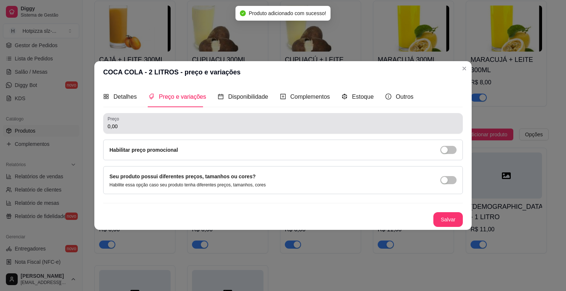
click at [125, 126] on input "0,00" at bounding box center [283, 126] width 351 height 7
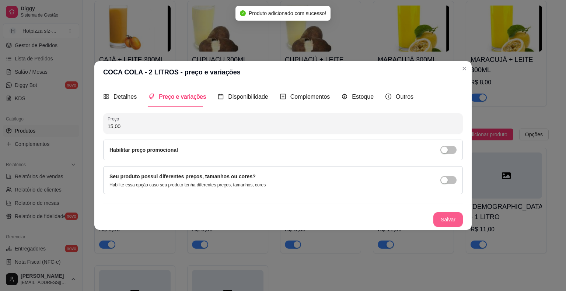
type input "15,00"
click at [456, 216] on button "Salvar" at bounding box center [448, 219] width 29 height 15
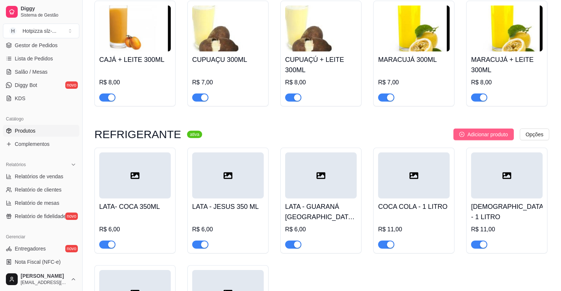
click at [473, 136] on span "Adicionar produto" at bounding box center [487, 135] width 41 height 8
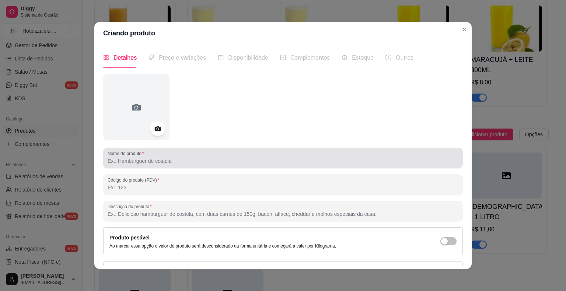
click at [156, 159] on input "Nome do produto" at bounding box center [283, 160] width 351 height 7
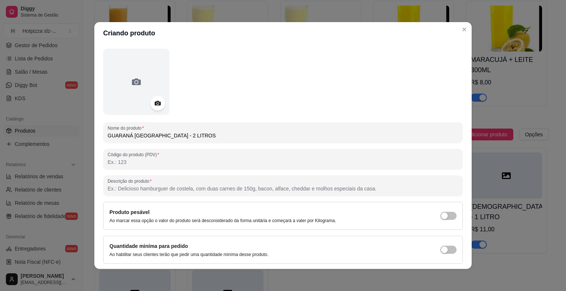
scroll to position [49, 0]
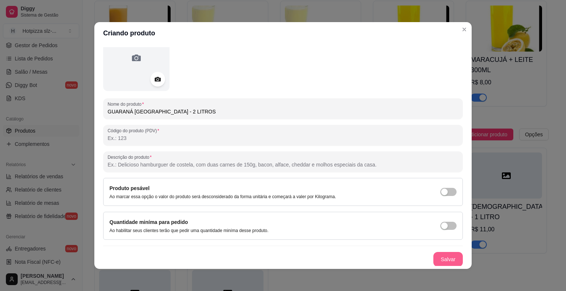
type input "GUARANÁ [GEOGRAPHIC_DATA] - 2 LITROS"
click at [437, 258] on button "Salvar" at bounding box center [448, 259] width 29 height 15
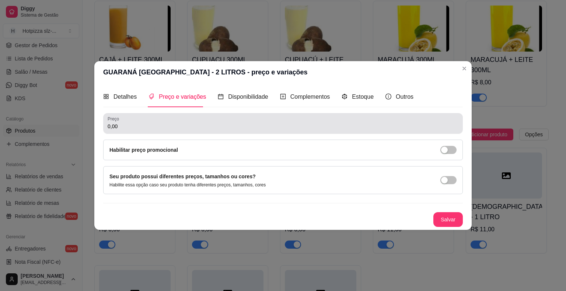
scroll to position [0, 0]
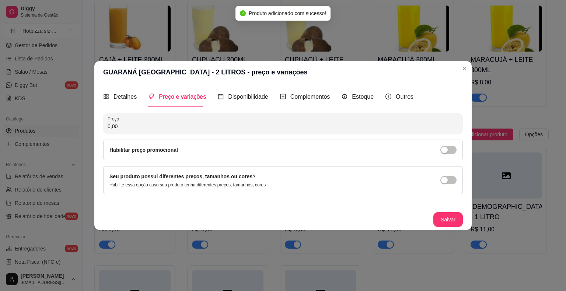
click at [126, 128] on input "0,00" at bounding box center [283, 126] width 351 height 7
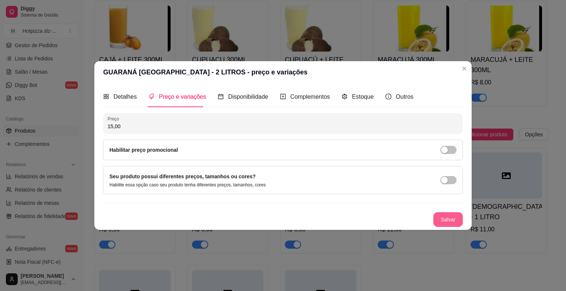
type input "15,00"
click at [439, 213] on button "Salvar" at bounding box center [448, 220] width 29 height 14
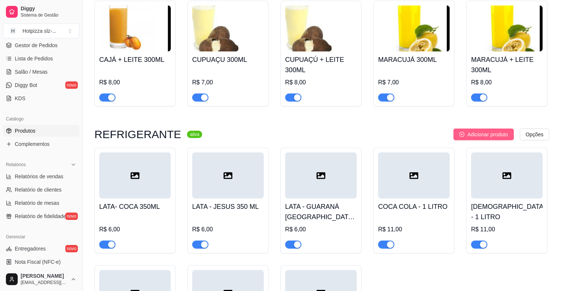
click at [491, 136] on span "Adicionar produto" at bounding box center [487, 135] width 41 height 8
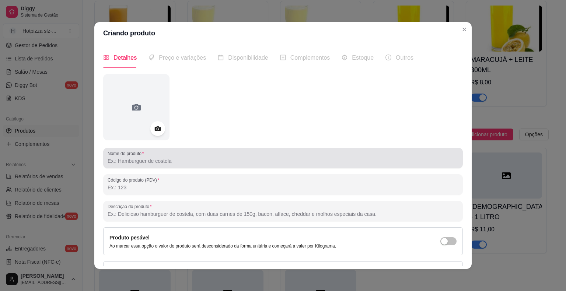
click at [143, 161] on input "Nome do produto" at bounding box center [283, 160] width 351 height 7
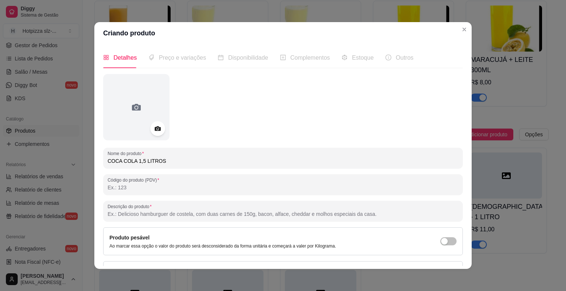
click at [133, 161] on input "COCA COLA 1,5 LITROS" at bounding box center [283, 160] width 351 height 7
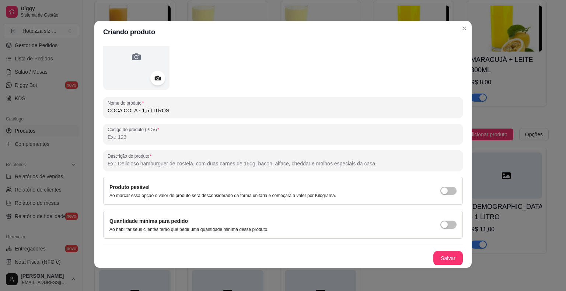
scroll to position [1, 0]
type input "COCA COLA - 1,5 LITROS"
click at [441, 259] on button "Salvar" at bounding box center [448, 258] width 29 height 14
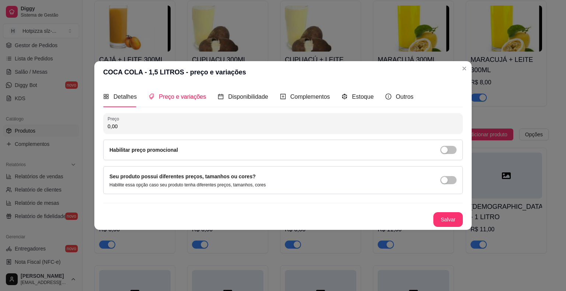
scroll to position [0, 0]
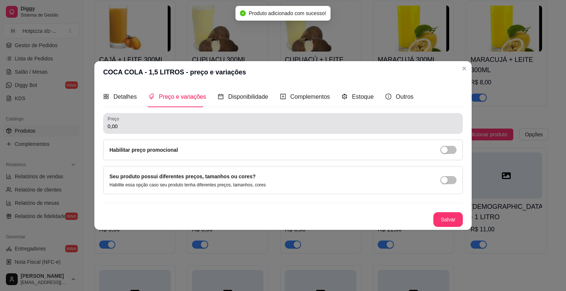
click at [134, 124] on input "0,00" at bounding box center [283, 126] width 351 height 7
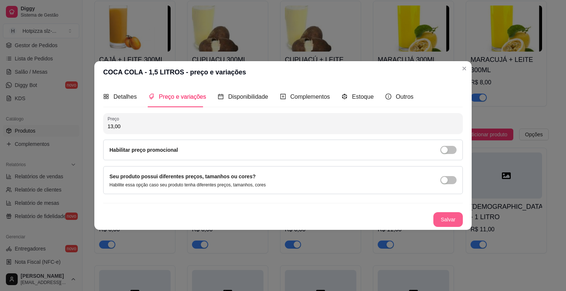
type input "13,00"
click at [437, 220] on button "Salvar" at bounding box center [448, 219] width 29 height 15
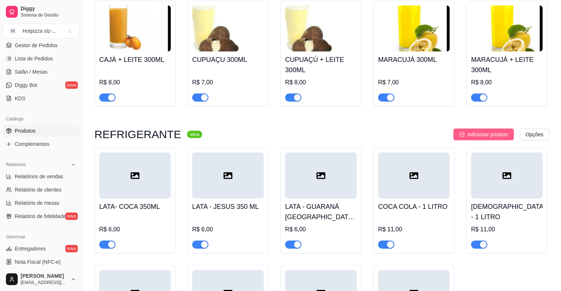
click at [457, 134] on button "Adicionar produto" at bounding box center [483, 135] width 60 height 12
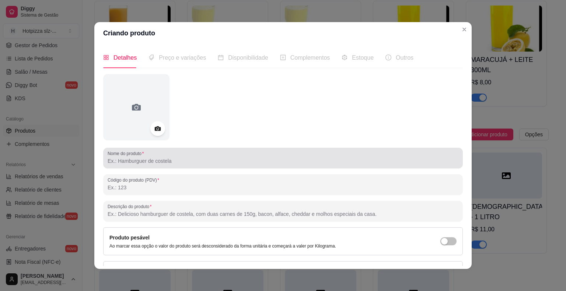
click at [146, 161] on input "Nome do produto" at bounding box center [283, 160] width 351 height 7
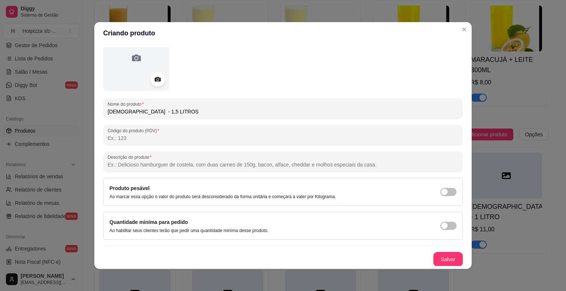
scroll to position [1, 0]
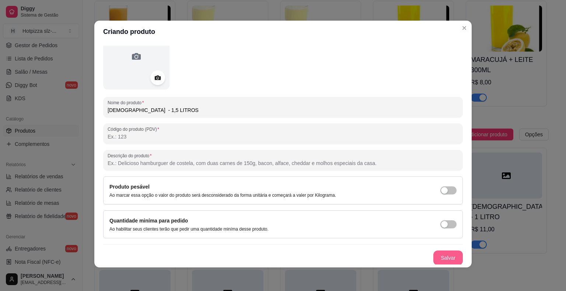
type input "[DEMOGRAPHIC_DATA] - 1,5 LITROS"
click at [443, 258] on button "Salvar" at bounding box center [448, 258] width 29 height 15
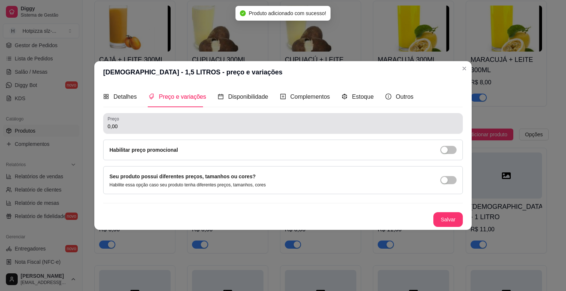
click at [125, 131] on div "0,00" at bounding box center [283, 123] width 351 height 15
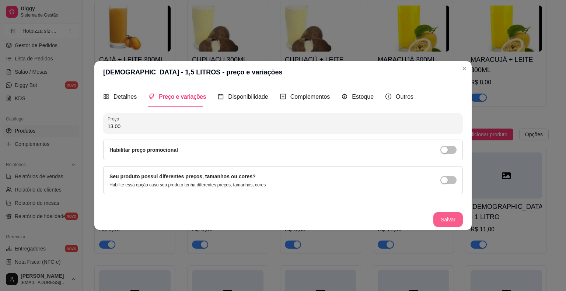
type input "13,00"
click at [452, 220] on button "Salvar" at bounding box center [448, 219] width 29 height 15
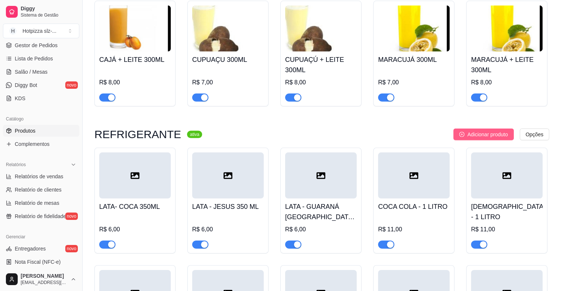
click at [482, 139] on button "Adicionar produto" at bounding box center [483, 135] width 60 height 12
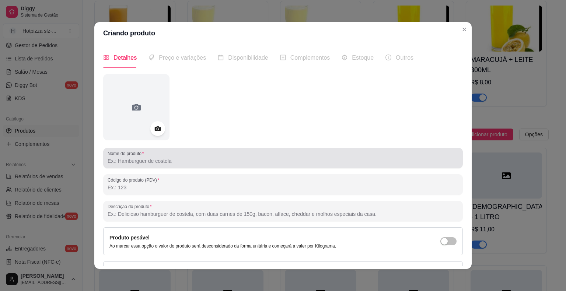
click at [122, 162] on input "Nome do produto" at bounding box center [283, 160] width 351 height 7
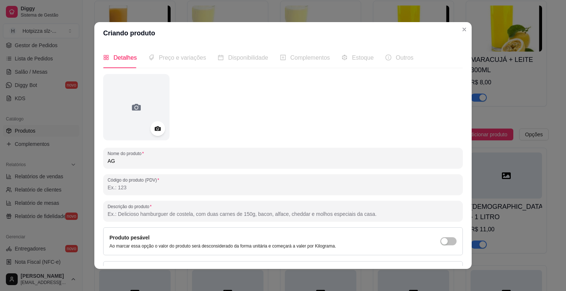
type input "A"
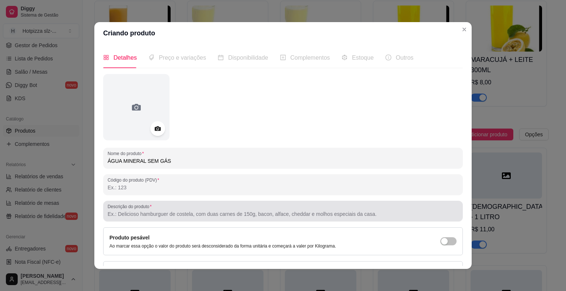
scroll to position [49, 0]
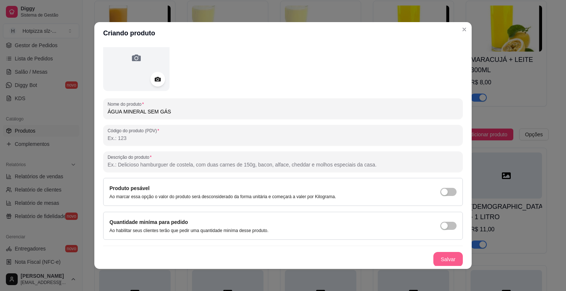
type input "ÁGUA MINERAL SEM GÁS"
click at [441, 260] on button "Salvar" at bounding box center [448, 259] width 29 height 15
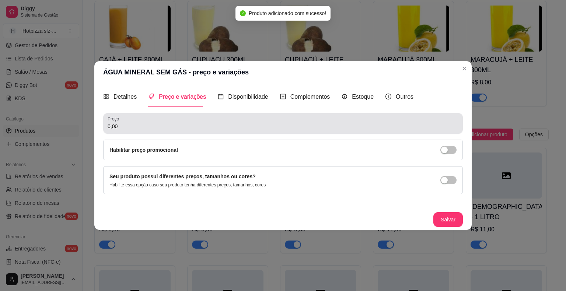
scroll to position [0, 0]
click at [122, 127] on input "0,00" at bounding box center [283, 126] width 351 height 7
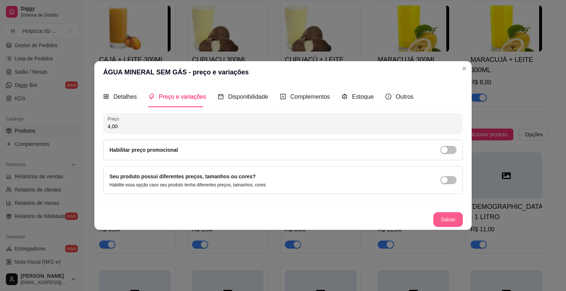
type input "4,00"
click at [449, 223] on button "Salvar" at bounding box center [448, 219] width 29 height 15
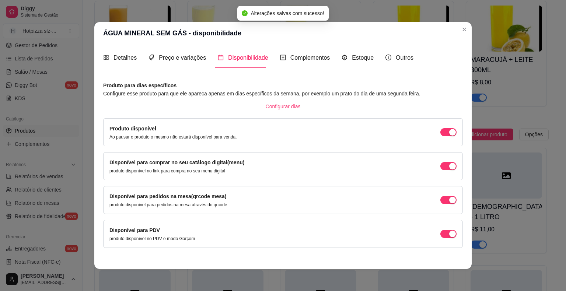
scroll to position [11, 0]
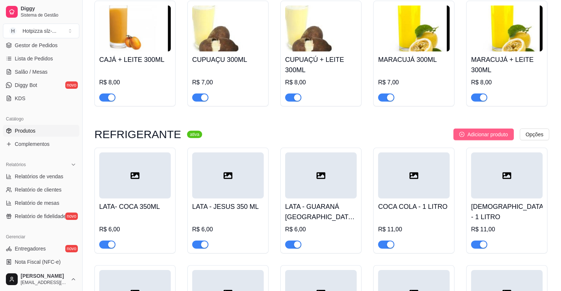
click at [478, 135] on span "Adicionar produto" at bounding box center [487, 135] width 41 height 8
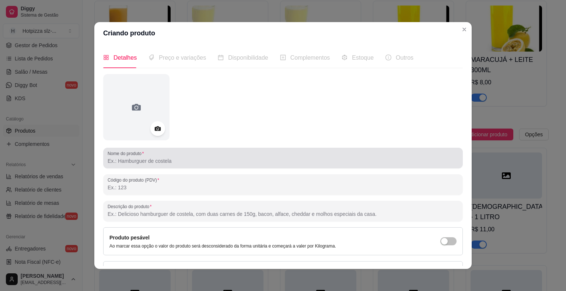
click at [162, 162] on input "Nome do produto" at bounding box center [283, 160] width 351 height 7
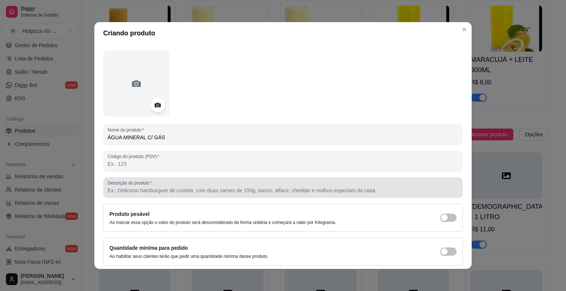
scroll to position [49, 0]
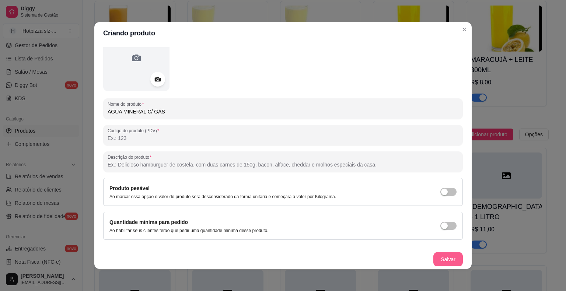
type input "ÁGUA MINERAL C/ GÁS"
click at [441, 261] on button "Salvar" at bounding box center [448, 259] width 29 height 15
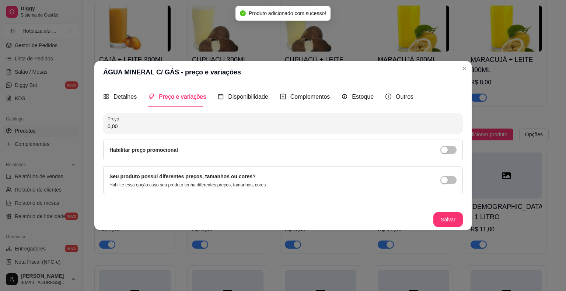
scroll to position [0, 0]
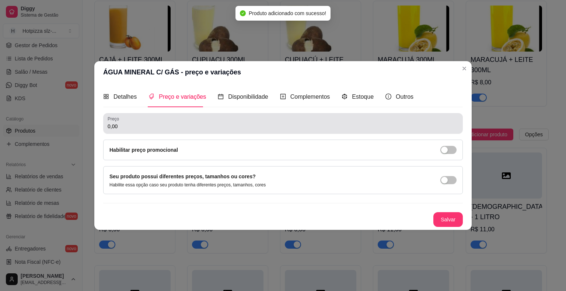
click at [130, 133] on div "Preço 0,00" at bounding box center [283, 123] width 360 height 21
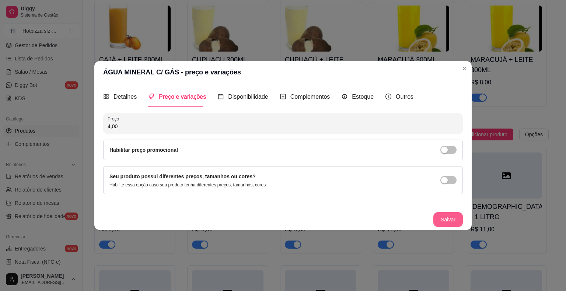
type input "4,00"
click at [442, 223] on button "Salvar" at bounding box center [448, 219] width 29 height 15
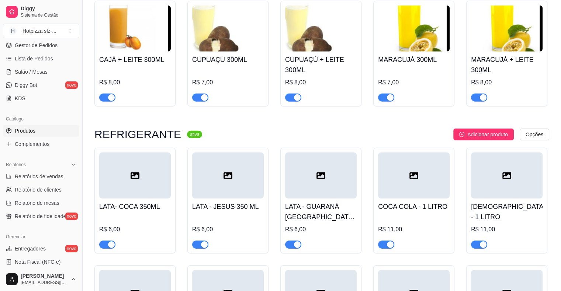
click at [477, 136] on span "Adicionar produto" at bounding box center [487, 135] width 41 height 8
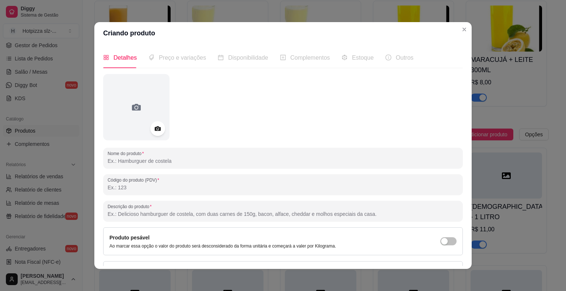
click at [168, 159] on input "Nome do produto" at bounding box center [283, 160] width 351 height 7
type input "M"
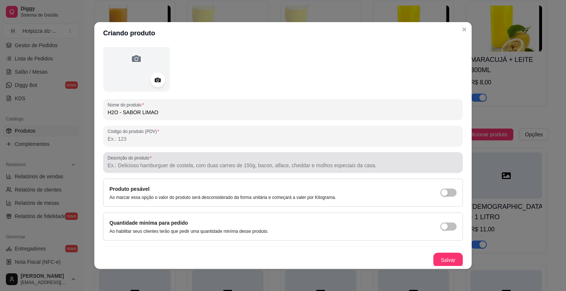
scroll to position [49, 0]
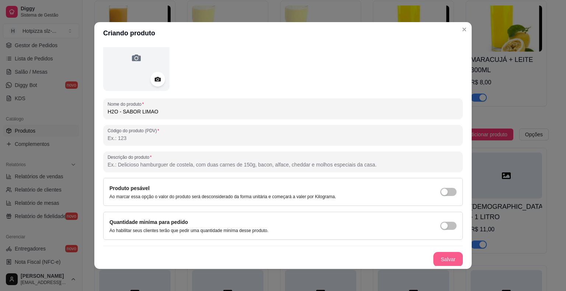
type input "H2O - SABOR LIMAO"
click at [446, 258] on button "Salvar" at bounding box center [448, 259] width 29 height 15
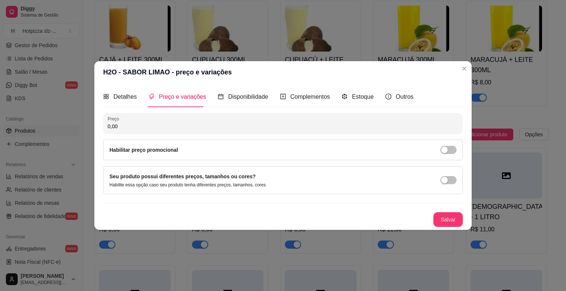
scroll to position [0, 0]
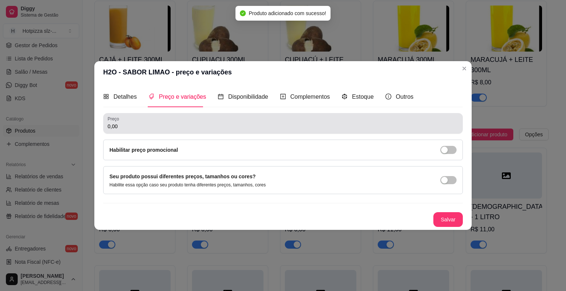
click at [133, 129] on input "0,00" at bounding box center [283, 126] width 351 height 7
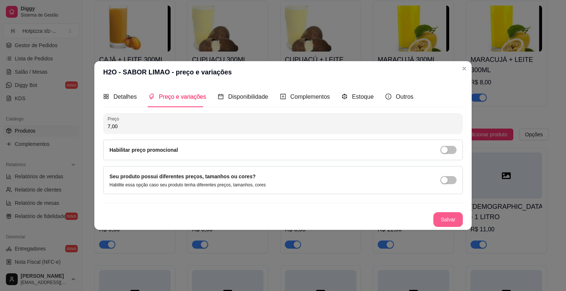
type input "7,00"
click at [451, 220] on button "Salvar" at bounding box center [448, 219] width 29 height 15
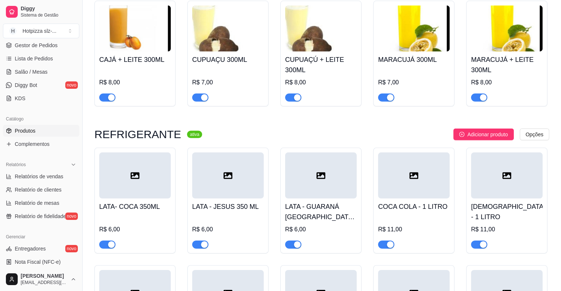
click at [154, 180] on div at bounding box center [135, 176] width 72 height 46
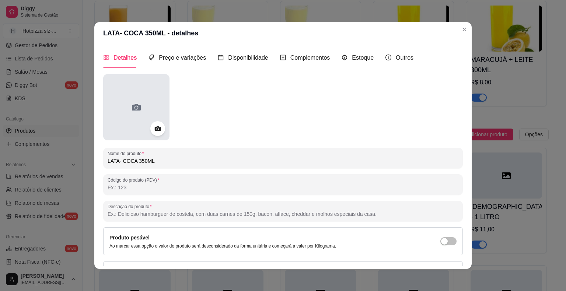
click at [136, 113] on icon at bounding box center [137, 107] width 12 height 12
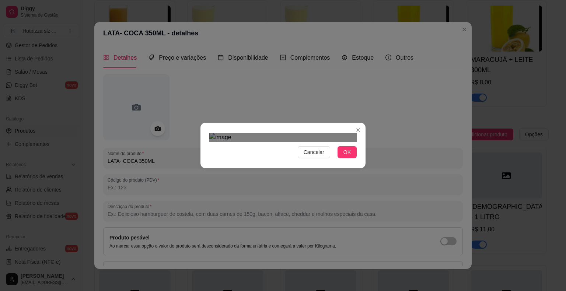
click at [307, 168] on div "Use the arrow keys to move the crop selection area" at bounding box center [276, 193] width 133 height 62
click at [312, 142] on div at bounding box center [282, 137] width 147 height 9
click at [352, 158] on button "OK" at bounding box center [347, 152] width 19 height 12
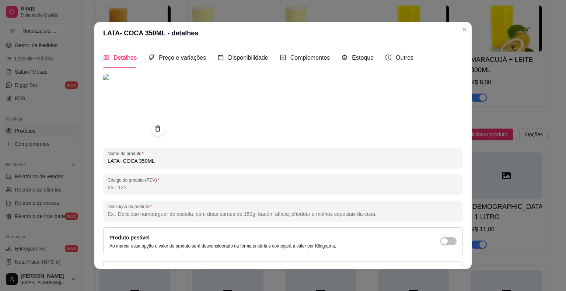
scroll to position [49, 0]
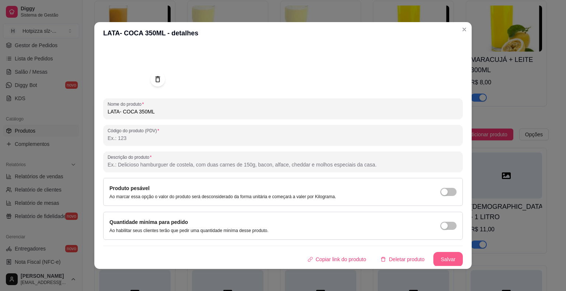
click at [443, 263] on button "Salvar" at bounding box center [448, 259] width 29 height 15
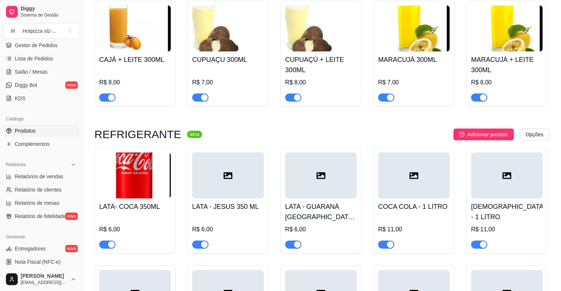
click at [246, 219] on div "R$ 6,00" at bounding box center [228, 232] width 72 height 34
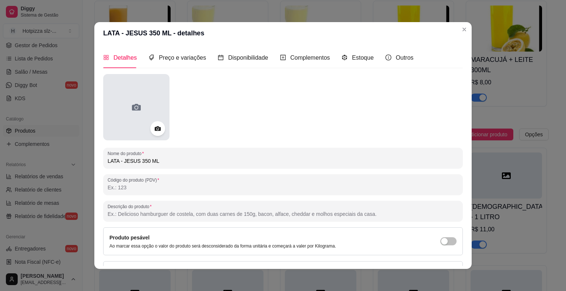
click at [142, 119] on div at bounding box center [136, 107] width 66 height 66
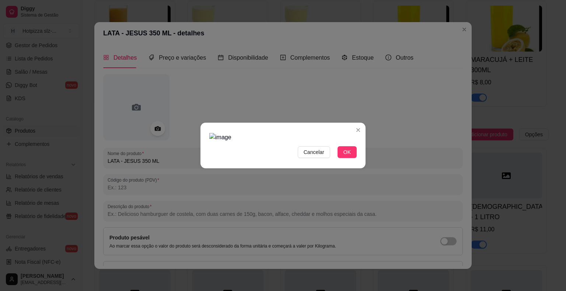
click at [349, 142] on div at bounding box center [282, 137] width 147 height 9
click at [281, 206] on div "Cancelar OK" at bounding box center [283, 145] width 566 height 291
click at [277, 142] on div at bounding box center [282, 137] width 147 height 9
click at [303, 217] on div "Use the arrow keys to move the south east drag handle to change the crop select…" at bounding box center [303, 217] width 0 height 0
click at [342, 158] on button "OK" at bounding box center [347, 152] width 19 height 12
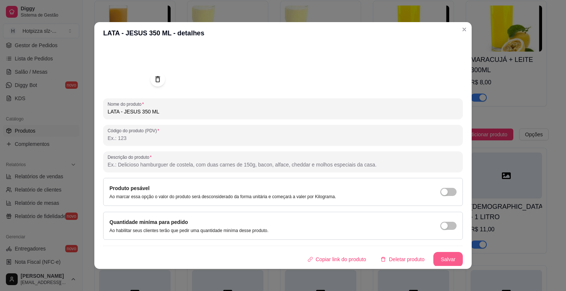
click at [435, 257] on button "Salvar" at bounding box center [448, 259] width 29 height 15
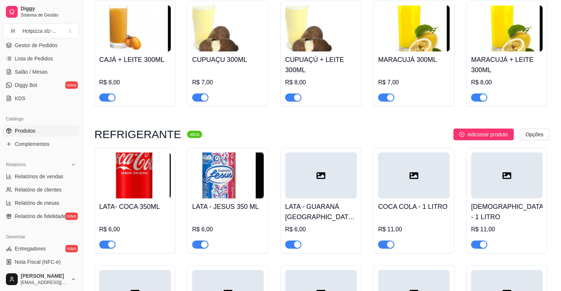
click at [339, 189] on div at bounding box center [321, 176] width 72 height 46
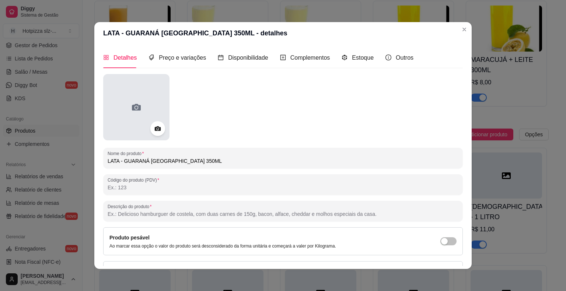
click at [158, 93] on div at bounding box center [136, 107] width 66 height 66
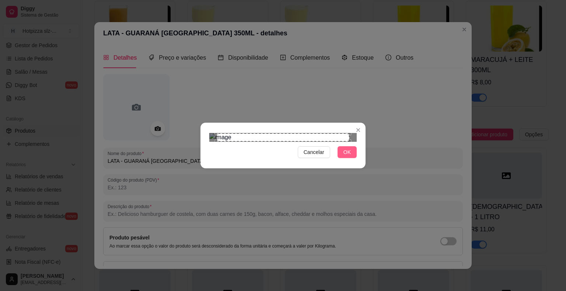
click at [347, 156] on span "OK" at bounding box center [347, 152] width 7 height 8
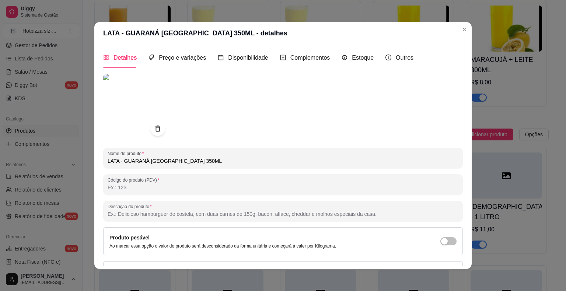
click at [127, 94] on img at bounding box center [136, 107] width 66 height 66
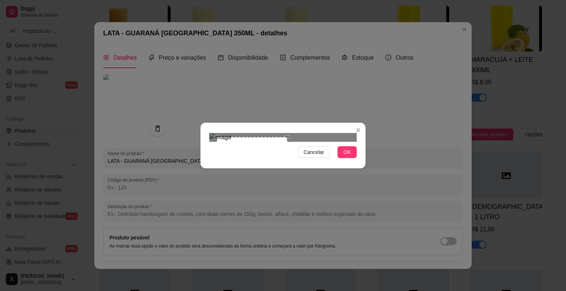
click at [288, 161] on div "Cancelar OK" at bounding box center [283, 145] width 165 height 31
click at [348, 156] on span "OK" at bounding box center [347, 152] width 7 height 8
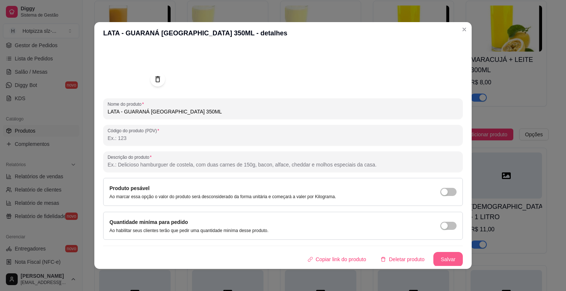
click at [437, 258] on button "Salvar" at bounding box center [448, 259] width 29 height 15
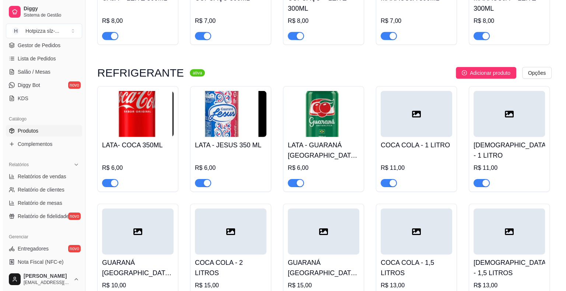
scroll to position [2300, 0]
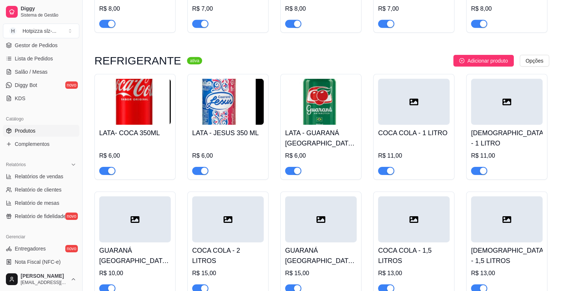
click at [410, 149] on div "R$ 11,00" at bounding box center [414, 158] width 72 height 34
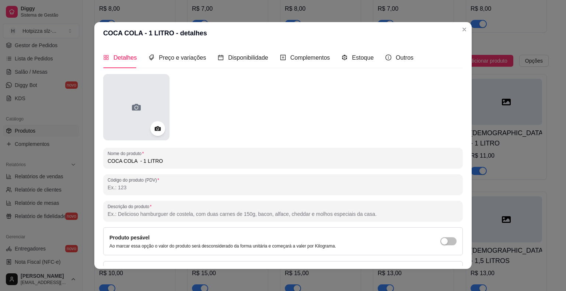
click at [133, 104] on icon at bounding box center [136, 107] width 9 height 7
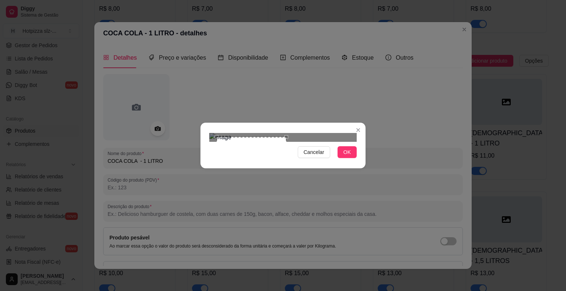
click at [287, 142] on div at bounding box center [282, 137] width 147 height 9
click at [262, 154] on div "Use the arrow keys to move the crop selection area" at bounding box center [253, 170] width 70 height 70
click at [262, 150] on div "Use the arrow keys to move the crop selection area" at bounding box center [253, 168] width 70 height 70
click at [344, 156] on span "OK" at bounding box center [347, 152] width 7 height 8
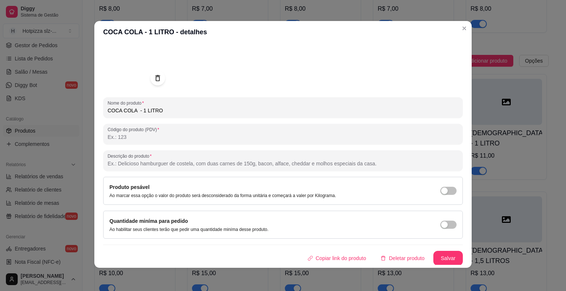
scroll to position [1, 0]
click at [438, 255] on button "Salvar" at bounding box center [448, 258] width 29 height 14
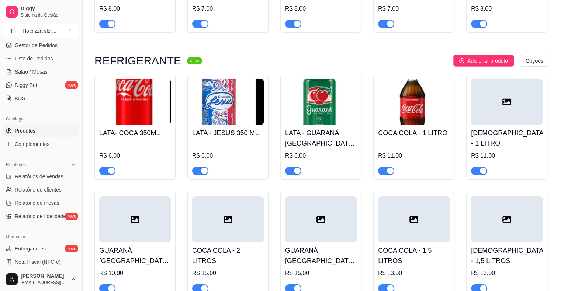
click at [508, 111] on div at bounding box center [507, 102] width 72 height 46
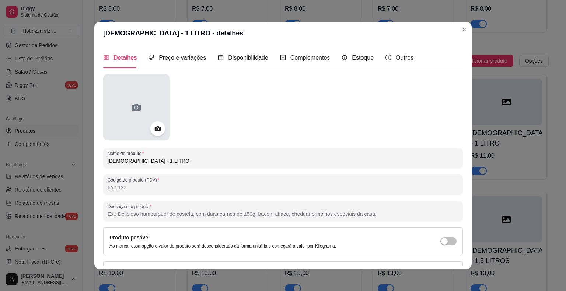
click at [134, 105] on icon at bounding box center [136, 107] width 9 height 7
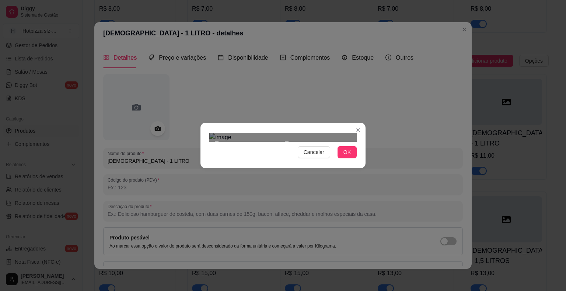
click at [286, 161] on div "Cancelar OK" at bounding box center [283, 145] width 165 height 31
click at [347, 156] on span "OK" at bounding box center [347, 152] width 7 height 8
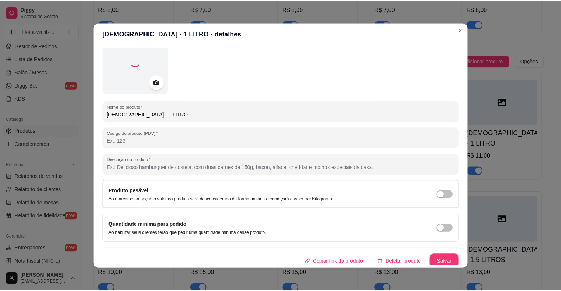
scroll to position [49, 0]
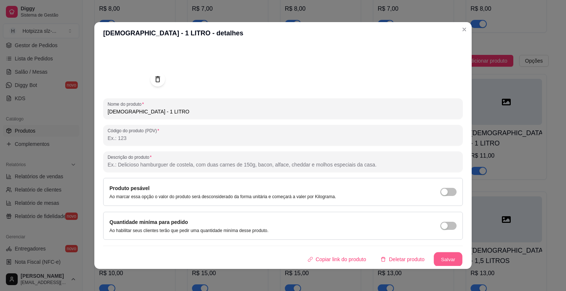
click at [436, 257] on button "Salvar" at bounding box center [448, 260] width 29 height 14
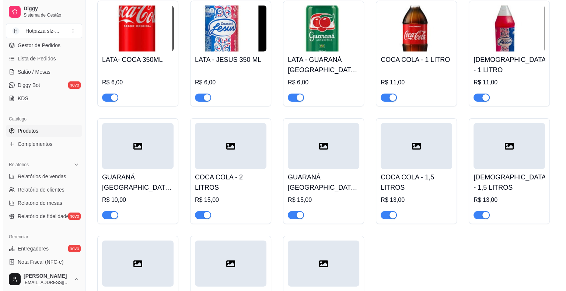
scroll to position [2374, 0]
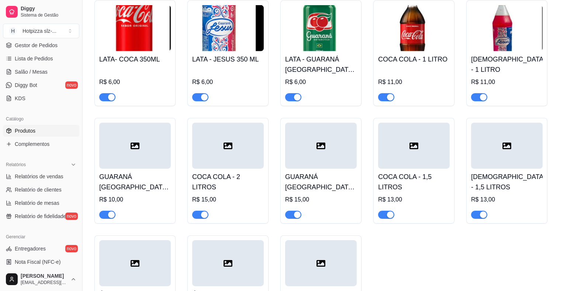
click at [133, 184] on h4 "GUARANÁ [GEOGRAPHIC_DATA] - 1 LITRO" at bounding box center [135, 182] width 72 height 21
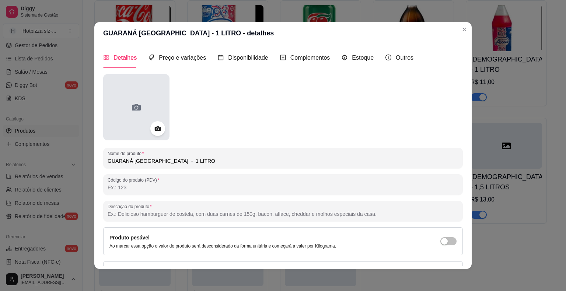
click at [145, 92] on div at bounding box center [136, 107] width 66 height 66
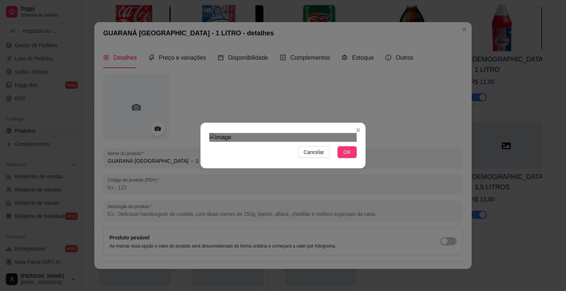
click at [315, 142] on div at bounding box center [282, 137] width 147 height 9
click at [267, 142] on div "Use the arrow keys to move the crop selection area" at bounding box center [251, 183] width 84 height 84
click at [345, 156] on span "OK" at bounding box center [347, 152] width 7 height 8
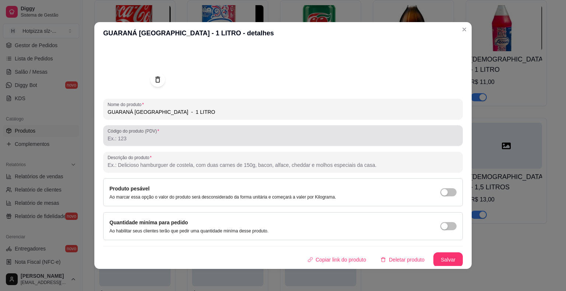
scroll to position [49, 0]
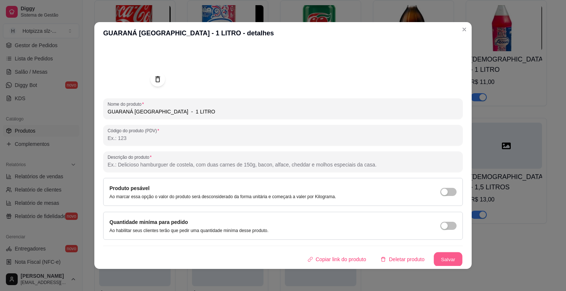
click at [438, 255] on button "Salvar" at bounding box center [448, 260] width 29 height 14
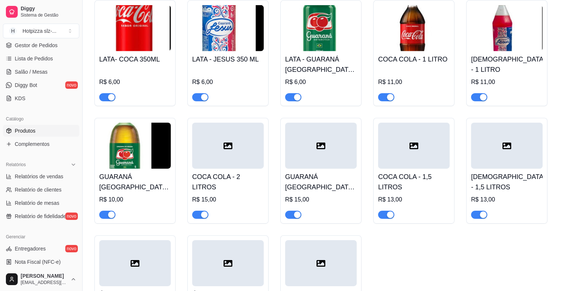
click at [239, 172] on h4 "COCA COLA - 2 LITROS" at bounding box center [228, 182] width 72 height 21
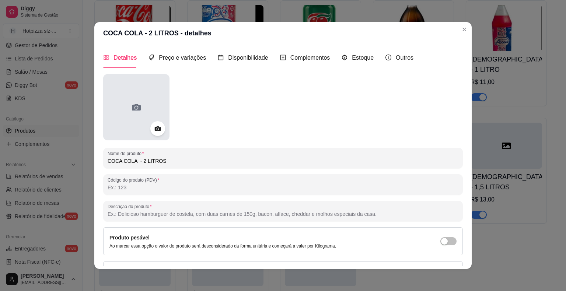
click at [133, 106] on icon at bounding box center [137, 107] width 12 height 12
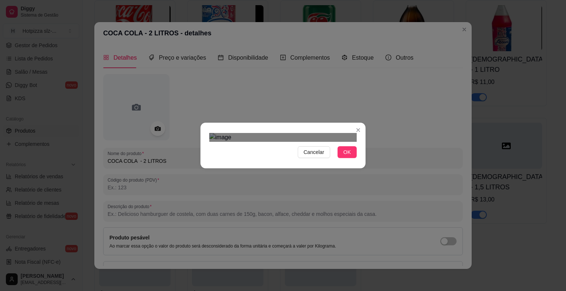
click at [323, 142] on div at bounding box center [282, 137] width 147 height 9
click at [283, 246] on div "Cancelar OK" at bounding box center [283, 145] width 566 height 291
click at [289, 161] on div "Cancelar OK" at bounding box center [283, 145] width 165 height 31
click at [352, 158] on button "OK" at bounding box center [347, 152] width 19 height 12
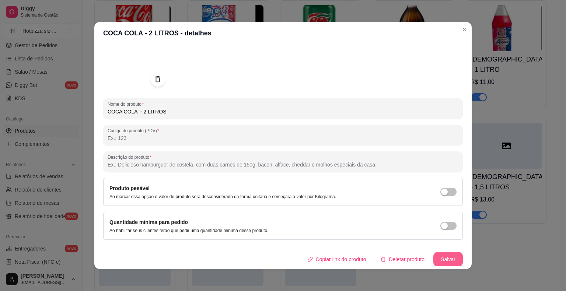
click at [434, 258] on button "Salvar" at bounding box center [448, 259] width 29 height 15
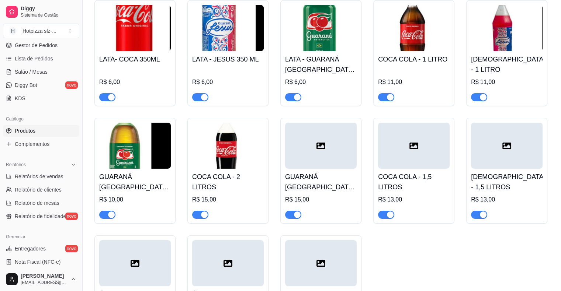
click at [299, 173] on h4 "GUARANÁ [GEOGRAPHIC_DATA] - 2 LITROS" at bounding box center [321, 182] width 72 height 21
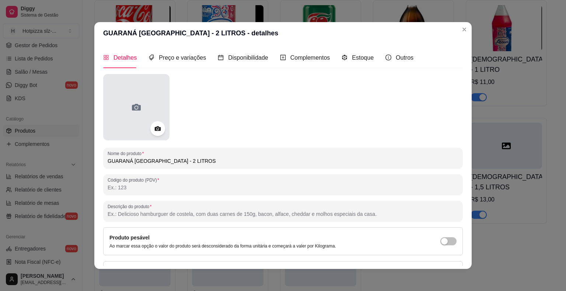
click at [149, 105] on div at bounding box center [136, 107] width 66 height 66
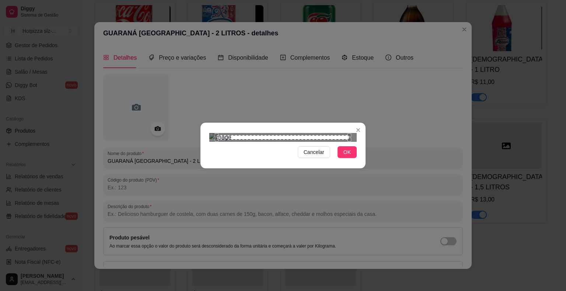
click at [241, 135] on div "Use the arrow keys to move the crop selection area" at bounding box center [283, 137] width 133 height 4
click at [245, 133] on img at bounding box center [282, 137] width 147 height 9
drag, startPoint x: 218, startPoint y: 77, endPoint x: 245, endPoint y: 188, distance: 114.1
click at [245, 168] on section "Cancelar OK" at bounding box center [283, 146] width 165 height 46
click at [357, 161] on div "Cancelar OK" at bounding box center [283, 145] width 165 height 31
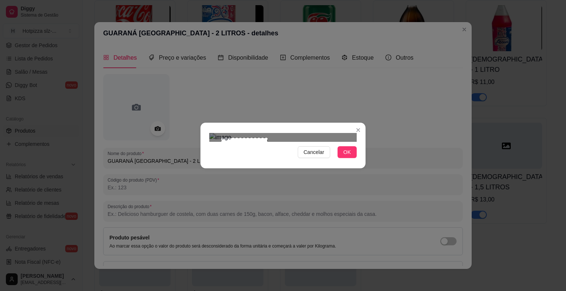
click at [269, 161] on div "Cancelar OK" at bounding box center [283, 145] width 165 height 31
click at [296, 161] on div "Cancelar OK" at bounding box center [283, 145] width 165 height 31
click at [338, 161] on div "Cancelar OK" at bounding box center [283, 145] width 165 height 31
click at [295, 172] on div "Use the arrow keys to move the crop selection area" at bounding box center [264, 192] width 108 height 108
click at [343, 158] on button "OK" at bounding box center [347, 152] width 19 height 12
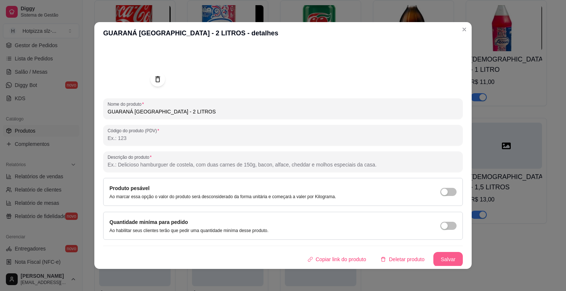
click at [439, 257] on button "Salvar" at bounding box center [448, 259] width 29 height 15
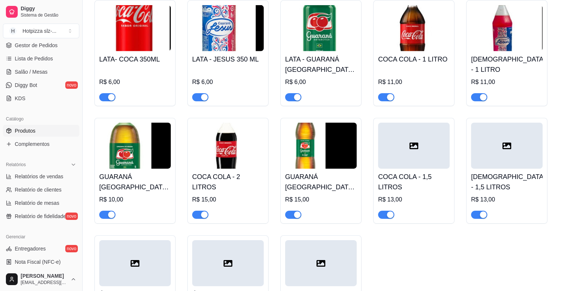
click at [416, 151] on div at bounding box center [414, 146] width 72 height 46
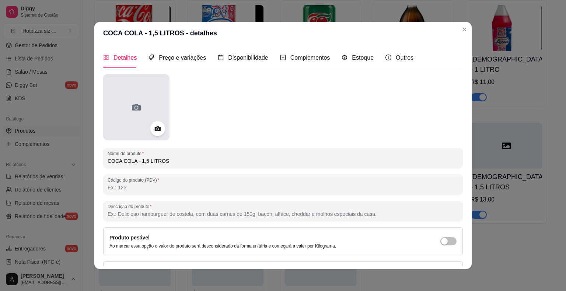
click at [141, 102] on div at bounding box center [136, 107] width 66 height 66
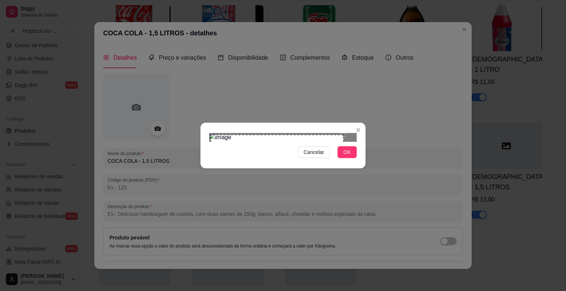
click at [296, 140] on div "Use the arrow keys to move the crop selection area" at bounding box center [277, 172] width 133 height 75
click at [298, 142] on div at bounding box center [282, 137] width 147 height 9
click at [354, 158] on button "OK" at bounding box center [347, 152] width 19 height 12
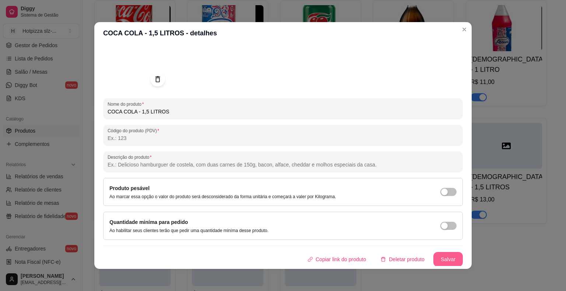
click at [436, 261] on button "Salvar" at bounding box center [448, 259] width 29 height 15
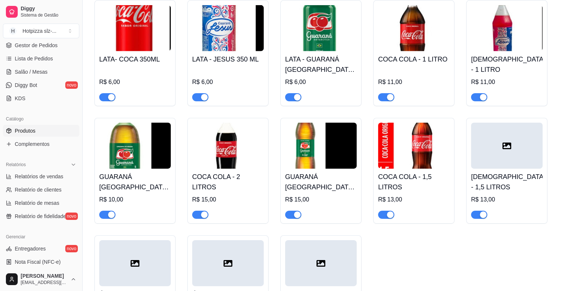
click at [487, 167] on div at bounding box center [507, 146] width 72 height 46
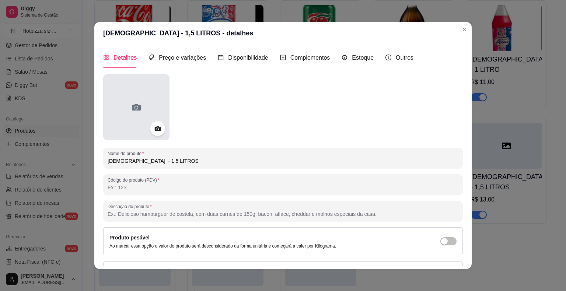
click at [147, 94] on div at bounding box center [136, 107] width 66 height 66
click at [163, 97] on div at bounding box center [136, 107] width 66 height 66
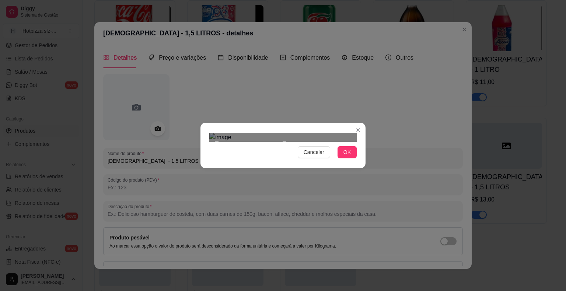
click at [284, 161] on div "Cancelar OK" at bounding box center [283, 145] width 165 height 31
click at [351, 158] on button "OK" at bounding box center [347, 152] width 19 height 12
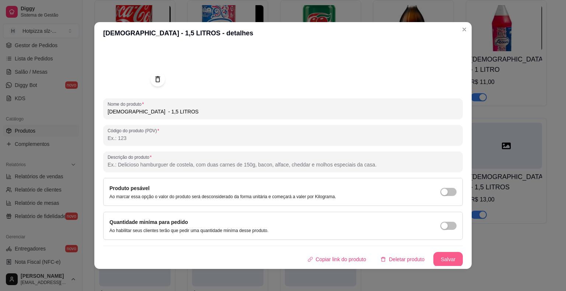
click at [439, 256] on button "Salvar" at bounding box center [448, 259] width 29 height 15
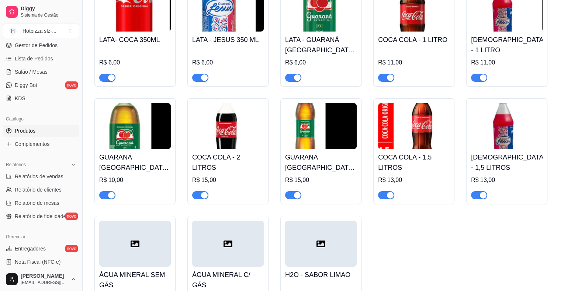
scroll to position [2411, 0]
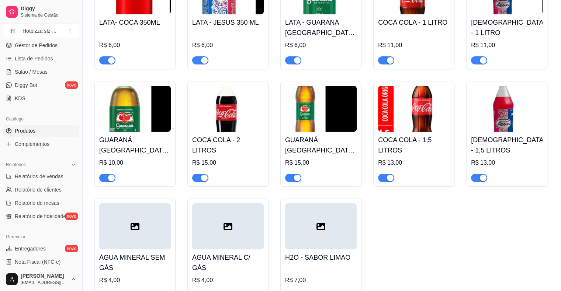
click at [500, 144] on h4 "[DEMOGRAPHIC_DATA] - 1,5 LITROS" at bounding box center [507, 145] width 72 height 21
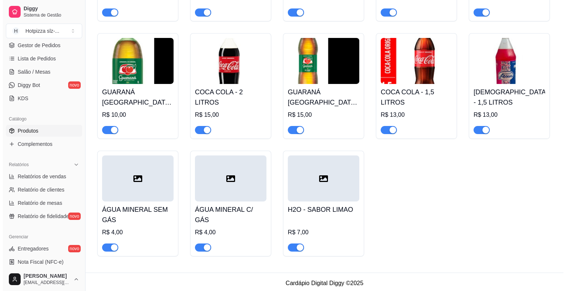
scroll to position [2462, 0]
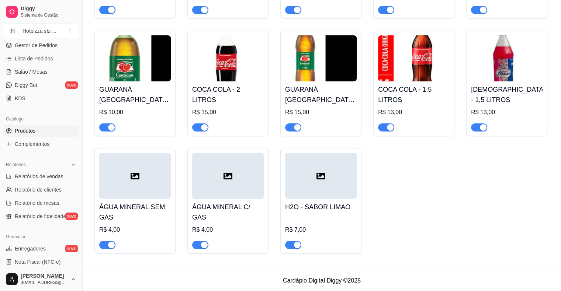
click at [321, 205] on h4 "H2O - SABOR LIMAO" at bounding box center [321, 207] width 72 height 10
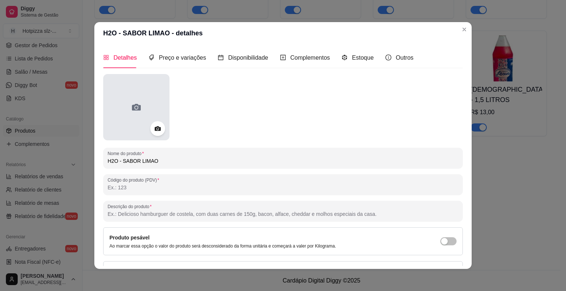
click at [155, 108] on div at bounding box center [136, 107] width 66 height 66
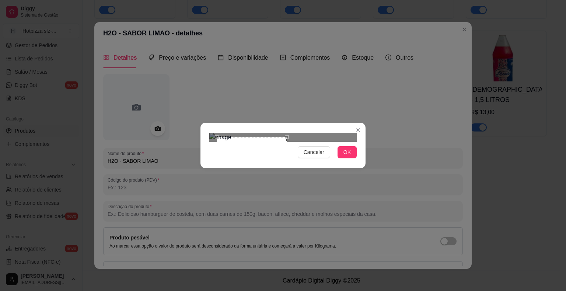
click at [286, 161] on div "Cancelar OK" at bounding box center [283, 145] width 165 height 31
click at [349, 156] on span "OK" at bounding box center [347, 152] width 7 height 8
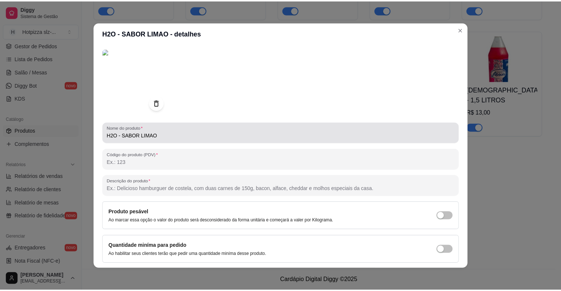
scroll to position [49, 0]
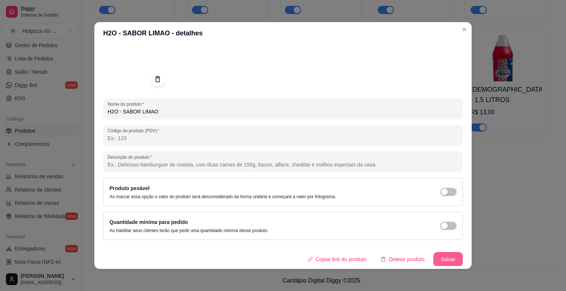
click at [435, 256] on button "Salvar" at bounding box center [448, 259] width 29 height 15
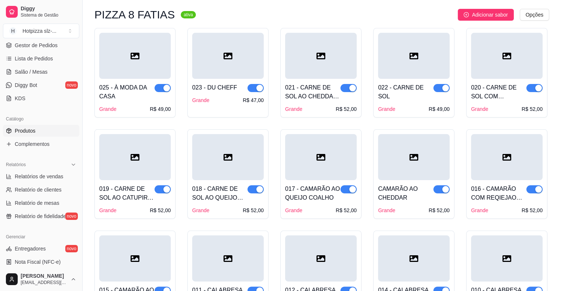
scroll to position [0, 0]
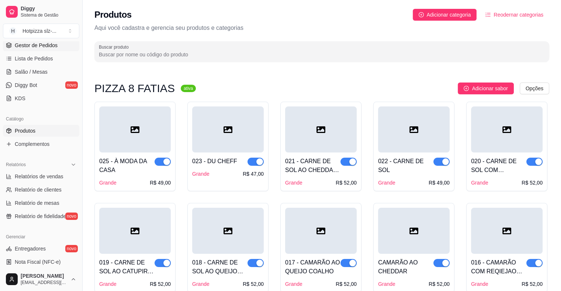
click at [48, 47] on span "Gestor de Pedidos" at bounding box center [36, 45] width 43 height 7
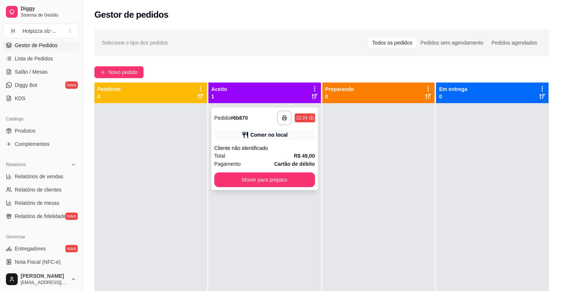
click at [262, 122] on div "**********" at bounding box center [264, 118] width 101 height 15
click at [267, 126] on div "**********" at bounding box center [264, 149] width 107 height 83
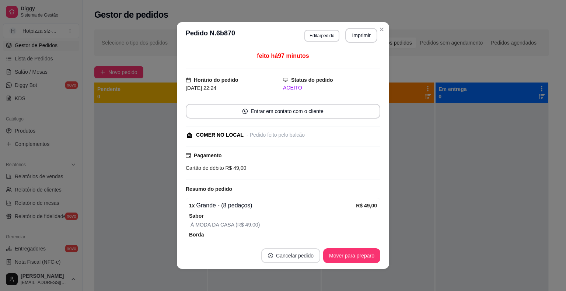
click at [291, 257] on button "Cancelar pedido" at bounding box center [290, 255] width 59 height 15
click at [310, 238] on button "Sim" at bounding box center [308, 237] width 29 height 14
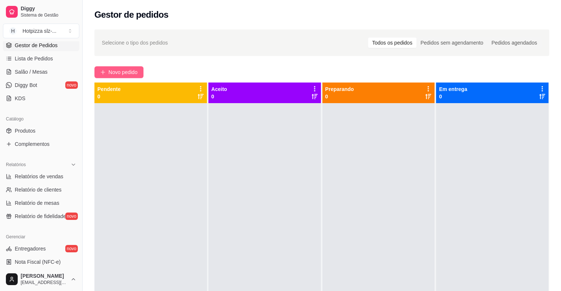
click at [122, 72] on span "Novo pedido" at bounding box center [122, 72] width 29 height 8
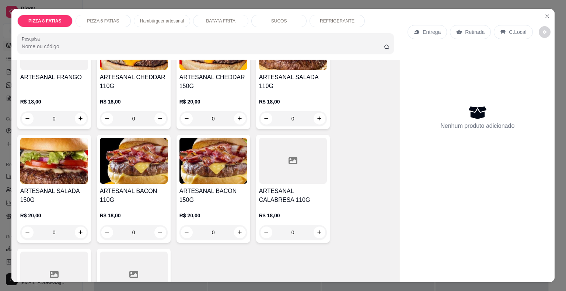
scroll to position [442, 0]
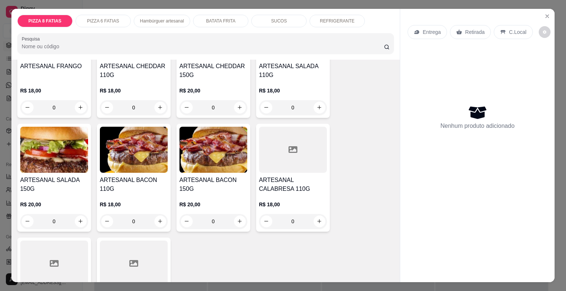
click at [104, 18] on p "PIZZA 6 FATIAS" at bounding box center [103, 21] width 32 height 6
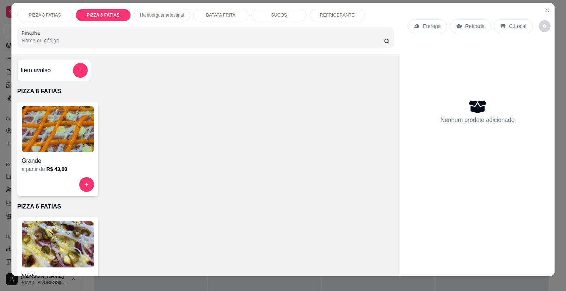
scroll to position [0, 0]
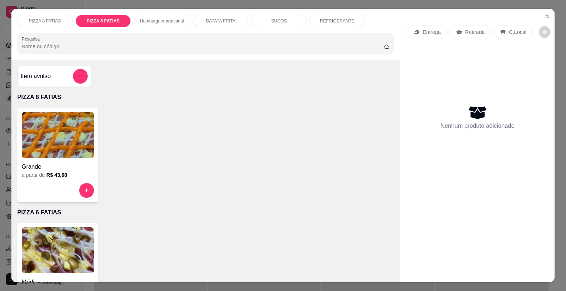
click at [113, 21] on div "PIZZA 6 FATIAS" at bounding box center [103, 21] width 55 height 13
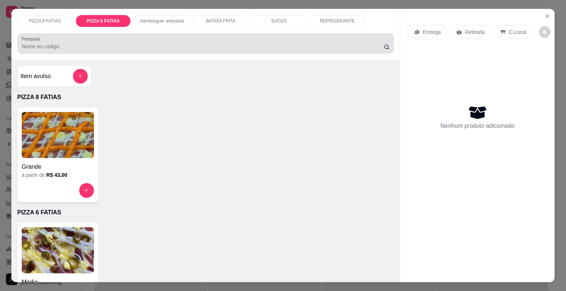
scroll to position [18, 0]
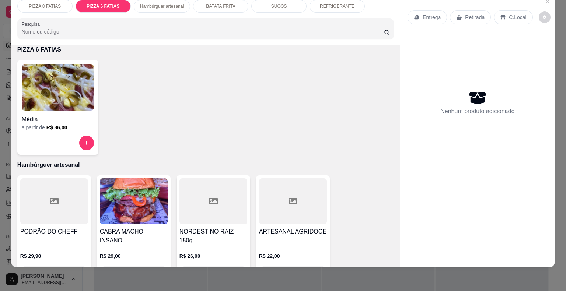
click at [168, 3] on p "Hambúrguer artesanal" at bounding box center [162, 6] width 44 height 6
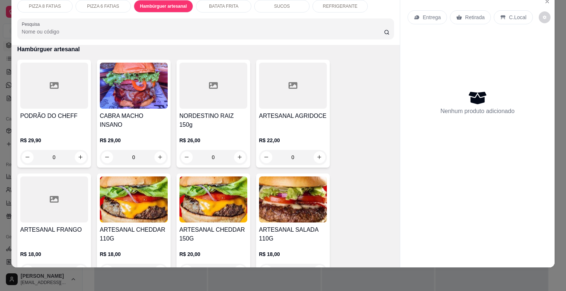
click at [211, 3] on p "BATATA FRITA" at bounding box center [223, 6] width 29 height 6
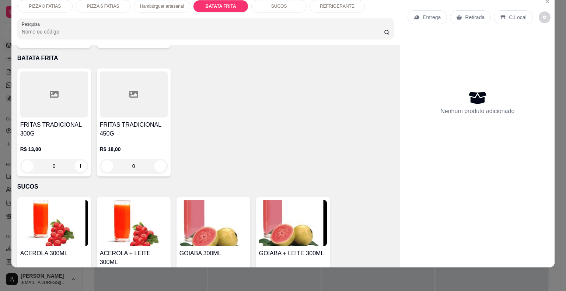
click at [274, 4] on div "SUCOS" at bounding box center [278, 6] width 55 height 13
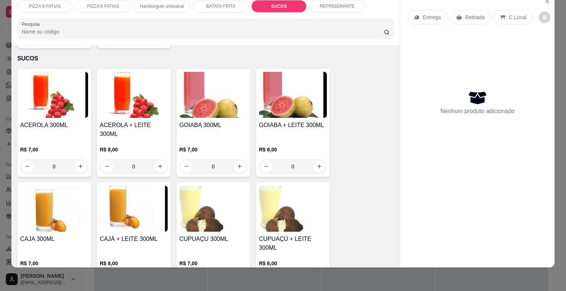
click at [324, 4] on div "REFRIGERANTE" at bounding box center [337, 6] width 55 height 13
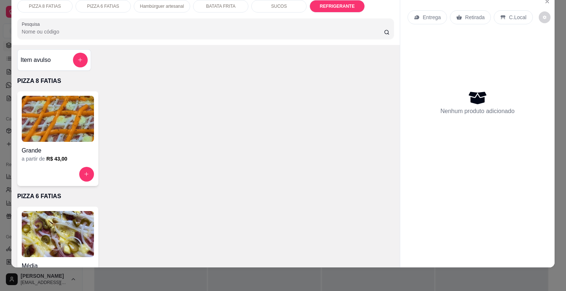
scroll to position [0, 0]
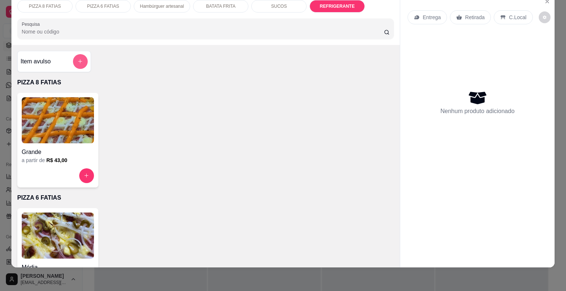
click at [77, 59] on icon "add-separate-item" at bounding box center [80, 62] width 6 height 6
